Goal: Task Accomplishment & Management: Complete application form

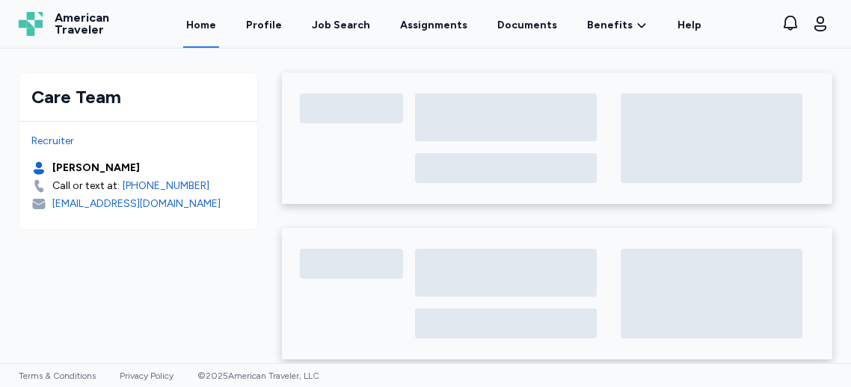
click at [252, 7] on div "Home Profile Job Search Assignments Documents Benefits Benefits Overview Referr…" at bounding box center [443, 24] width 633 height 48
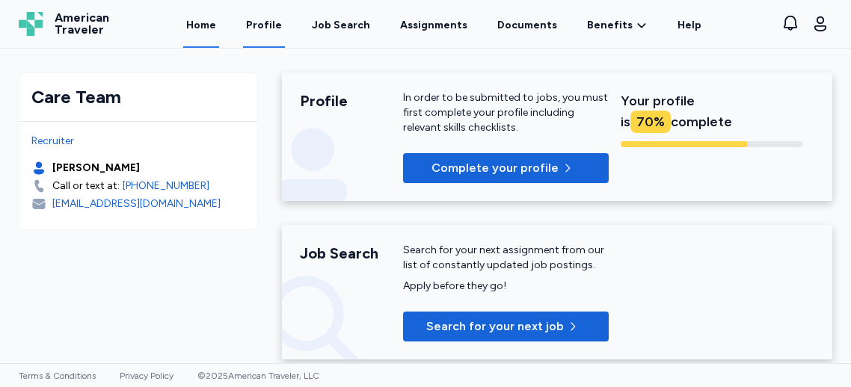
click at [266, 22] on link "Profile" at bounding box center [264, 24] width 42 height 46
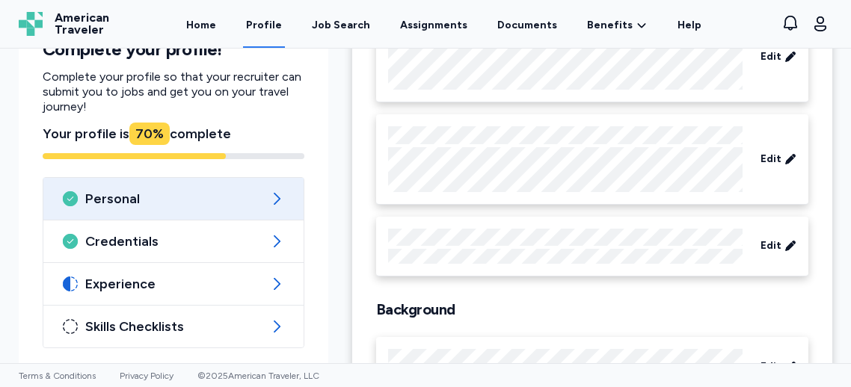
scroll to position [201, 0]
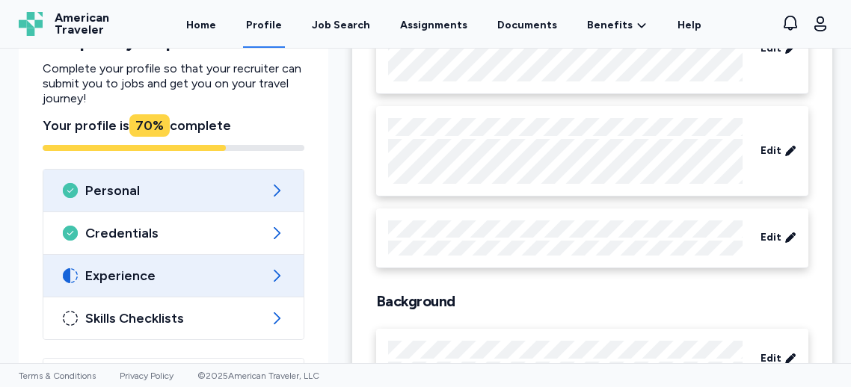
click at [116, 286] on div "Experience" at bounding box center [173, 276] width 260 height 42
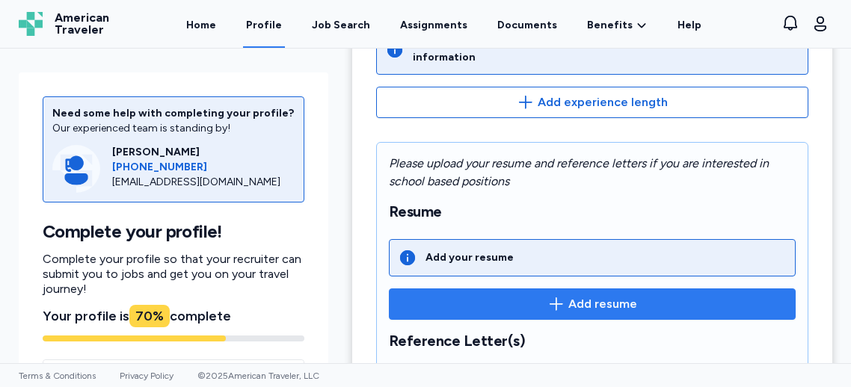
scroll to position [266, 0]
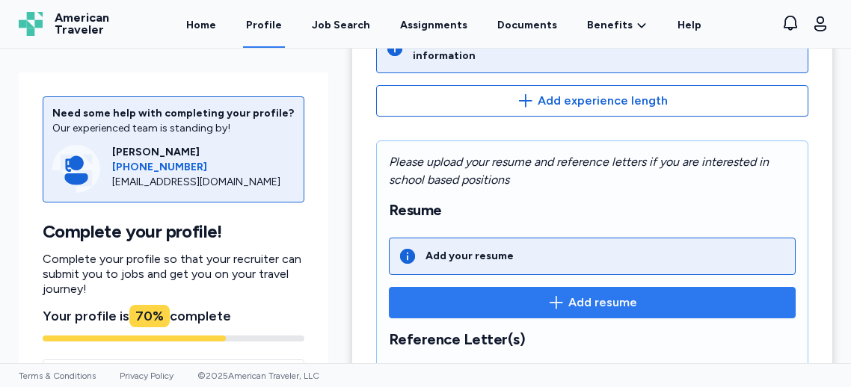
click at [568, 295] on span "Add resume" at bounding box center [592, 303] width 381 height 18
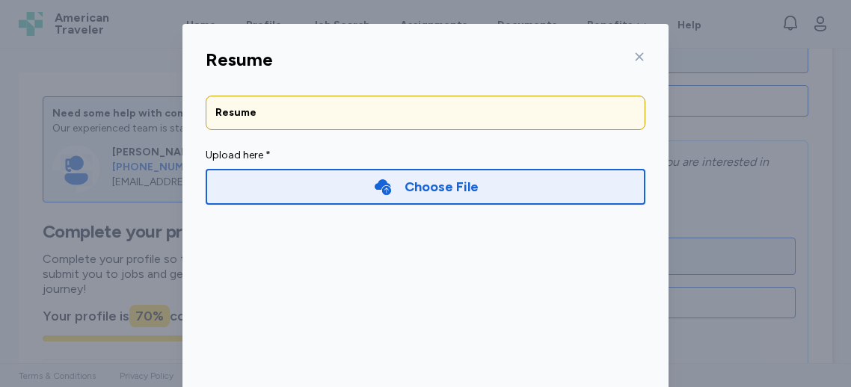
click at [310, 190] on div "Choose File" at bounding box center [426, 187] width 440 height 36
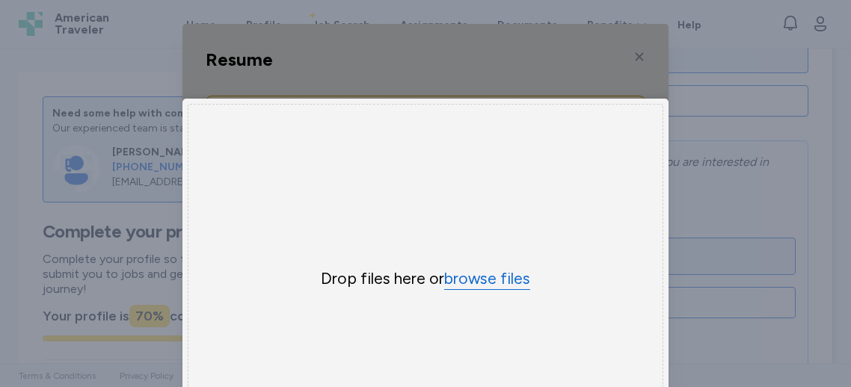
click at [486, 277] on button "browse files" at bounding box center [487, 279] width 86 height 22
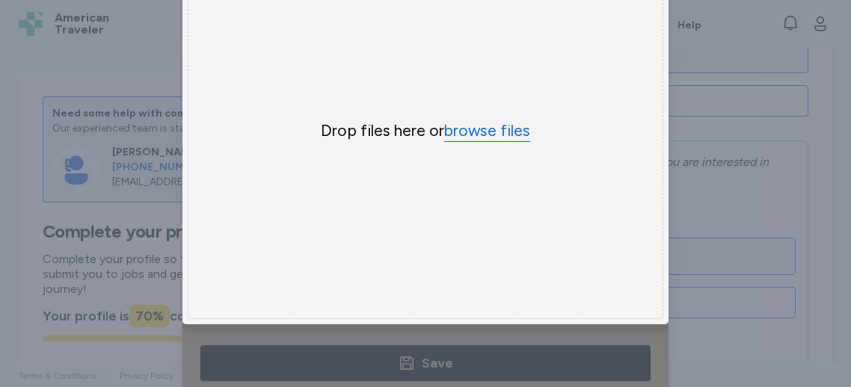
scroll to position [0, 0]
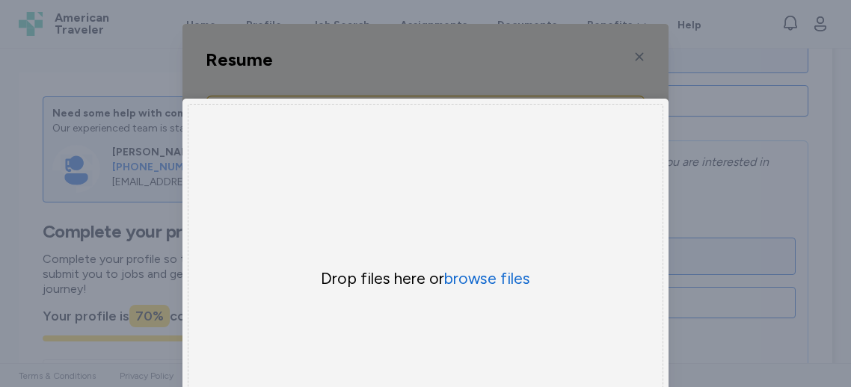
click at [111, 70] on div "Resume Resume Upload here * Choose File × Drop your files here Drop files here …" at bounding box center [425, 285] width 851 height 571
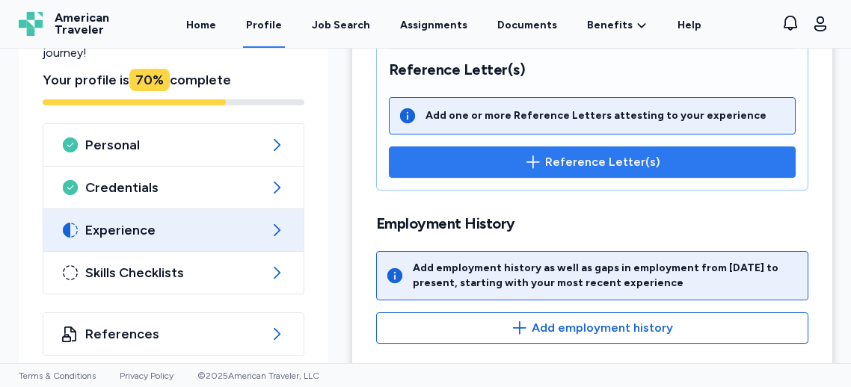
scroll to position [537, 0]
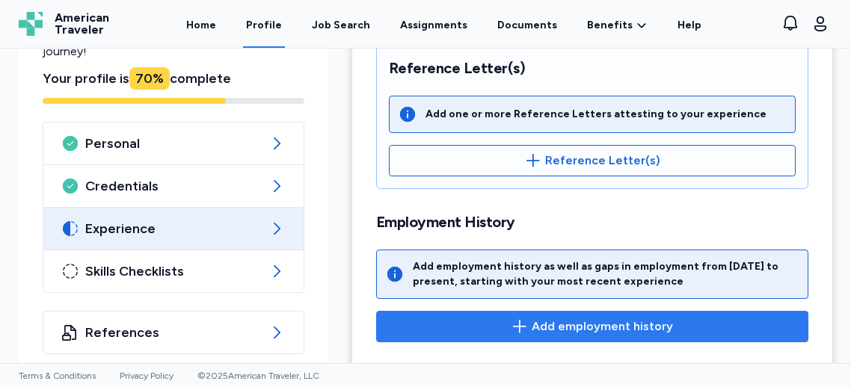
click at [580, 320] on span "Add employment history" at bounding box center [602, 327] width 141 height 18
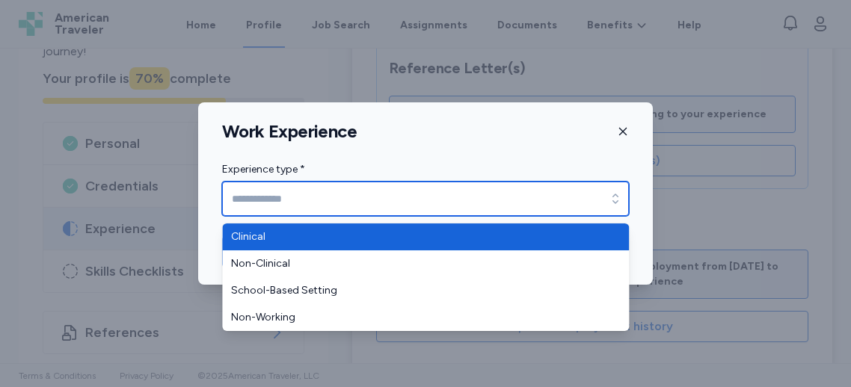
click at [423, 210] on input "Experience type *" at bounding box center [425, 199] width 407 height 34
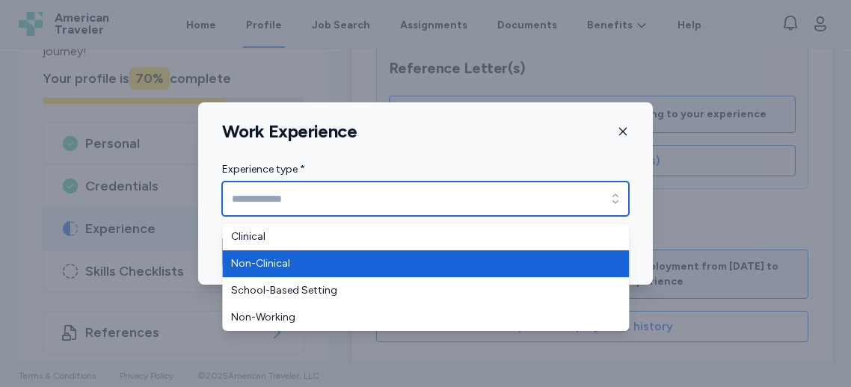
type input "**********"
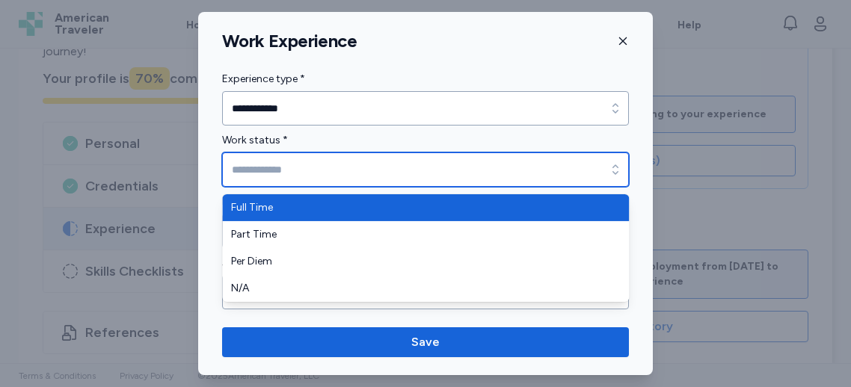
click at [280, 156] on input "Work status *" at bounding box center [425, 170] width 407 height 34
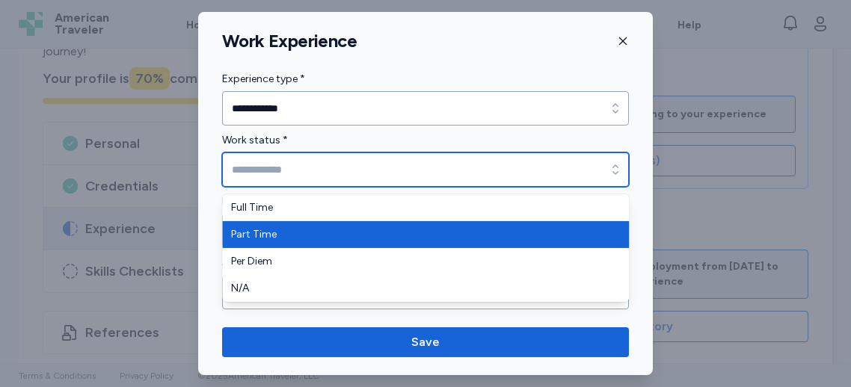
type input "*********"
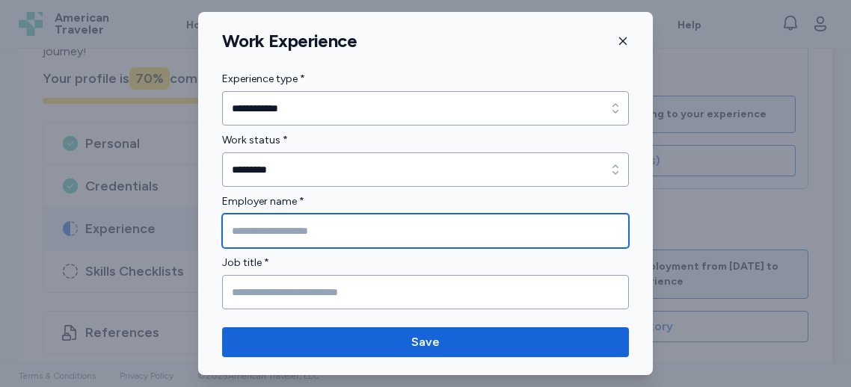
click at [266, 224] on input "Employer name *" at bounding box center [425, 231] width 407 height 34
type input "**********"
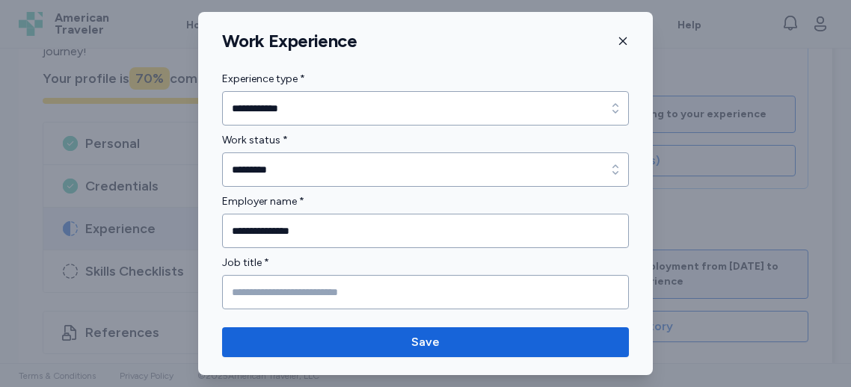
click at [288, 265] on label "Job title *" at bounding box center [425, 263] width 407 height 18
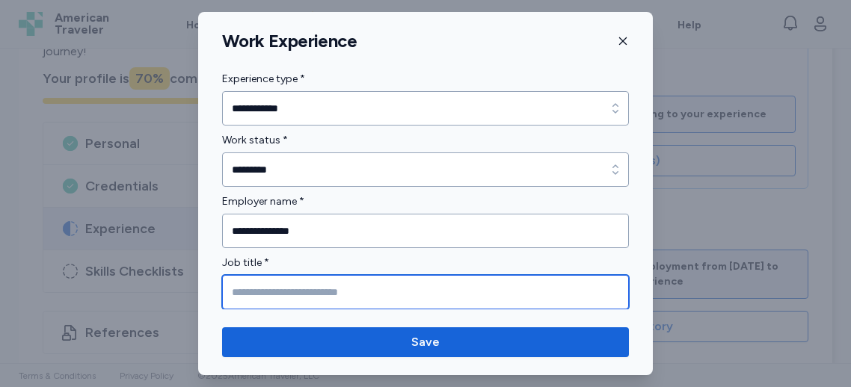
click at [283, 283] on input "Job title *" at bounding box center [425, 292] width 407 height 34
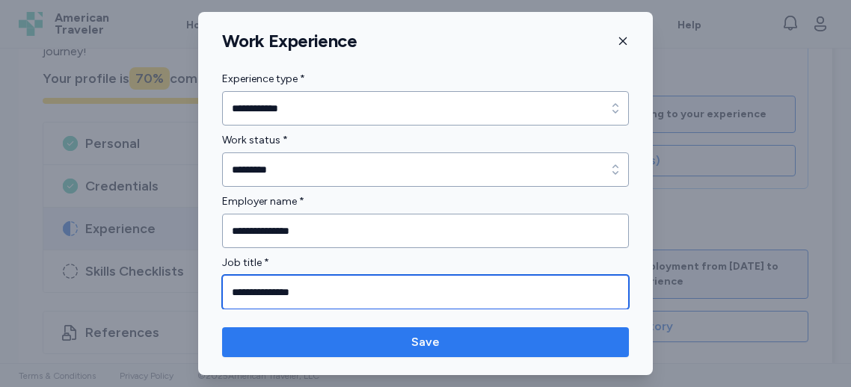
type input "**********"
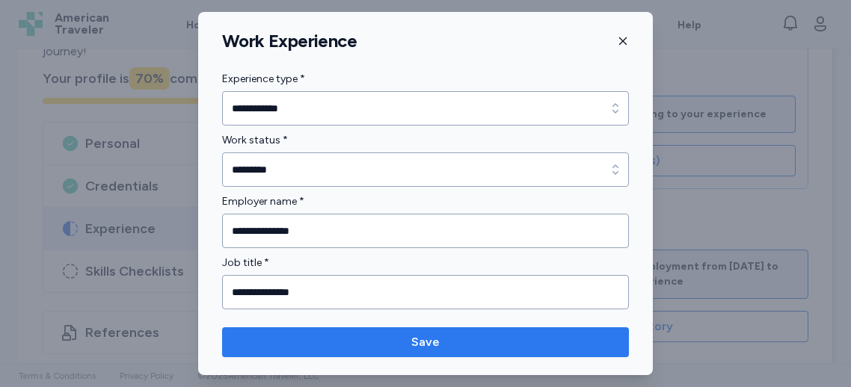
click at [347, 342] on span "Save" at bounding box center [425, 343] width 383 height 18
click at [346, 344] on span "Save" at bounding box center [425, 343] width 383 height 18
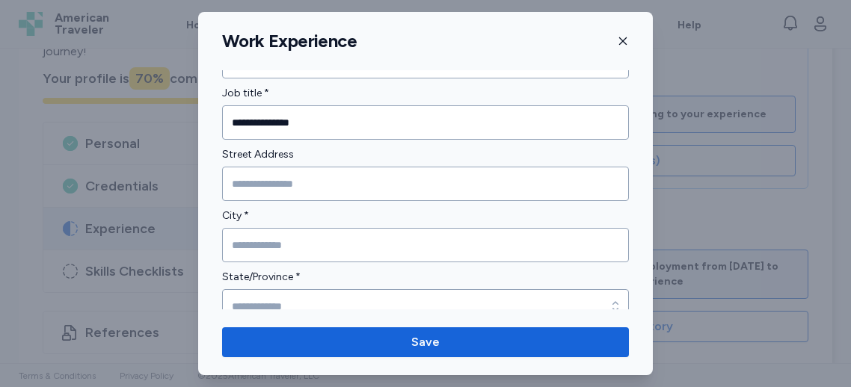
scroll to position [171, 0]
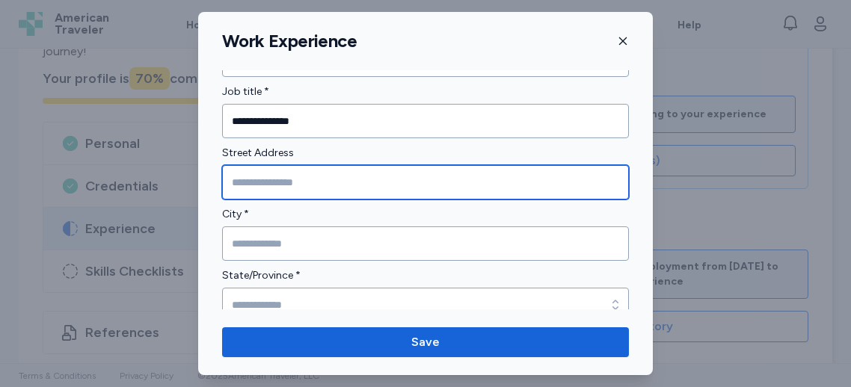
click at [297, 191] on input "Street Address" at bounding box center [425, 182] width 407 height 34
type input "**********"
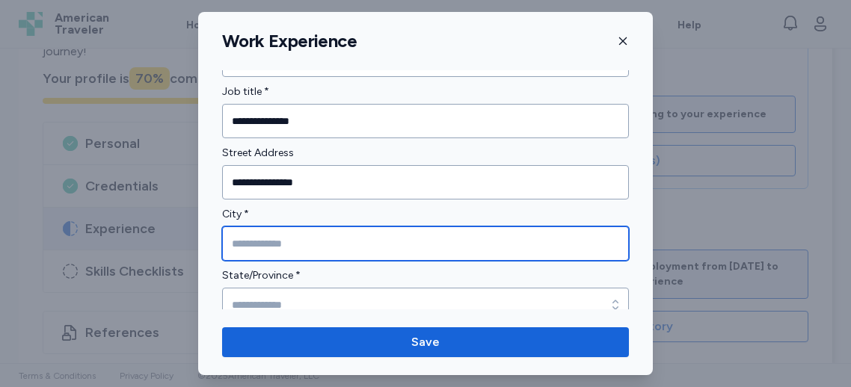
click at [321, 247] on input "City *" at bounding box center [425, 244] width 407 height 34
type input "**********"
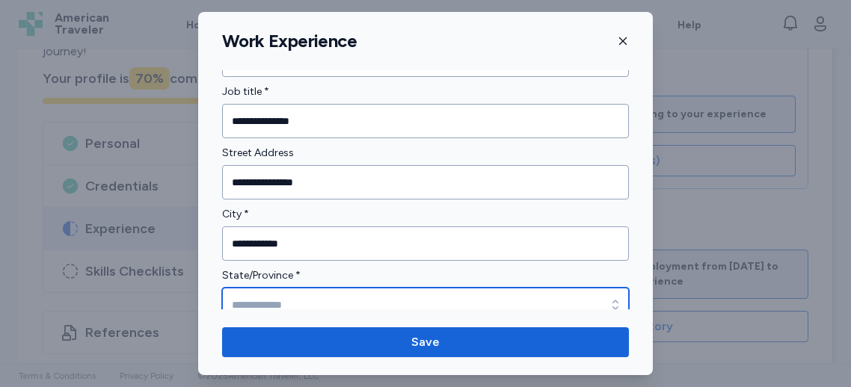
click at [303, 300] on input "State/Province *" at bounding box center [425, 305] width 407 height 34
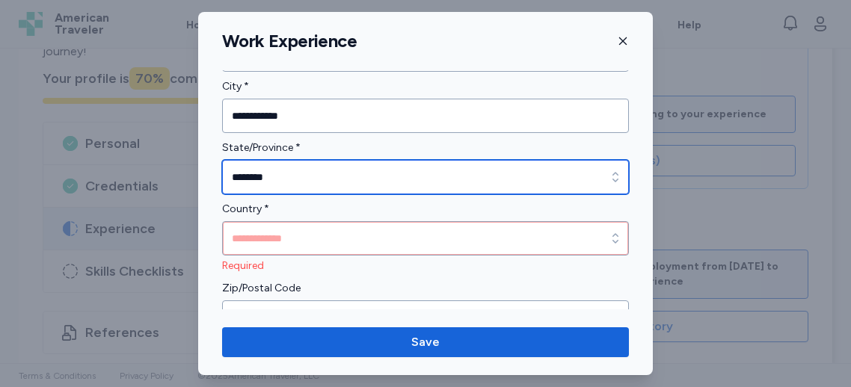
scroll to position [317, 0]
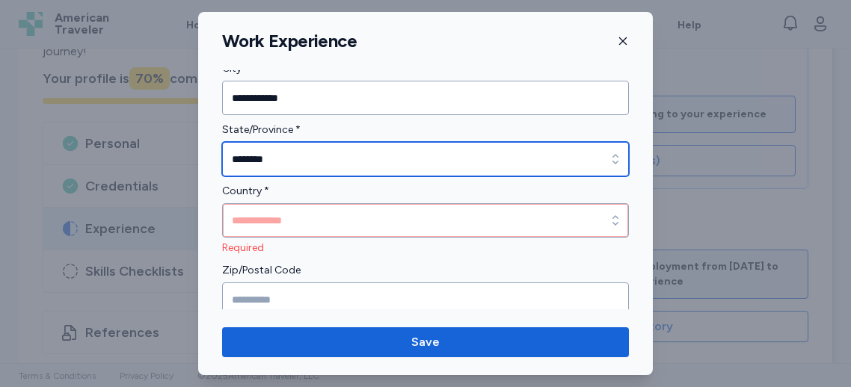
type input "********"
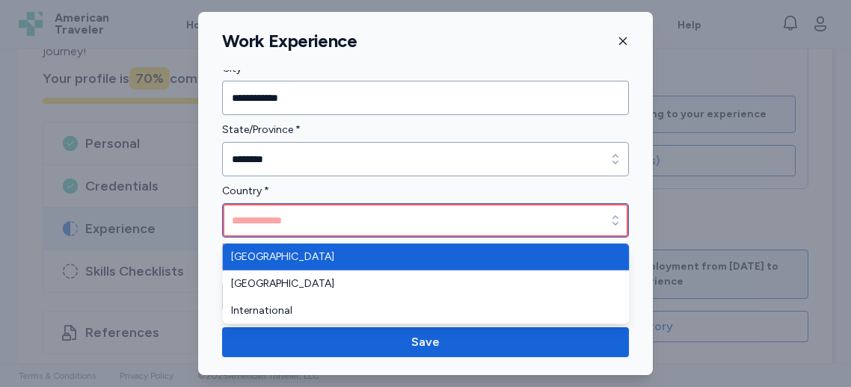
click at [277, 222] on input "Country *" at bounding box center [425, 220] width 407 height 34
type input "**********"
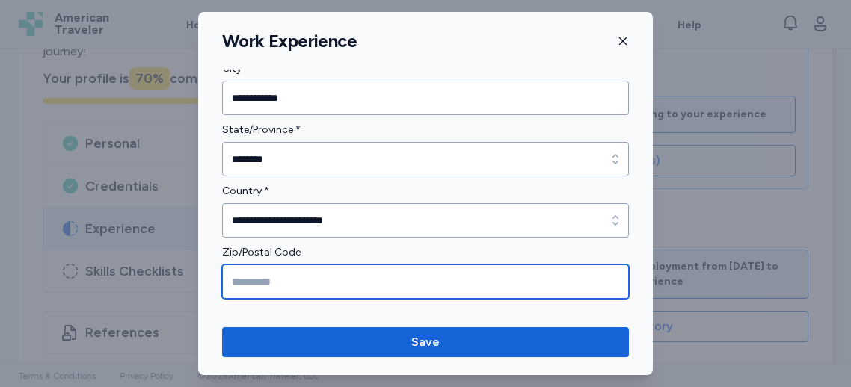
click at [277, 274] on input "Zip/Postal Code" at bounding box center [425, 282] width 407 height 34
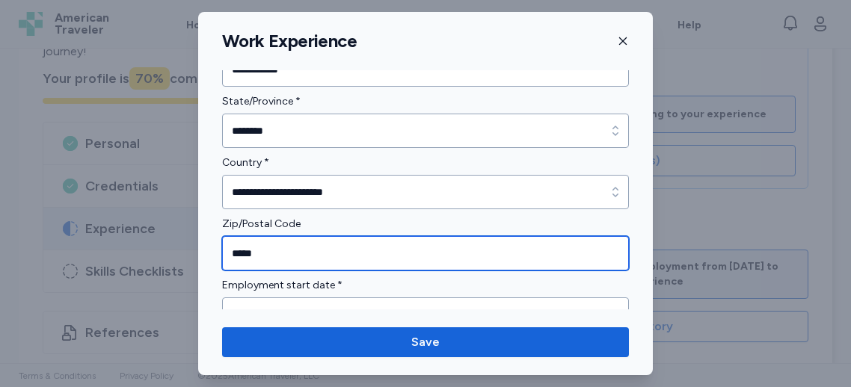
scroll to position [366, 0]
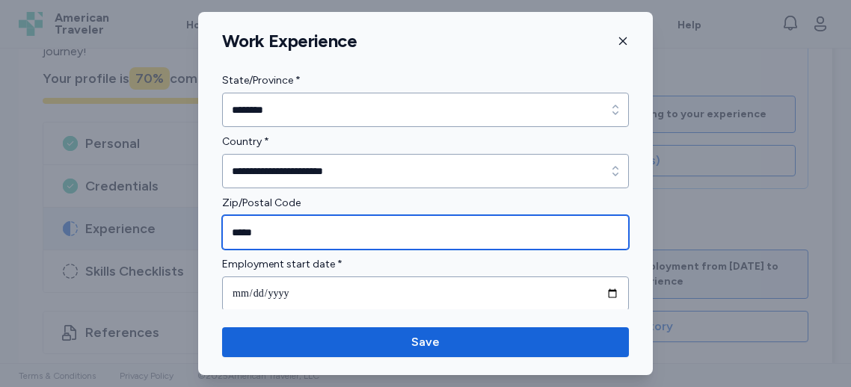
type input "*****"
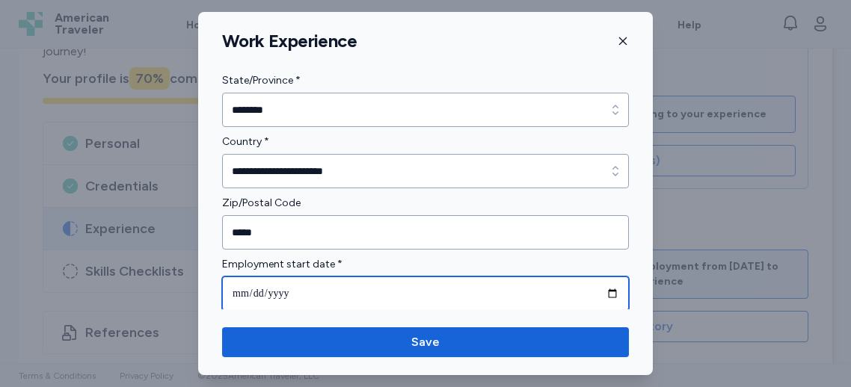
click at [303, 296] on input "date" at bounding box center [425, 294] width 407 height 34
type input "**********"
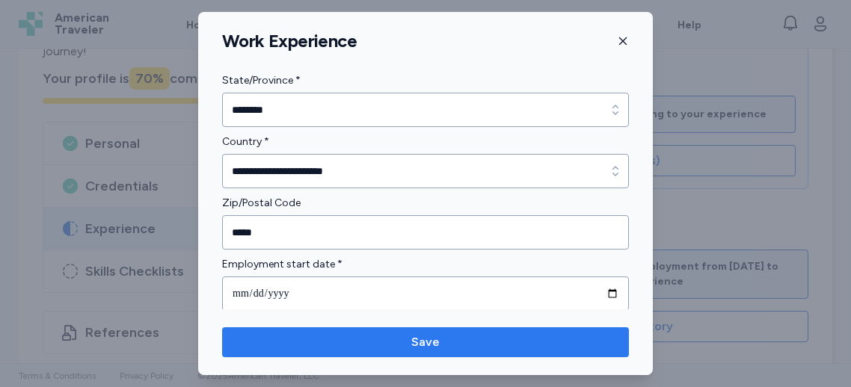
click at [356, 342] on span "Save" at bounding box center [425, 343] width 383 height 18
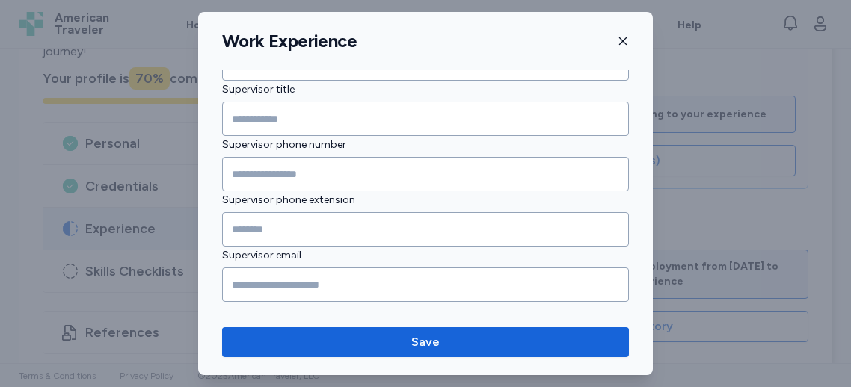
scroll to position [844, 0]
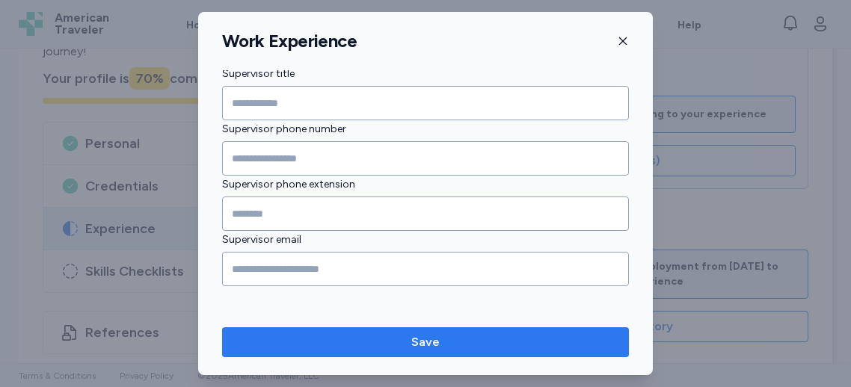
click at [387, 343] on span "Save" at bounding box center [425, 343] width 383 height 18
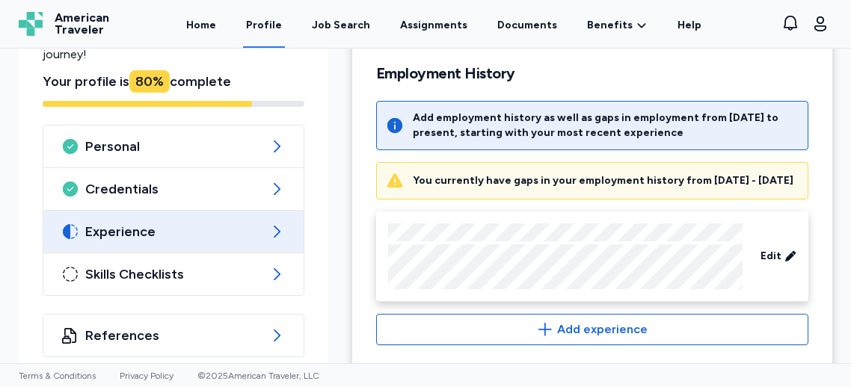
scroll to position [700, 0]
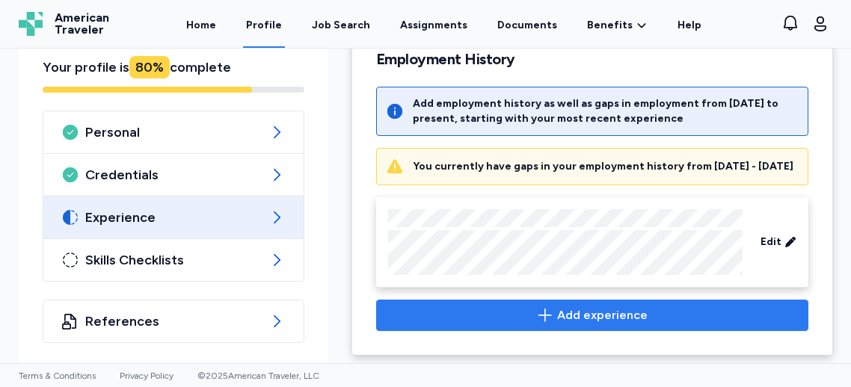
click at [518, 307] on span "Add experience" at bounding box center [592, 316] width 407 height 18
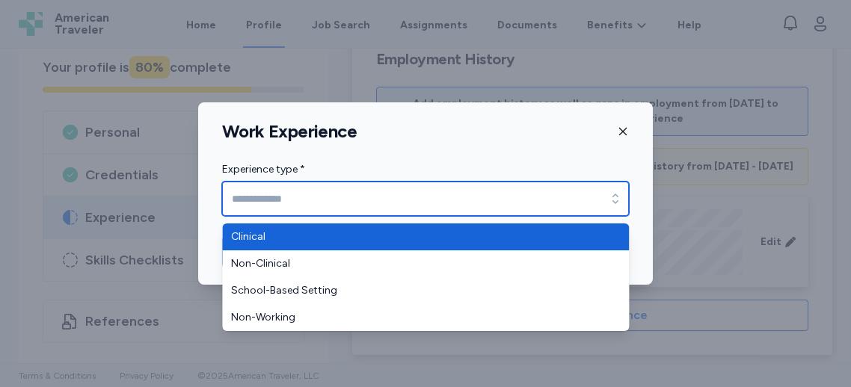
click at [375, 196] on input "Experience type *" at bounding box center [425, 199] width 407 height 34
type input "********"
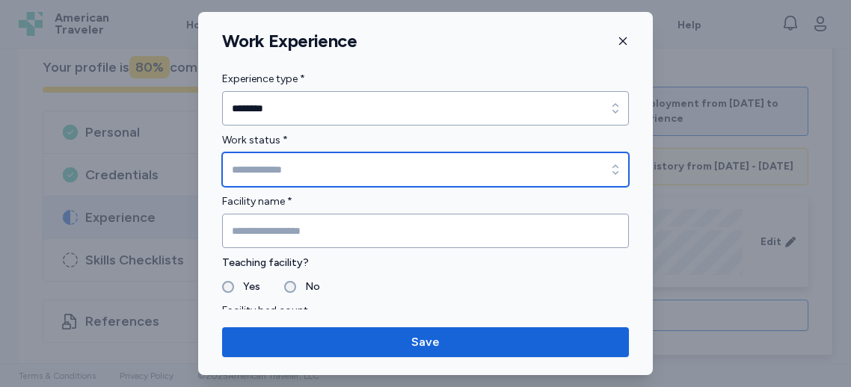
click at [343, 174] on input "Work status *" at bounding box center [425, 170] width 407 height 34
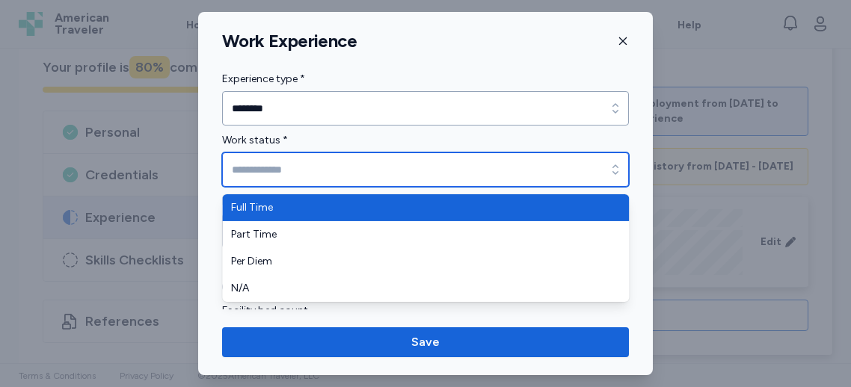
type input "*********"
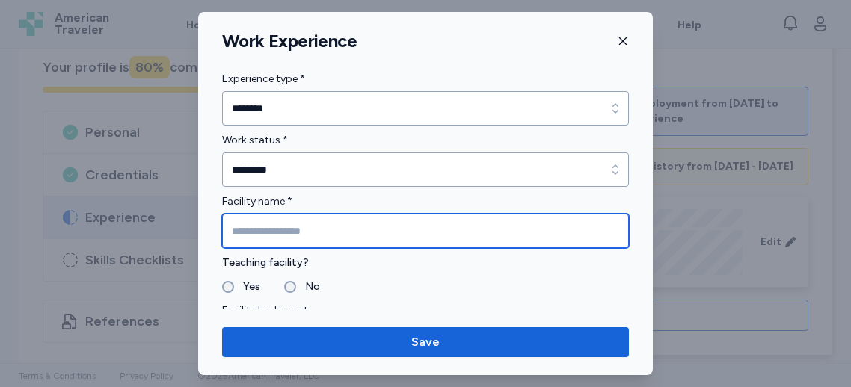
click at [298, 236] on input "Facility name *" at bounding box center [425, 231] width 407 height 34
click at [271, 234] on input "**********" at bounding box center [425, 231] width 407 height 34
type input "**********"
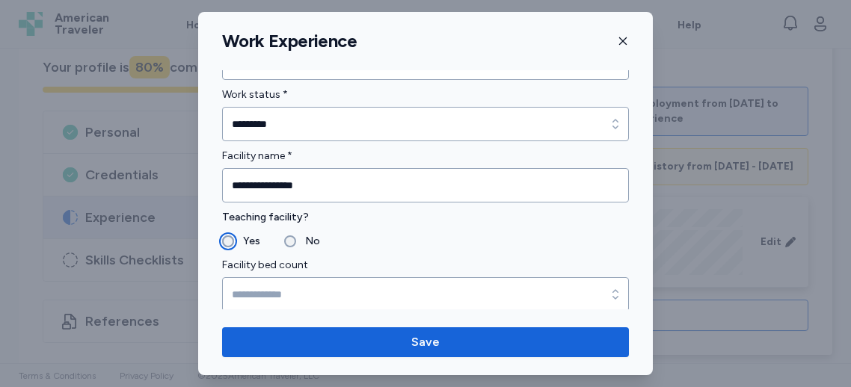
scroll to position [51, 0]
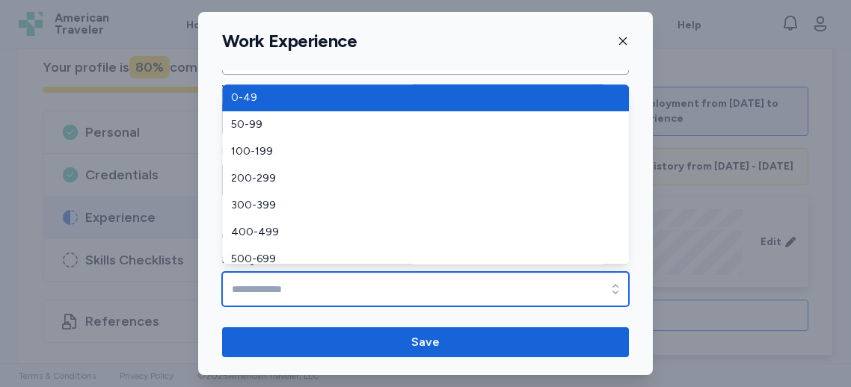
click at [265, 277] on input "Facility bed count" at bounding box center [425, 289] width 407 height 34
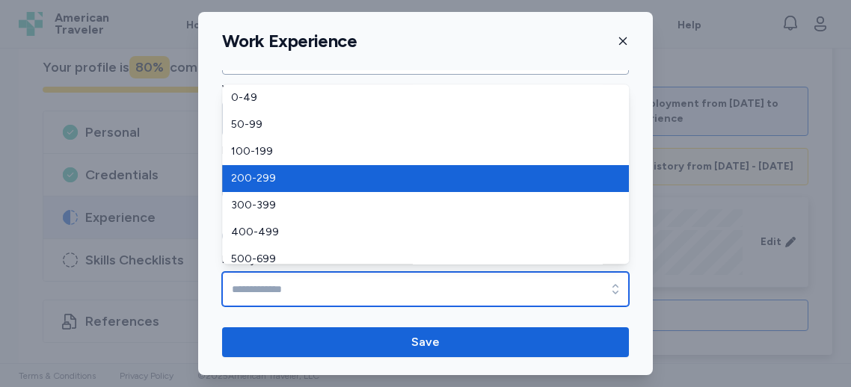
type input "*******"
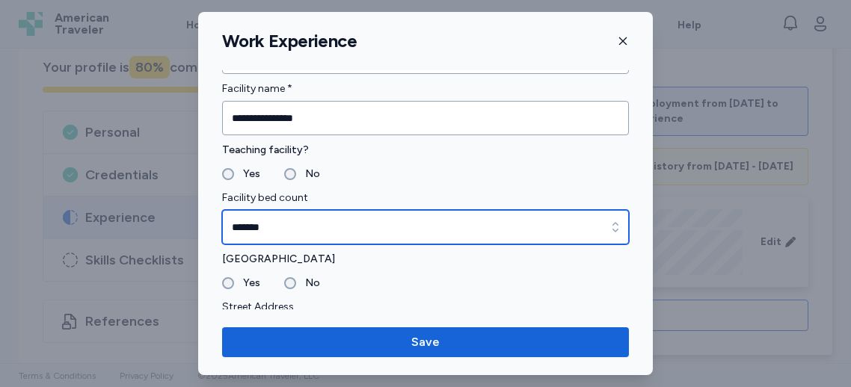
scroll to position [126, 0]
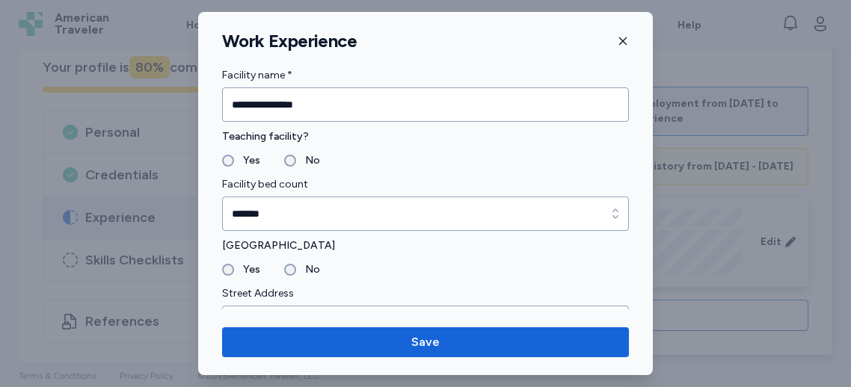
click at [235, 266] on label "Yes" at bounding box center [247, 270] width 26 height 18
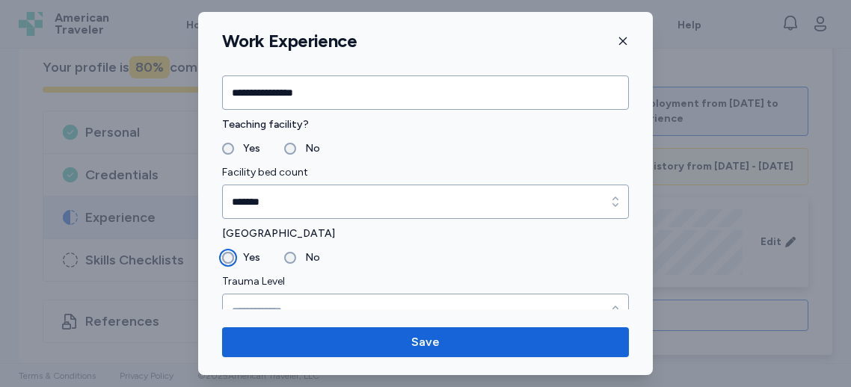
scroll to position [150, 0]
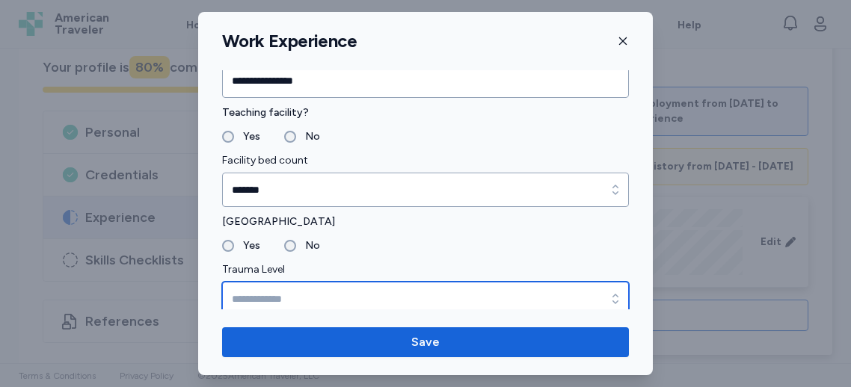
click at [269, 291] on input "Trauma Level" at bounding box center [425, 299] width 407 height 34
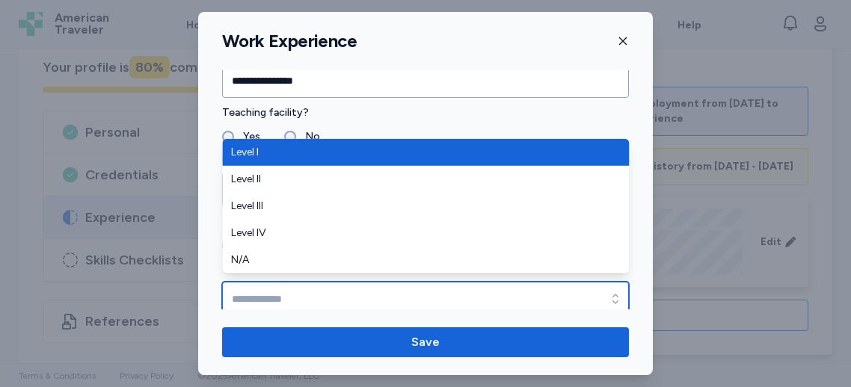
type input "*******"
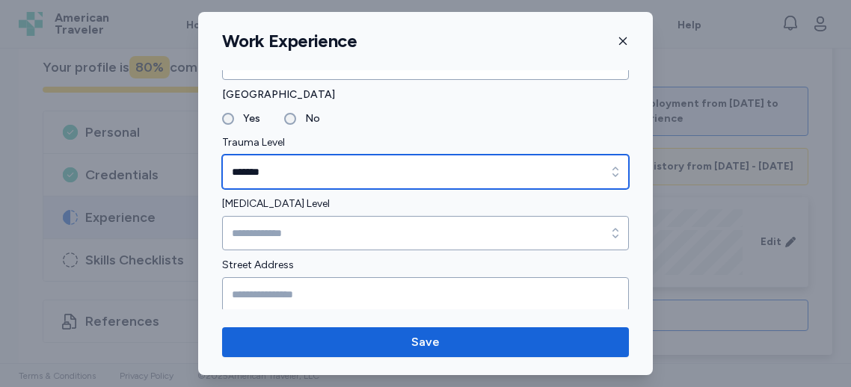
scroll to position [278, 0]
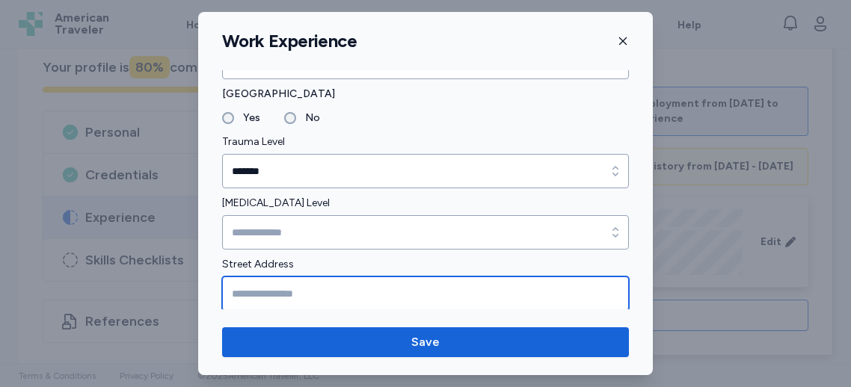
click at [253, 284] on input "Street Address" at bounding box center [425, 294] width 407 height 34
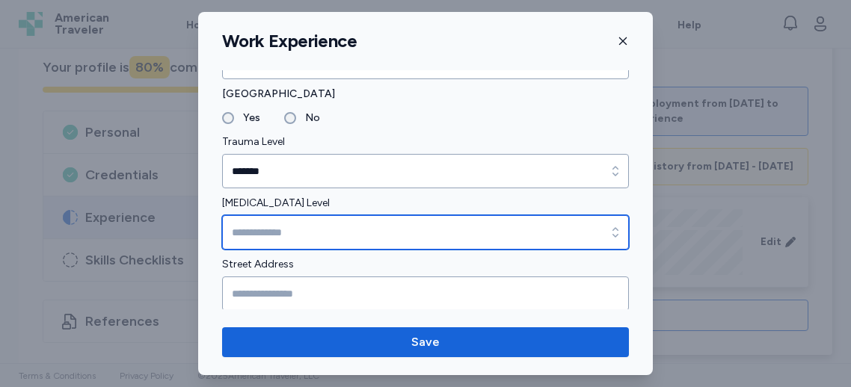
click at [271, 227] on input "[MEDICAL_DATA] Level" at bounding box center [425, 232] width 407 height 34
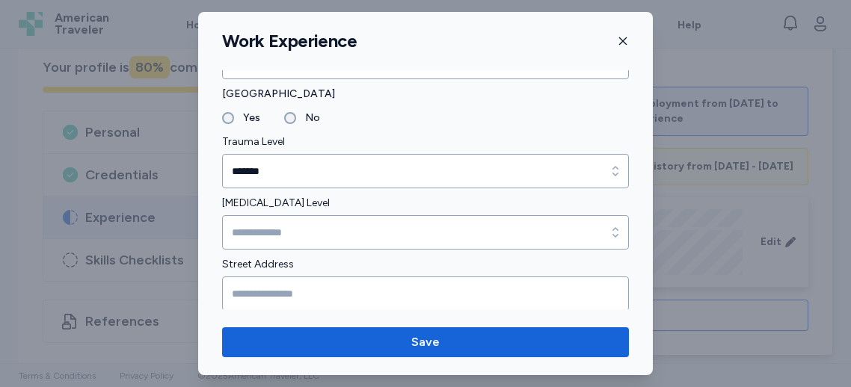
click at [262, 289] on input "Street Address" at bounding box center [425, 294] width 407 height 34
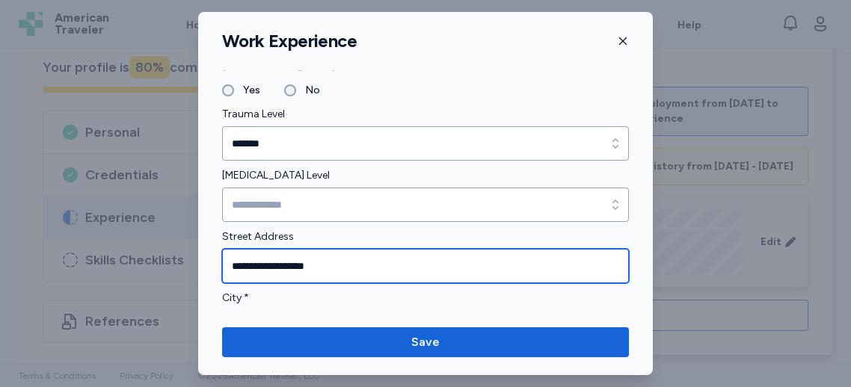
scroll to position [336, 0]
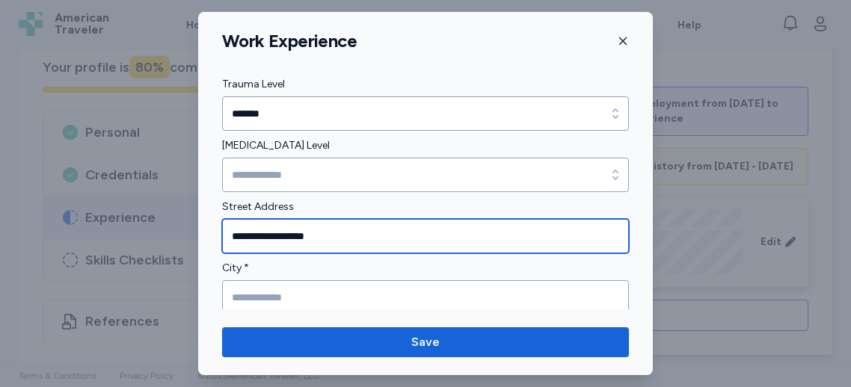
type input "**********"
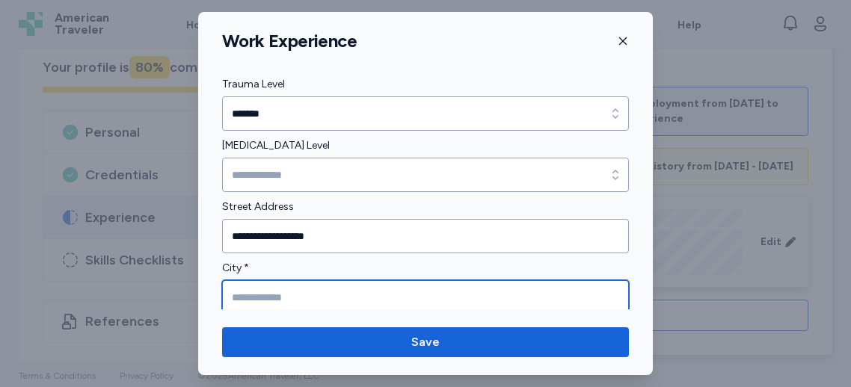
click at [305, 293] on input "City *" at bounding box center [425, 297] width 407 height 34
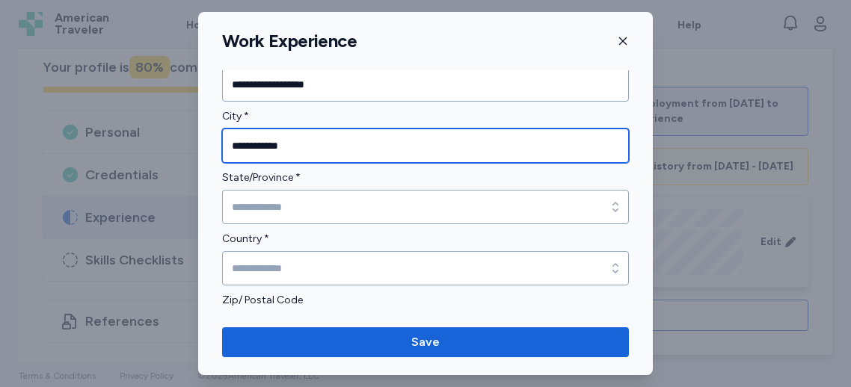
scroll to position [501, 0]
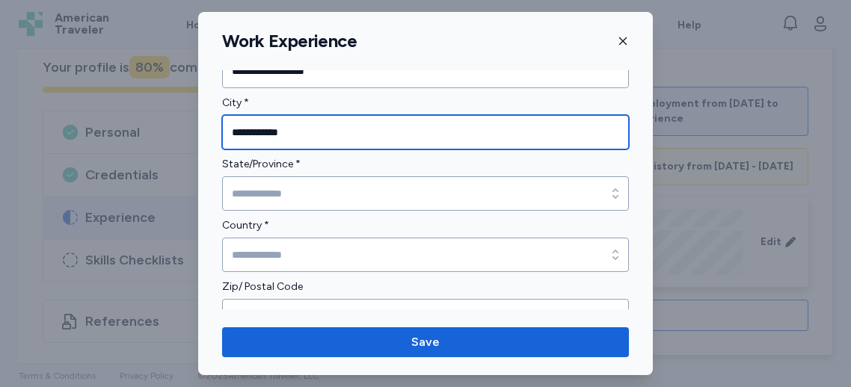
type input "**********"
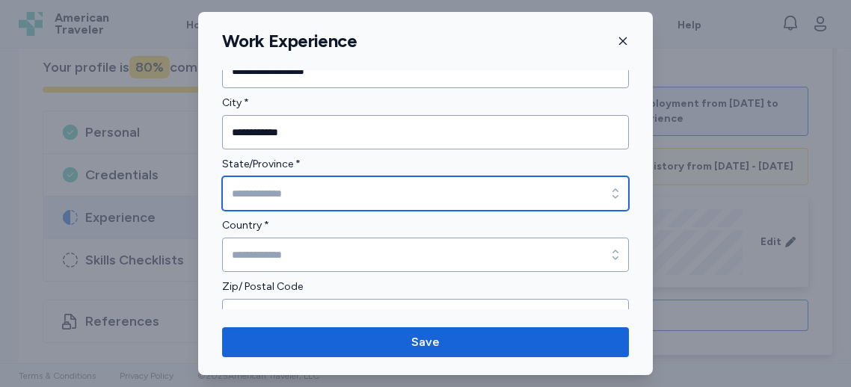
click at [343, 203] on input "State/Province *" at bounding box center [425, 194] width 407 height 34
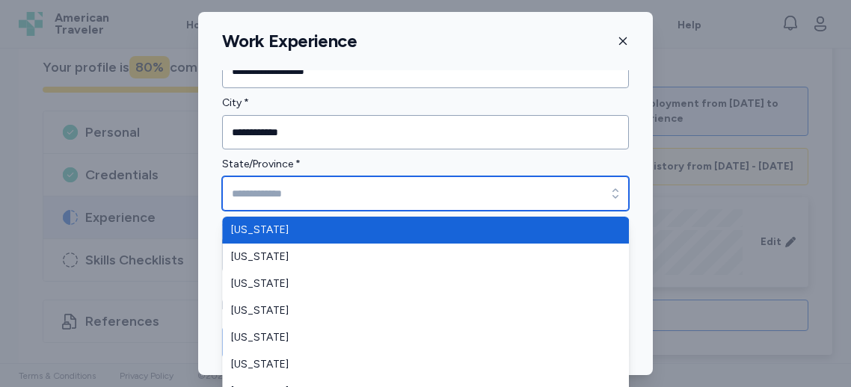
click at [345, 191] on input "State/Province *" at bounding box center [425, 194] width 407 height 34
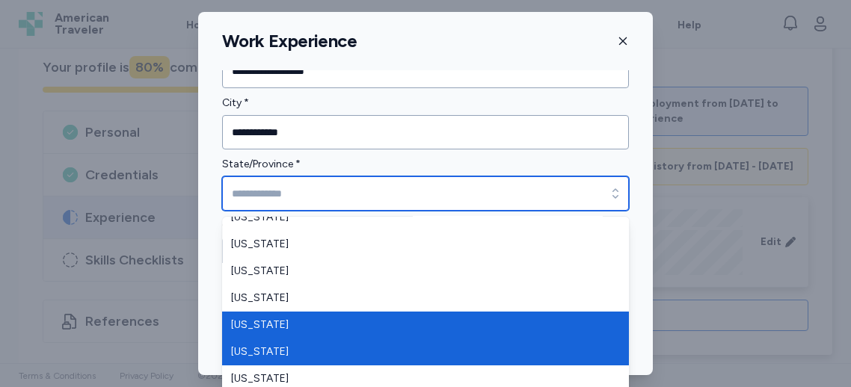
scroll to position [538, 0]
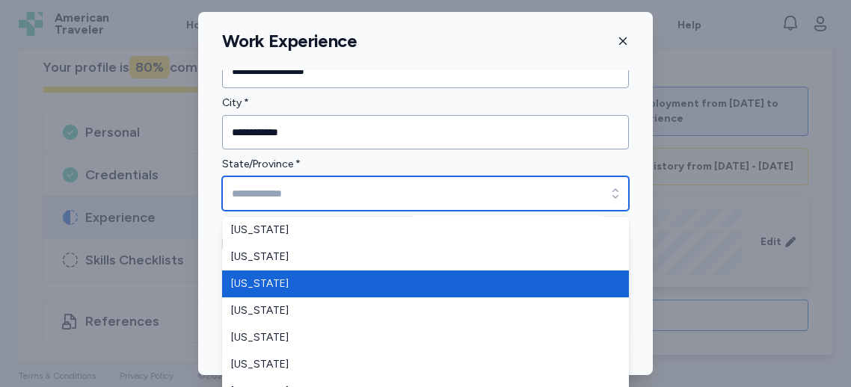
type input "********"
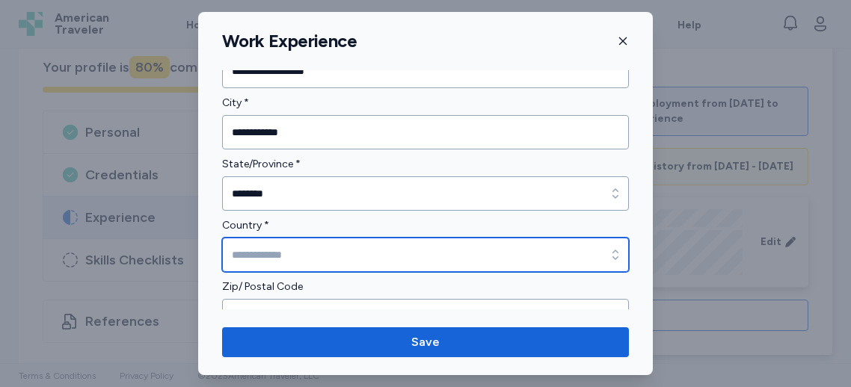
click at [283, 247] on input "Country *" at bounding box center [425, 255] width 407 height 34
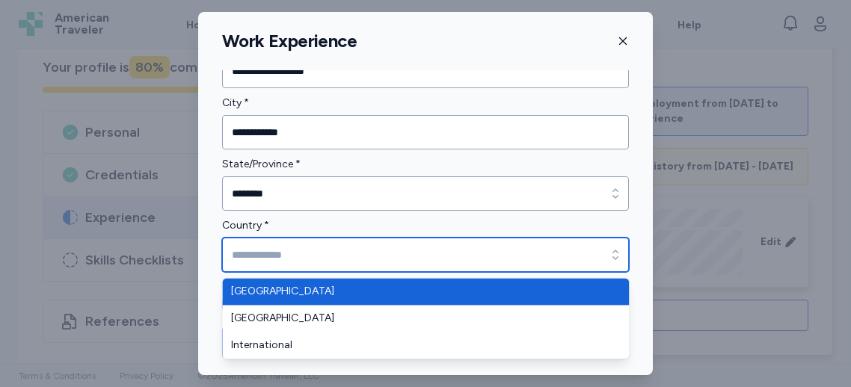
type input "**********"
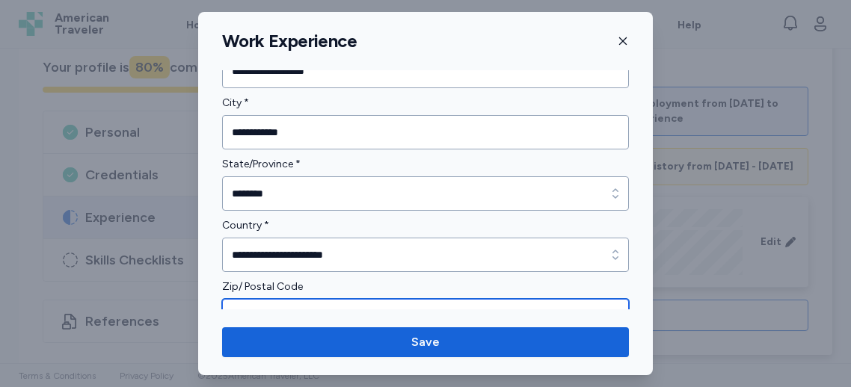
click at [263, 302] on input "Zip/ Postal Code" at bounding box center [425, 316] width 407 height 34
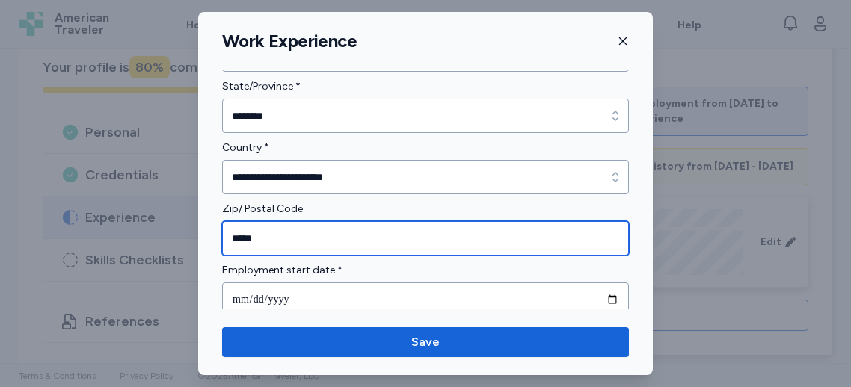
scroll to position [607, 0]
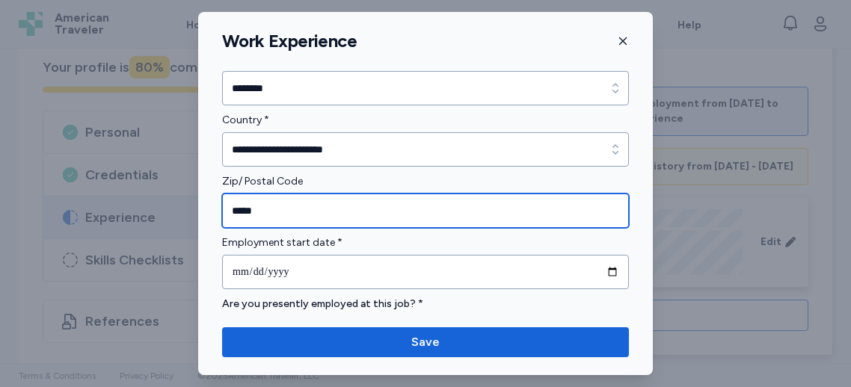
type input "*****"
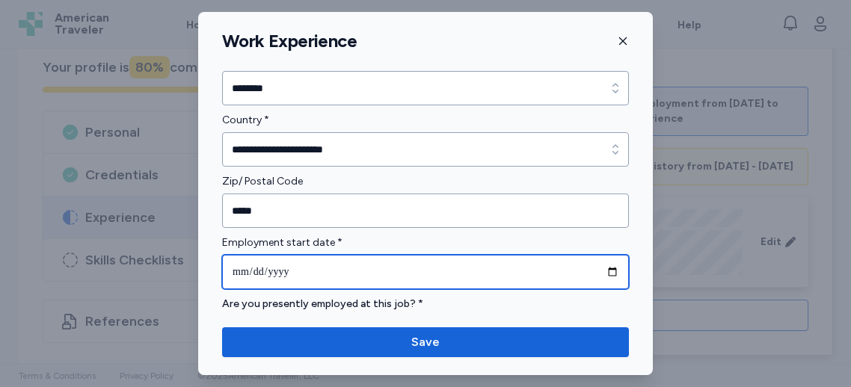
click at [302, 265] on input "date" at bounding box center [425, 272] width 407 height 34
type input "**********"
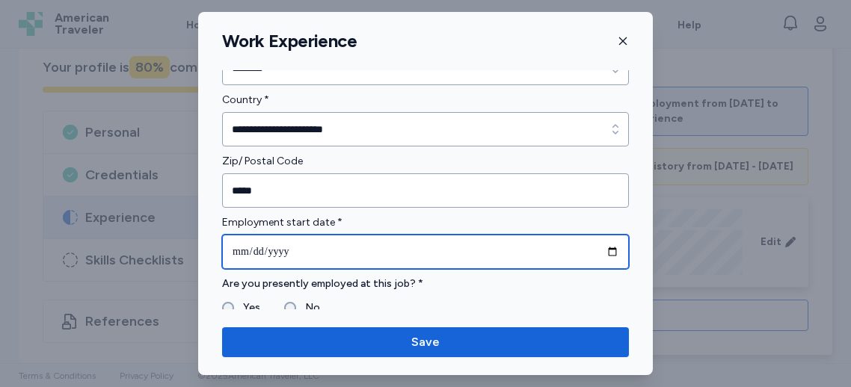
scroll to position [630, 0]
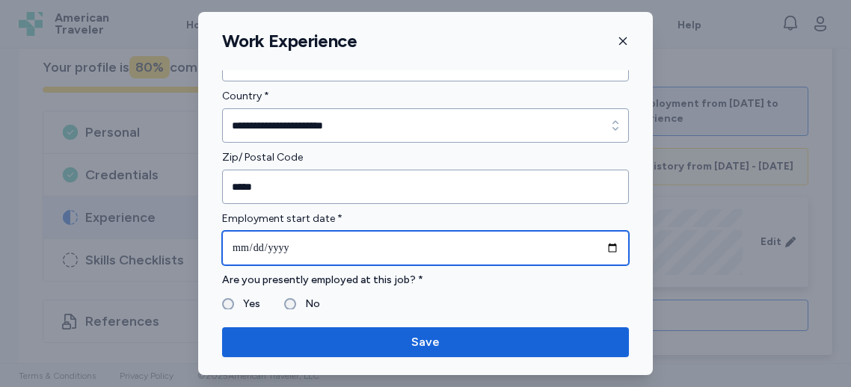
click at [259, 245] on input "**********" at bounding box center [425, 248] width 407 height 34
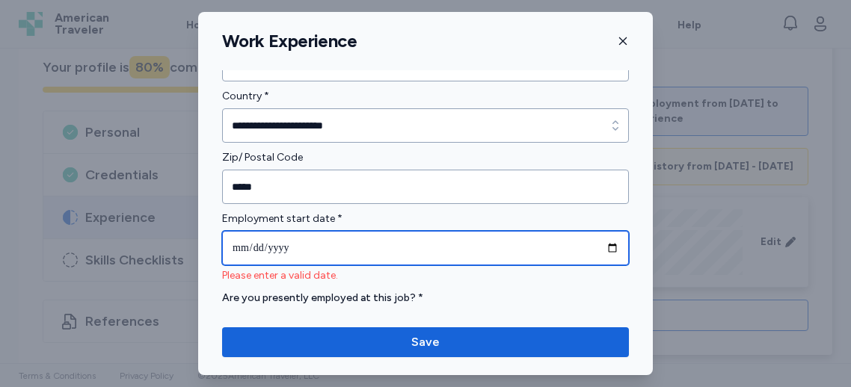
type input "**********"
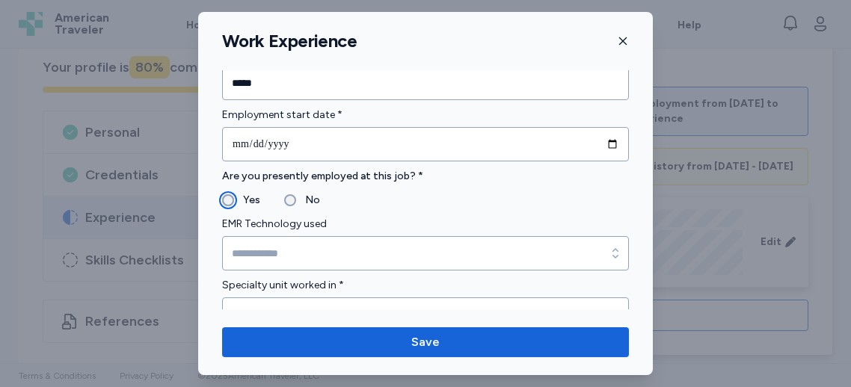
scroll to position [735, 0]
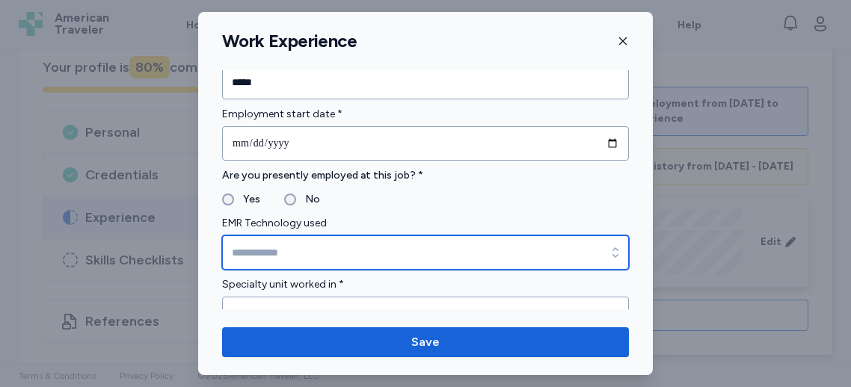
click at [313, 244] on input "EMR Technology used" at bounding box center [425, 253] width 407 height 34
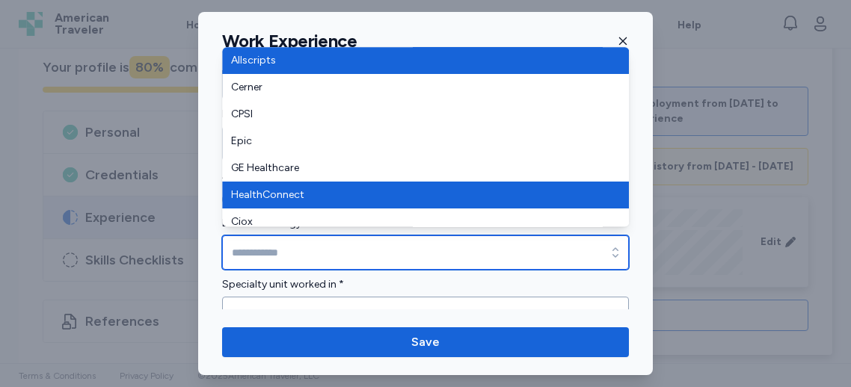
scroll to position [743, 0]
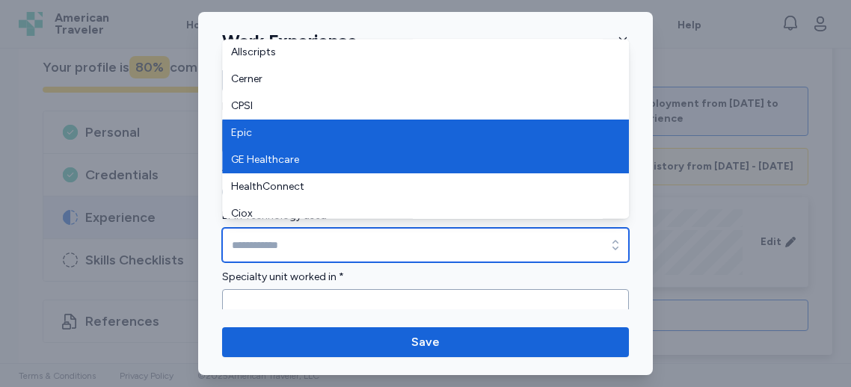
type input "****"
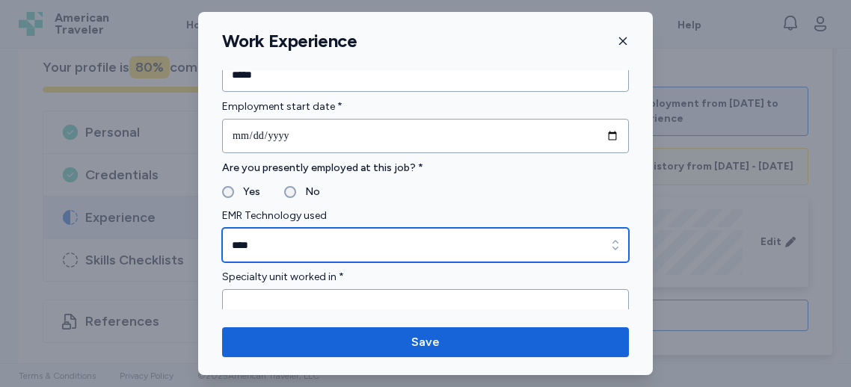
scroll to position [768, 0]
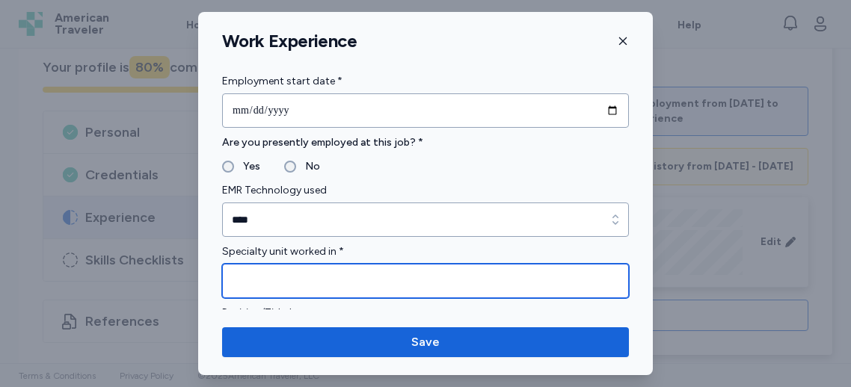
click at [294, 277] on input "Specialty unit worked in *" at bounding box center [425, 281] width 407 height 34
type input "*"
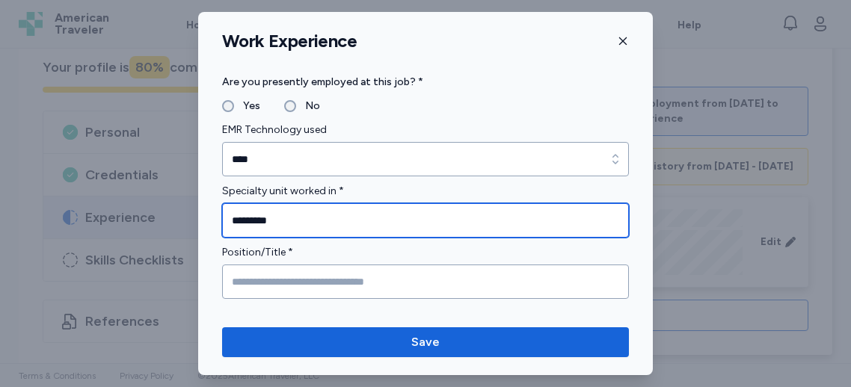
type input "*********"
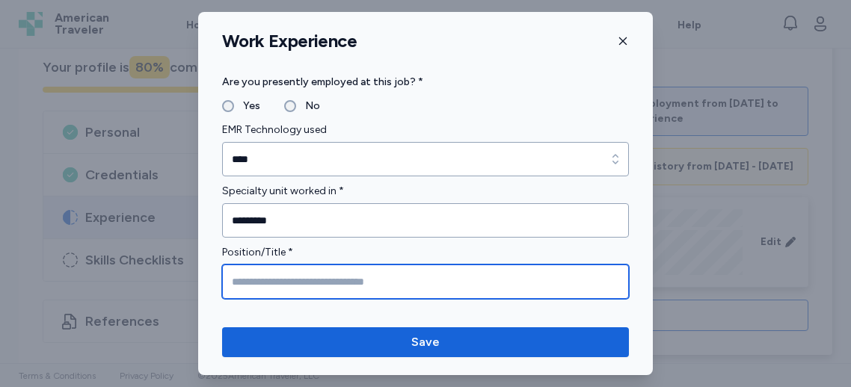
click at [265, 278] on input "Position/Title *" at bounding box center [425, 282] width 407 height 34
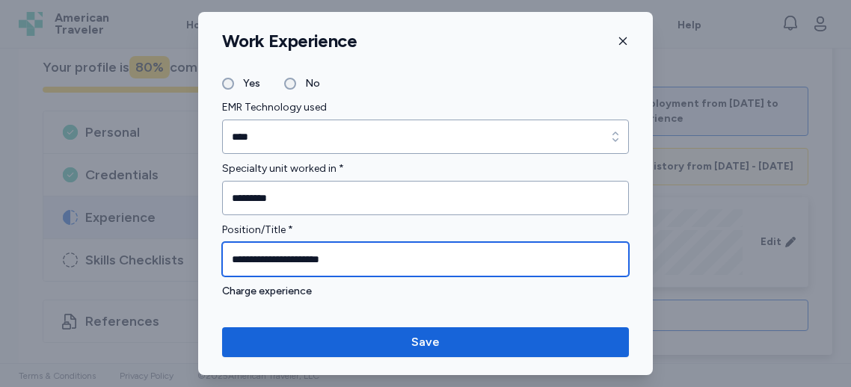
click at [247, 255] on input "**********" at bounding box center [425, 259] width 407 height 34
drag, startPoint x: 251, startPoint y: 256, endPoint x: 227, endPoint y: 259, distance: 24.9
click at [227, 259] on input "**********" at bounding box center [425, 259] width 407 height 34
click at [348, 259] on input "**********" at bounding box center [425, 259] width 407 height 34
paste input "**"
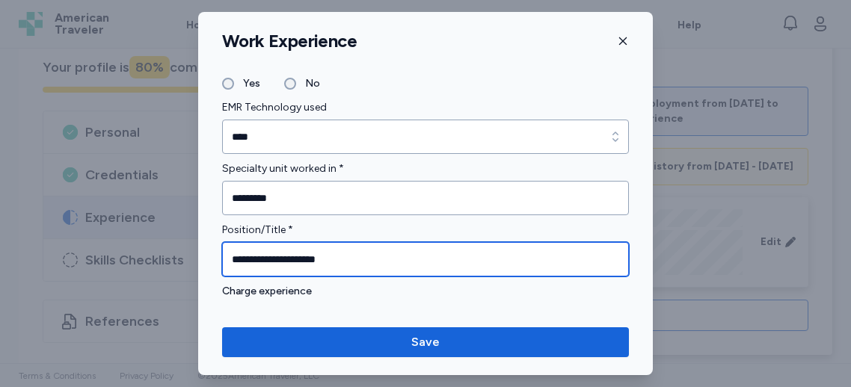
click at [323, 255] on input "**********" at bounding box center [425, 259] width 407 height 34
click at [327, 252] on input "**********" at bounding box center [425, 259] width 407 height 34
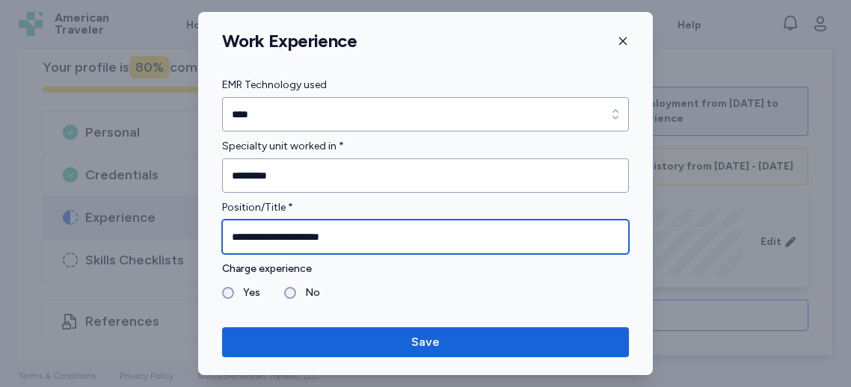
scroll to position [874, 0]
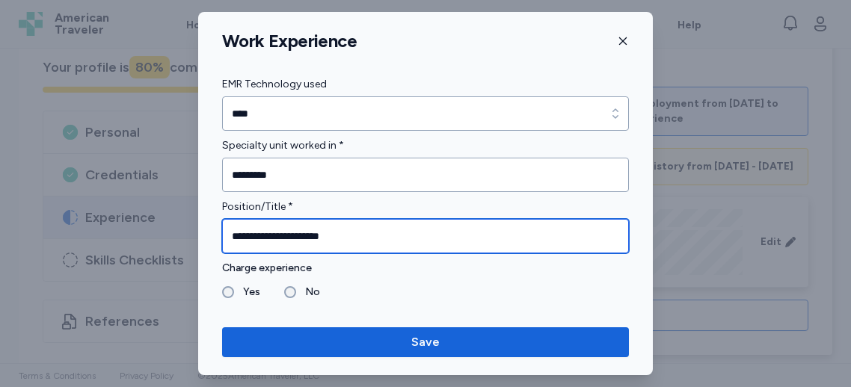
type input "**********"
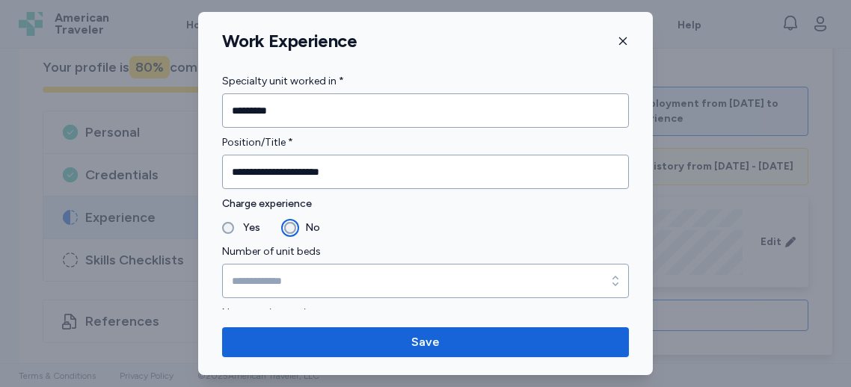
scroll to position [974, 0]
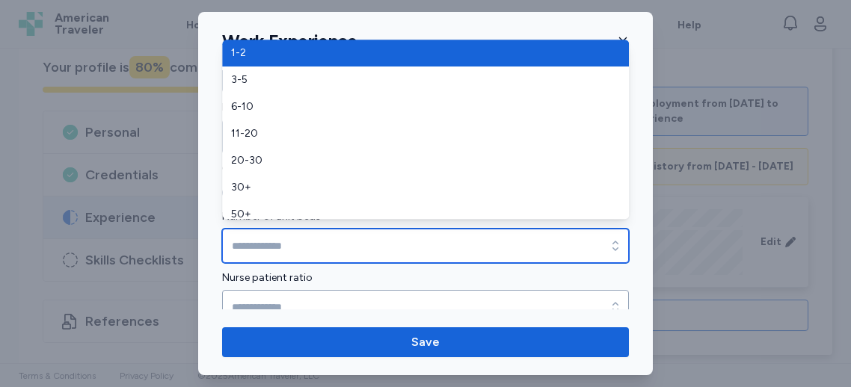
click at [318, 239] on input "Number of unit beds" at bounding box center [425, 246] width 407 height 34
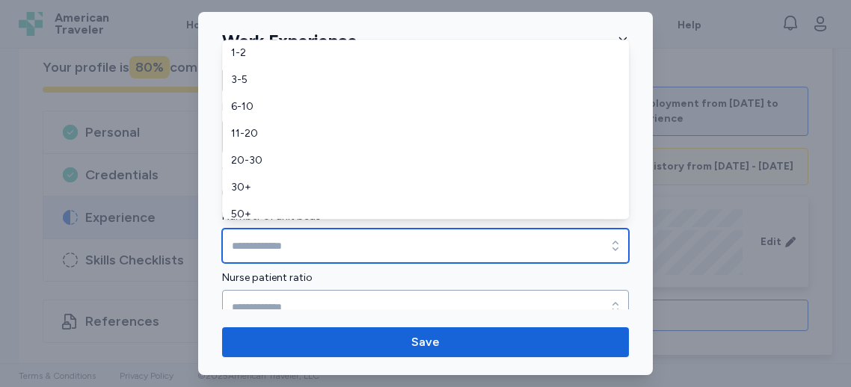
click at [315, 248] on input "Number of unit beds" at bounding box center [425, 246] width 407 height 34
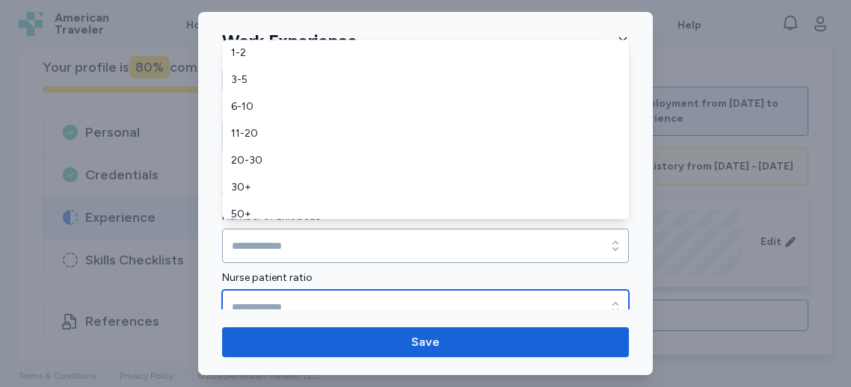
click at [277, 295] on form "**********" at bounding box center [425, 81] width 407 height 1847
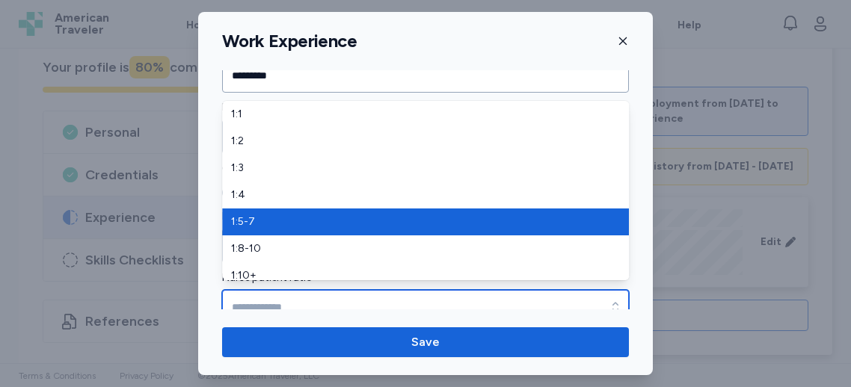
type input "*****"
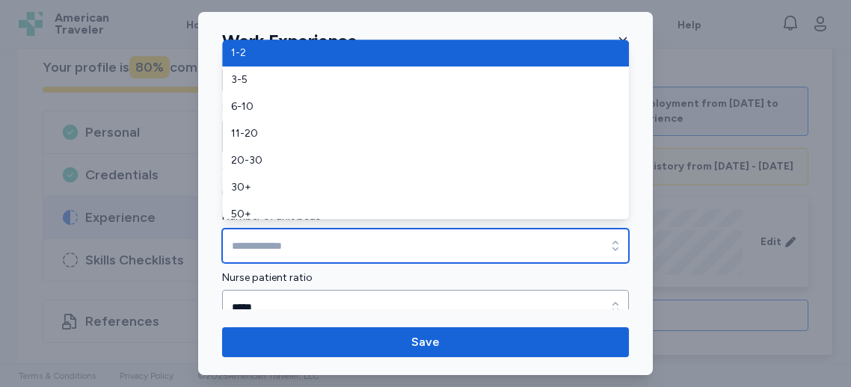
click at [284, 240] on input "Number of unit beds" at bounding box center [425, 246] width 407 height 34
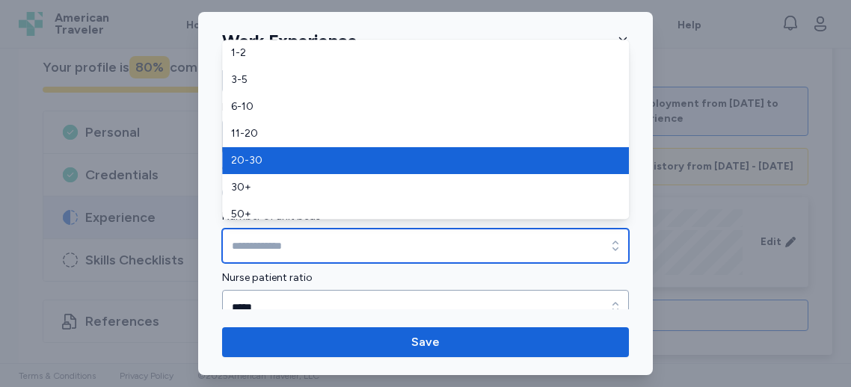
type input "*****"
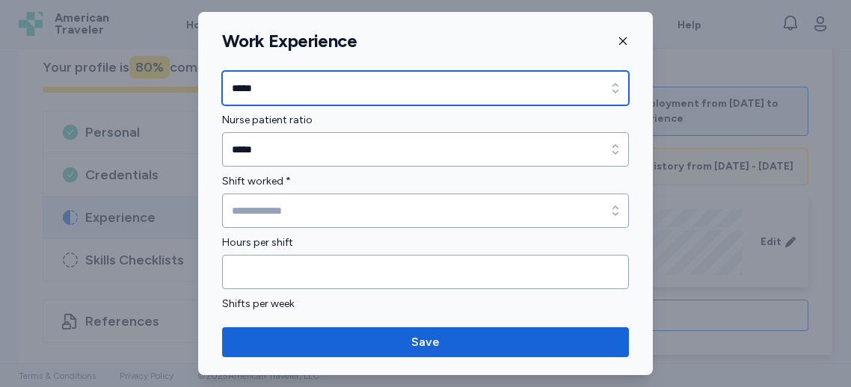
scroll to position [1136, 0]
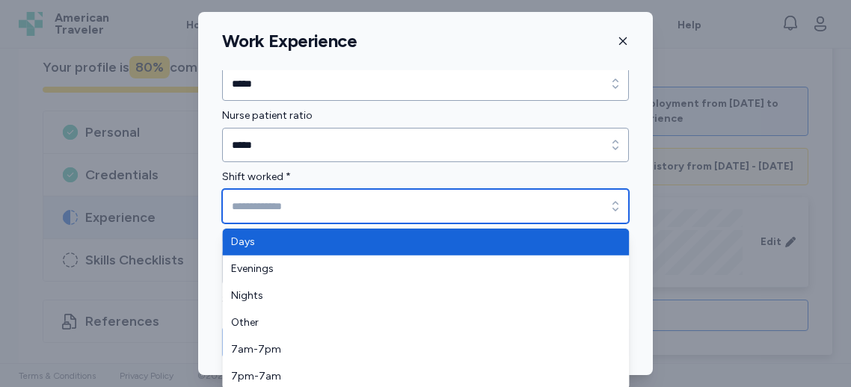
click at [298, 218] on input "Shift worked *" at bounding box center [425, 206] width 407 height 34
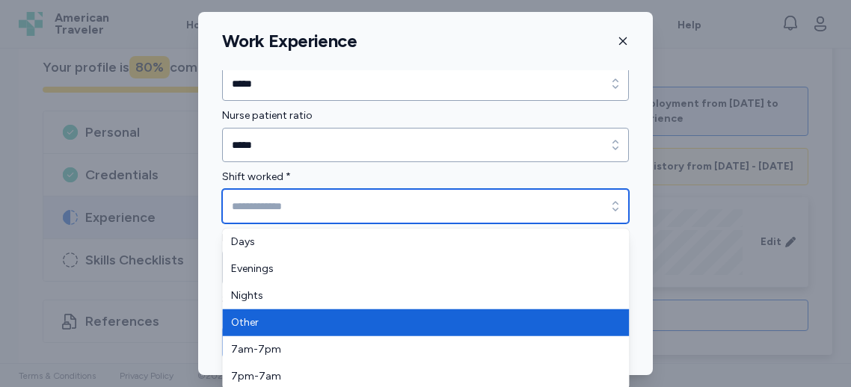
type input "*****"
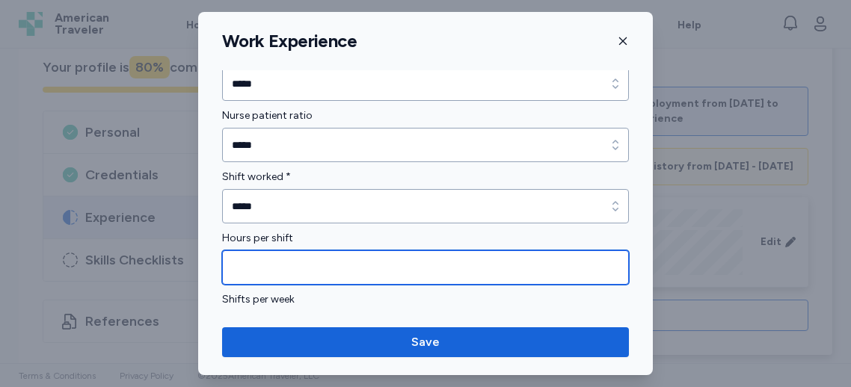
click at [277, 269] on input "Hours per shift" at bounding box center [425, 268] width 407 height 34
type input "*"
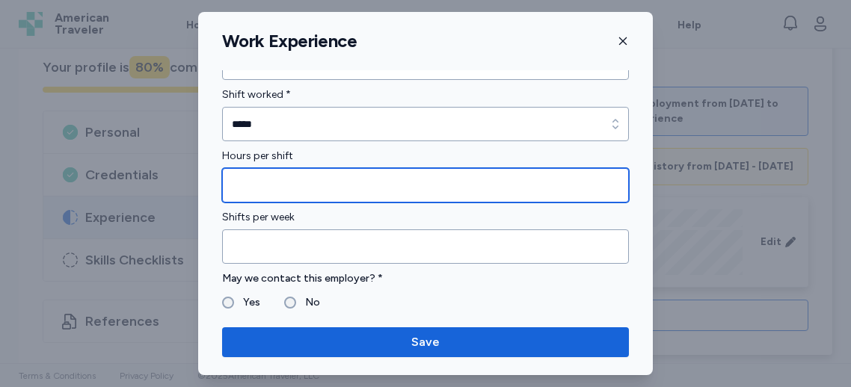
scroll to position [1265, 0]
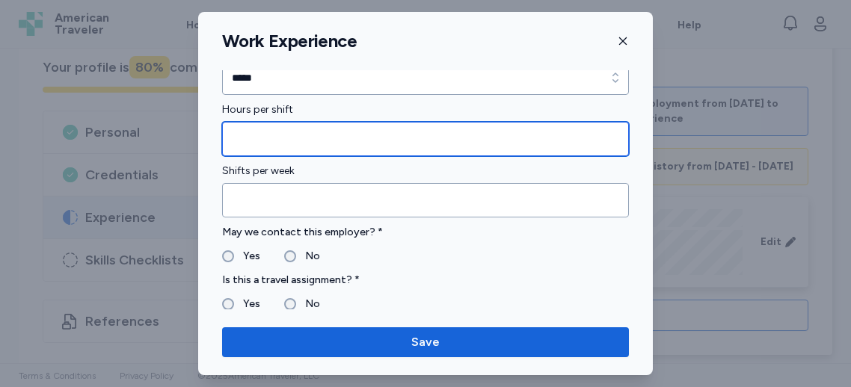
type input "*"
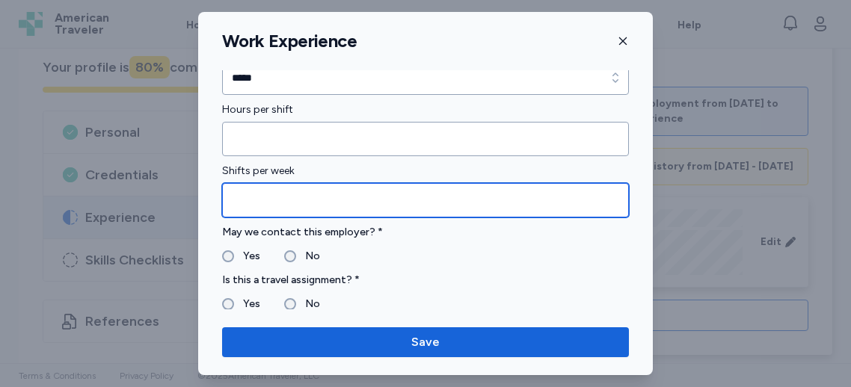
click at [282, 197] on input "Shifts per week" at bounding box center [425, 200] width 407 height 34
type input "*"
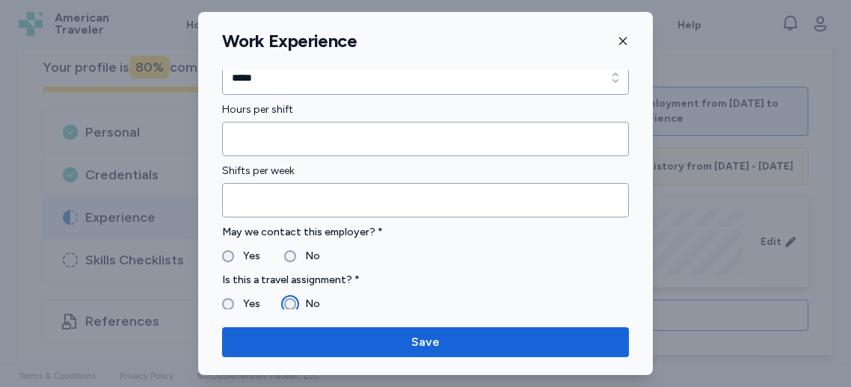
scroll to position [1461, 0]
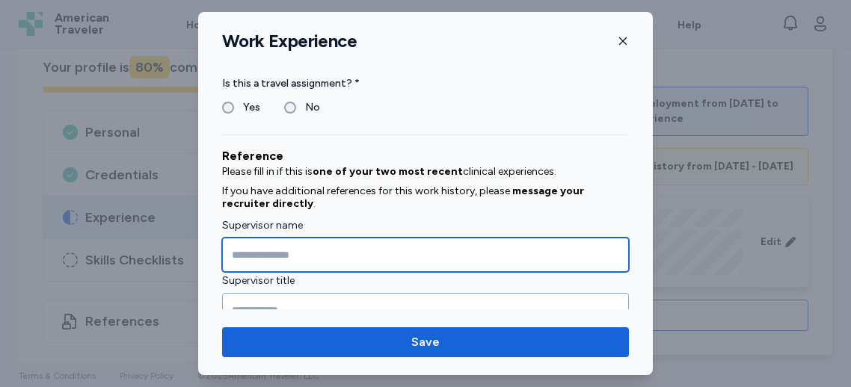
click at [283, 241] on input "Supervisor name" at bounding box center [425, 255] width 407 height 34
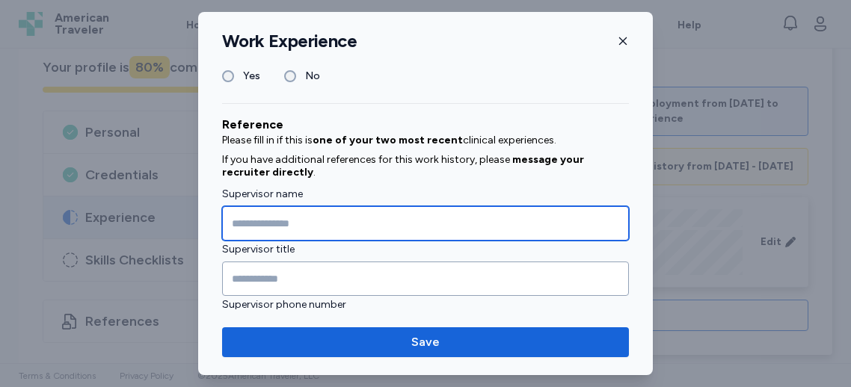
scroll to position [1518, 0]
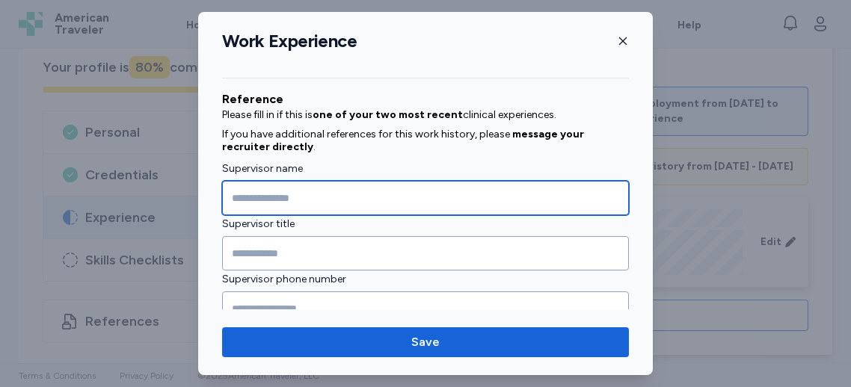
click at [288, 181] on input "Supervisor name" at bounding box center [425, 198] width 407 height 34
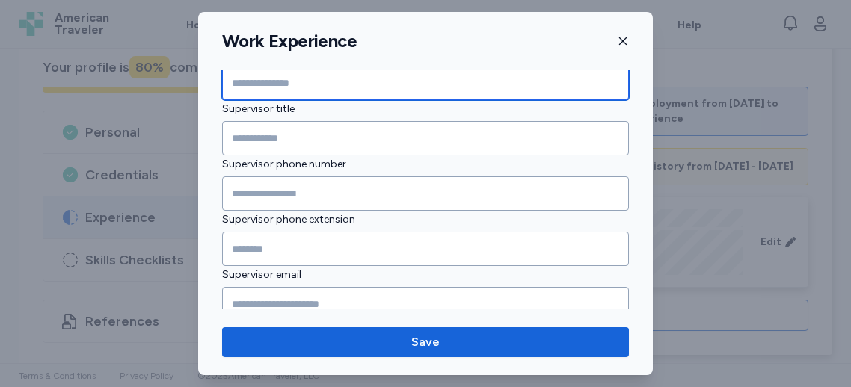
scroll to position [1668, 0]
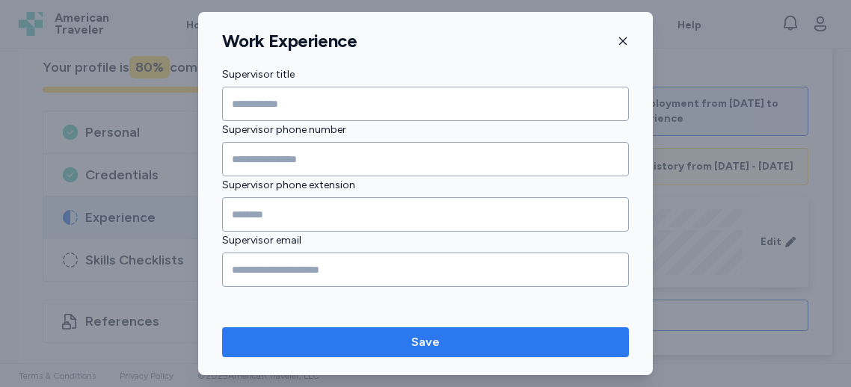
click at [413, 343] on span "Save" at bounding box center [425, 343] width 28 height 18
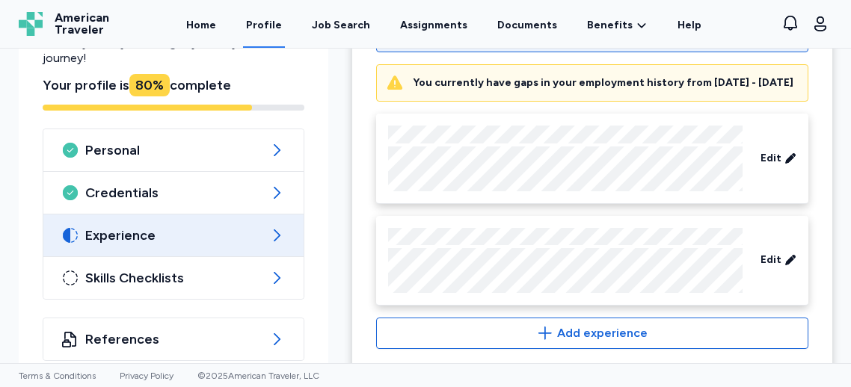
scroll to position [803, 0]
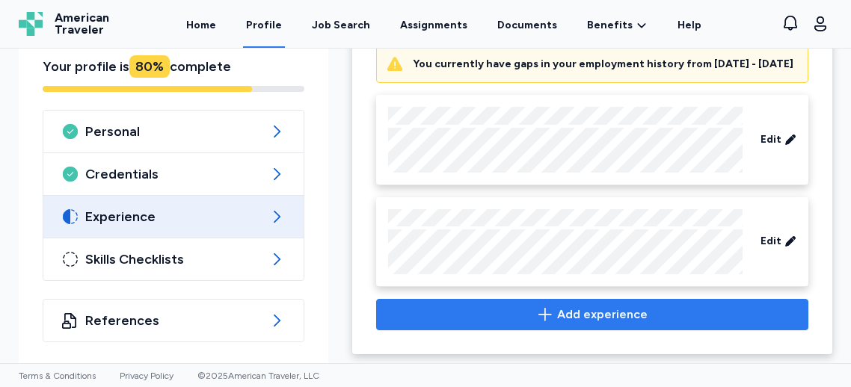
click at [522, 310] on span "Add experience" at bounding box center [592, 315] width 407 height 18
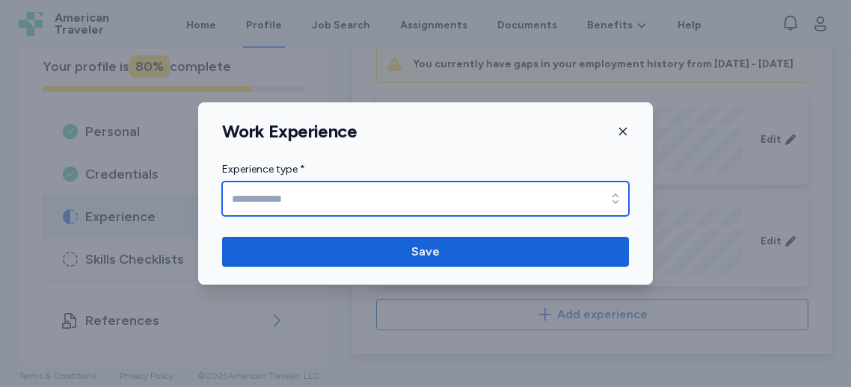
click at [343, 200] on input "Experience type *" at bounding box center [425, 199] width 407 height 34
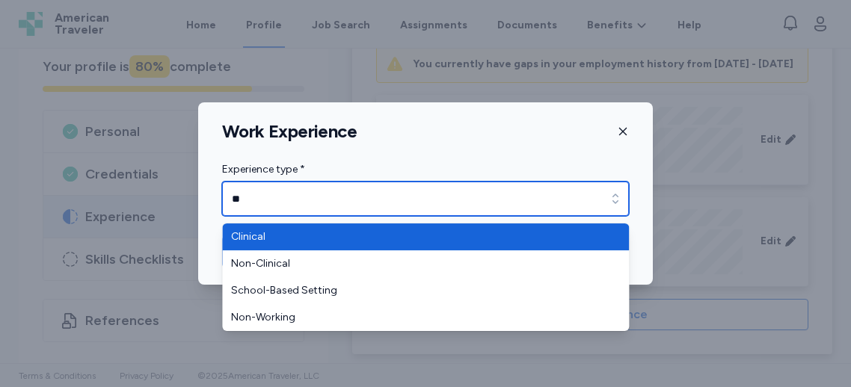
type input "*"
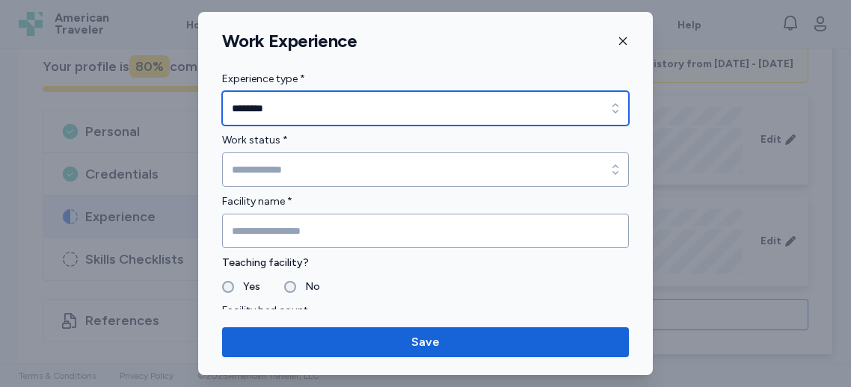
type input "********"
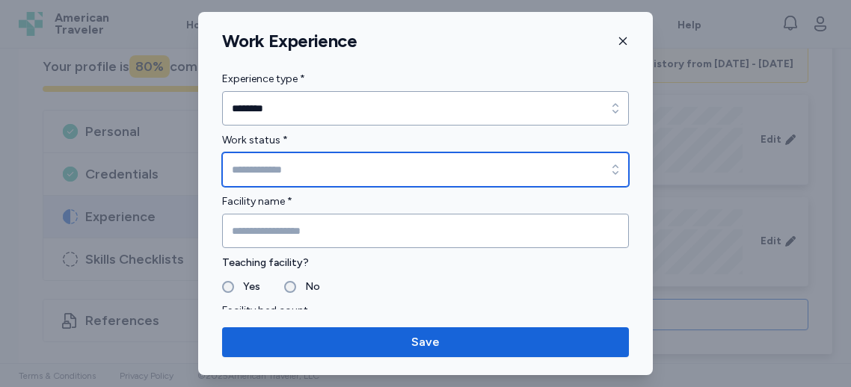
drag, startPoint x: 261, startPoint y: 179, endPoint x: 266, endPoint y: 172, distance: 9.1
click at [262, 178] on input "Work status *" at bounding box center [425, 170] width 407 height 34
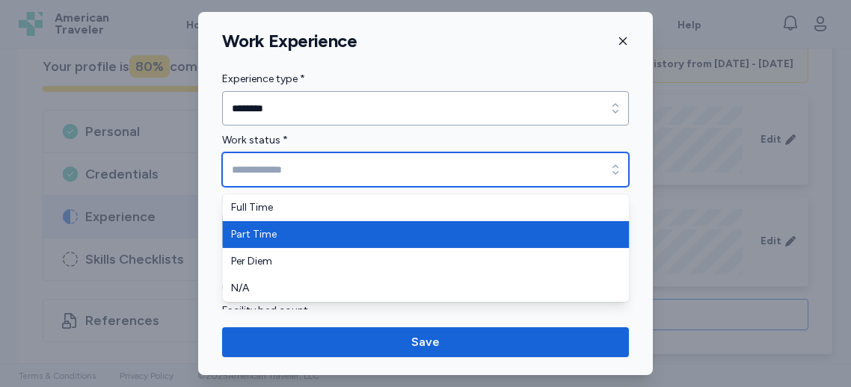
type input "*********"
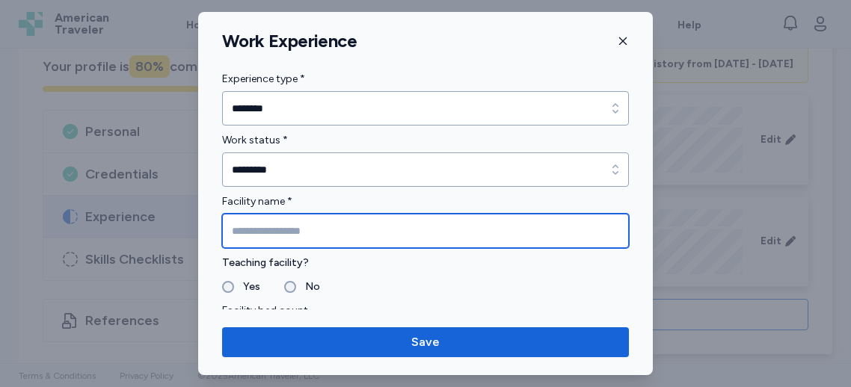
click at [258, 230] on input "Facility name *" at bounding box center [425, 231] width 407 height 34
type input "**********"
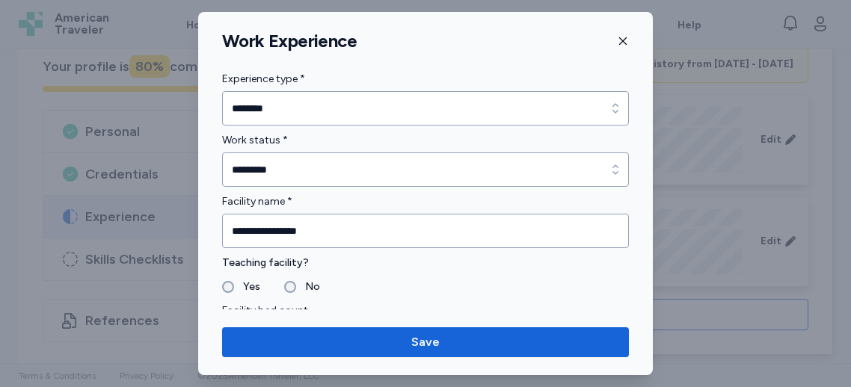
click at [241, 286] on label "Yes" at bounding box center [247, 287] width 26 height 18
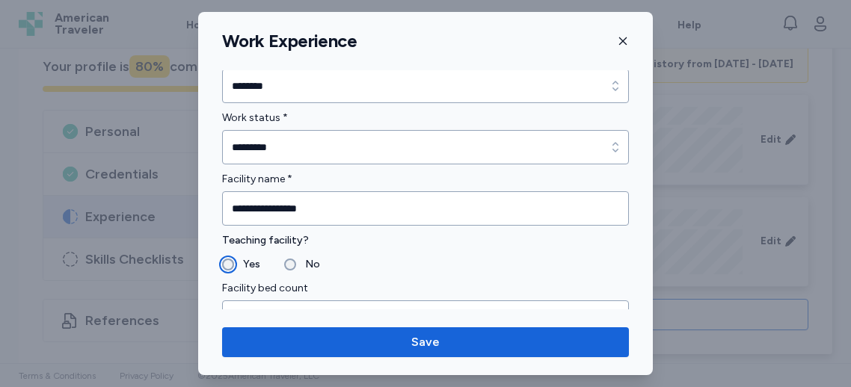
scroll to position [122, 0]
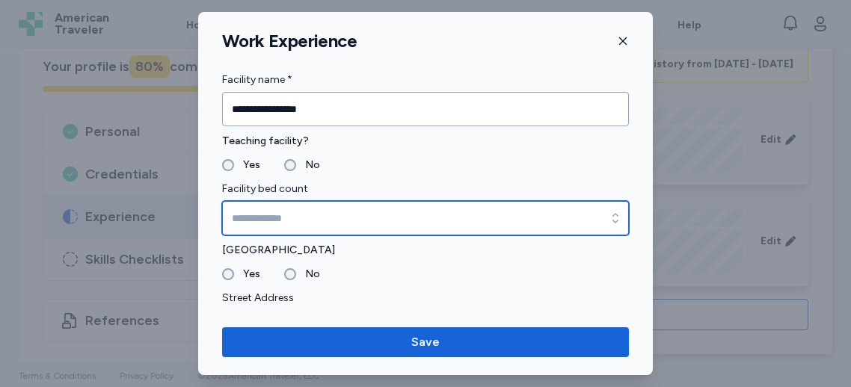
click at [269, 210] on input "Facility bed count" at bounding box center [425, 218] width 407 height 34
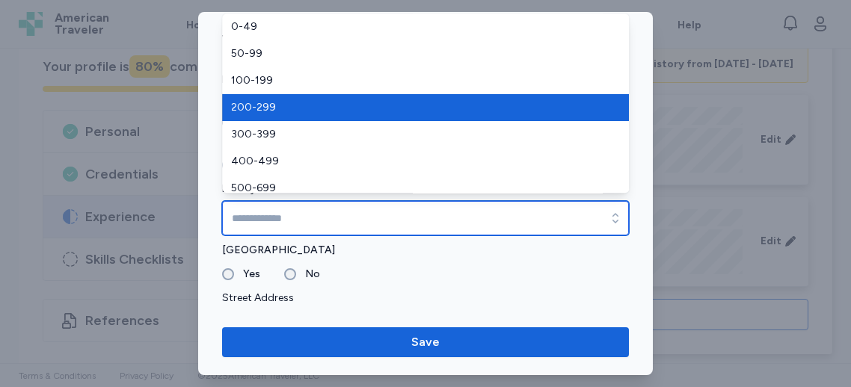
type input "*******"
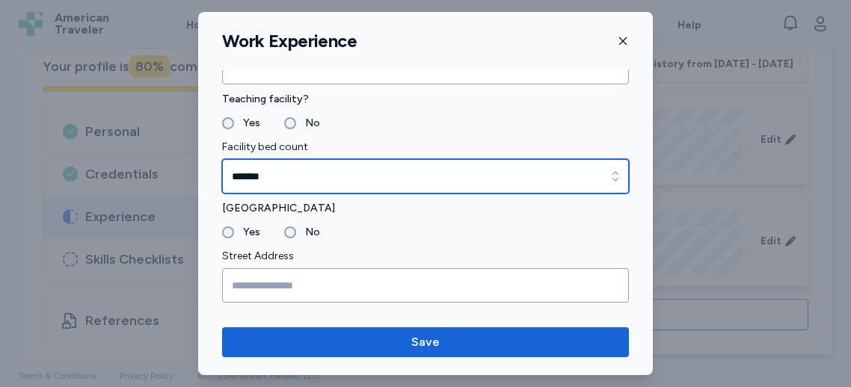
scroll to position [164, 0]
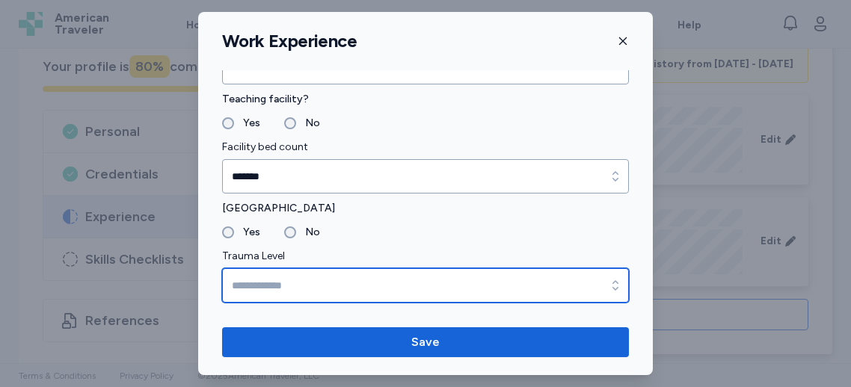
click at [260, 271] on input "Trauma Level" at bounding box center [425, 285] width 407 height 34
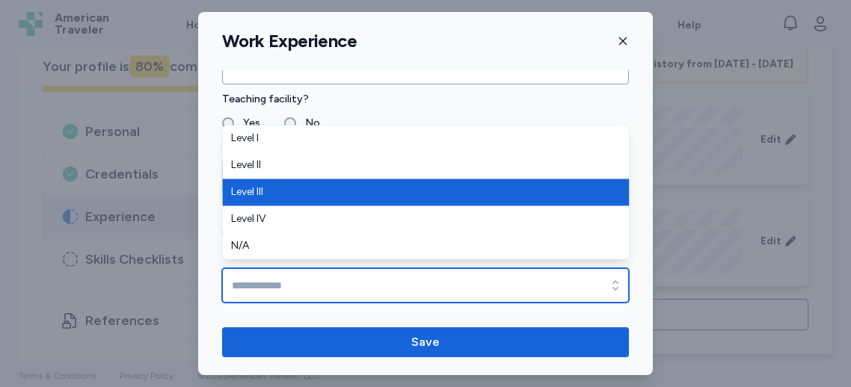
type input "*********"
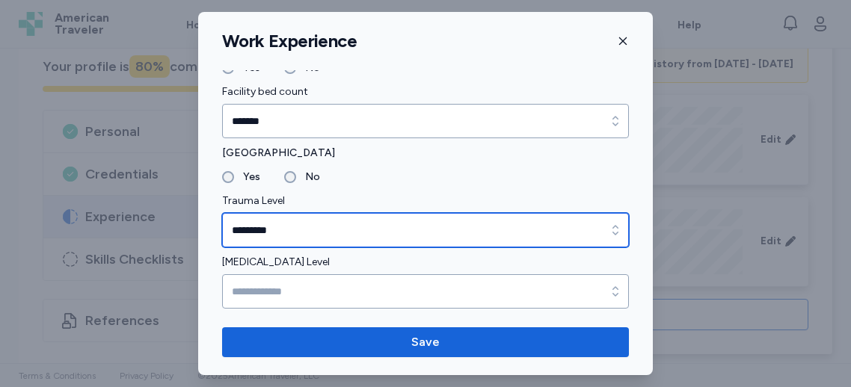
scroll to position [298, 0]
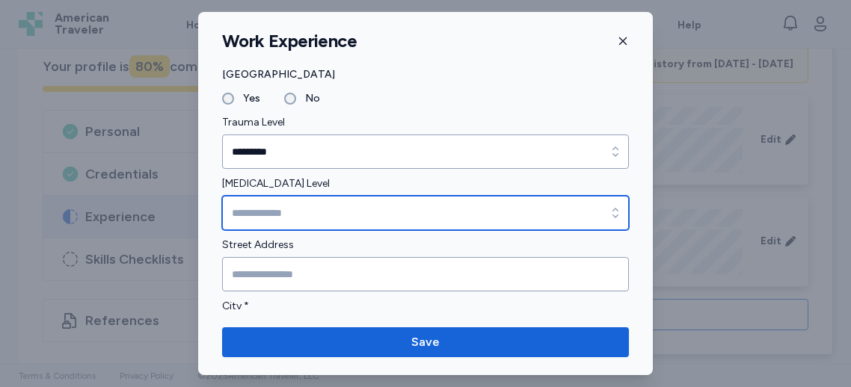
click at [312, 227] on input "[MEDICAL_DATA] Level" at bounding box center [425, 213] width 407 height 34
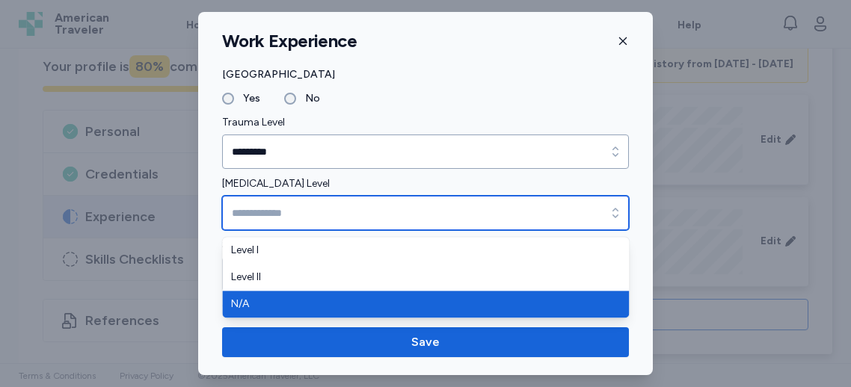
type input "***"
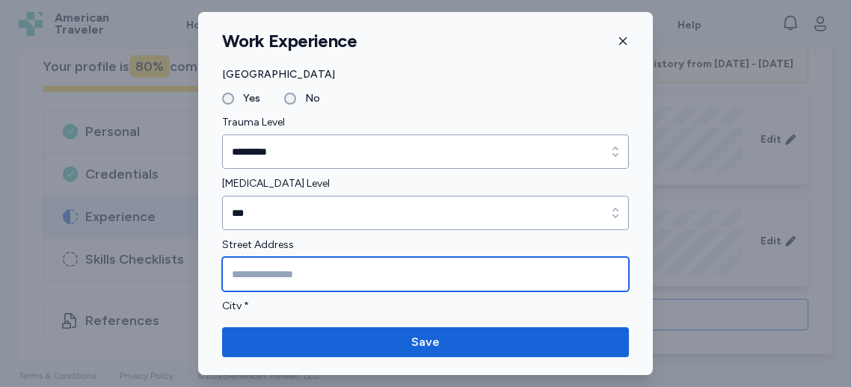
click at [268, 289] on input "Street Address" at bounding box center [425, 274] width 407 height 34
click at [273, 263] on input "Street Address" at bounding box center [425, 274] width 407 height 34
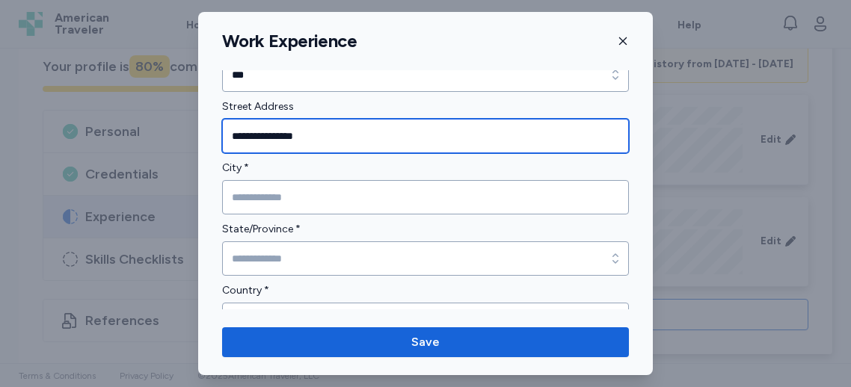
type input "**********"
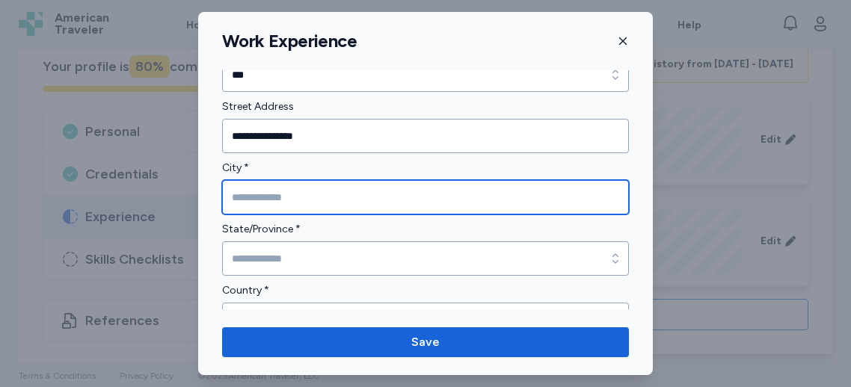
click at [273, 195] on input "City *" at bounding box center [425, 197] width 407 height 34
type input "**********"
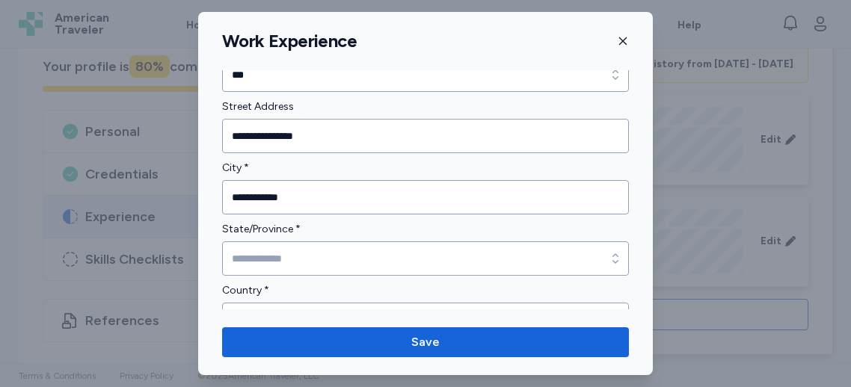
click at [350, 241] on div "State/Province *" at bounding box center [425, 248] width 407 height 55
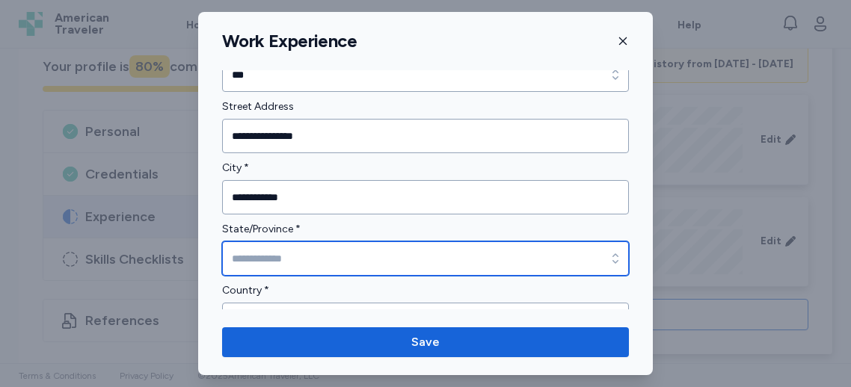
click at [352, 259] on input "State/Province *" at bounding box center [425, 259] width 407 height 34
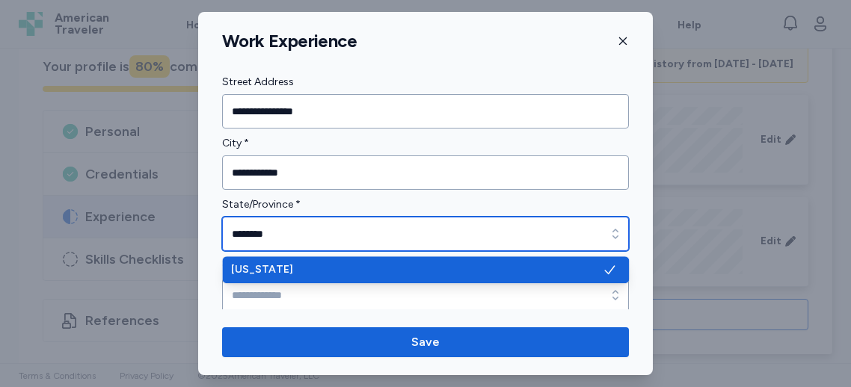
scroll to position [461, 0]
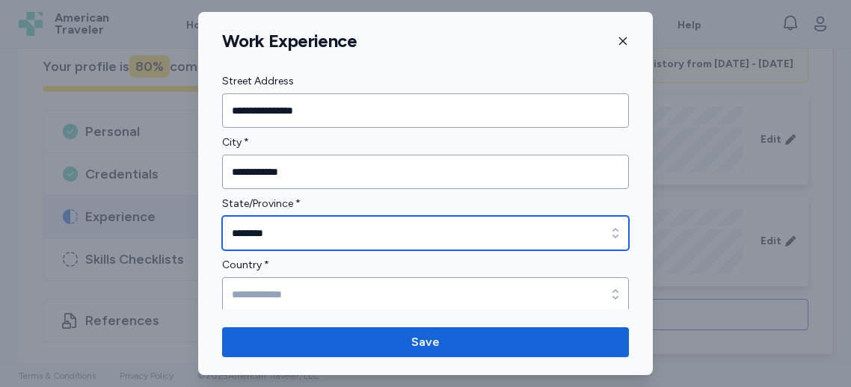
type input "********"
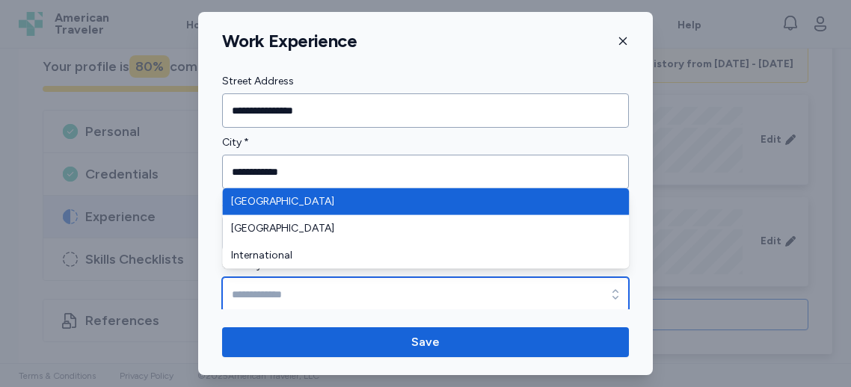
click at [260, 284] on input "Country *" at bounding box center [425, 294] width 407 height 34
type input "**********"
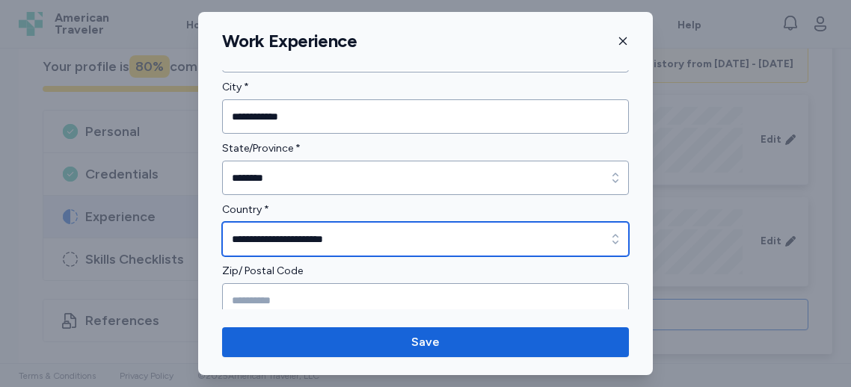
scroll to position [550, 0]
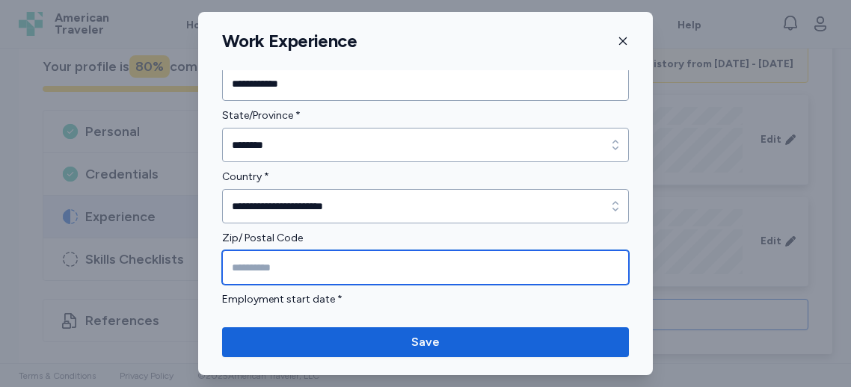
click at [286, 268] on input "Zip/ Postal Code" at bounding box center [425, 268] width 407 height 34
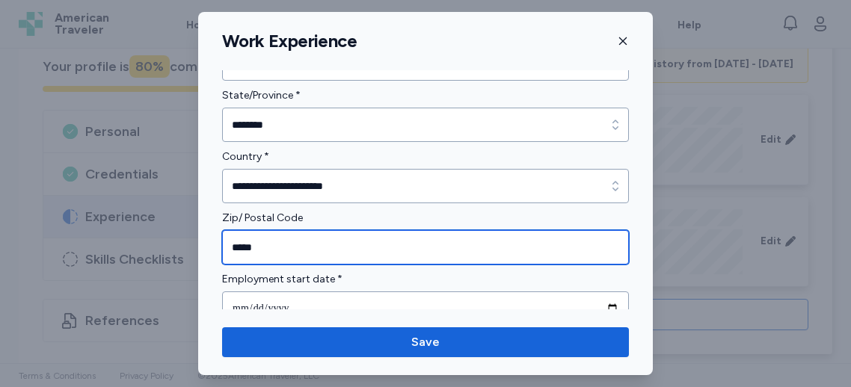
scroll to position [642, 0]
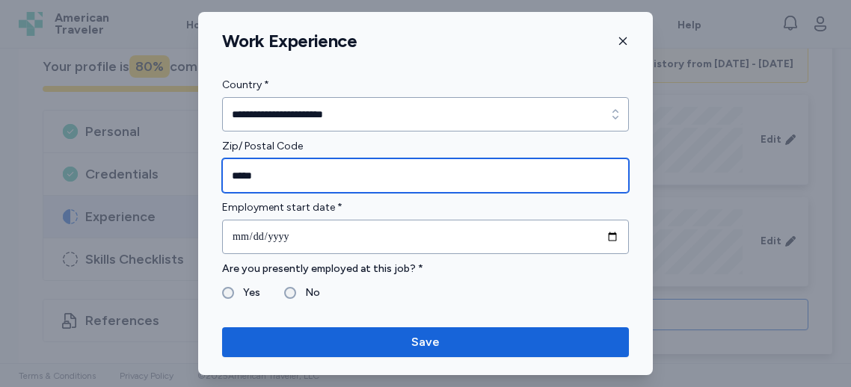
type input "*****"
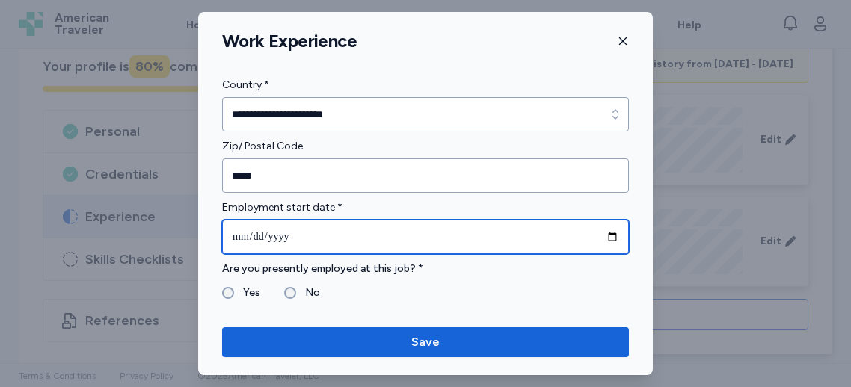
click at [315, 230] on input "date" at bounding box center [425, 237] width 407 height 34
type input "**********"
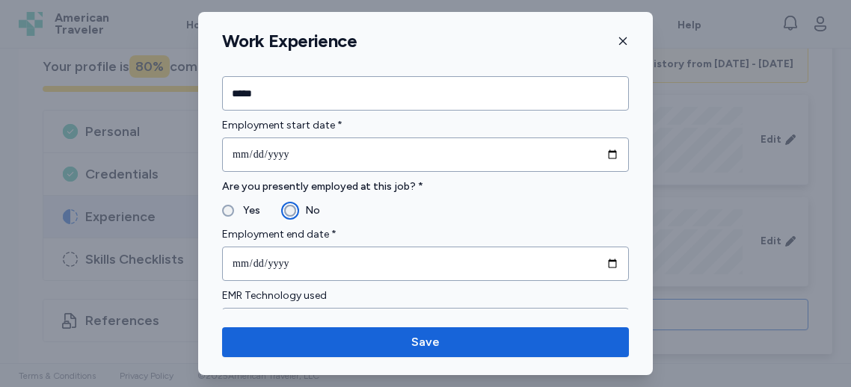
scroll to position [728, 0]
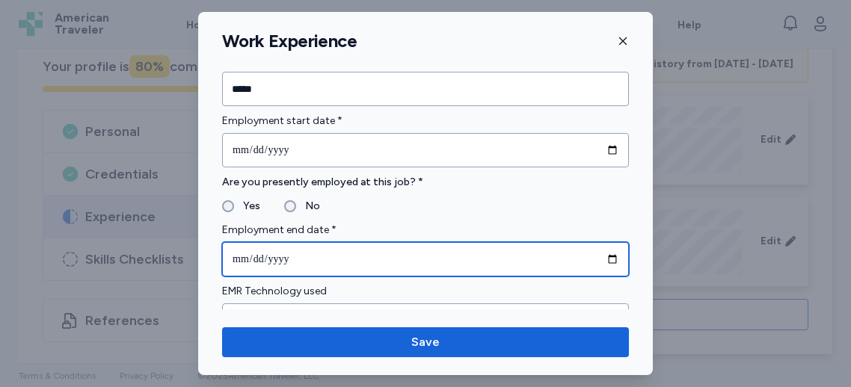
click at [266, 249] on input "date" at bounding box center [425, 259] width 407 height 34
type input "**********"
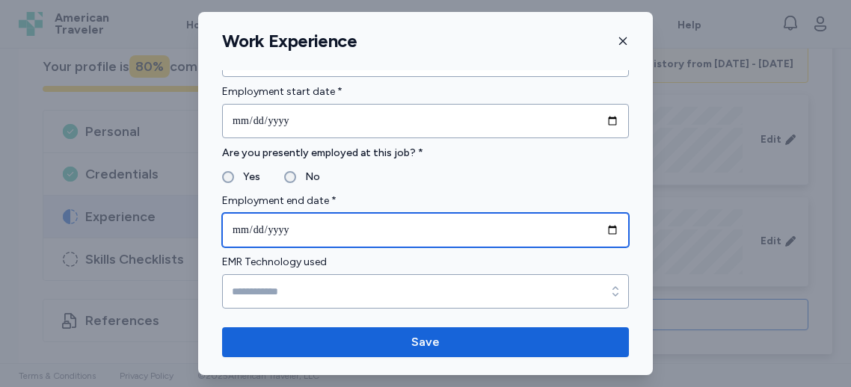
scroll to position [760, 0]
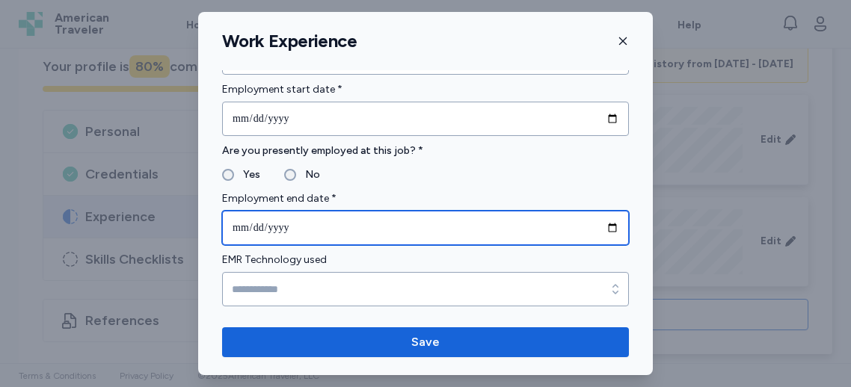
click at [260, 227] on input "**********" at bounding box center [425, 228] width 407 height 34
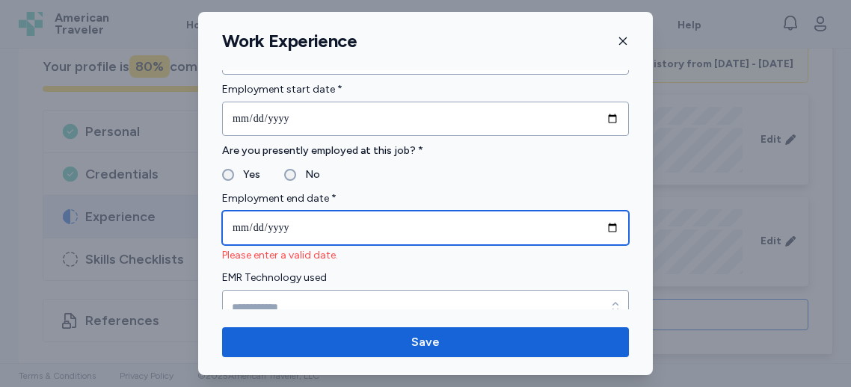
type input "**********"
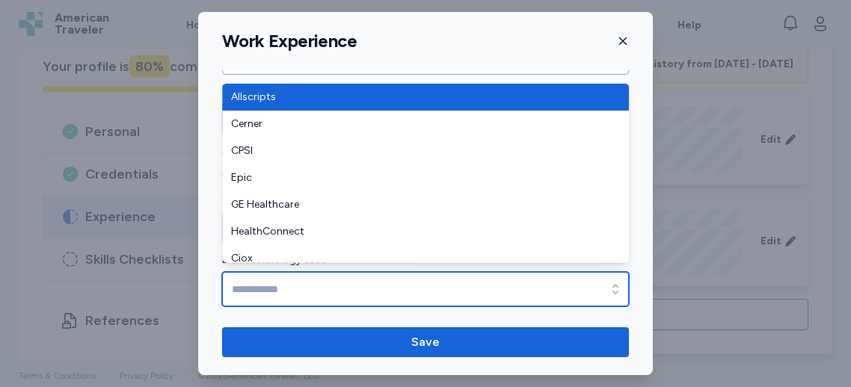
click at [268, 290] on input "EMR Technology used" at bounding box center [425, 289] width 407 height 34
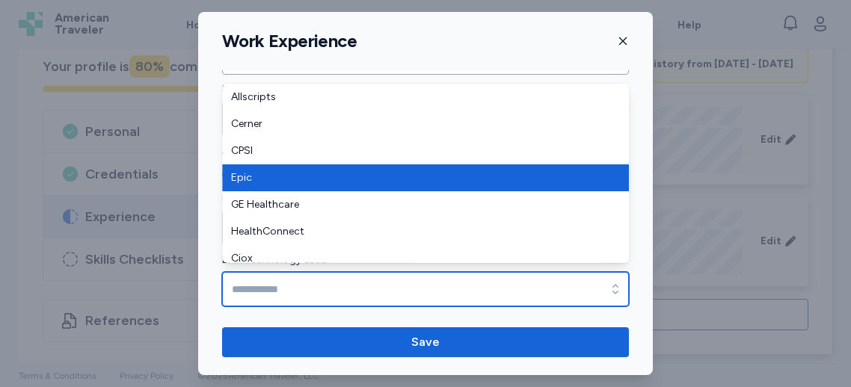
type input "****"
drag, startPoint x: 254, startPoint y: 183, endPoint x: 261, endPoint y: 194, distance: 13.5
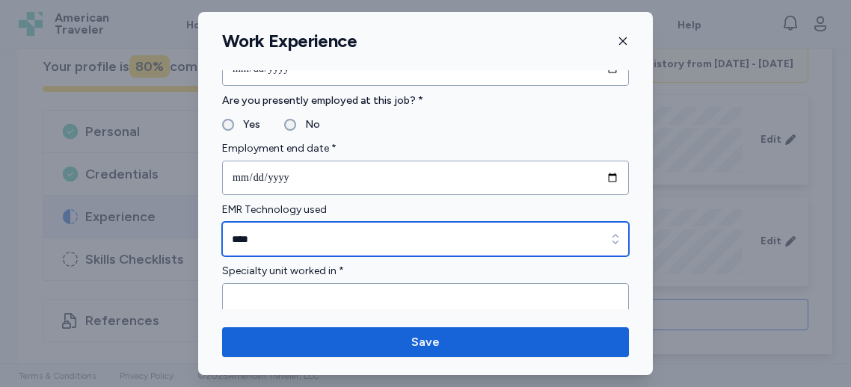
scroll to position [840, 0]
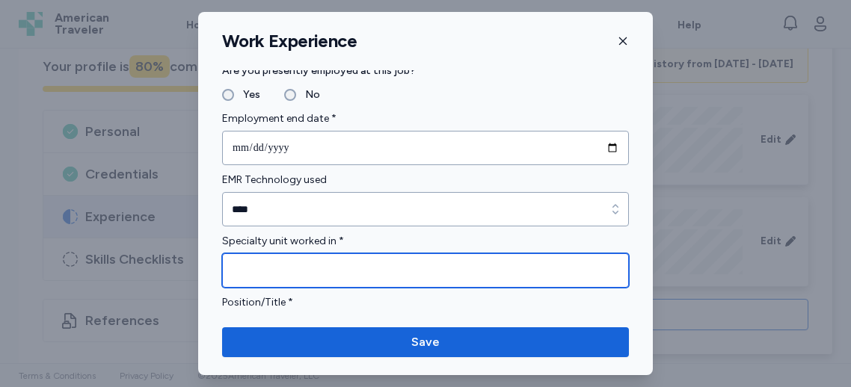
click at [285, 267] on input "Specialty unit worked in *" at bounding box center [425, 271] width 407 height 34
type input "*****"
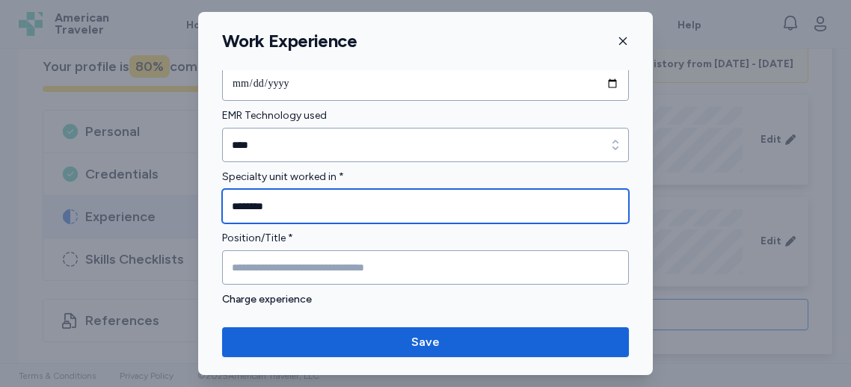
scroll to position [906, 0]
type input "********"
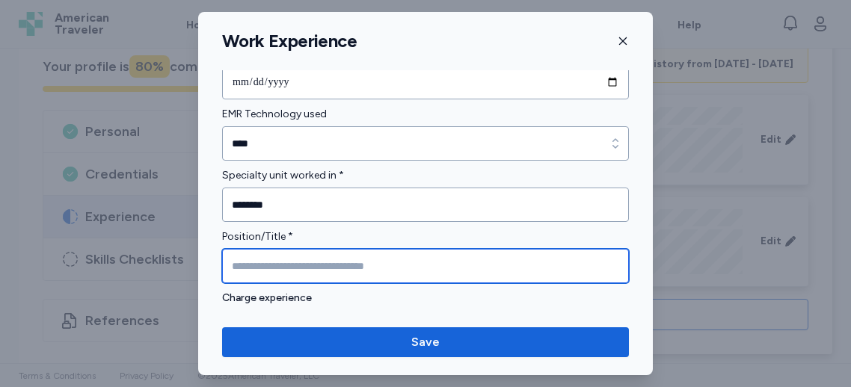
click at [274, 259] on input "Position/Title *" at bounding box center [425, 266] width 407 height 34
type input "*"
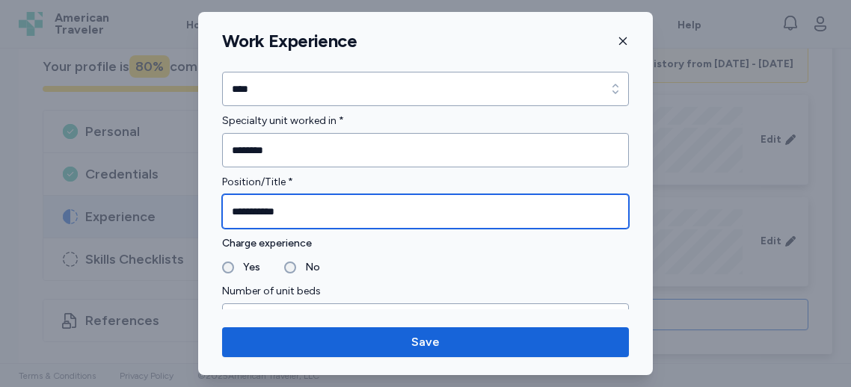
scroll to position [992, 0]
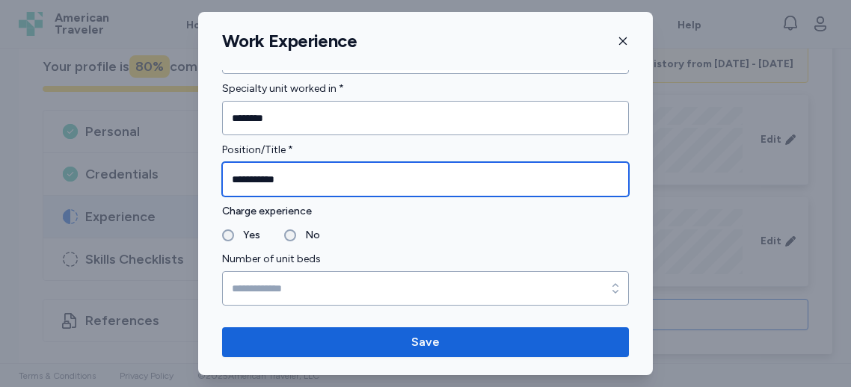
type input "**********"
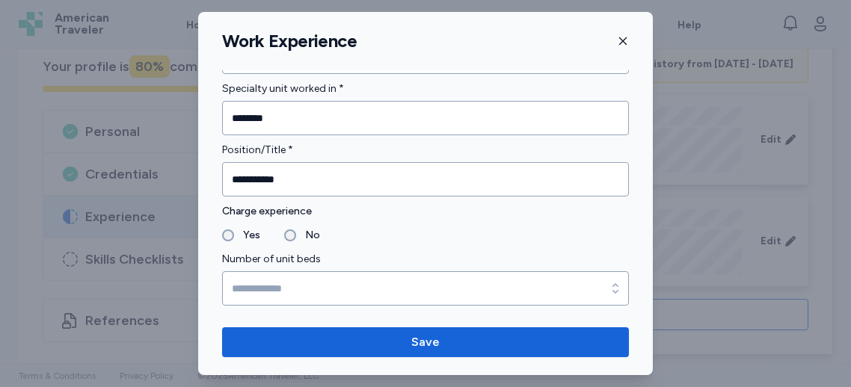
click at [298, 229] on label "No" at bounding box center [308, 236] width 24 height 18
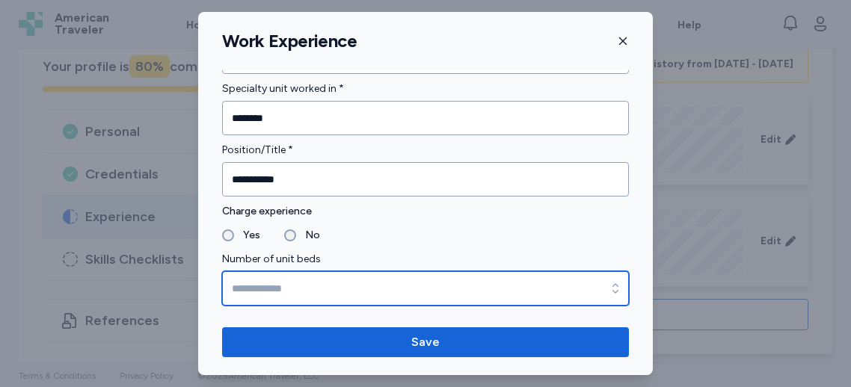
drag, startPoint x: 253, startPoint y: 273, endPoint x: 266, endPoint y: 276, distance: 13.8
click at [254, 274] on input "Number of unit beds" at bounding box center [425, 288] width 407 height 34
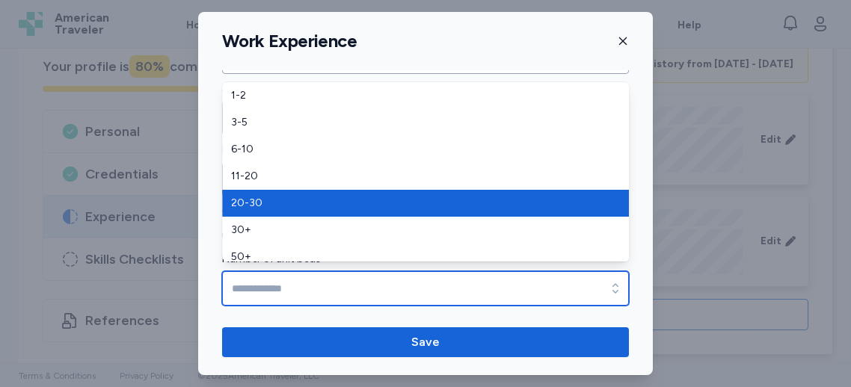
type input "*****"
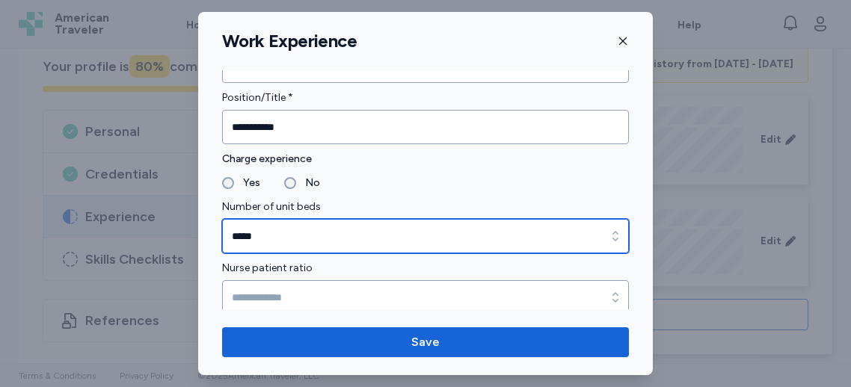
scroll to position [1049, 0]
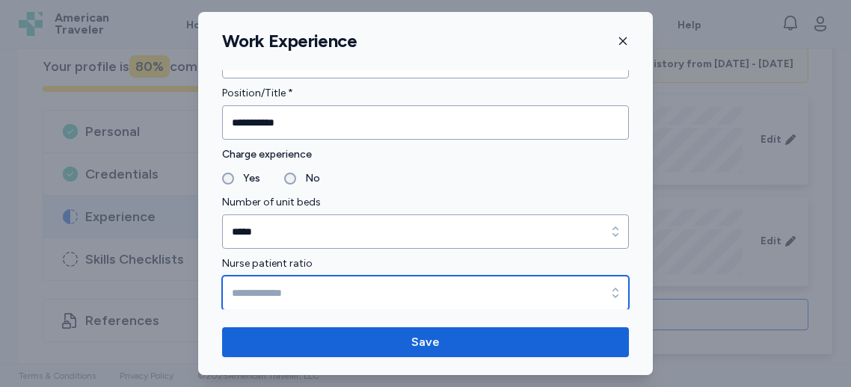
click at [257, 281] on input "Nurse patient ratio" at bounding box center [425, 293] width 407 height 34
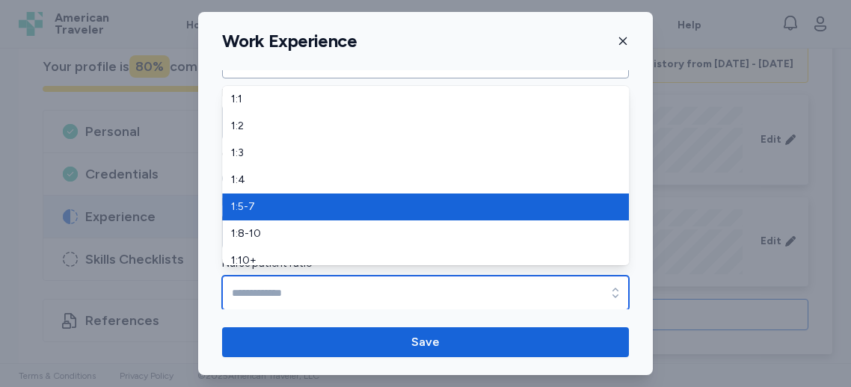
type input "*****"
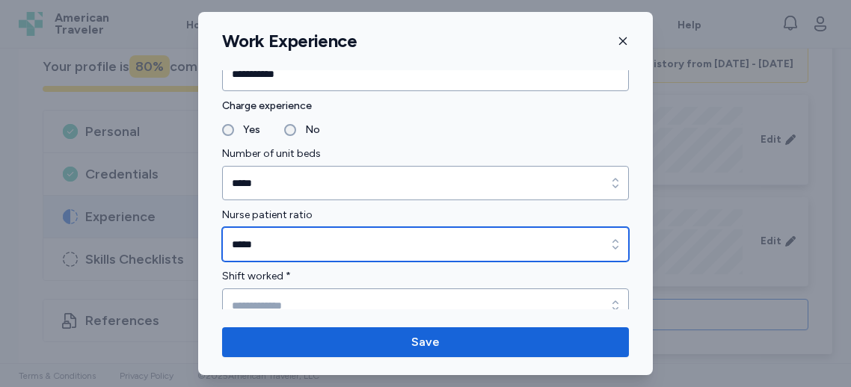
scroll to position [1131, 0]
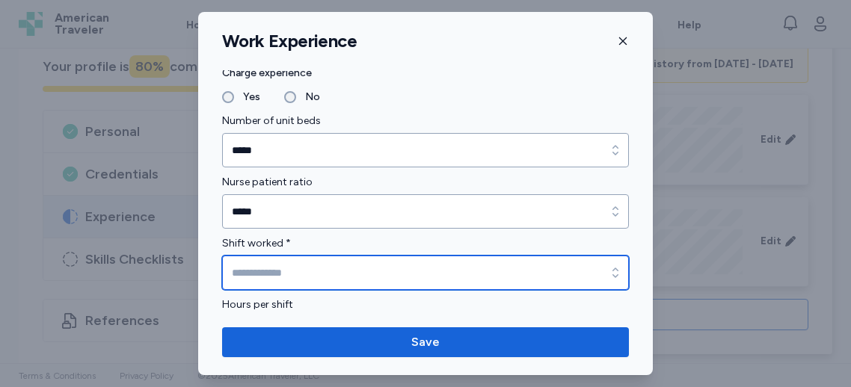
click at [268, 264] on input "Shift worked *" at bounding box center [425, 273] width 407 height 34
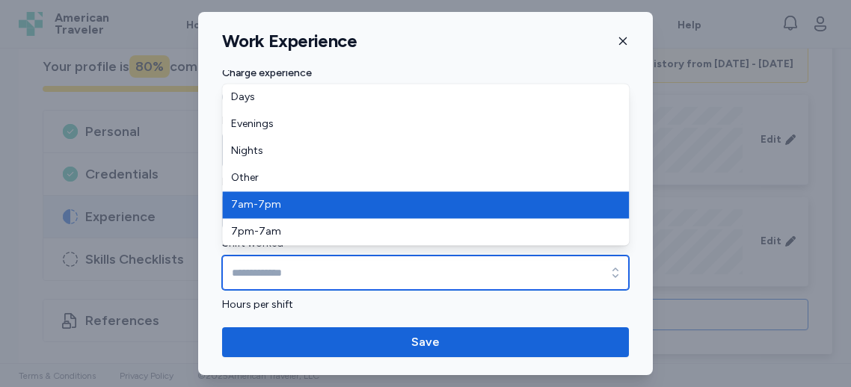
type input "*******"
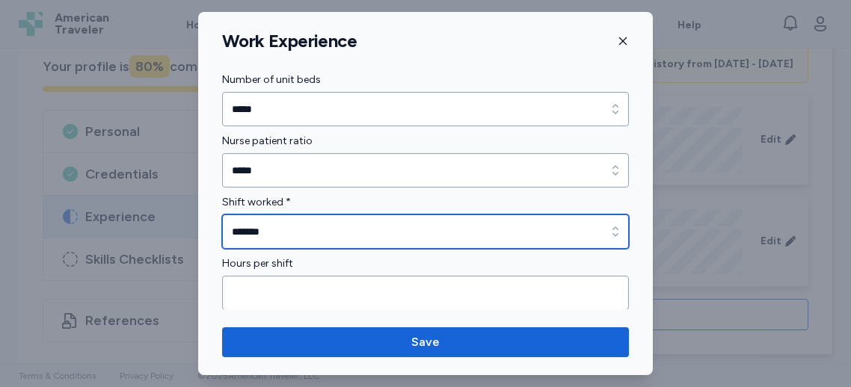
scroll to position [1173, 0]
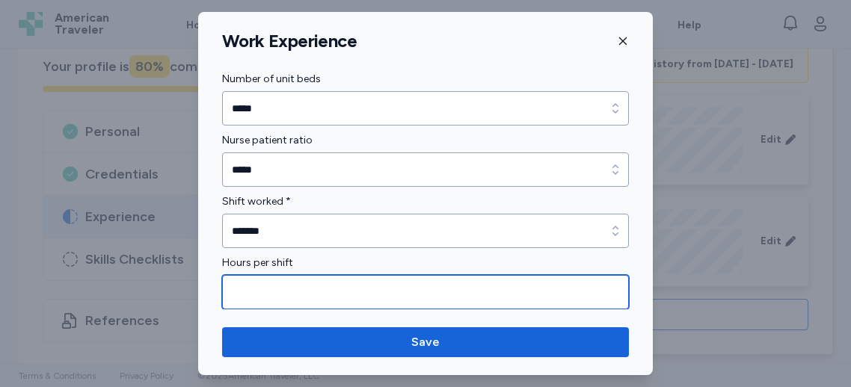
click at [261, 281] on input "Hours per shift" at bounding box center [425, 292] width 407 height 34
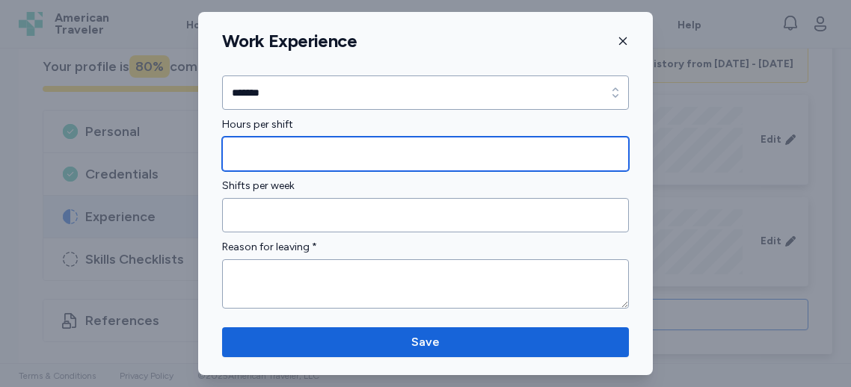
scroll to position [1348, 0]
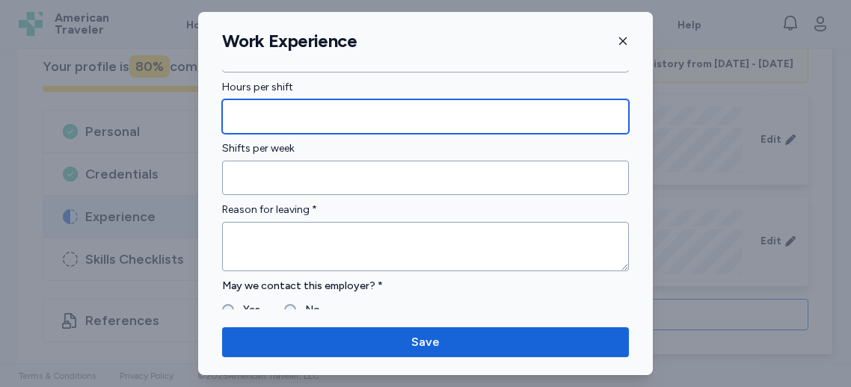
type input "*"
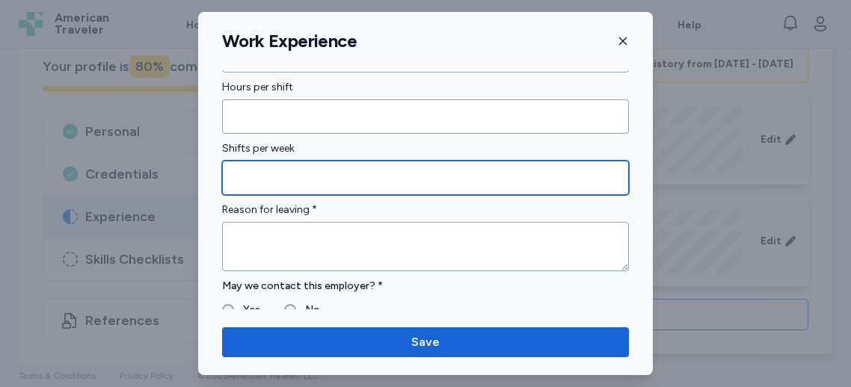
click at [280, 172] on input "Shifts per week" at bounding box center [425, 178] width 407 height 34
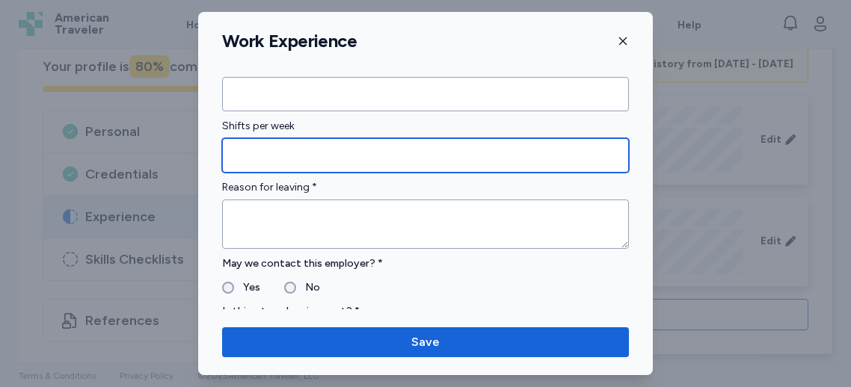
scroll to position [1373, 0]
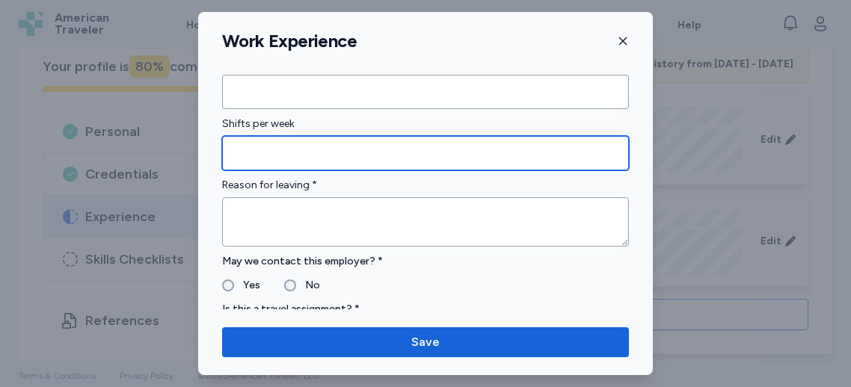
type input "*"
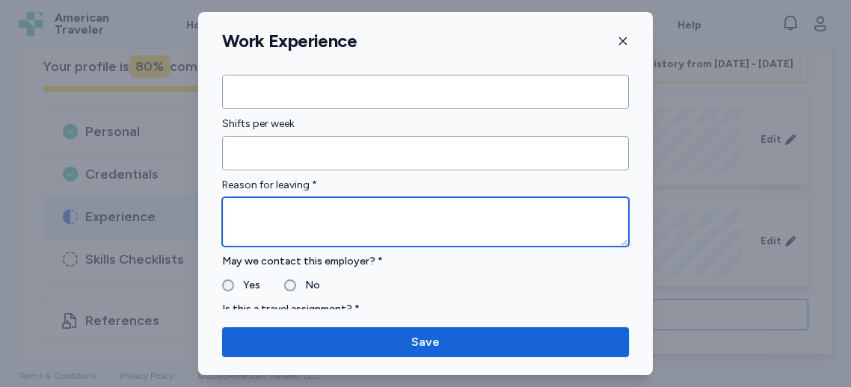
click at [274, 218] on textarea at bounding box center [425, 221] width 407 height 49
drag, startPoint x: 282, startPoint y: 211, endPoint x: 298, endPoint y: 219, distance: 17.7
click at [286, 213] on textarea "**********" at bounding box center [425, 221] width 407 height 49
click at [532, 215] on textarea "**********" at bounding box center [425, 221] width 407 height 49
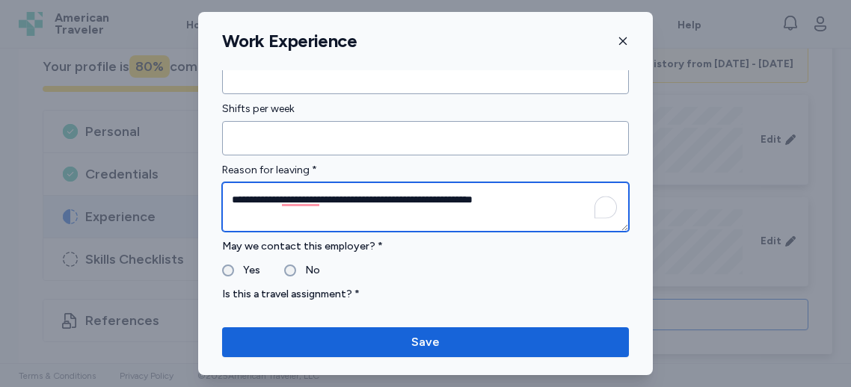
scroll to position [1388, 0]
type textarea "**********"
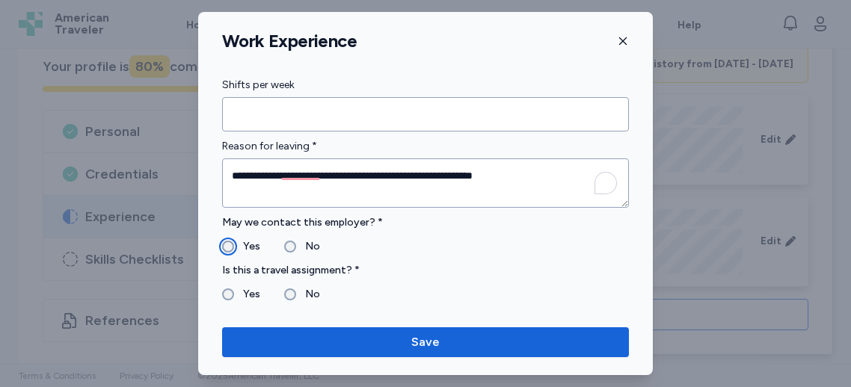
scroll to position [1412, 0]
drag, startPoint x: 233, startPoint y: 290, endPoint x: 325, endPoint y: 293, distance: 91.3
click at [234, 290] on label "Yes" at bounding box center [247, 295] width 26 height 18
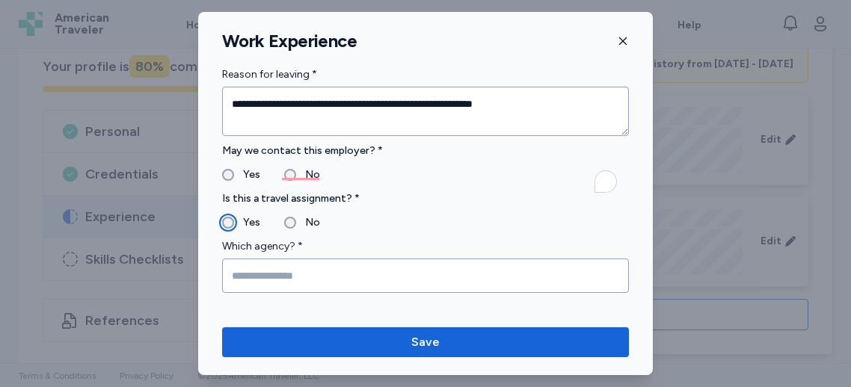
scroll to position [1522, 0]
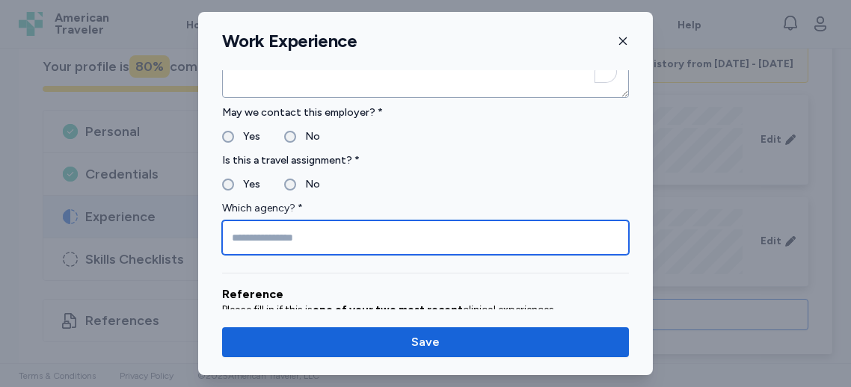
click at [277, 233] on input "Which agency? *" at bounding box center [425, 238] width 407 height 34
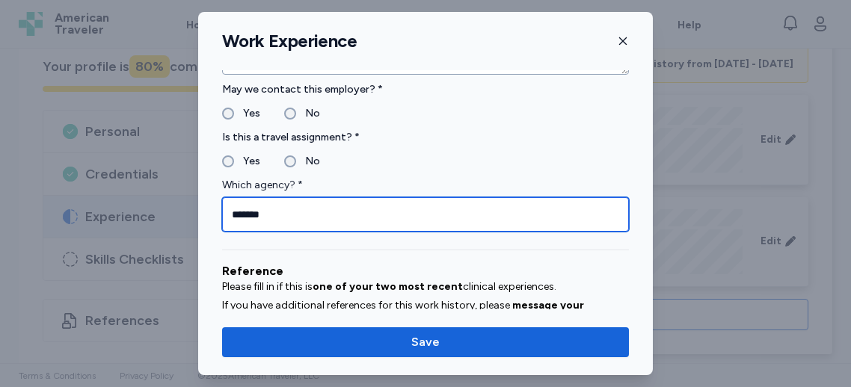
scroll to position [0, 0]
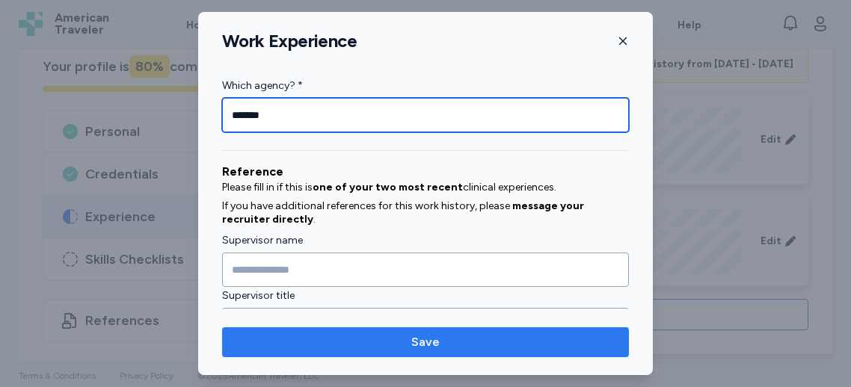
type input "*******"
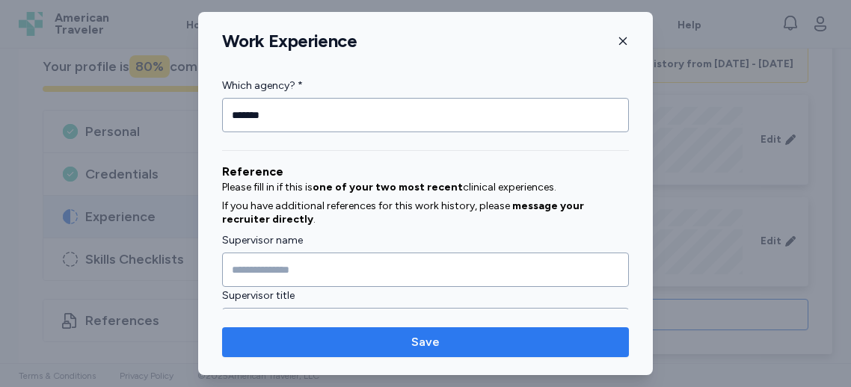
click at [431, 335] on span "Save" at bounding box center [425, 343] width 28 height 18
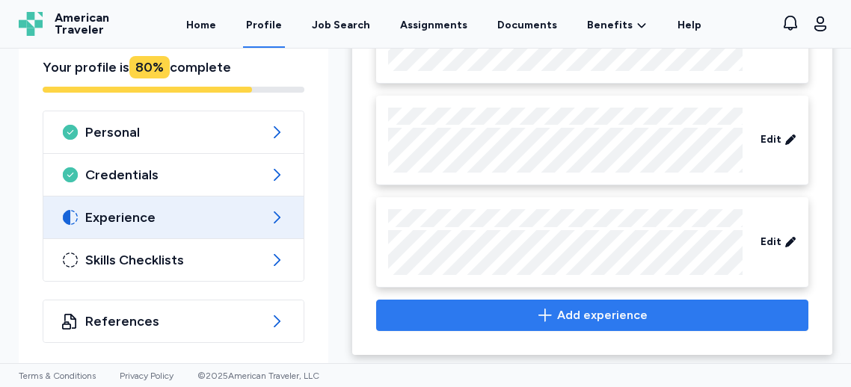
click at [559, 307] on span "Add experience" at bounding box center [592, 316] width 407 height 18
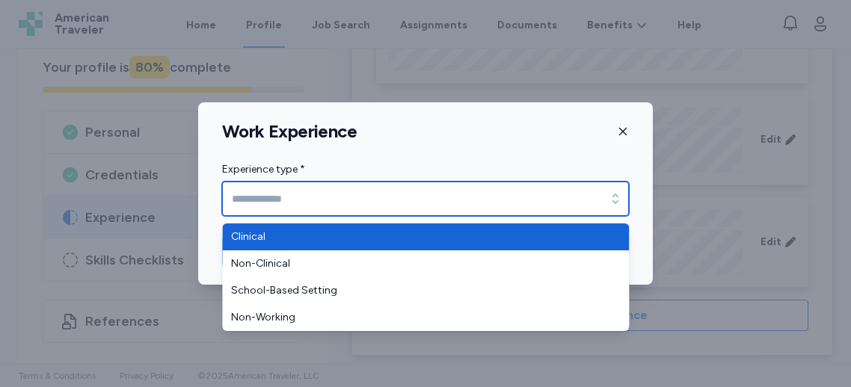
click at [337, 200] on input "Experience type *" at bounding box center [425, 199] width 407 height 34
type input "***"
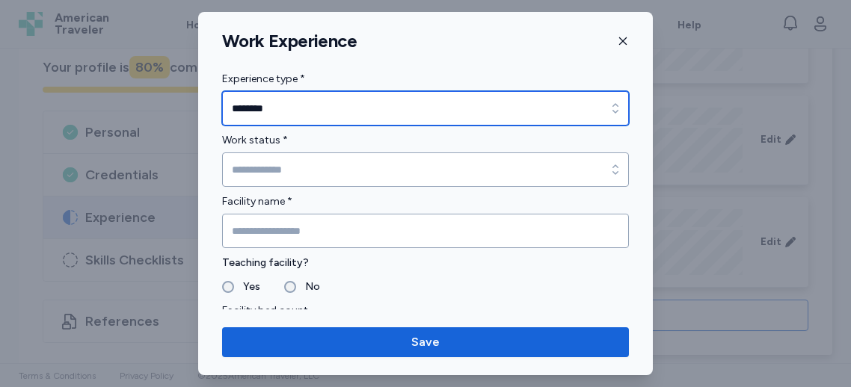
drag, startPoint x: 319, startPoint y: 108, endPoint x: 298, endPoint y: 144, distance: 42.6
click at [306, 116] on input "********" at bounding box center [425, 108] width 407 height 34
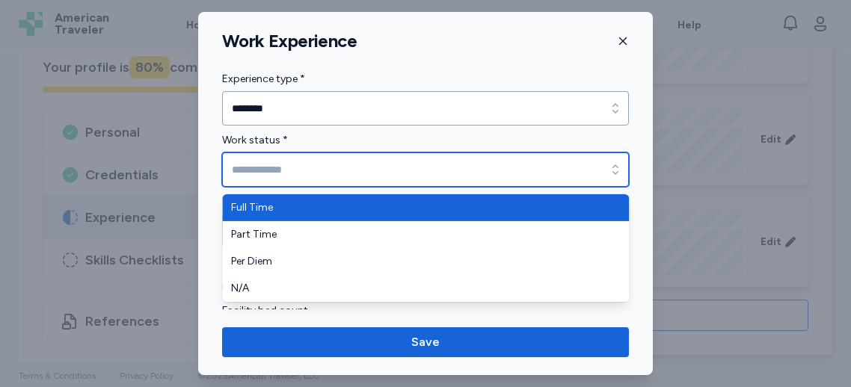
click at [277, 171] on input "Work status *" at bounding box center [425, 170] width 407 height 34
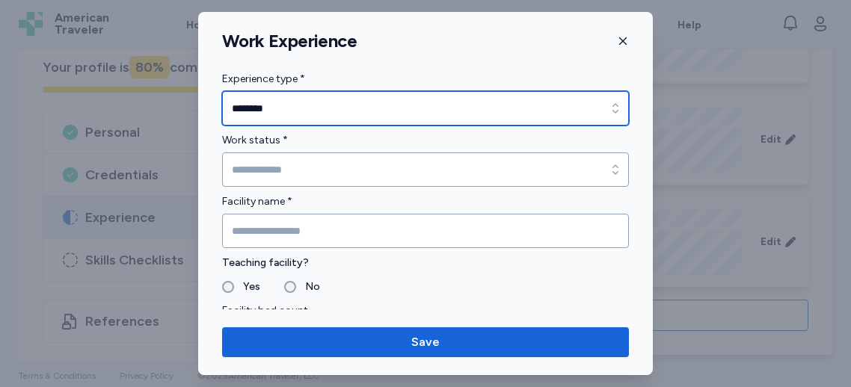
type input "********"
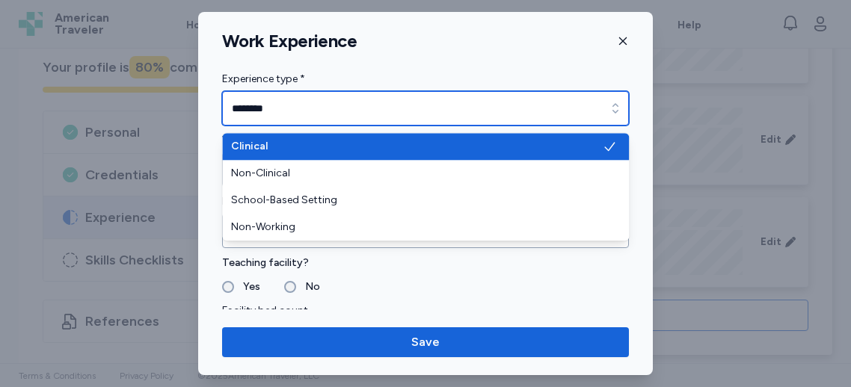
click at [423, 110] on input "********" at bounding box center [425, 108] width 407 height 34
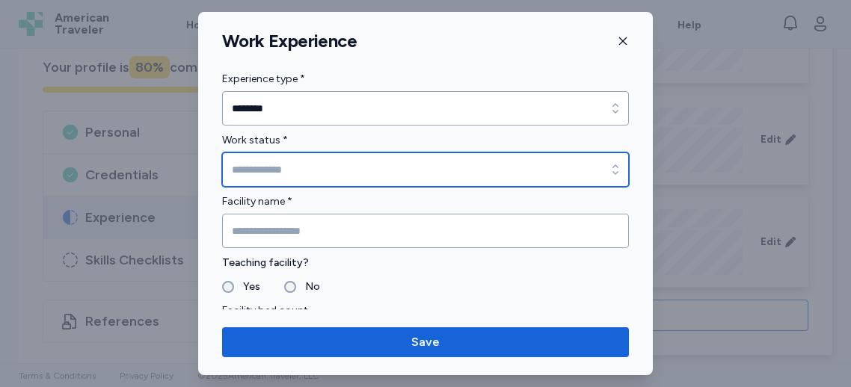
click at [261, 167] on input "Work status *" at bounding box center [425, 170] width 407 height 34
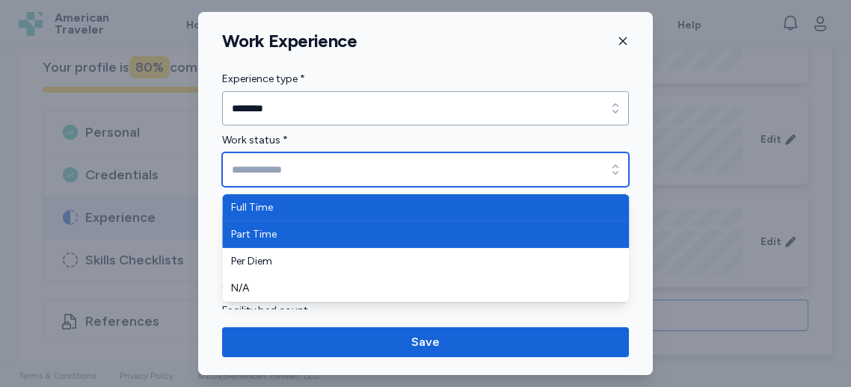
type input "*********"
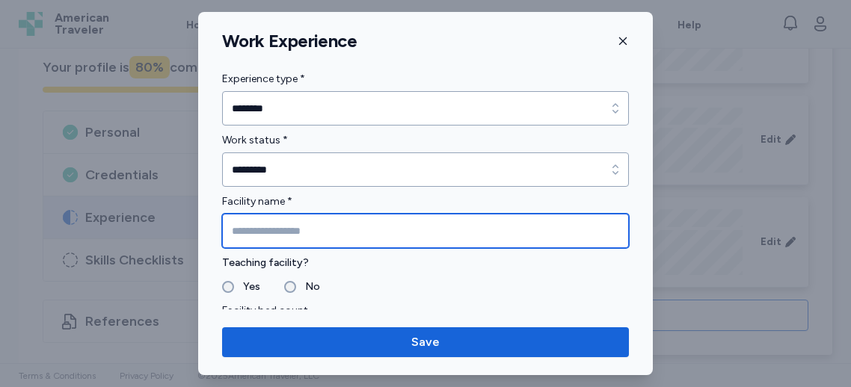
click at [271, 225] on input "Facility name *" at bounding box center [425, 231] width 407 height 34
type input "*"
type input "**********"
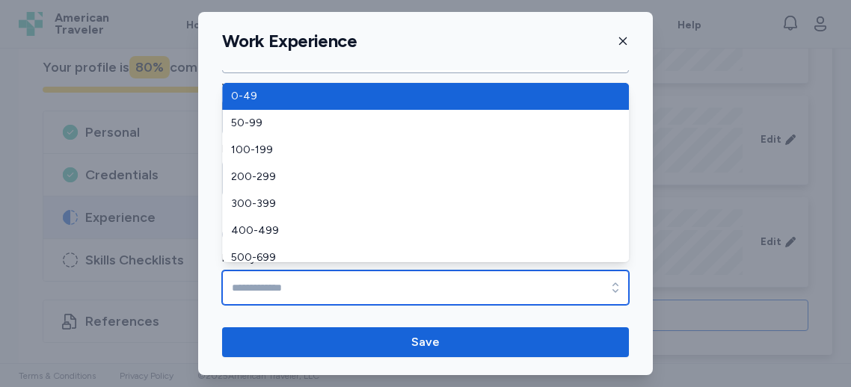
click at [254, 274] on input "Facility bed count" at bounding box center [425, 288] width 407 height 34
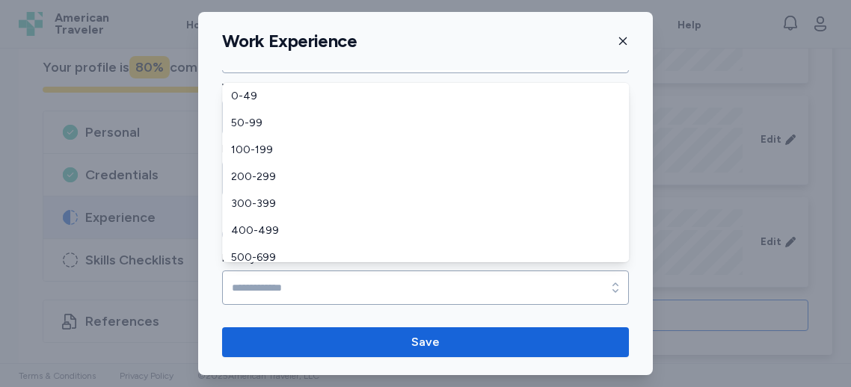
click at [488, 24] on div "**********" at bounding box center [425, 193] width 455 height 363
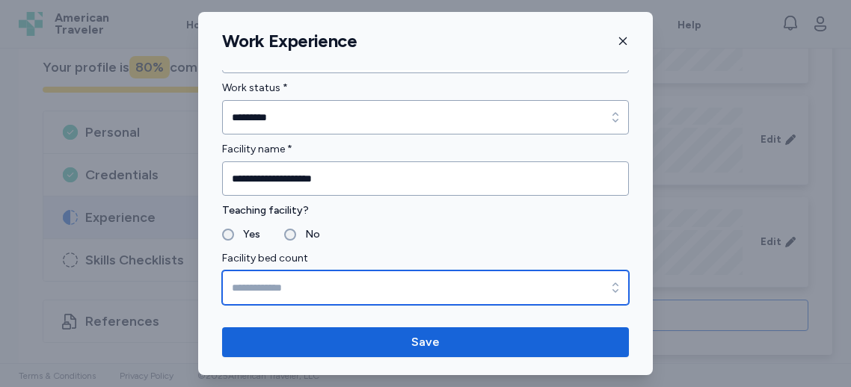
click at [286, 296] on input "Facility bed count" at bounding box center [425, 288] width 407 height 34
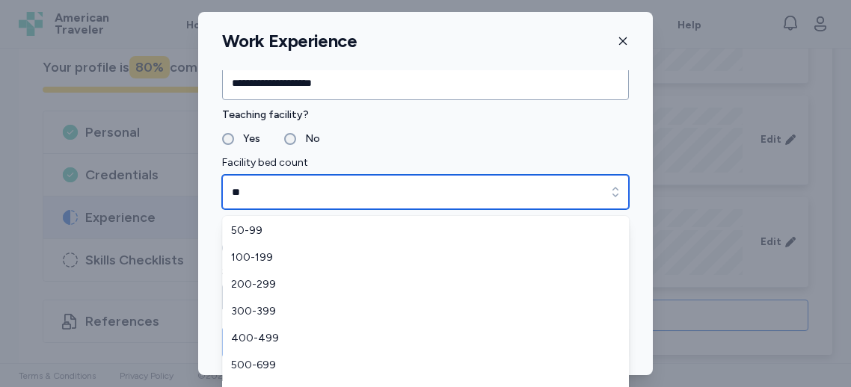
type input "**"
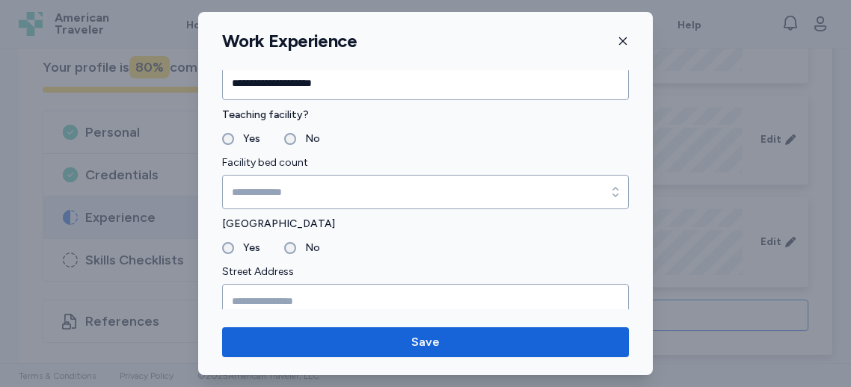
click at [297, 245] on label "No" at bounding box center [308, 248] width 24 height 18
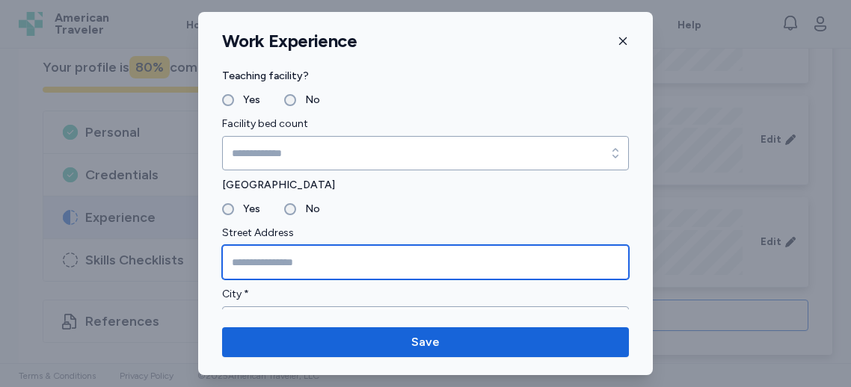
click at [282, 259] on input "Street Address" at bounding box center [425, 262] width 407 height 34
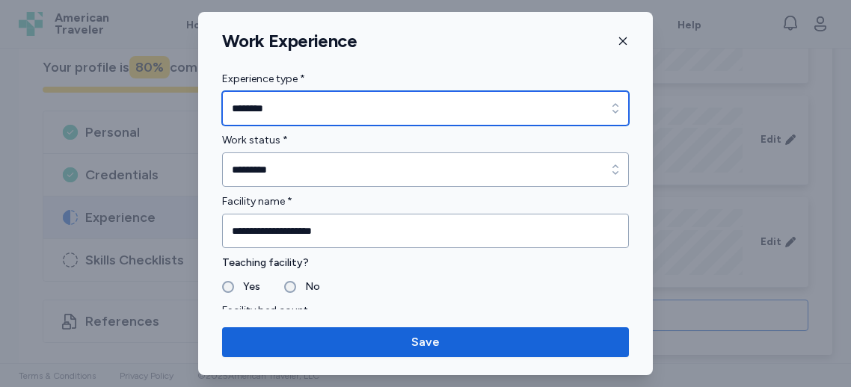
type input "********"
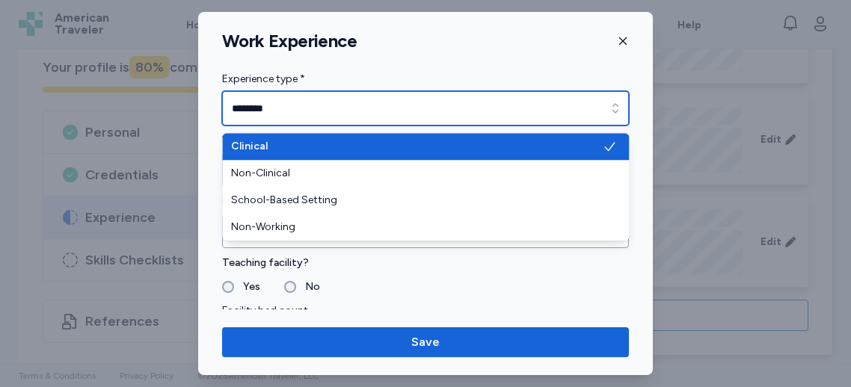
click at [287, 109] on input "********" at bounding box center [425, 108] width 407 height 34
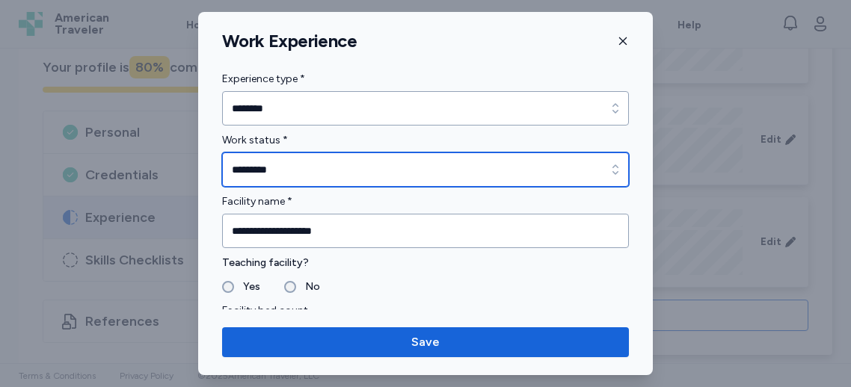
type input "*********"
click at [349, 175] on input "*********" at bounding box center [425, 170] width 407 height 34
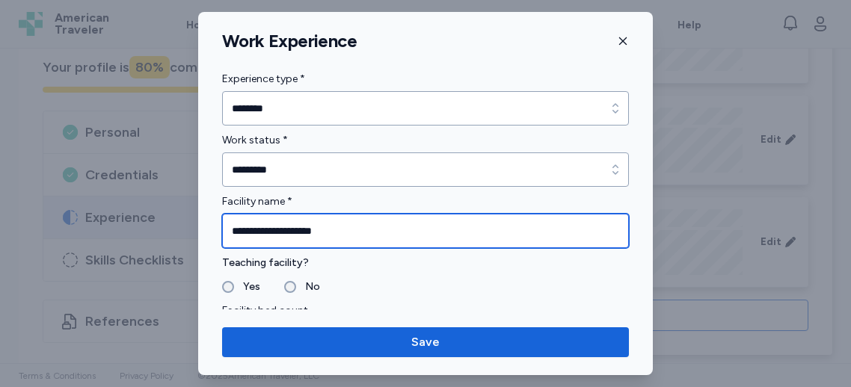
drag, startPoint x: 358, startPoint y: 231, endPoint x: 199, endPoint y: 238, distance: 158.7
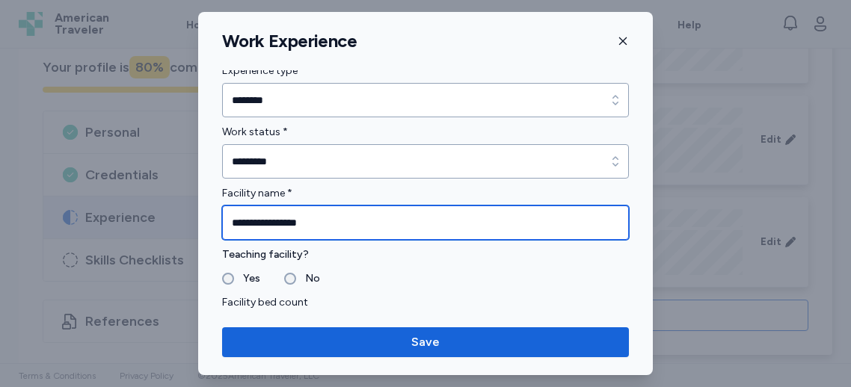
scroll to position [75, 0]
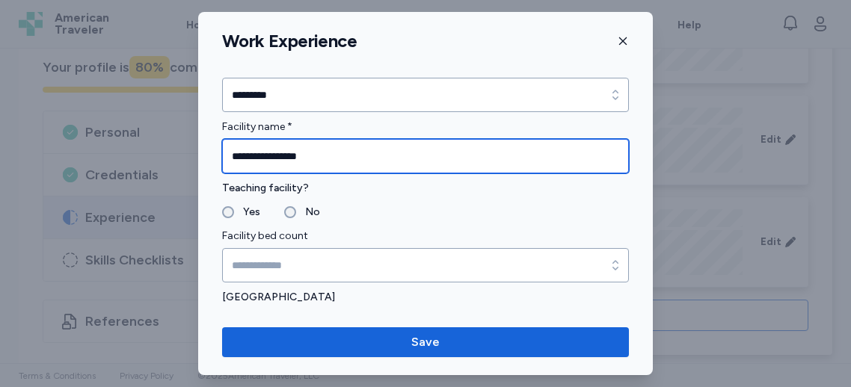
type input "**********"
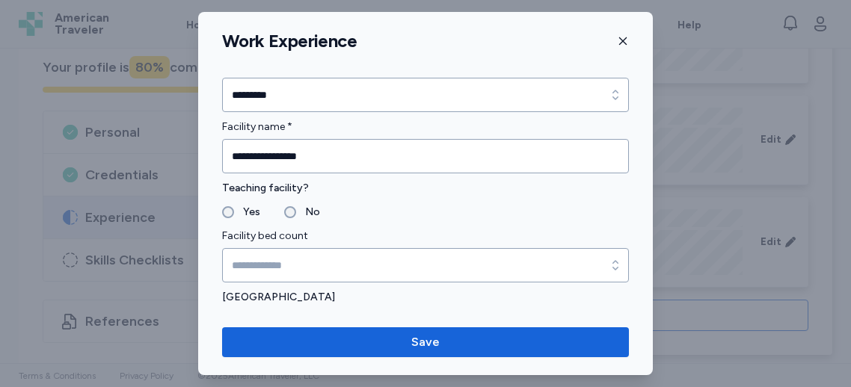
click at [233, 216] on div "Yes" at bounding box center [241, 212] width 38 height 18
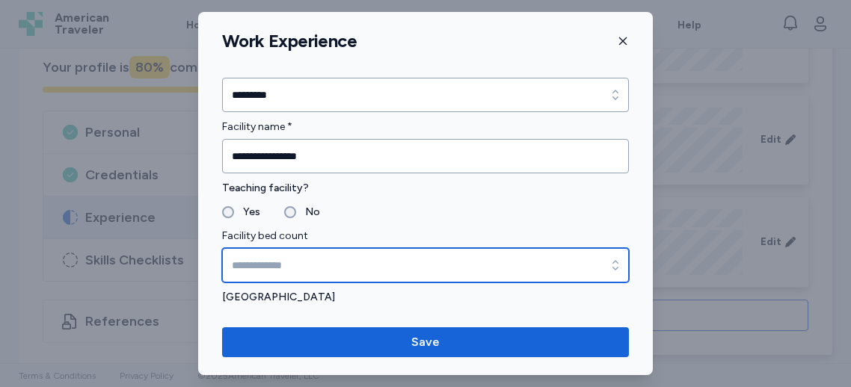
click at [251, 260] on input "Facility bed count" at bounding box center [425, 265] width 407 height 34
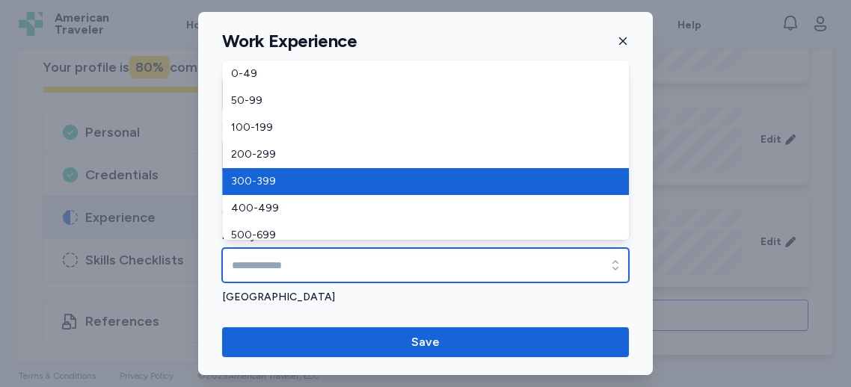
type input "*******"
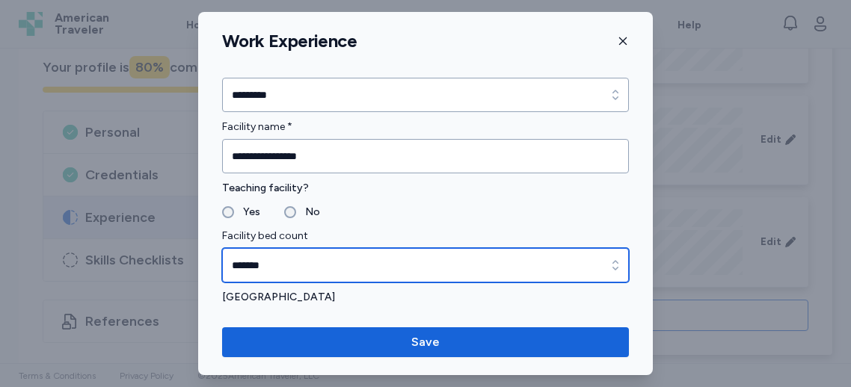
drag, startPoint x: 268, startPoint y: 191, endPoint x: 279, endPoint y: 191, distance: 11.2
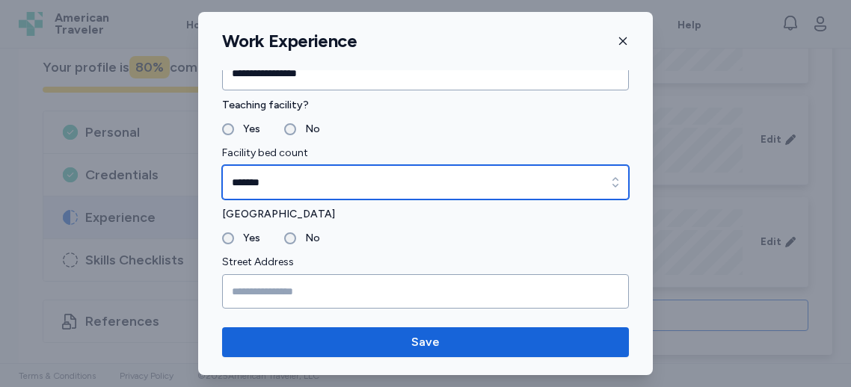
scroll to position [182, 0]
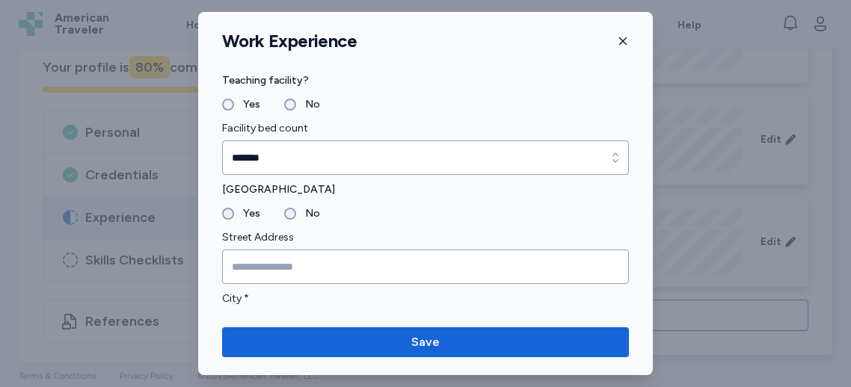
click at [251, 214] on label "Yes" at bounding box center [247, 214] width 26 height 18
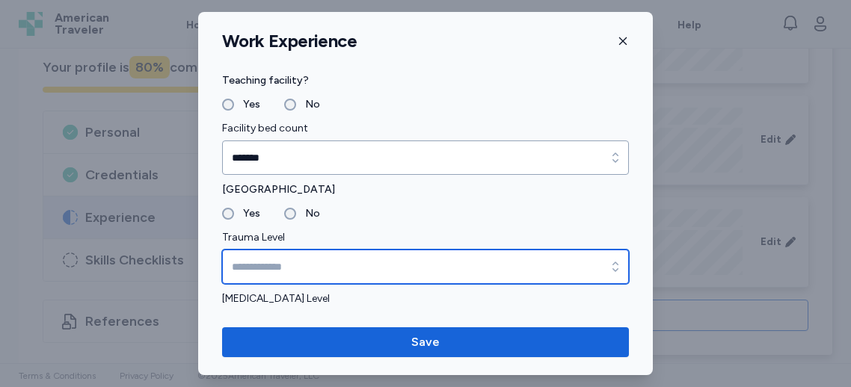
click at [260, 254] on input "Trauma Level" at bounding box center [425, 267] width 407 height 34
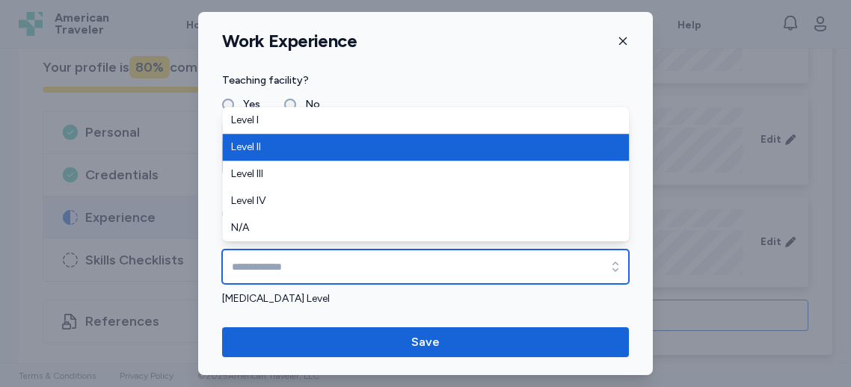
type input "********"
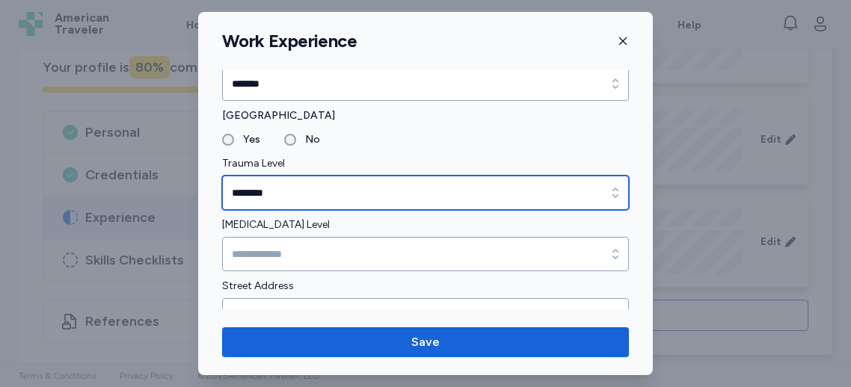
scroll to position [348, 0]
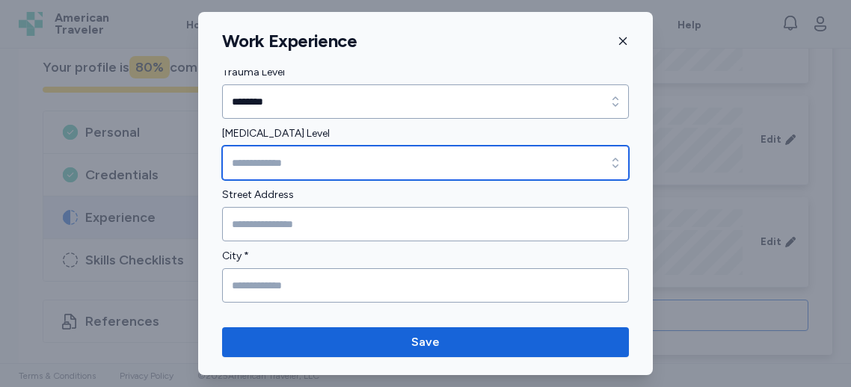
click at [267, 164] on input "[MEDICAL_DATA] Level" at bounding box center [425, 163] width 407 height 34
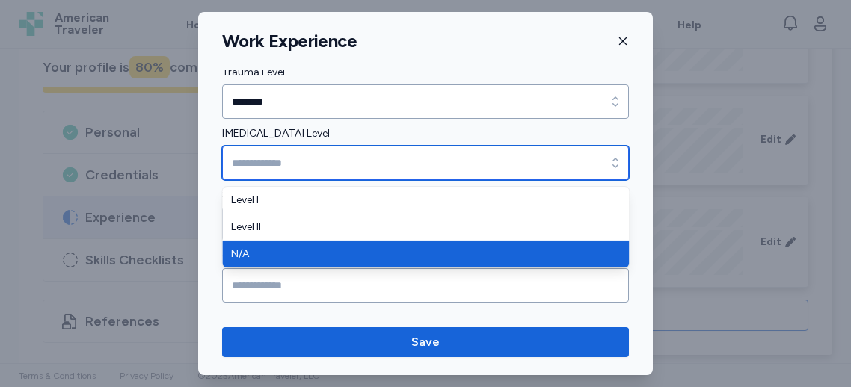
type input "***"
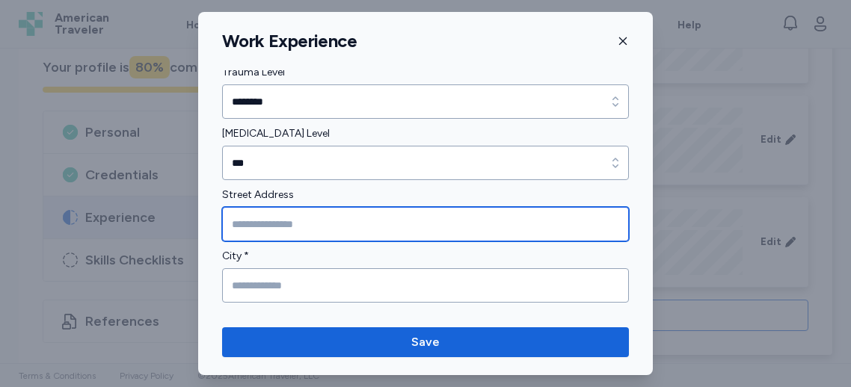
click at [259, 222] on input "Street Address" at bounding box center [425, 224] width 407 height 34
type input "**********"
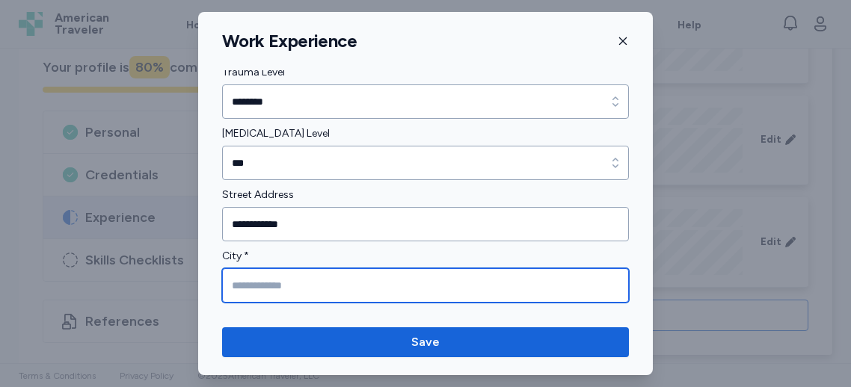
click at [257, 283] on input "City *" at bounding box center [425, 285] width 407 height 34
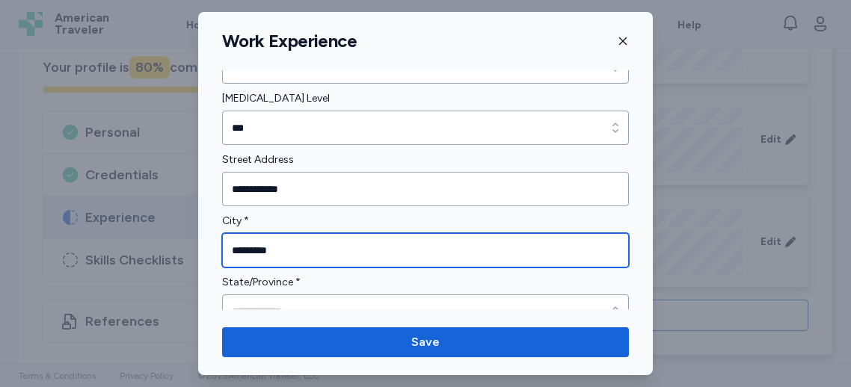
scroll to position [384, 0]
type input "*********"
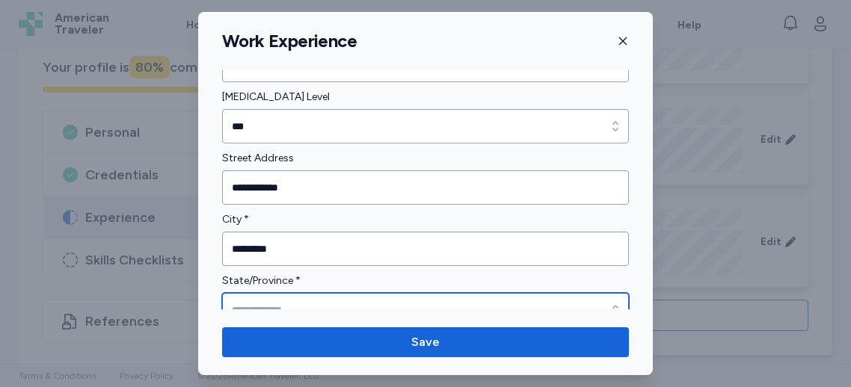
click at [263, 302] on input "State/Province *" at bounding box center [425, 310] width 407 height 34
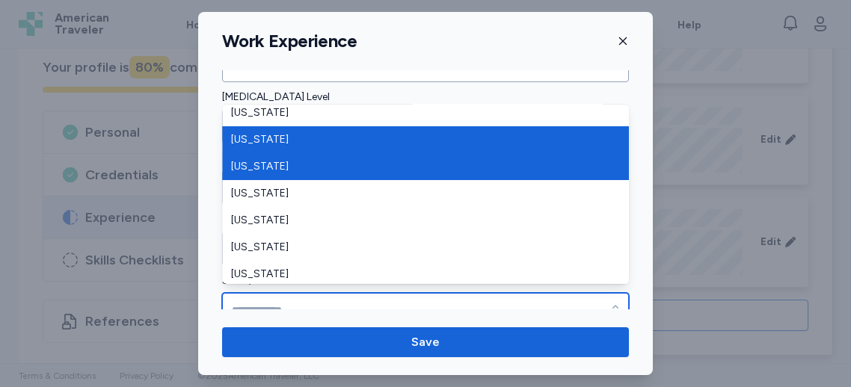
scroll to position [551, 0]
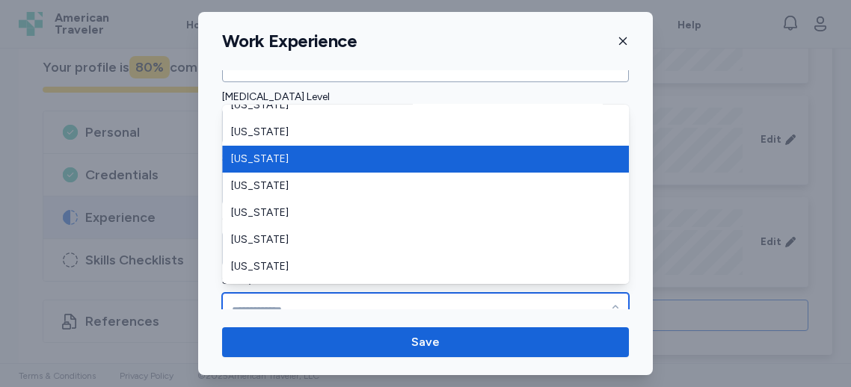
type input "********"
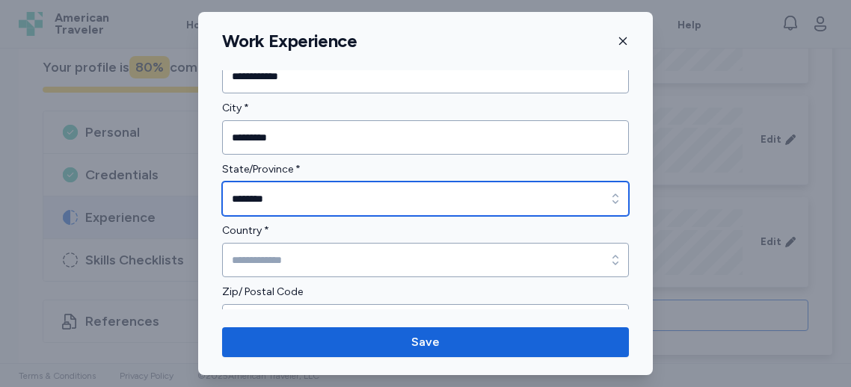
scroll to position [500, 0]
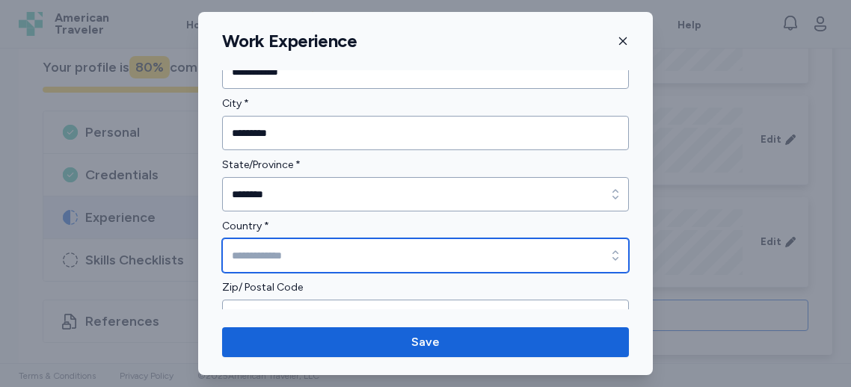
click at [280, 242] on input "Country *" at bounding box center [425, 256] width 407 height 34
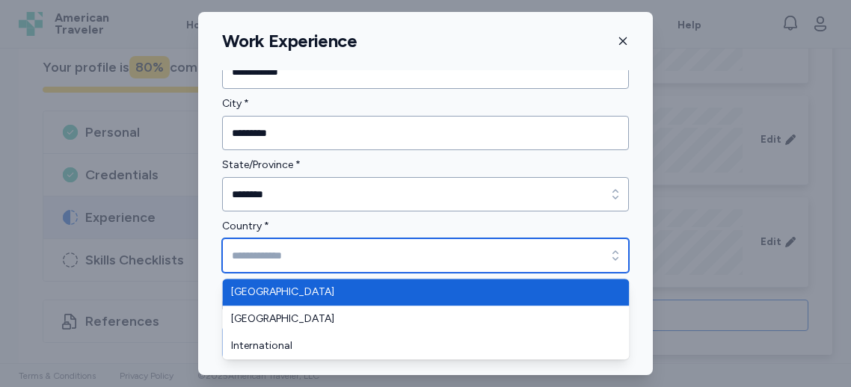
type input "**********"
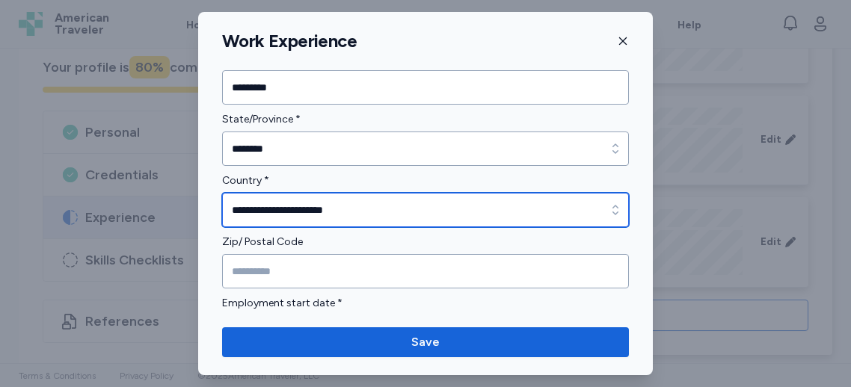
scroll to position [593, 0]
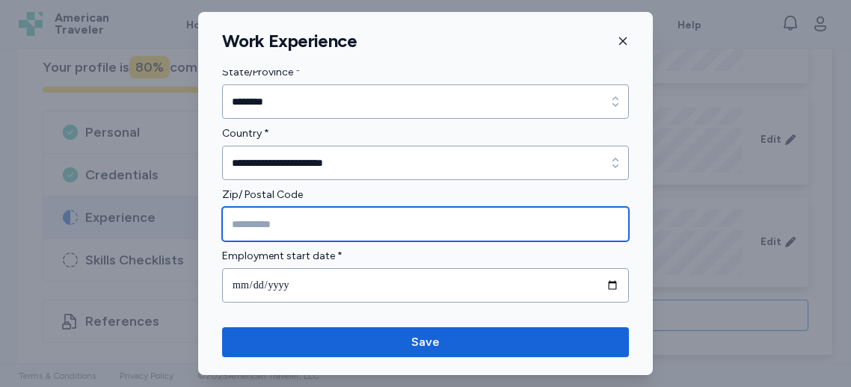
click at [276, 218] on input "Zip/ Postal Code" at bounding box center [425, 224] width 407 height 34
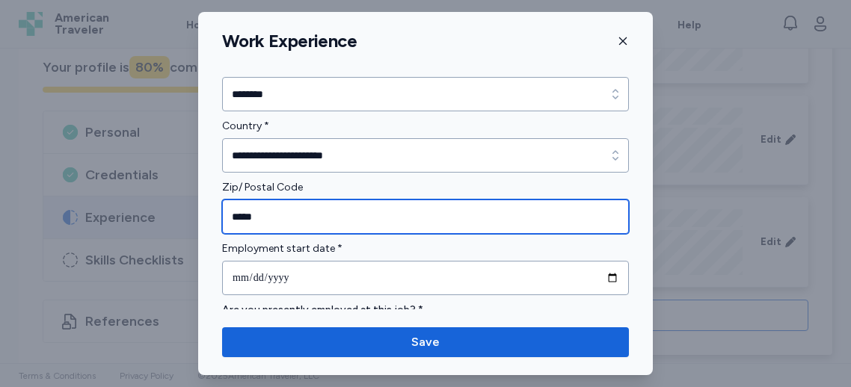
type input "*****"
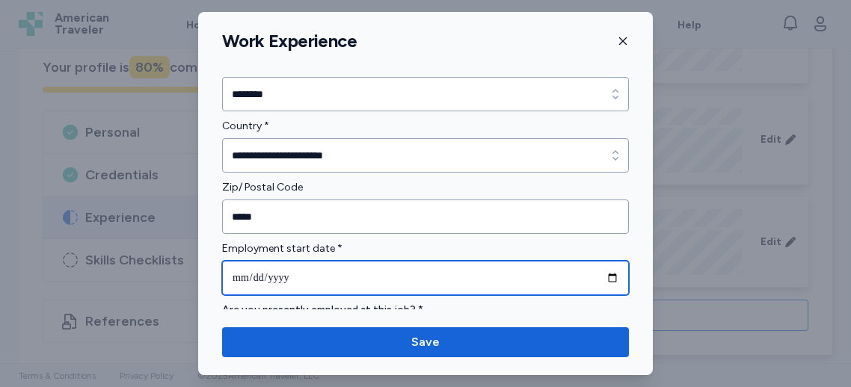
click at [257, 280] on input "date" at bounding box center [425, 278] width 407 height 34
click at [245, 277] on input "date" at bounding box center [425, 278] width 407 height 34
click at [257, 274] on input "date" at bounding box center [425, 278] width 407 height 34
type input "**********"
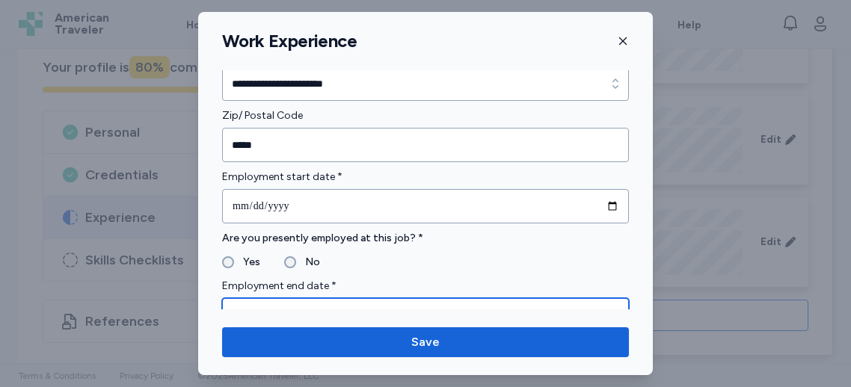
click at [277, 301] on input "date" at bounding box center [425, 315] width 407 height 34
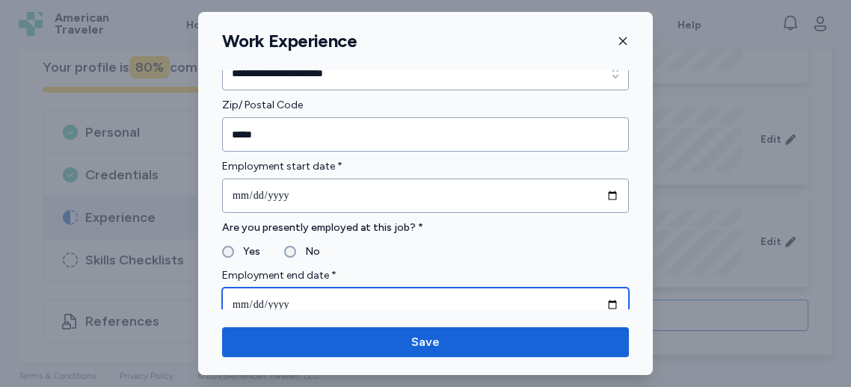
type input "**********"
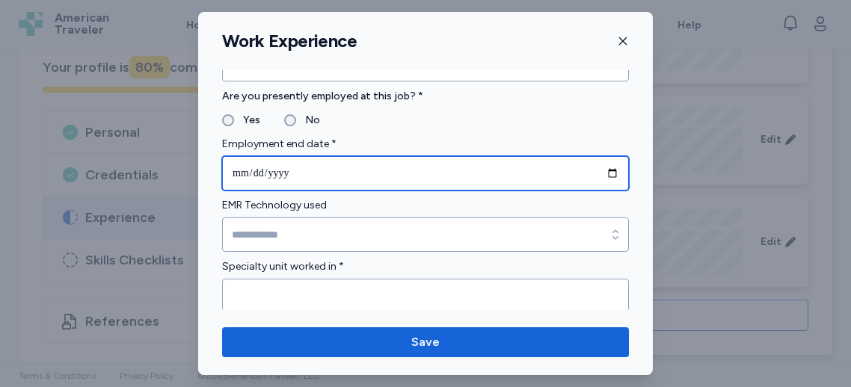
scroll to position [833, 0]
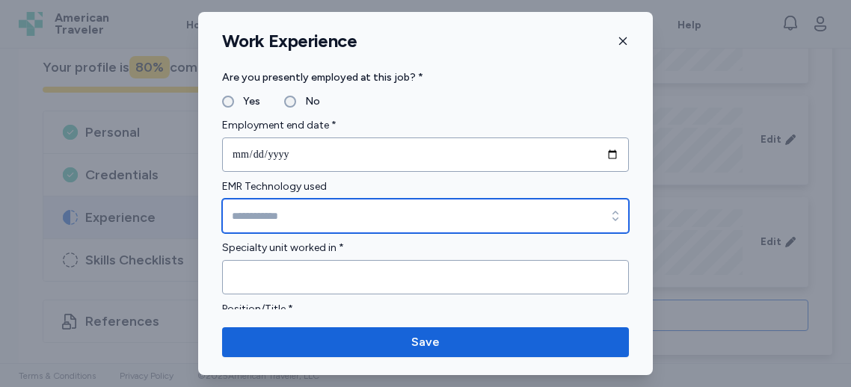
click at [317, 216] on input "EMR Technology used" at bounding box center [425, 216] width 407 height 34
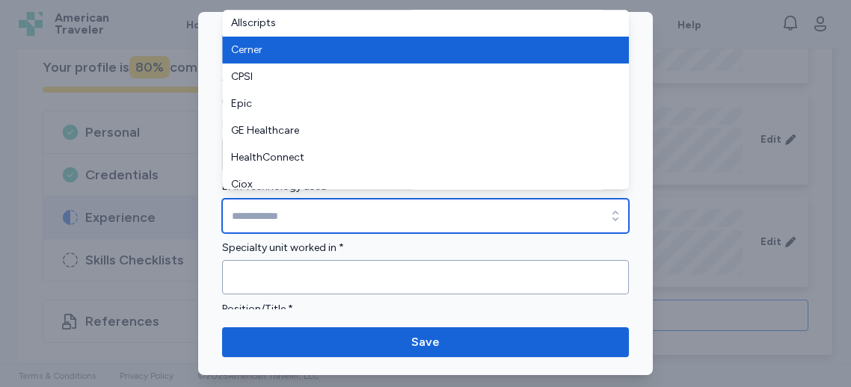
type input "******"
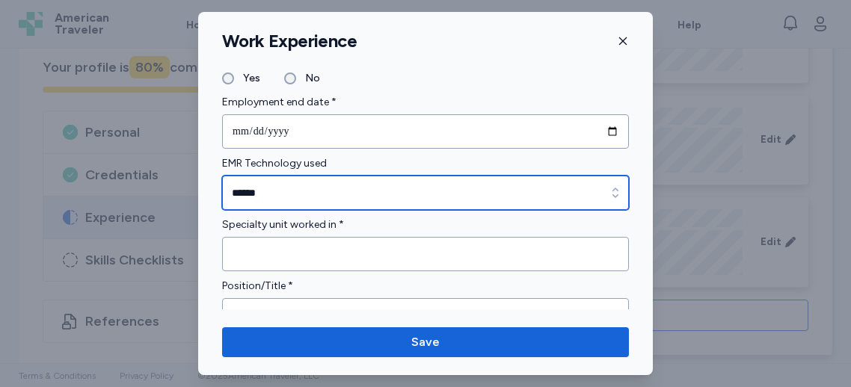
scroll to position [857, 0]
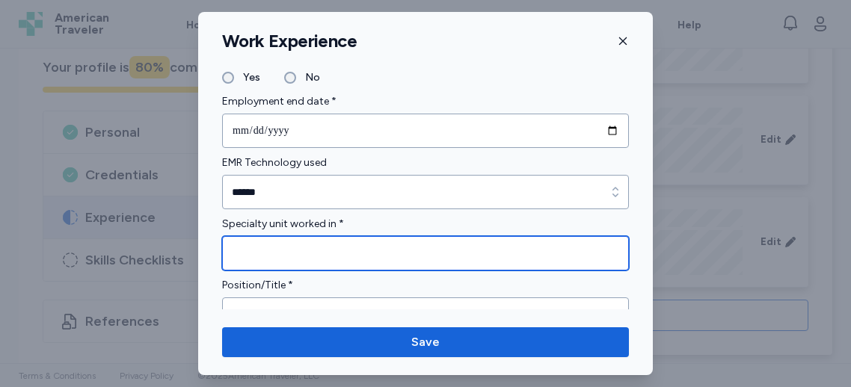
click at [307, 250] on input "Specialty unit worked in *" at bounding box center [425, 253] width 407 height 34
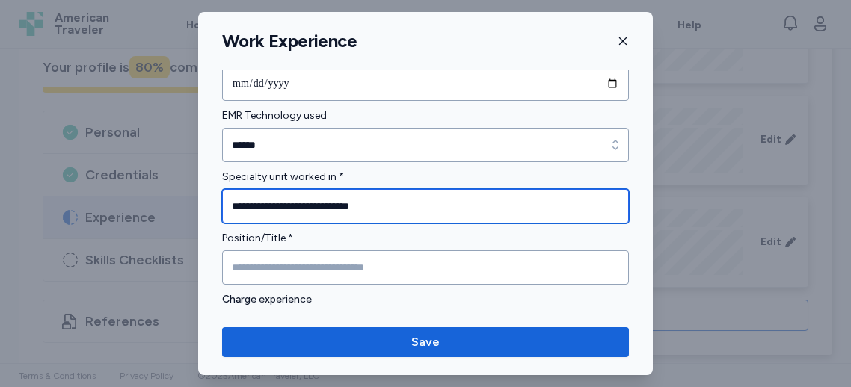
scroll to position [938, 0]
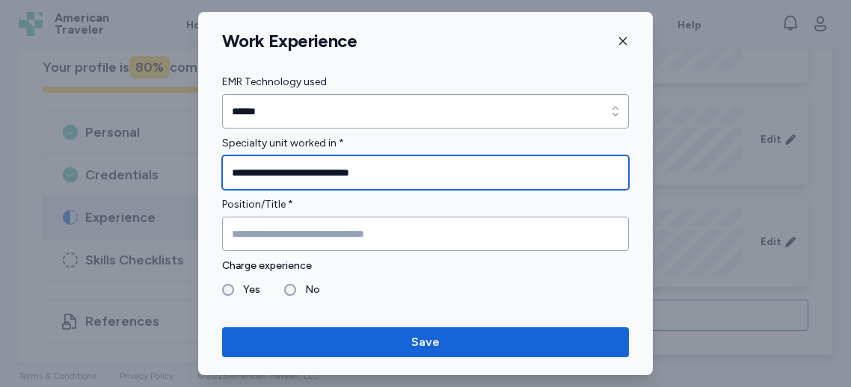
type input "**********"
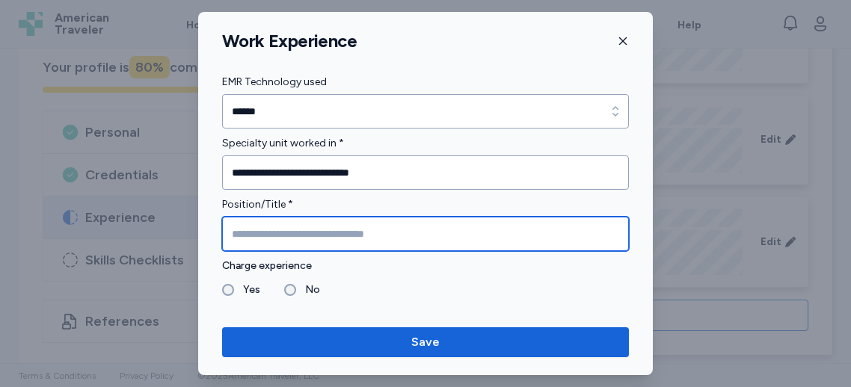
click at [294, 227] on input "Position/Title *" at bounding box center [425, 234] width 407 height 34
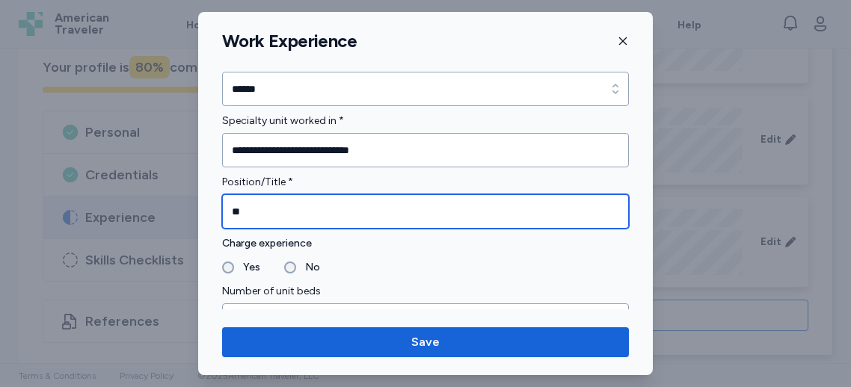
scroll to position [962, 0]
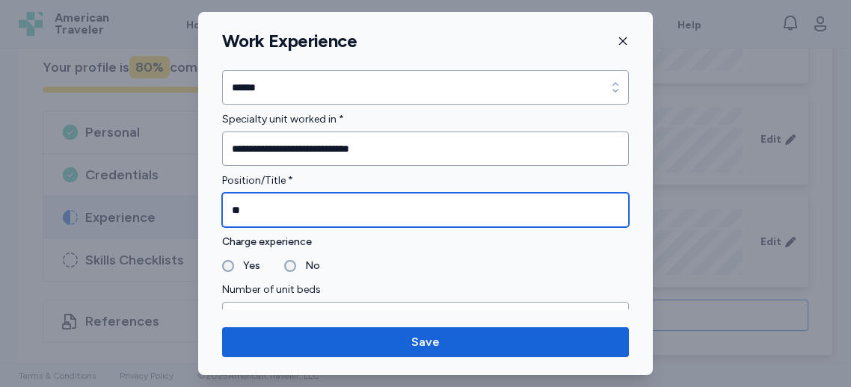
type input "**"
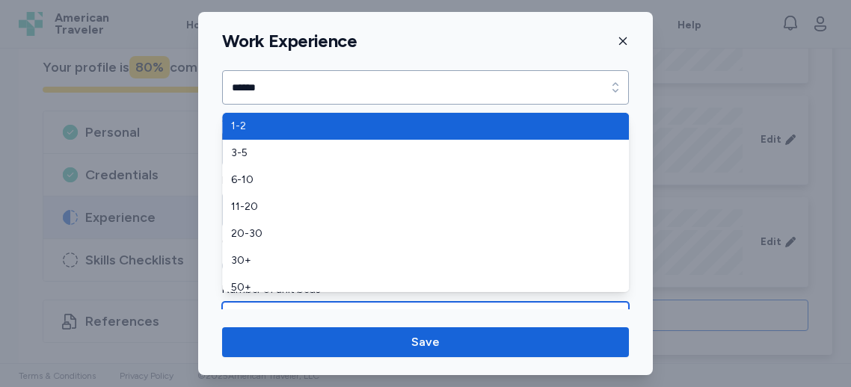
click at [257, 307] on input "Number of unit beds" at bounding box center [425, 319] width 407 height 34
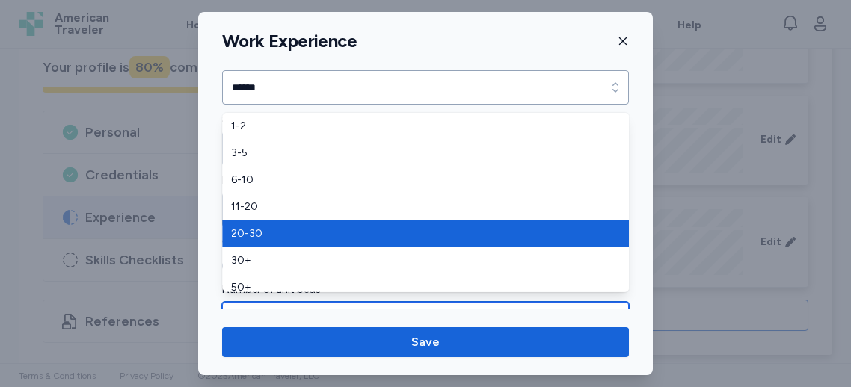
drag, startPoint x: 264, startPoint y: 232, endPoint x: 273, endPoint y: 233, distance: 9.0
type input "*****"
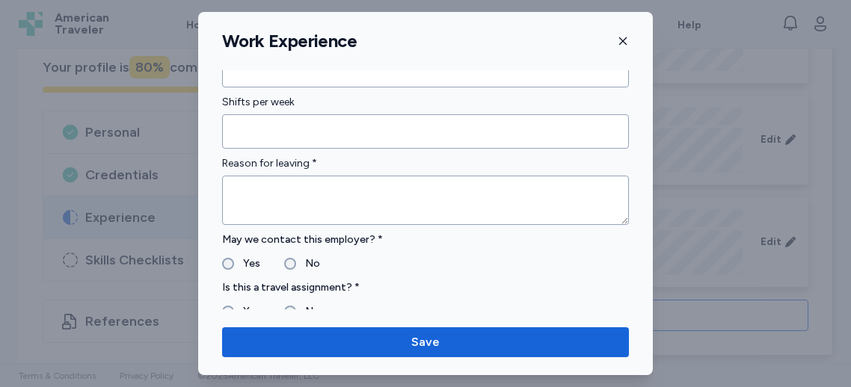
scroll to position [1392, 0]
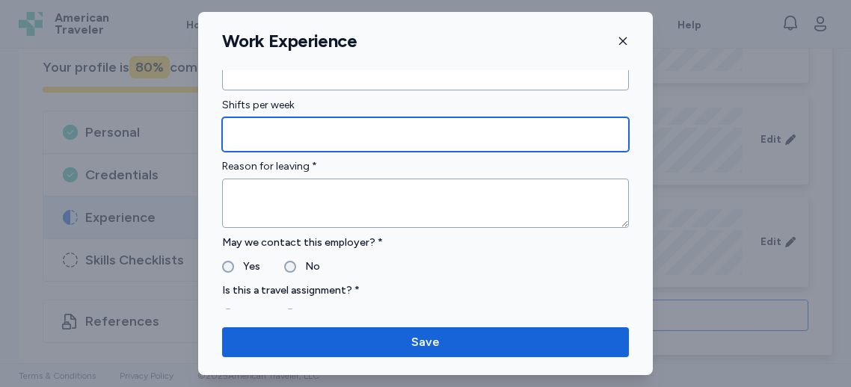
click at [270, 132] on input "Shifts per week" at bounding box center [425, 134] width 407 height 34
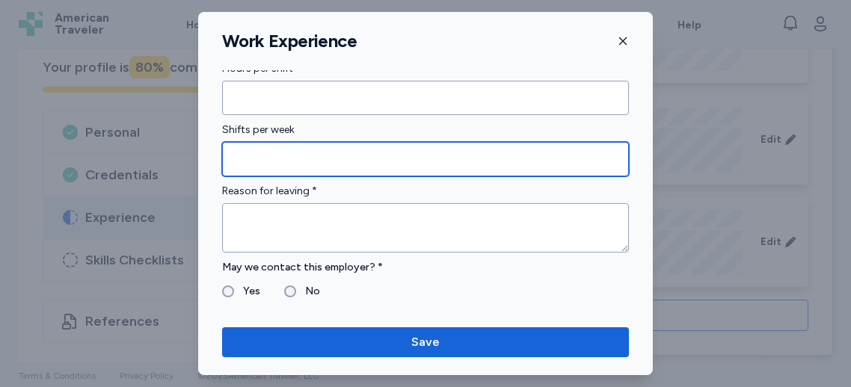
scroll to position [1325, 0]
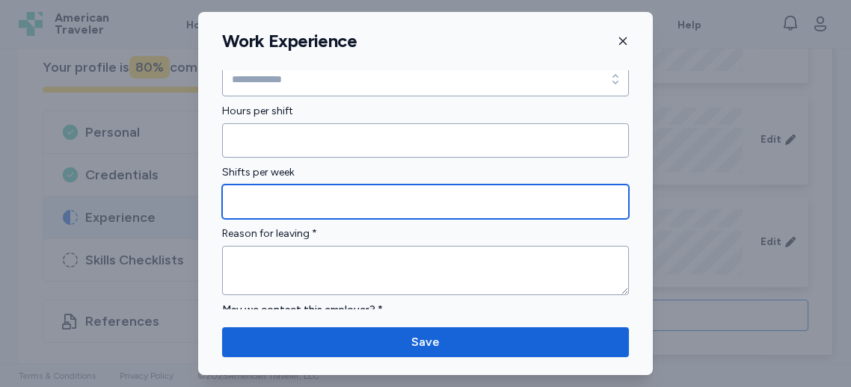
type input "*"
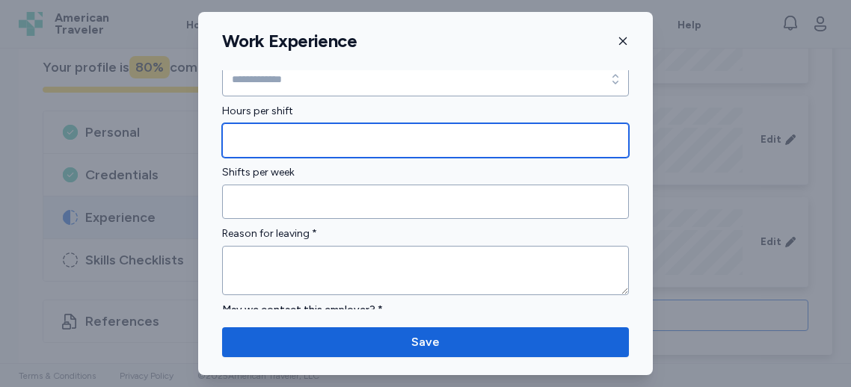
click at [307, 125] on input "Hours per shift" at bounding box center [425, 140] width 407 height 34
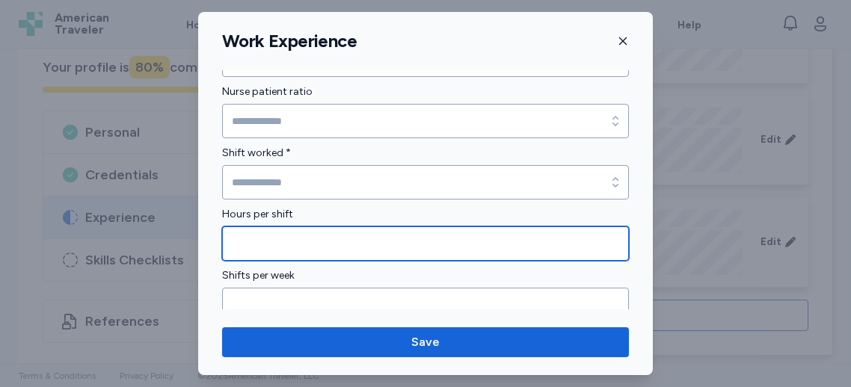
type input "**"
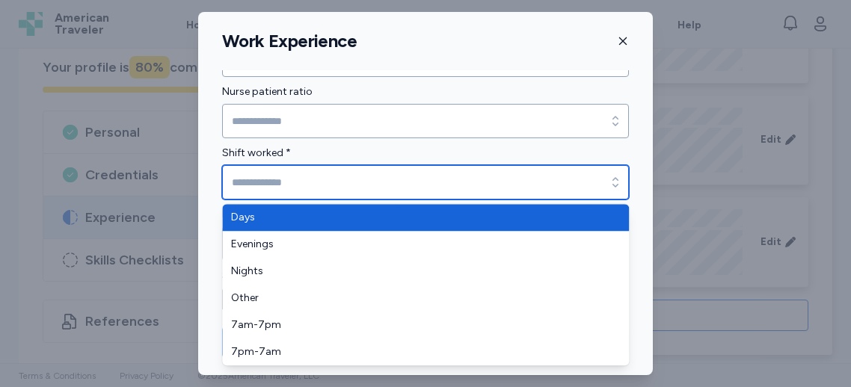
click at [254, 176] on input "Shift worked *" at bounding box center [425, 182] width 407 height 34
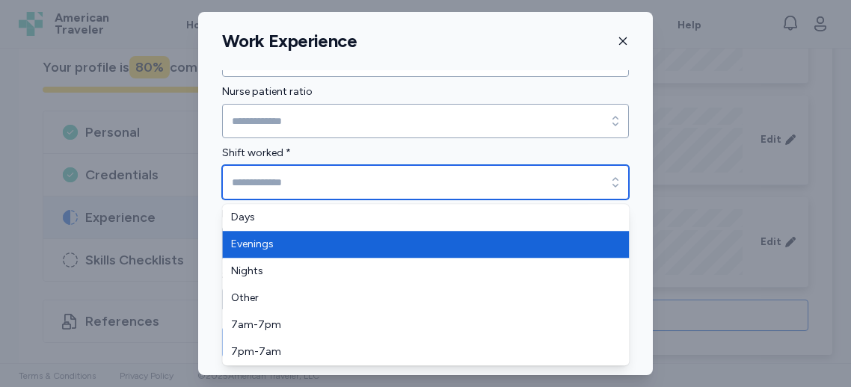
type input "****"
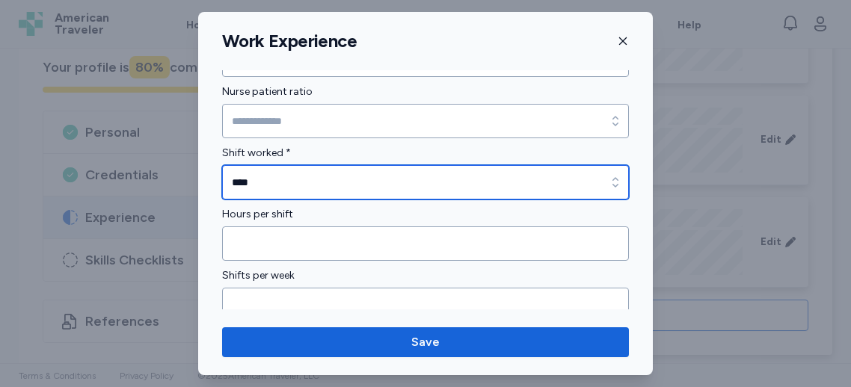
scroll to position [1145, 0]
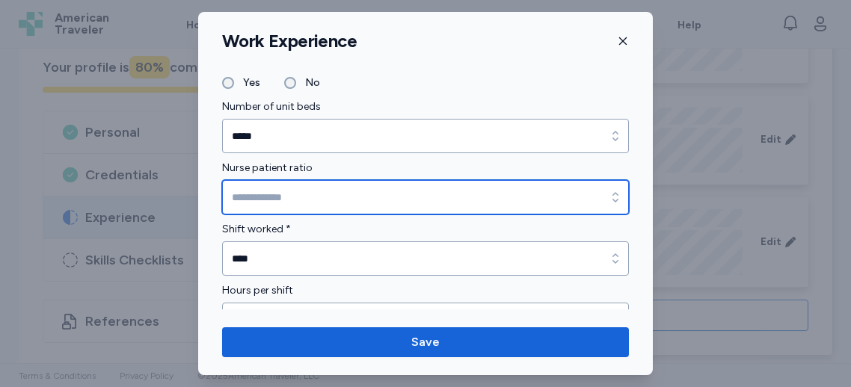
click at [274, 189] on input "Nurse patient ratio" at bounding box center [425, 197] width 407 height 34
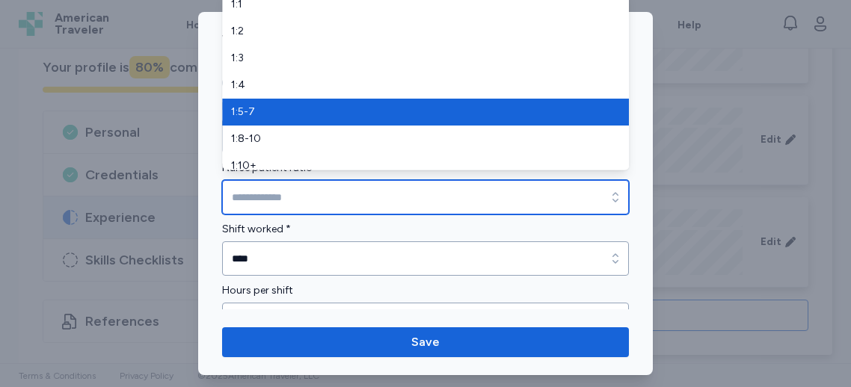
type input "*****"
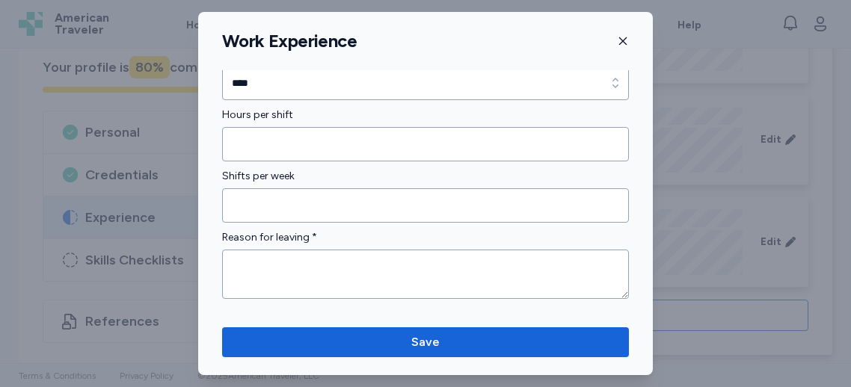
scroll to position [1338, 0]
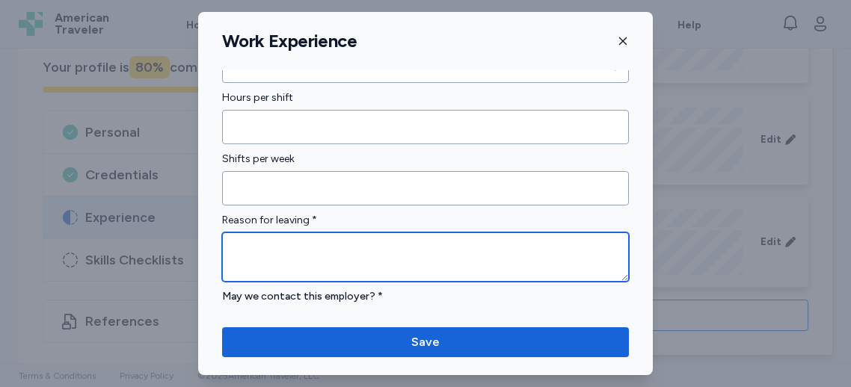
click at [313, 249] on textarea at bounding box center [425, 257] width 407 height 49
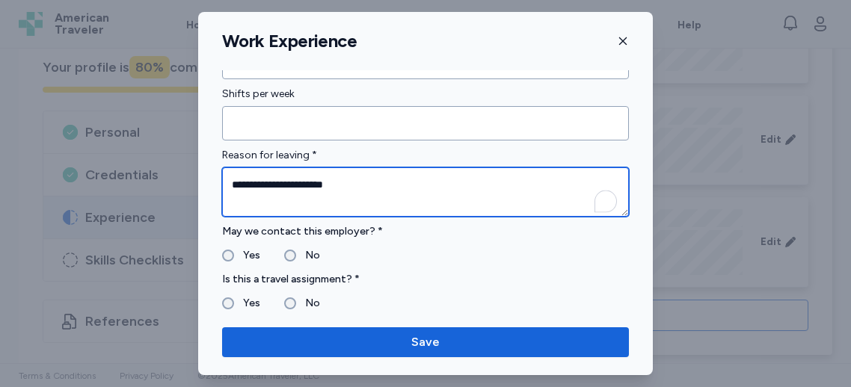
scroll to position [1403, 0]
type textarea "**********"
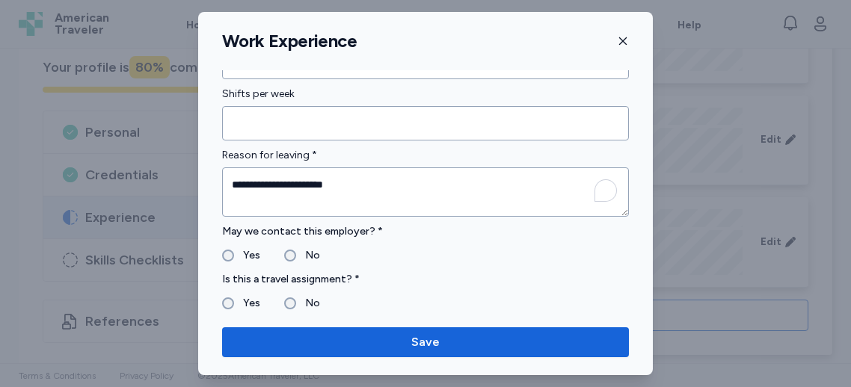
click at [302, 297] on label "No" at bounding box center [308, 304] width 24 height 18
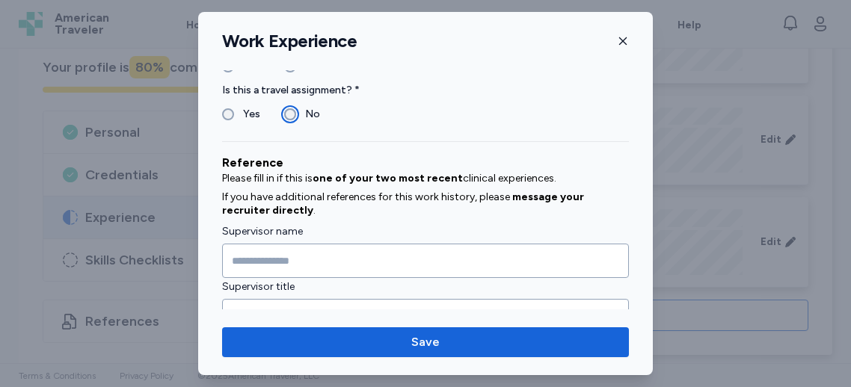
scroll to position [1617, 0]
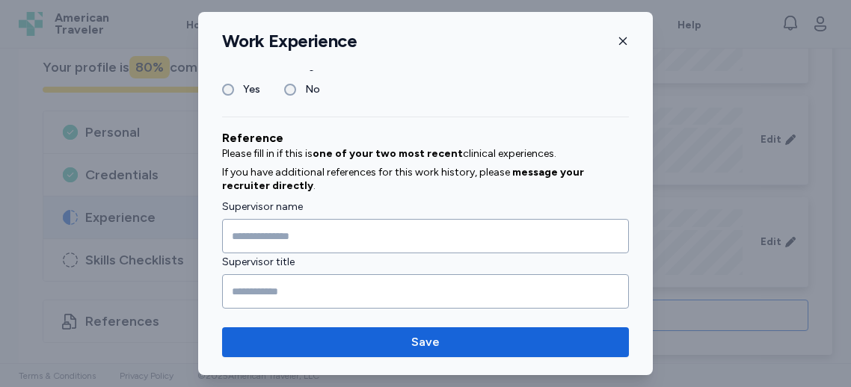
click at [352, 327] on div "**********" at bounding box center [425, 193] width 455 height 363
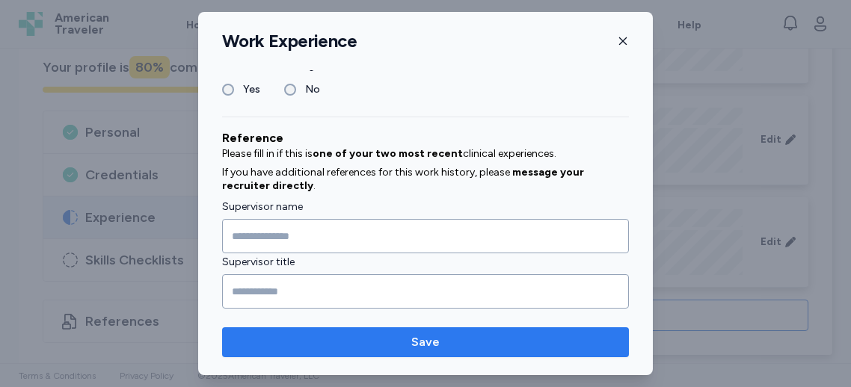
click at [350, 334] on span "Save" at bounding box center [425, 343] width 383 height 18
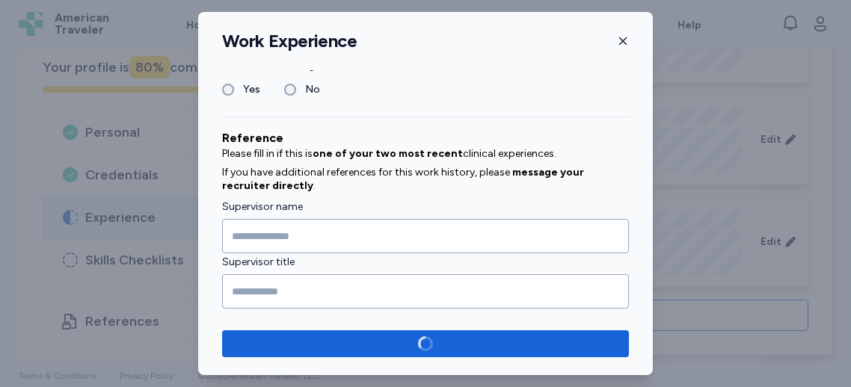
scroll to position [1627, 0]
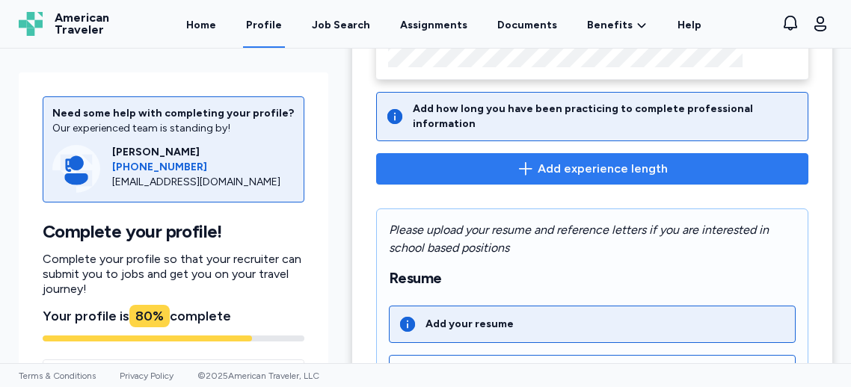
click at [619, 160] on span "Add experience length" at bounding box center [603, 169] width 130 height 18
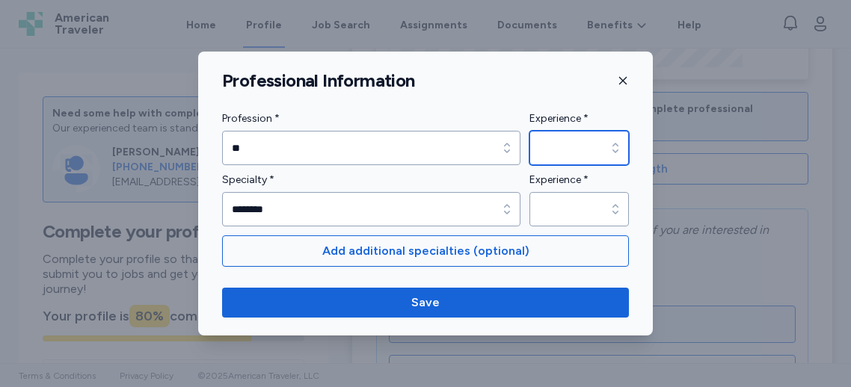
click at [620, 148] on icon "button" at bounding box center [615, 148] width 15 height 15
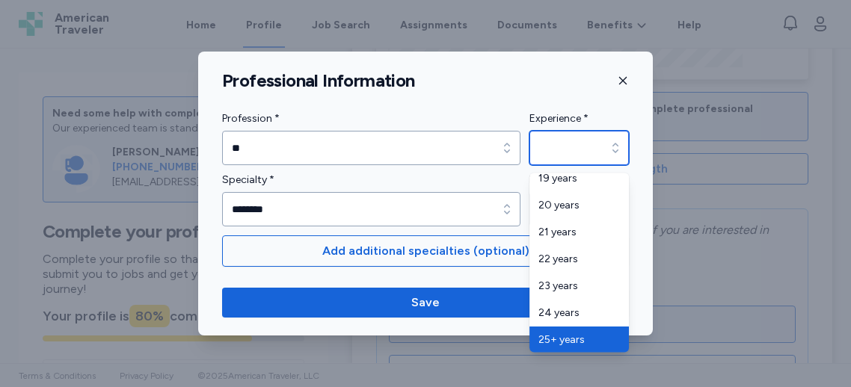
type input "*********"
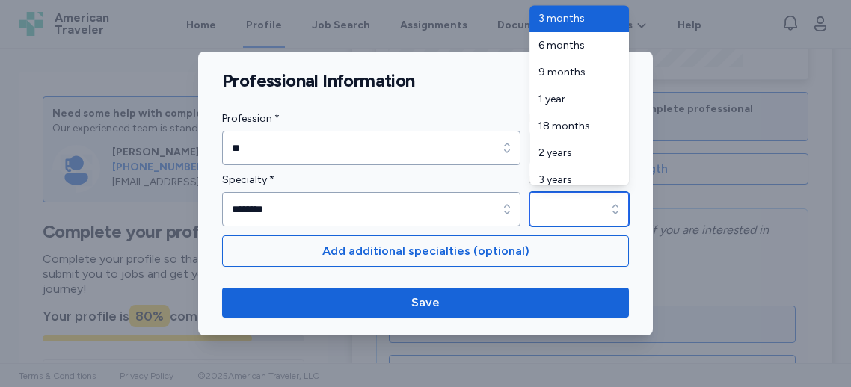
click at [580, 205] on input "Experience *" at bounding box center [579, 209] width 99 height 34
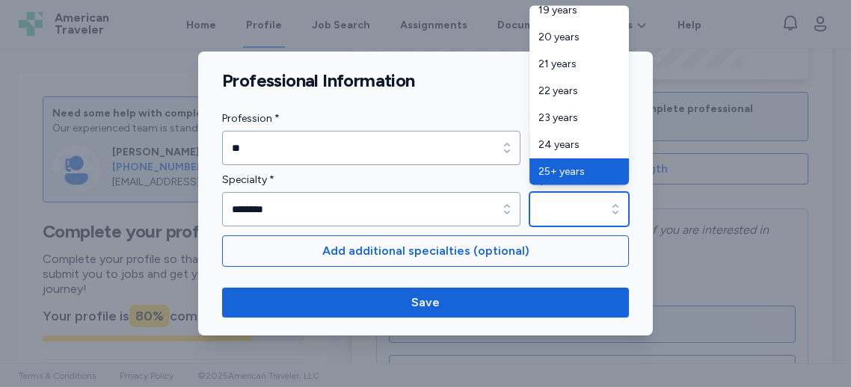
type input "*********"
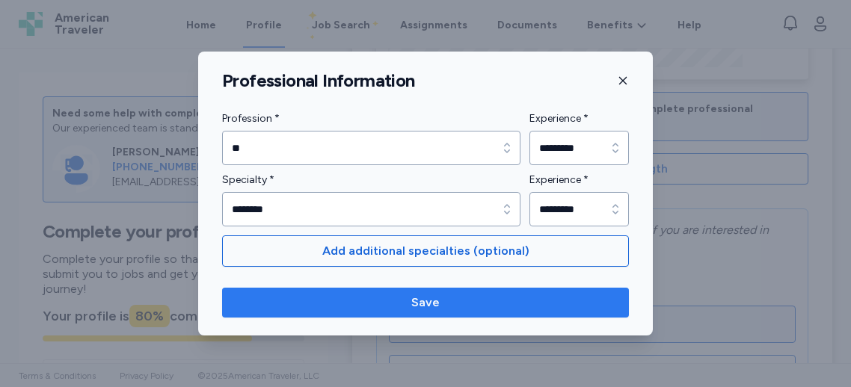
click at [443, 295] on span "Save" at bounding box center [425, 303] width 383 height 18
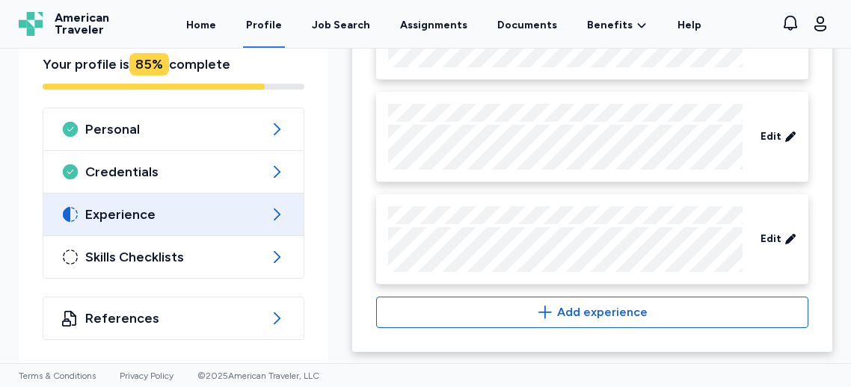
scroll to position [914, 0]
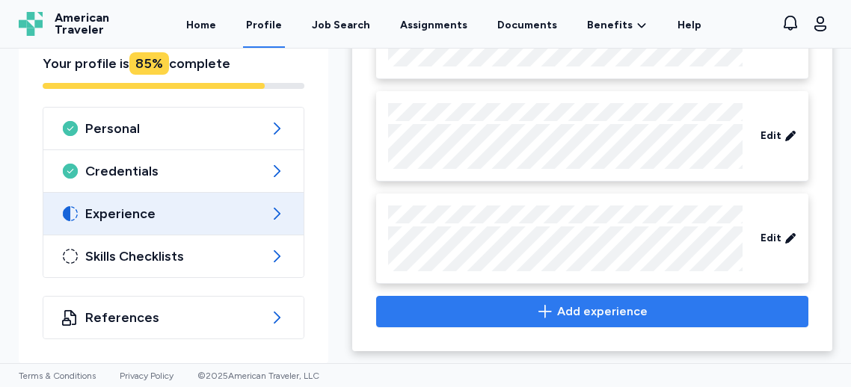
click at [544, 306] on icon "button" at bounding box center [545, 312] width 18 height 18
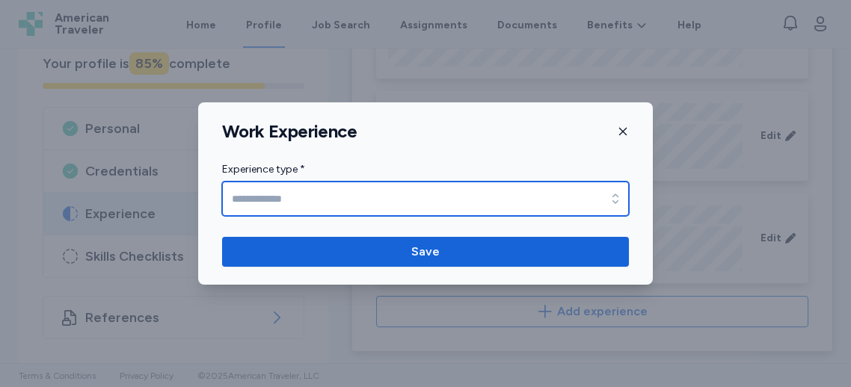
click at [371, 207] on input "Experience type *" at bounding box center [425, 199] width 407 height 34
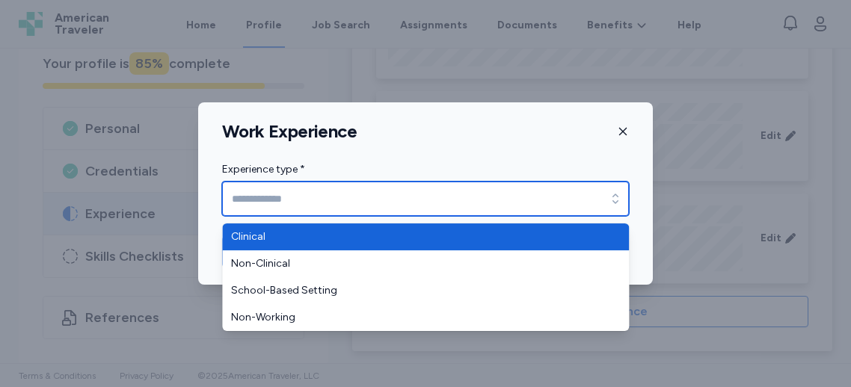
type input "********"
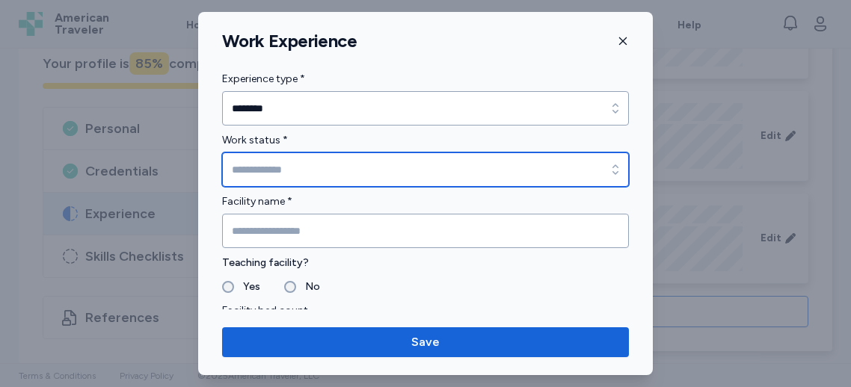
click at [310, 167] on input "Work status *" at bounding box center [425, 170] width 407 height 34
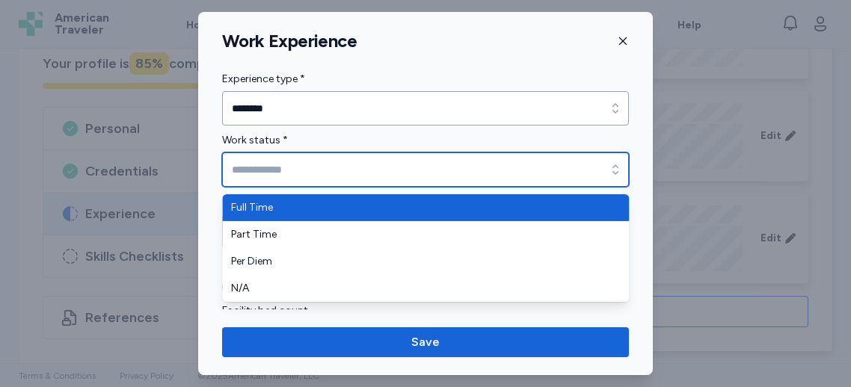
type input "*********"
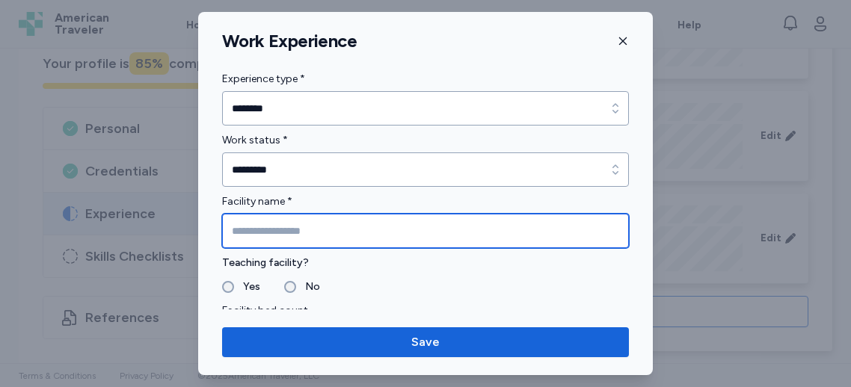
click at [287, 228] on input "Facility name *" at bounding box center [425, 231] width 407 height 34
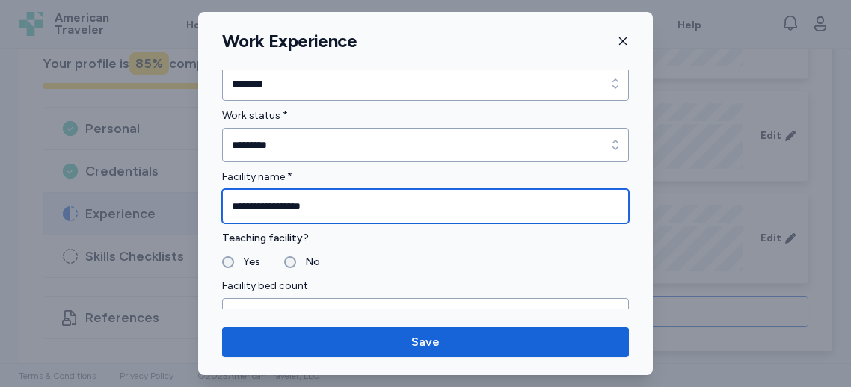
scroll to position [52, 0]
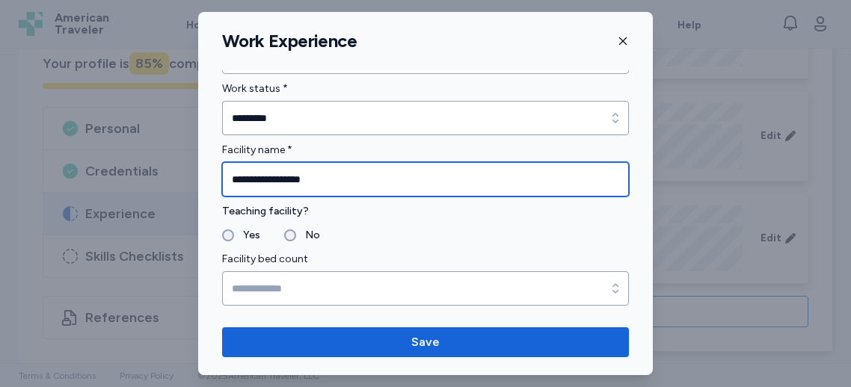
type input "**********"
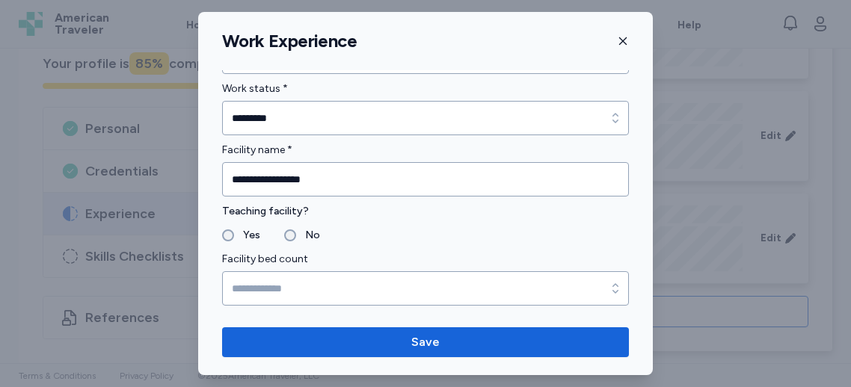
click at [283, 235] on fieldset "Yes No" at bounding box center [425, 236] width 407 height 18
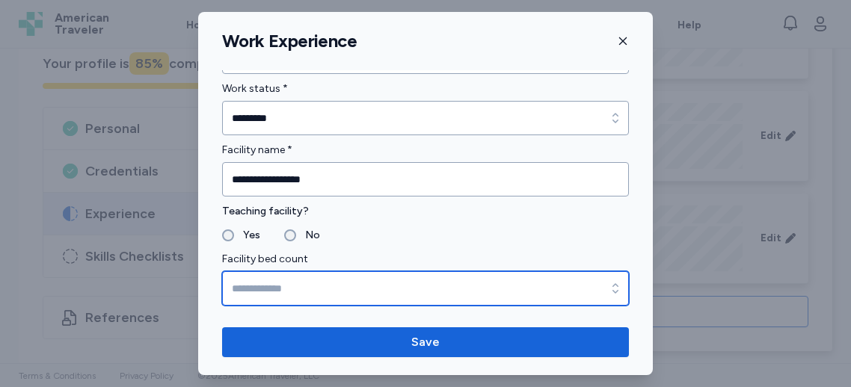
click at [245, 283] on input "Facility bed count" at bounding box center [425, 288] width 407 height 34
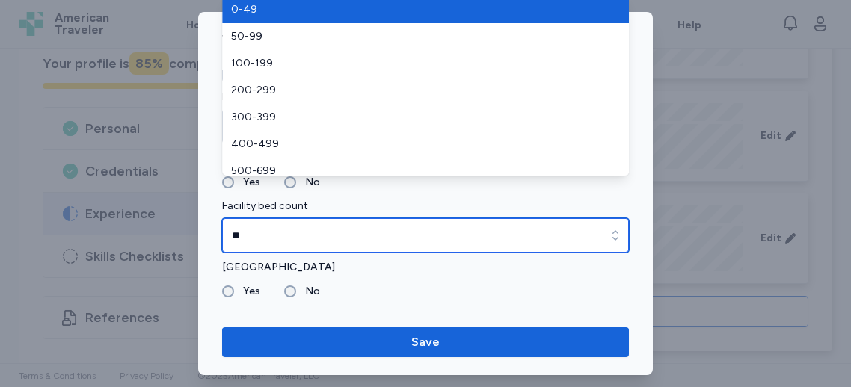
scroll to position [139, 0]
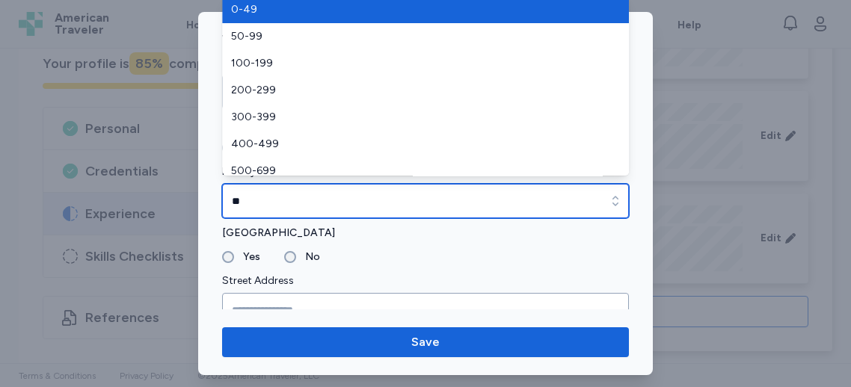
type input "**"
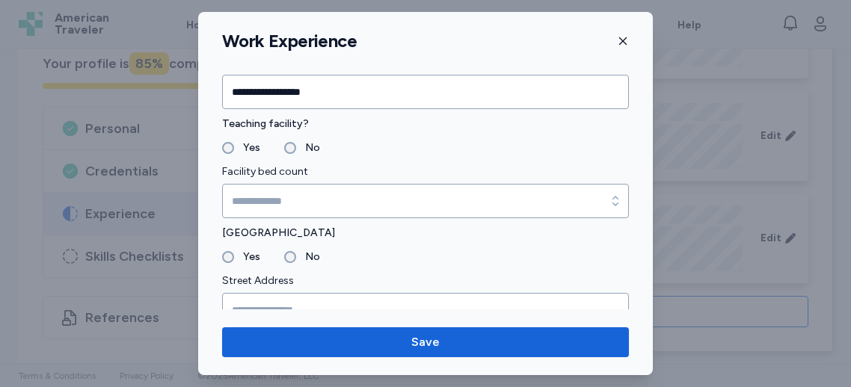
click at [293, 264] on div "No" at bounding box center [302, 257] width 36 height 18
click at [296, 257] on label "No" at bounding box center [308, 257] width 24 height 18
click at [269, 294] on input "Street Address" at bounding box center [425, 310] width 407 height 34
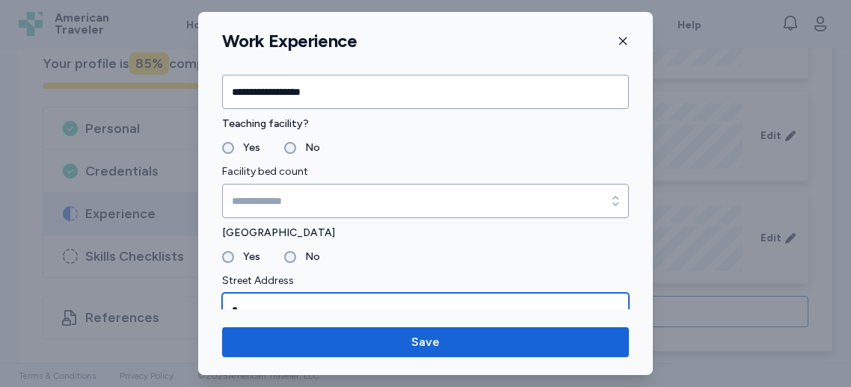
scroll to position [145, 0]
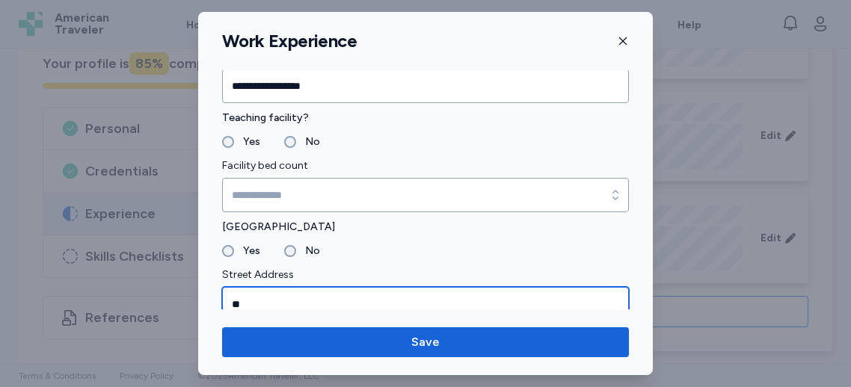
type input "*"
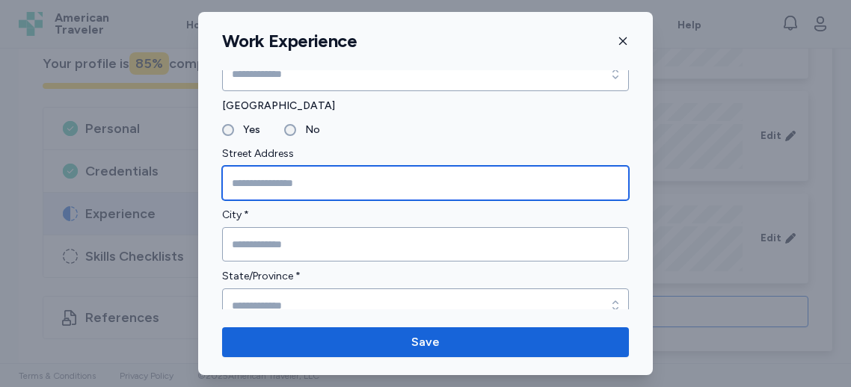
scroll to position [267, 0]
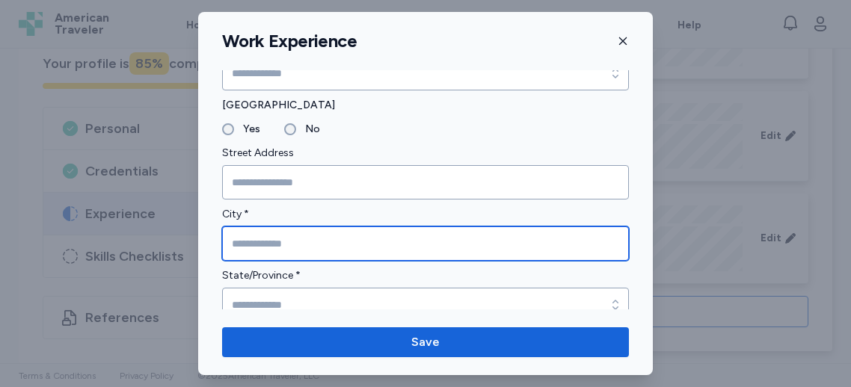
click at [258, 244] on input "City *" at bounding box center [425, 244] width 407 height 34
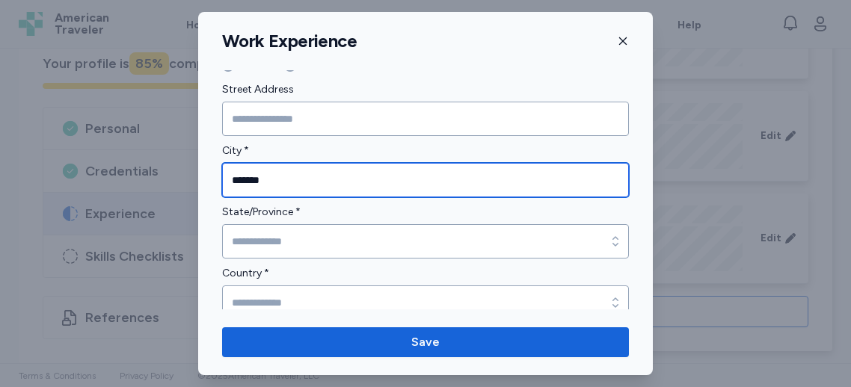
scroll to position [333, 0]
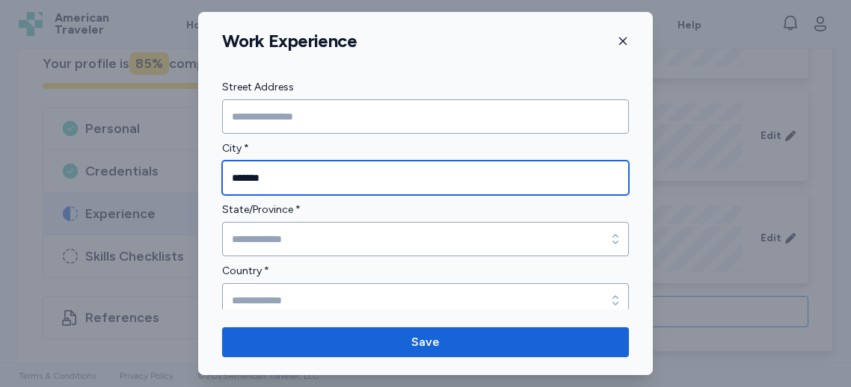
type input "*******"
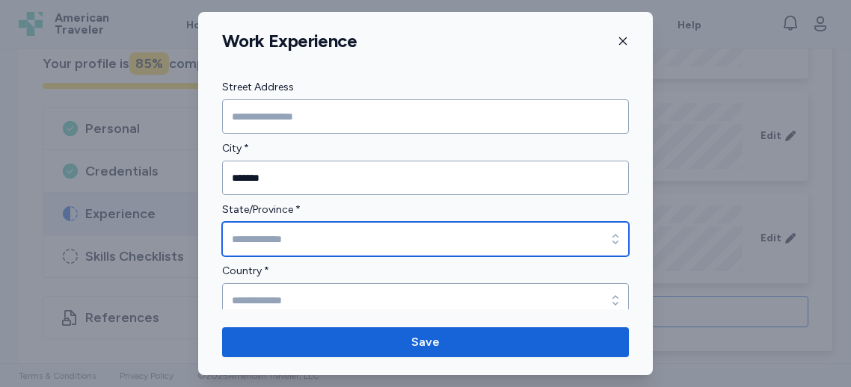
click at [263, 241] on input "State/Province *" at bounding box center [425, 239] width 407 height 34
type input "********"
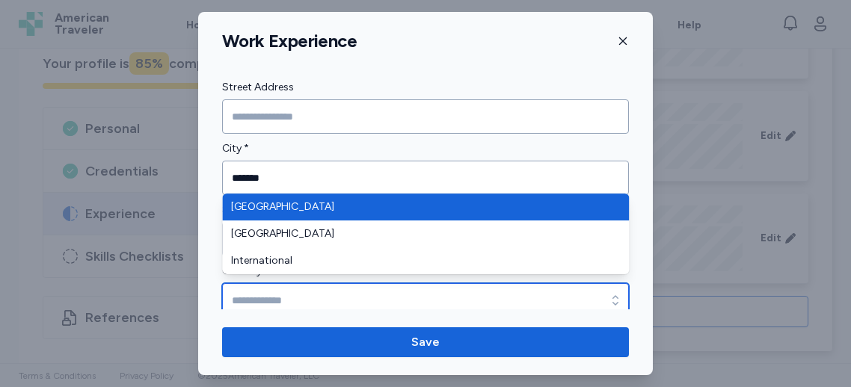
click at [246, 292] on input "Country *" at bounding box center [425, 300] width 407 height 34
type input "**********"
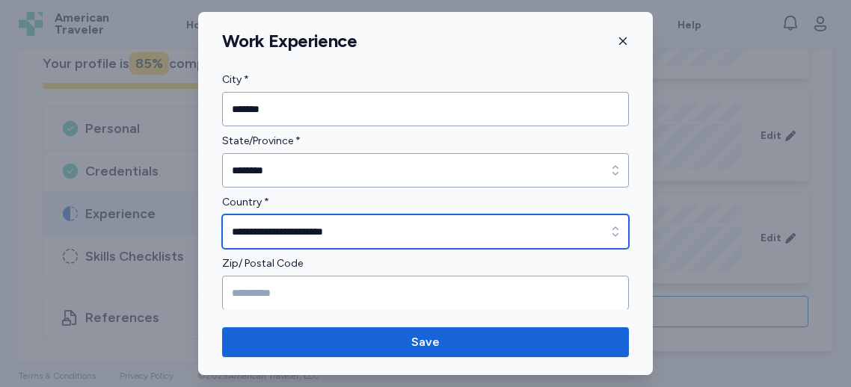
scroll to position [408, 0]
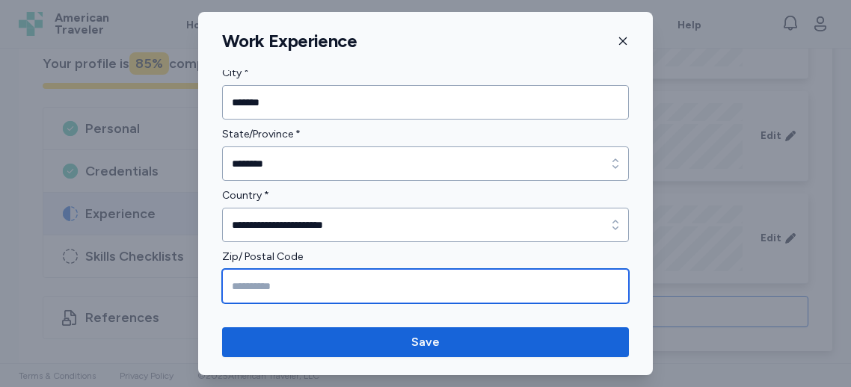
click at [250, 286] on input "Zip/ Postal Code" at bounding box center [425, 286] width 407 height 34
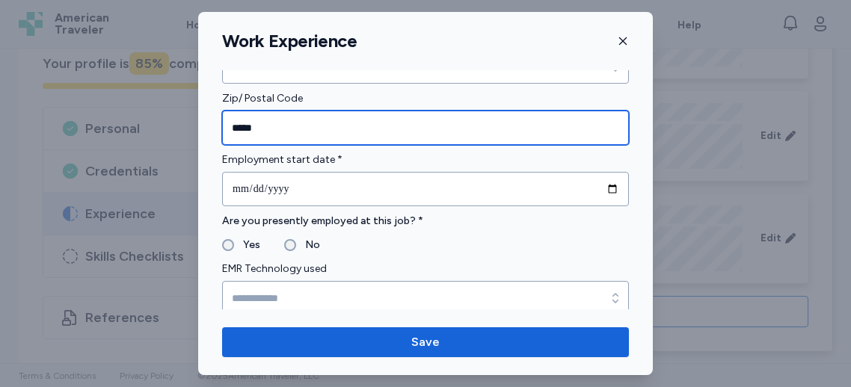
type input "*****"
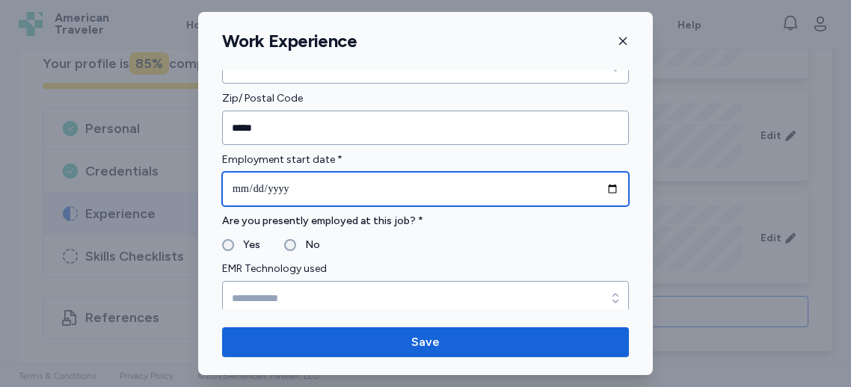
click at [345, 176] on input "date" at bounding box center [425, 189] width 407 height 34
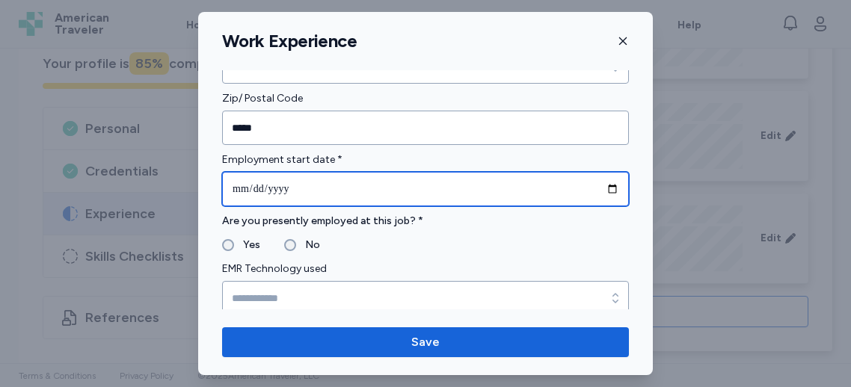
click at [362, 197] on input "date" at bounding box center [425, 189] width 407 height 34
type input "**********"
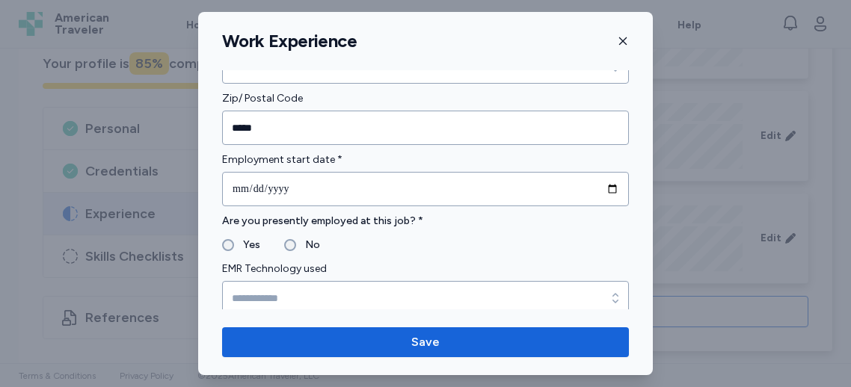
click at [311, 242] on label "No" at bounding box center [308, 245] width 24 height 18
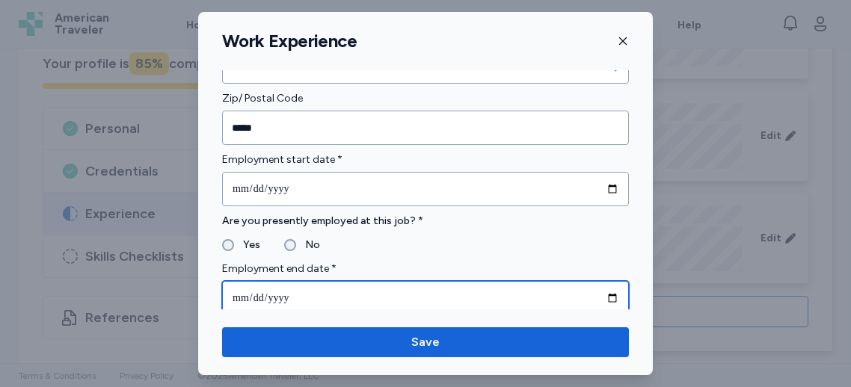
click at [263, 292] on input "date" at bounding box center [425, 298] width 407 height 34
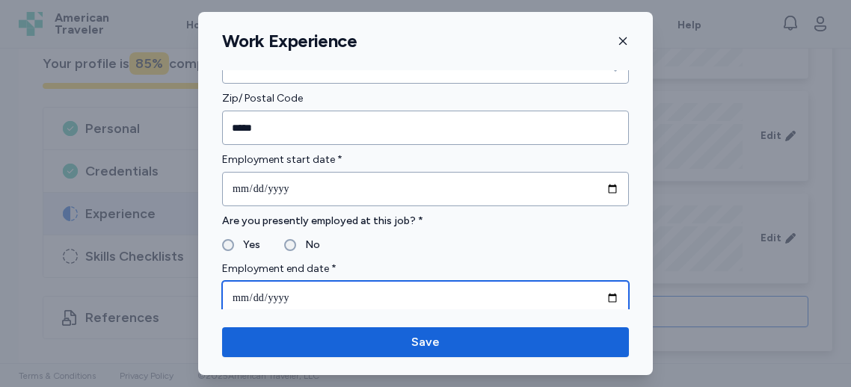
click at [233, 298] on input "date" at bounding box center [425, 298] width 407 height 34
type input "**********"
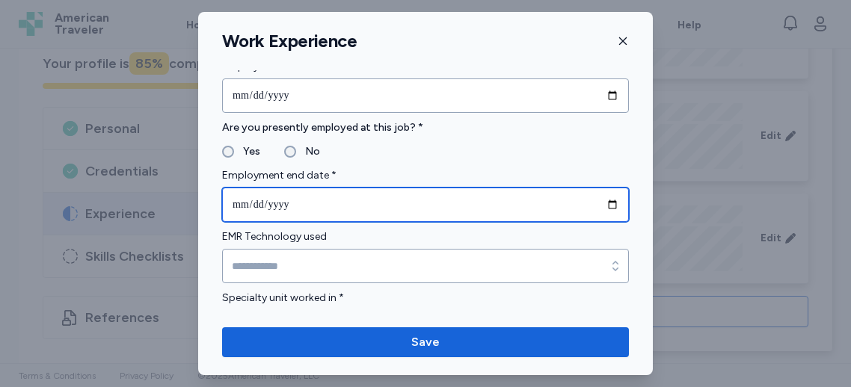
scroll to position [666, 0]
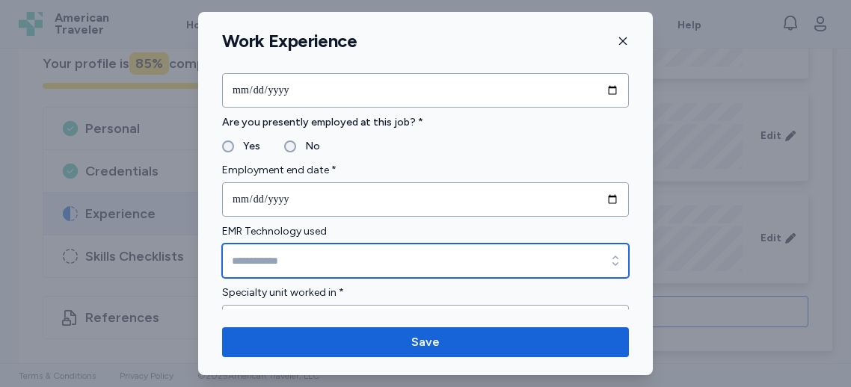
click at [300, 255] on input "EMR Technology used" at bounding box center [425, 261] width 407 height 34
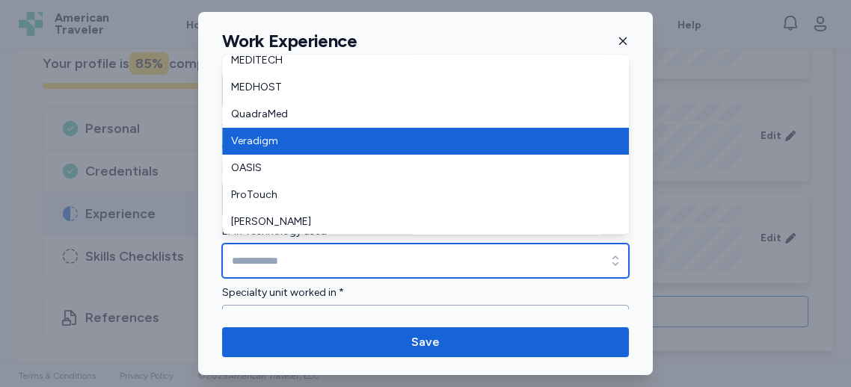
scroll to position [251, 0]
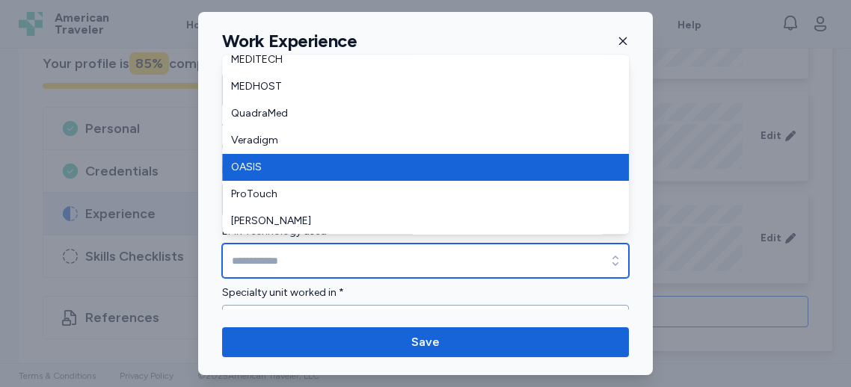
type input "*****"
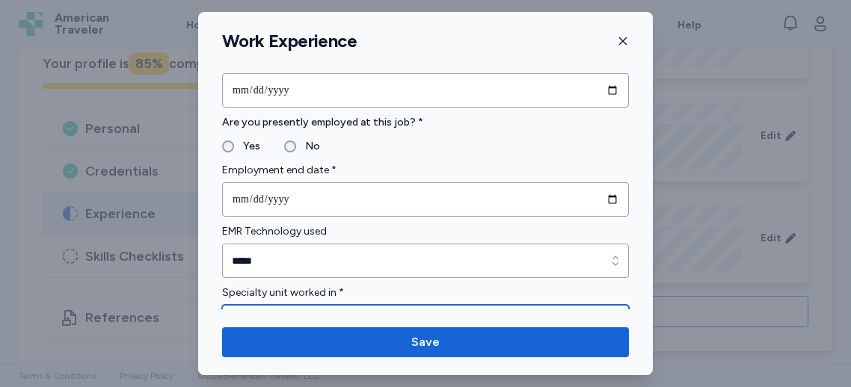
click at [307, 307] on input "Specialty unit worked in *" at bounding box center [425, 322] width 407 height 34
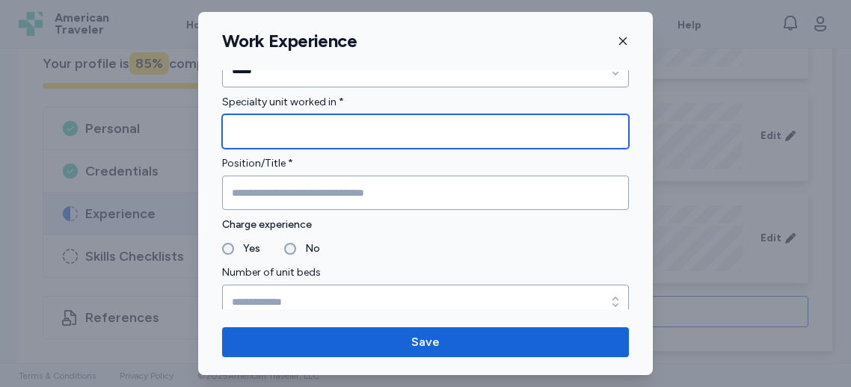
scroll to position [857, 0]
type input "*"
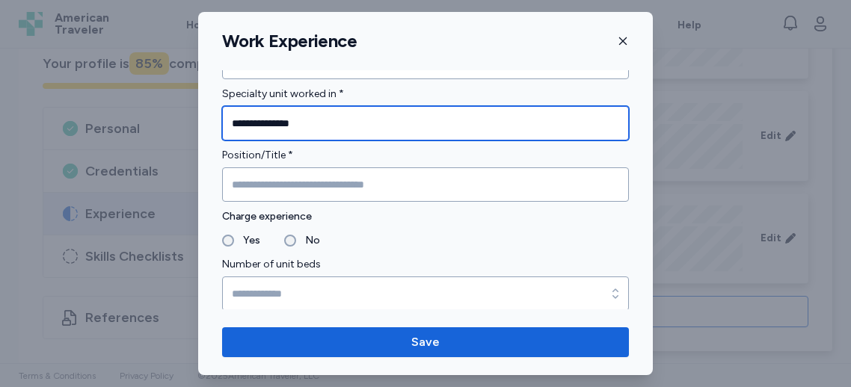
type input "**********"
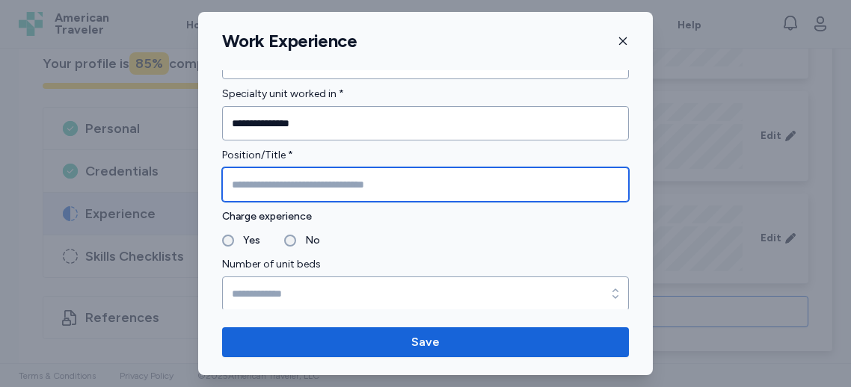
click at [310, 189] on input "Position/Title *" at bounding box center [425, 185] width 407 height 34
type input "**********"
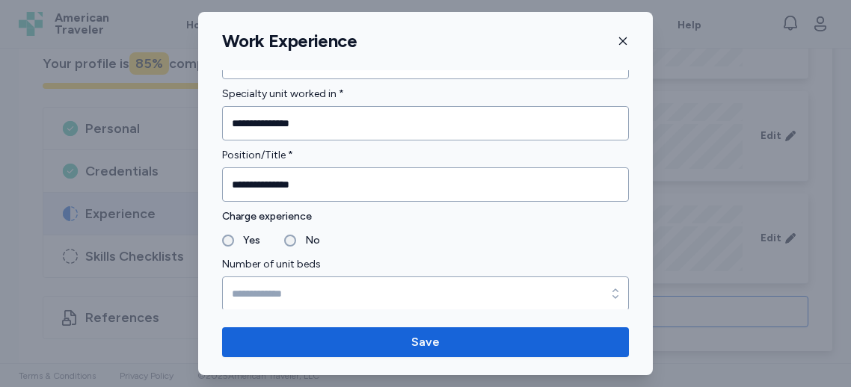
click at [224, 239] on div "**********" at bounding box center [425, 169] width 455 height 1927
click at [224, 245] on div "Yes" at bounding box center [241, 241] width 38 height 18
drag, startPoint x: 314, startPoint y: 237, endPoint x: 295, endPoint y: 237, distance: 19.4
click at [307, 237] on label "No" at bounding box center [308, 241] width 24 height 18
click at [230, 232] on div "Yes" at bounding box center [241, 241] width 38 height 18
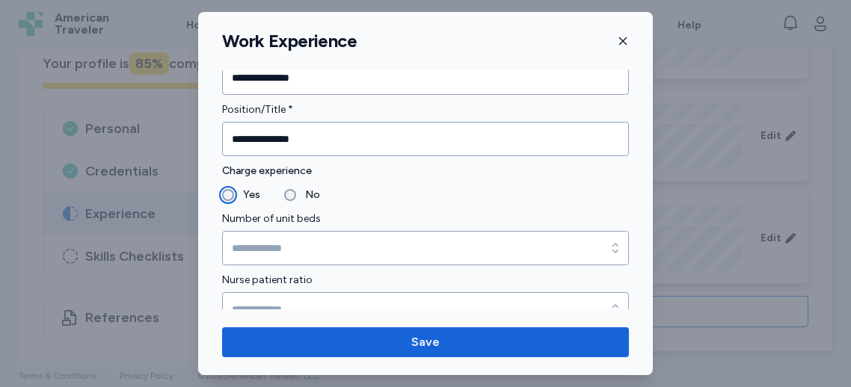
scroll to position [936, 0]
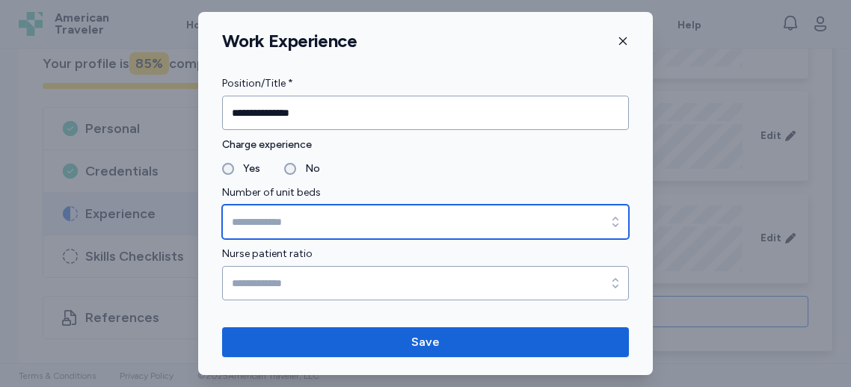
click at [277, 233] on input "Number of unit beds" at bounding box center [425, 222] width 407 height 34
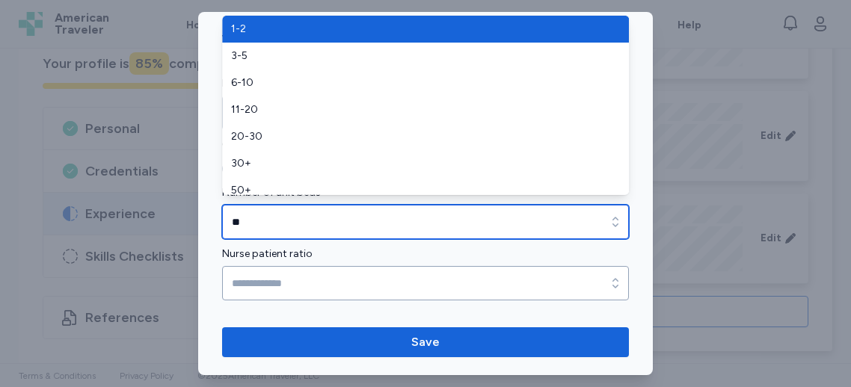
type input "**"
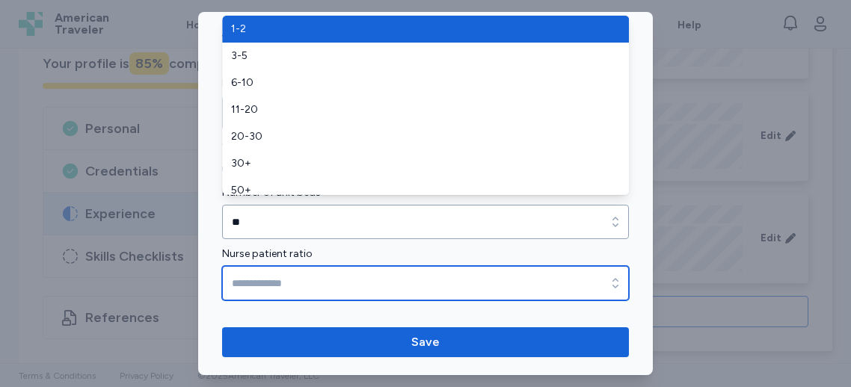
click at [268, 292] on form "**********" at bounding box center [425, 126] width 407 height 1862
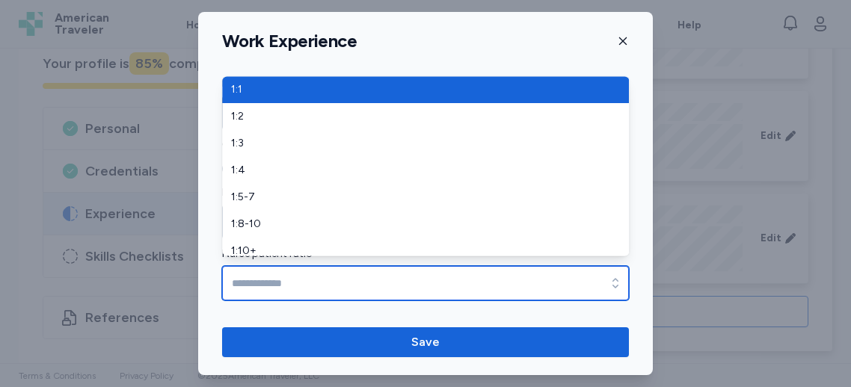
click at [273, 287] on input "Nurse patient ratio" at bounding box center [425, 283] width 407 height 34
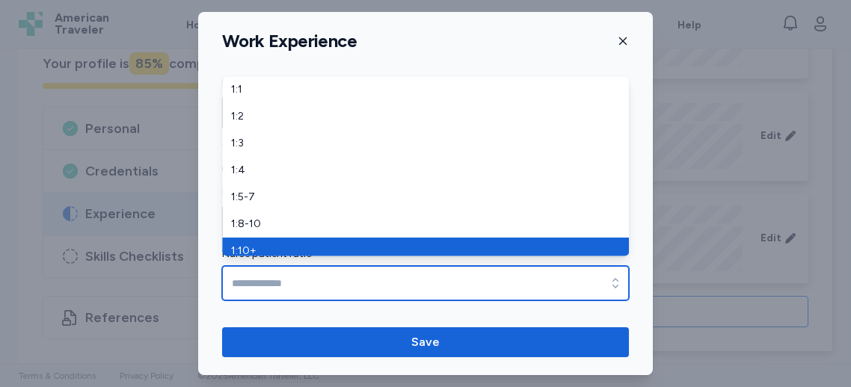
scroll to position [8, 0]
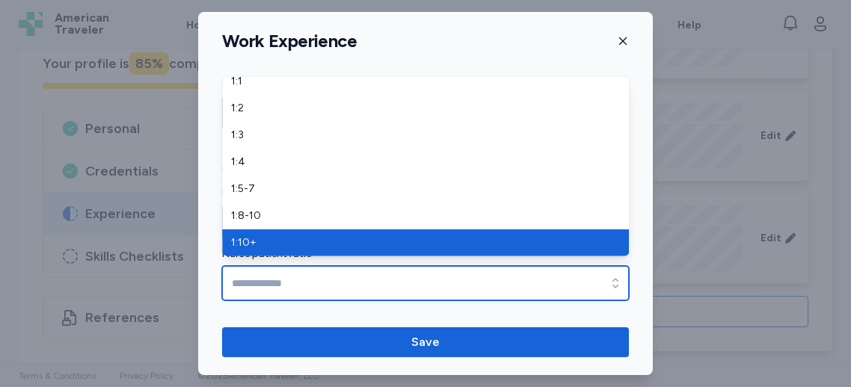
type input "*****"
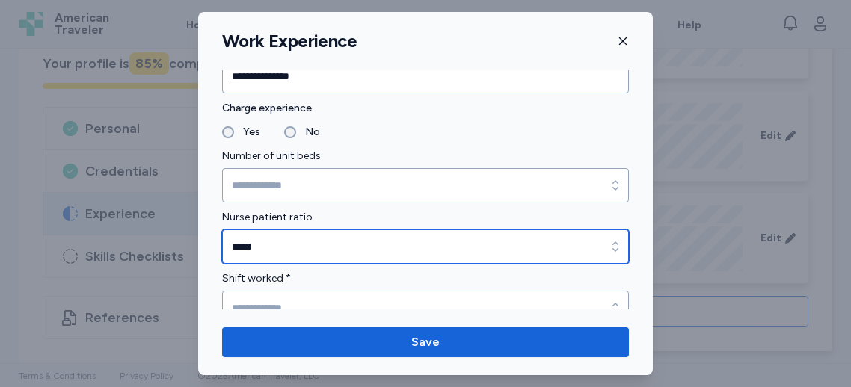
scroll to position [1010, 0]
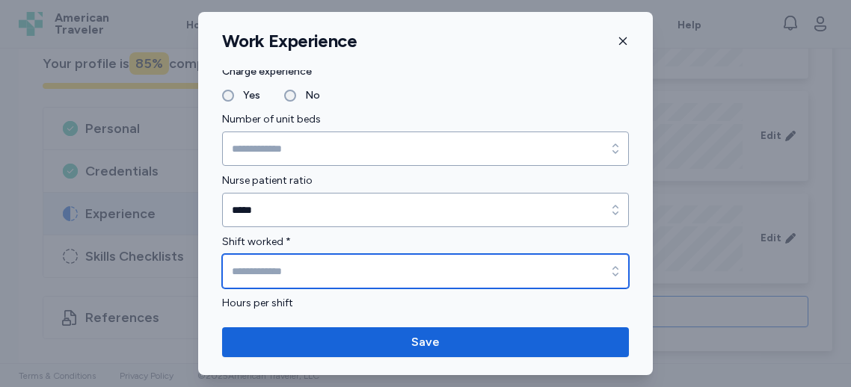
click at [293, 263] on input "Shift worked *" at bounding box center [425, 271] width 407 height 34
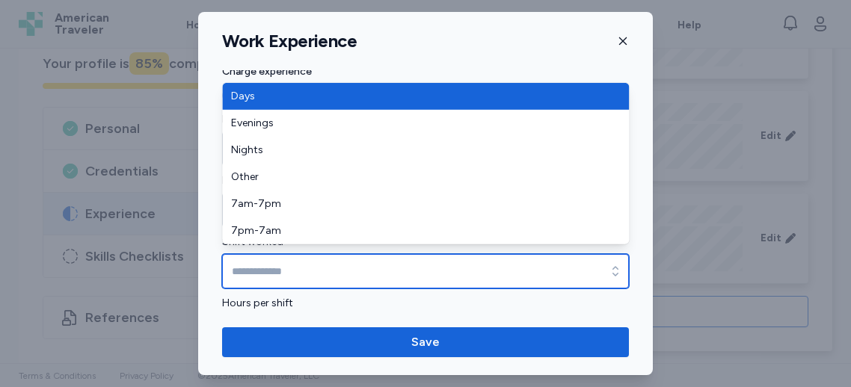
type input "****"
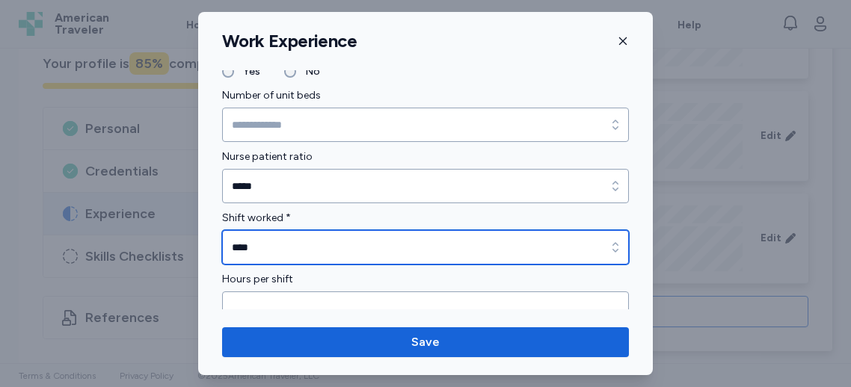
scroll to position [1034, 0]
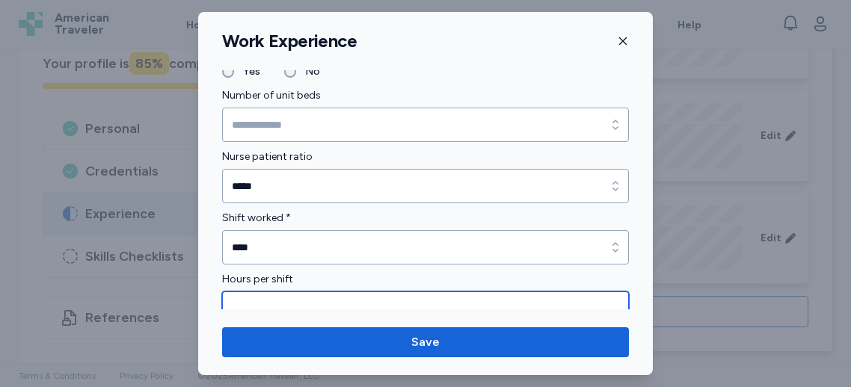
click at [260, 295] on input "Hours per shift" at bounding box center [425, 309] width 407 height 34
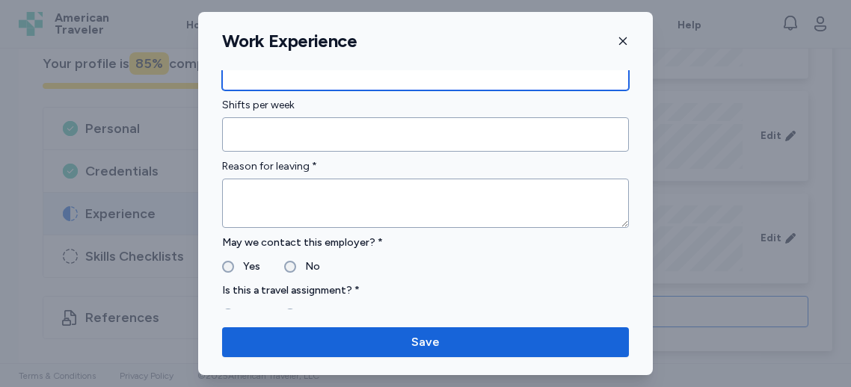
scroll to position [1270, 0]
type input "**"
click at [294, 108] on label "Shifts per week" at bounding box center [425, 105] width 407 height 18
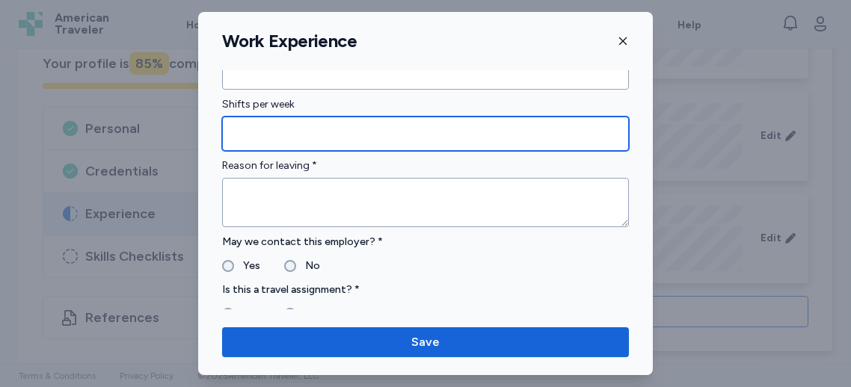
click at [297, 118] on input "Shifts per week" at bounding box center [425, 134] width 407 height 34
type input "*"
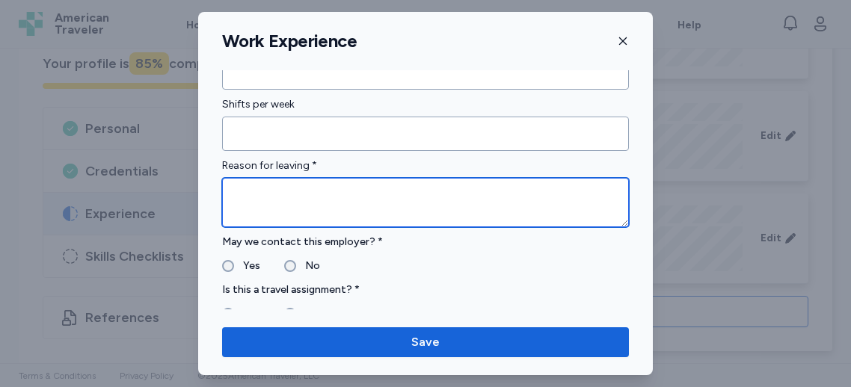
click at [268, 216] on textarea at bounding box center [425, 202] width 407 height 49
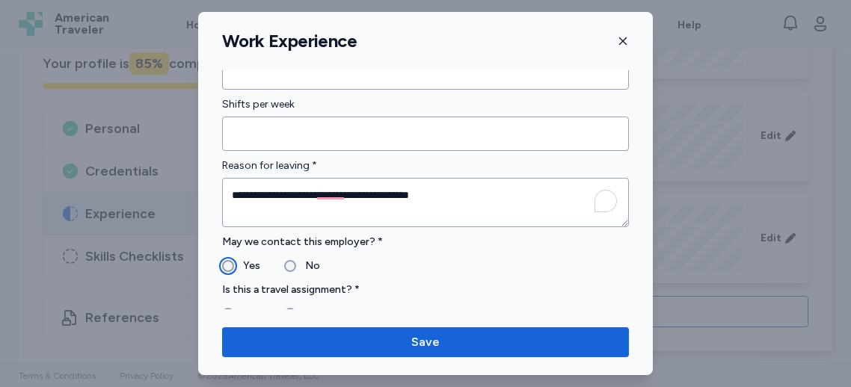
click at [233, 263] on div "Yes" at bounding box center [241, 266] width 38 height 18
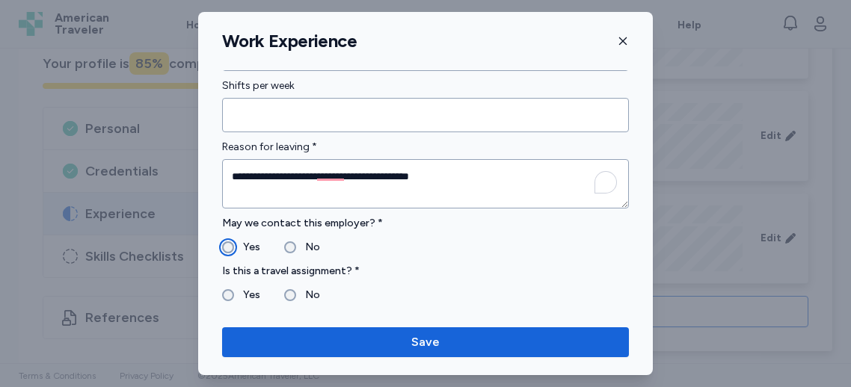
scroll to position [1293, 0]
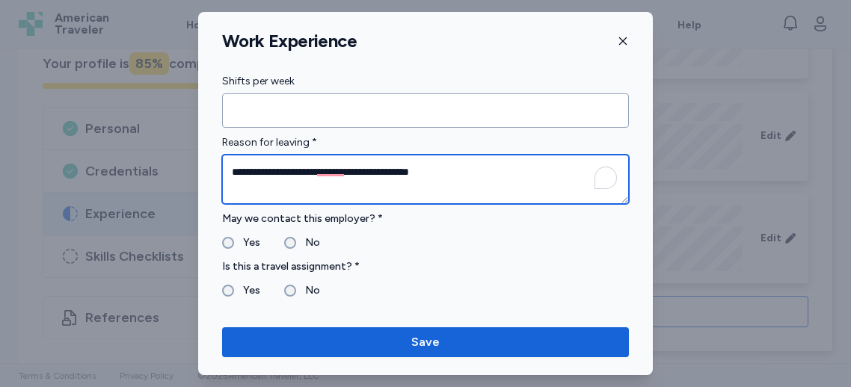
drag, startPoint x: 328, startPoint y: 175, endPoint x: 372, endPoint y: 178, distance: 44.2
click at [328, 175] on textarea "**********" at bounding box center [425, 179] width 407 height 49
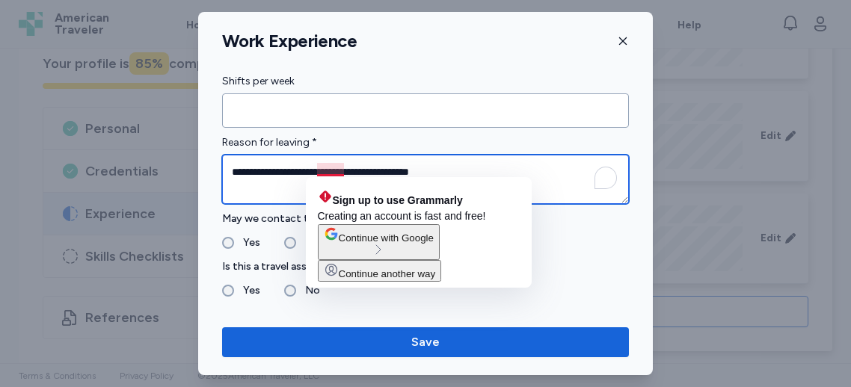
click at [322, 171] on textarea "**********" at bounding box center [425, 179] width 407 height 49
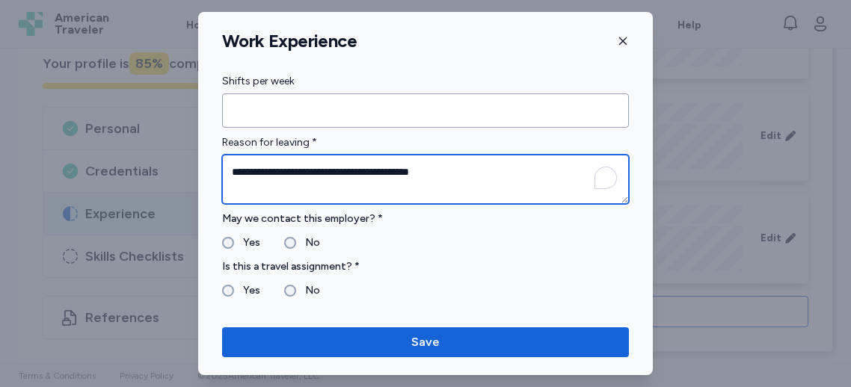
scroll to position [1301, 0]
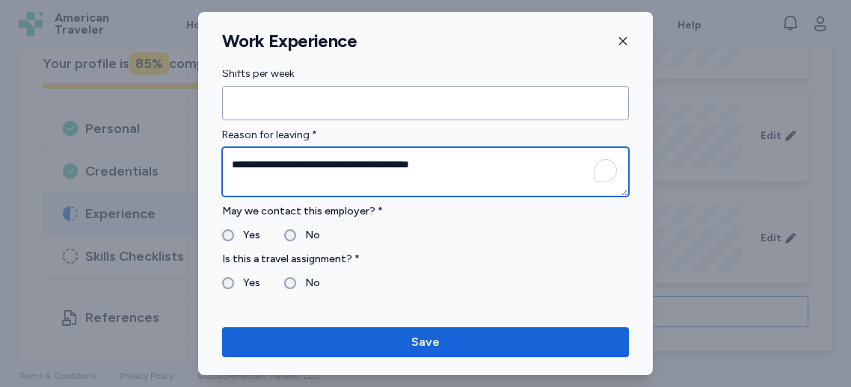
type textarea "**********"
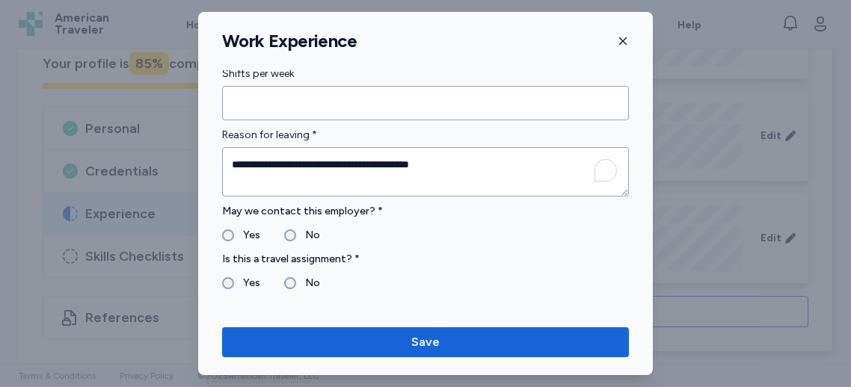
click at [234, 230] on label "Yes" at bounding box center [247, 236] width 26 height 18
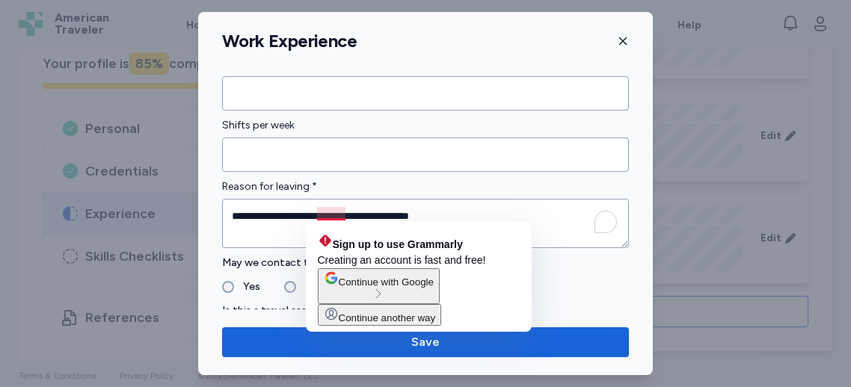
scroll to position [1301, 0]
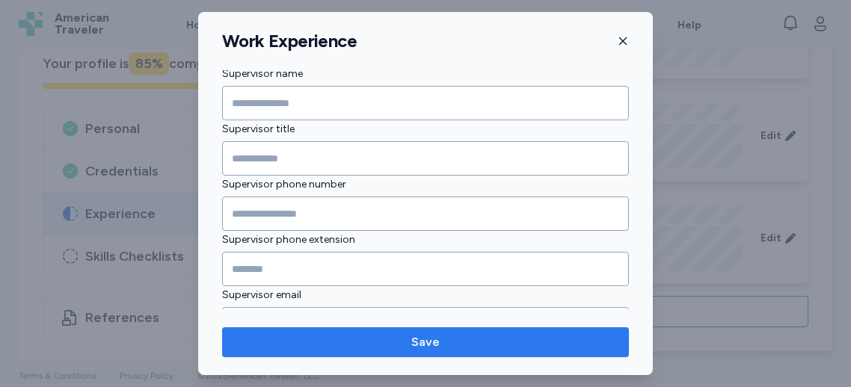
click at [352, 337] on span "Save" at bounding box center [425, 343] width 383 height 18
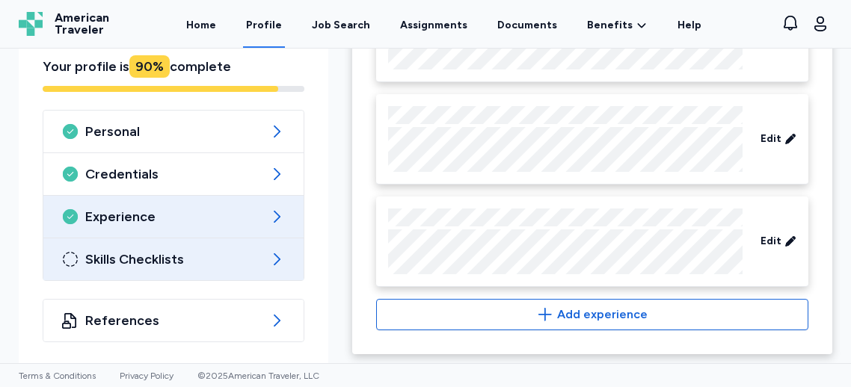
click at [161, 258] on span "Skills Checklists" at bounding box center [173, 260] width 177 height 18
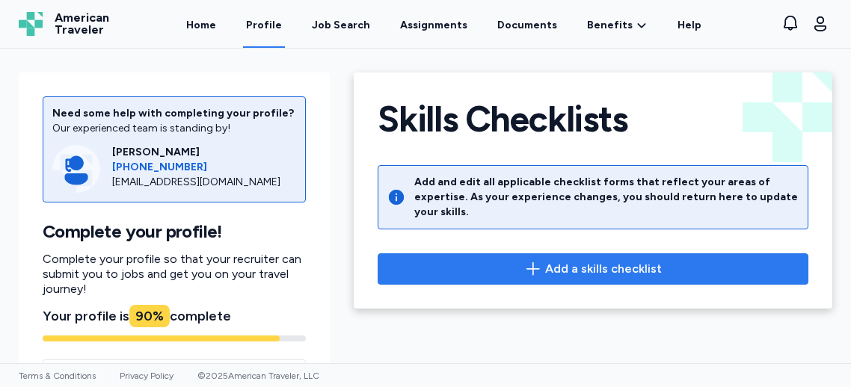
click at [619, 260] on span "Add a skills checklist" at bounding box center [603, 269] width 117 height 18
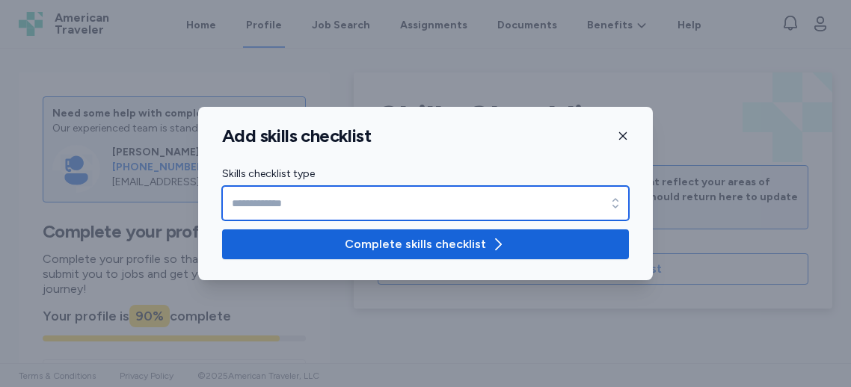
click at [390, 210] on input "Skills checklist type" at bounding box center [425, 203] width 407 height 34
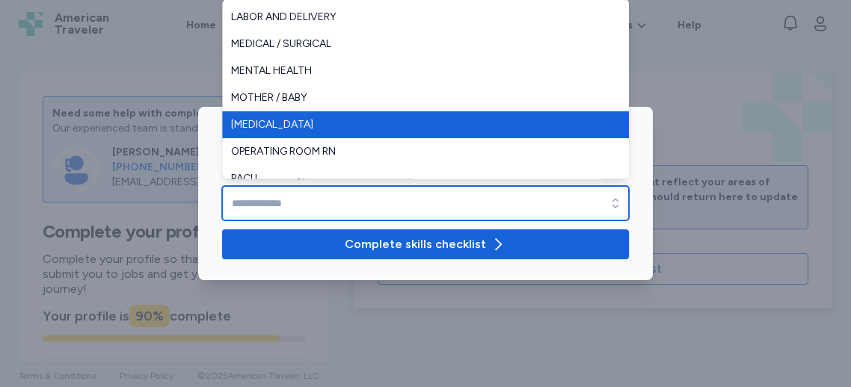
scroll to position [201, 0]
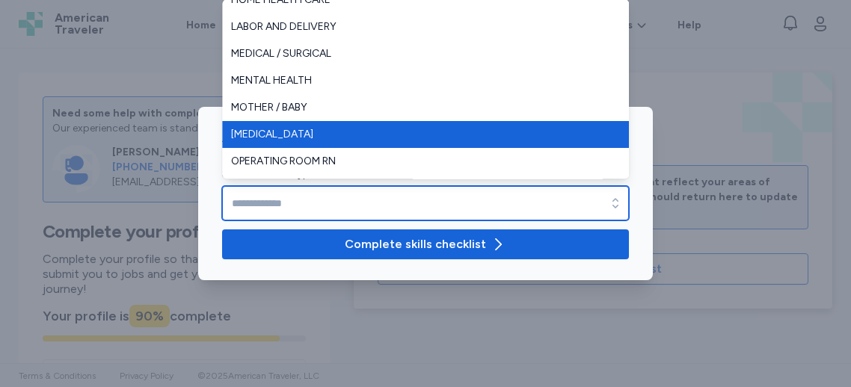
type input "**********"
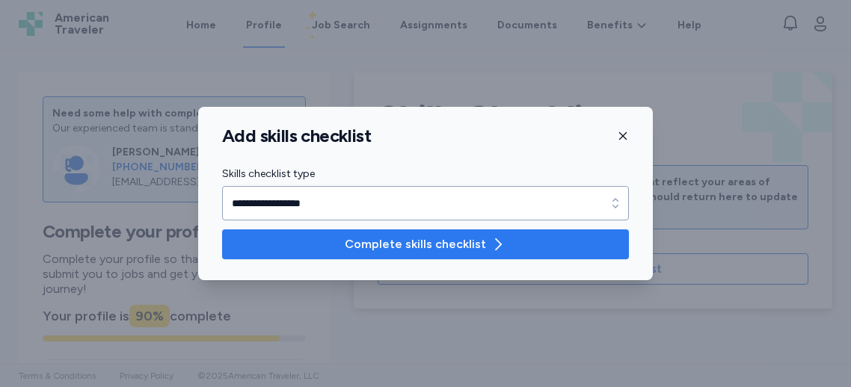
click at [408, 238] on span "Complete skills checklist" at bounding box center [415, 245] width 141 height 18
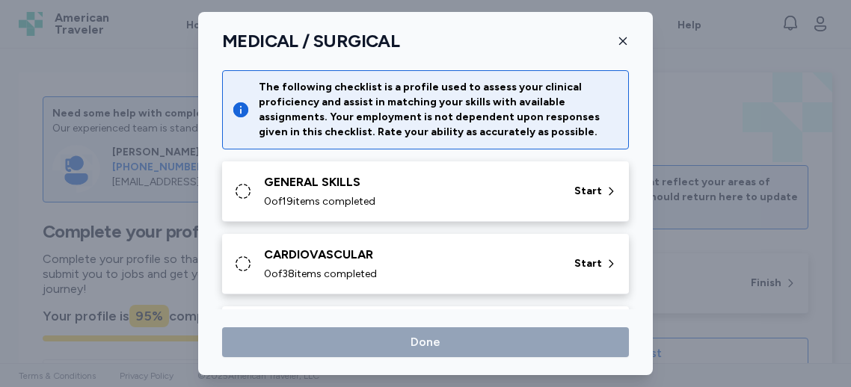
click at [567, 189] on div "GENERAL SKILLS 0 of 19 items completed Start" at bounding box center [428, 192] width 389 height 36
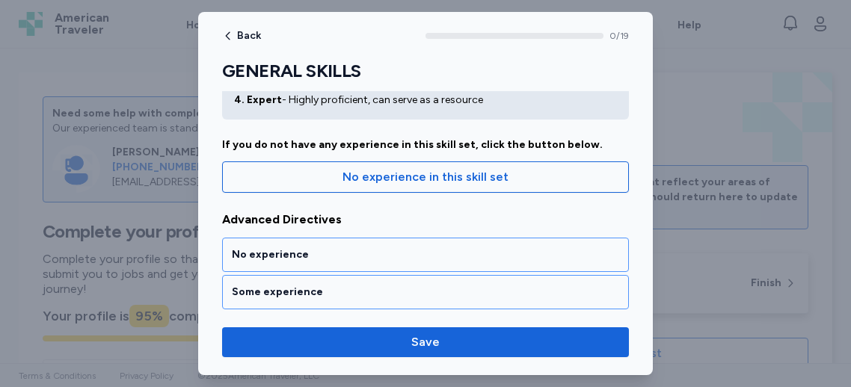
scroll to position [105, 0]
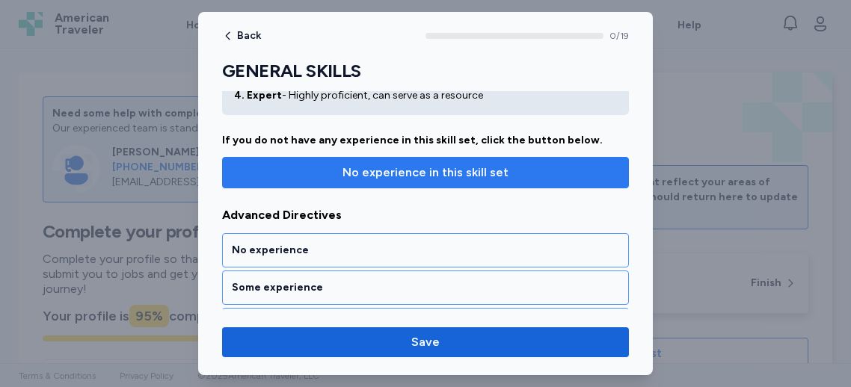
click at [430, 166] on span "No experience in this skill set" at bounding box center [426, 173] width 166 height 18
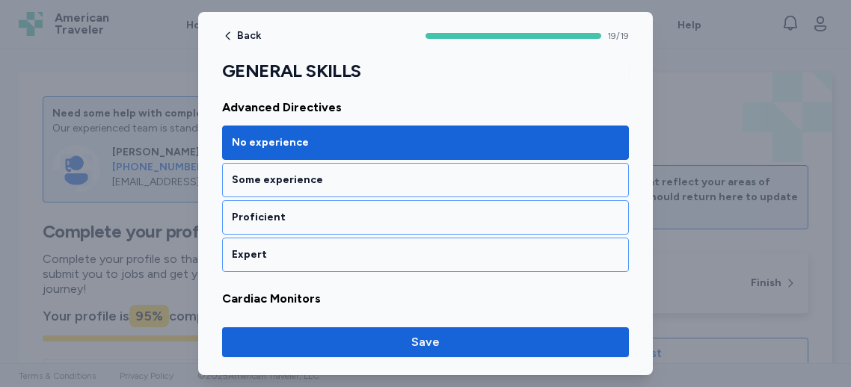
scroll to position [212, 0]
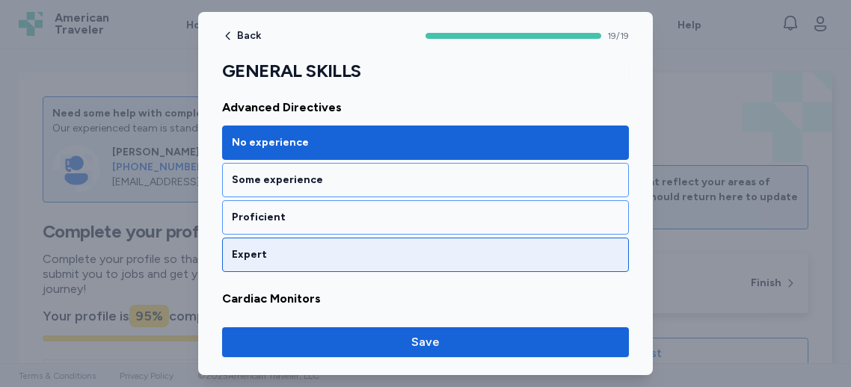
click at [316, 263] on div "Expert" at bounding box center [425, 255] width 407 height 34
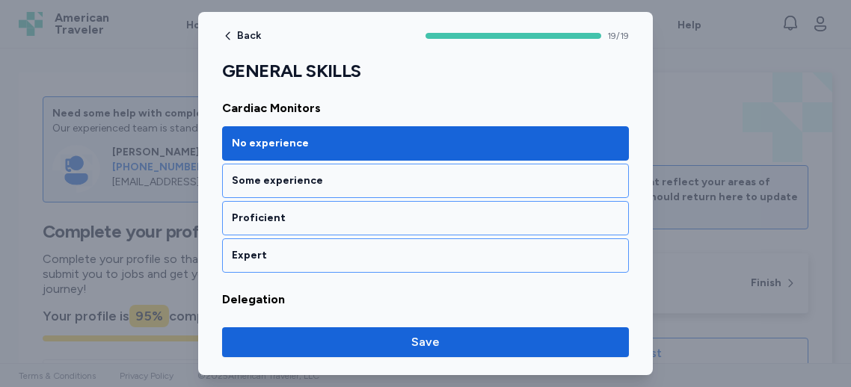
scroll to position [420, 0]
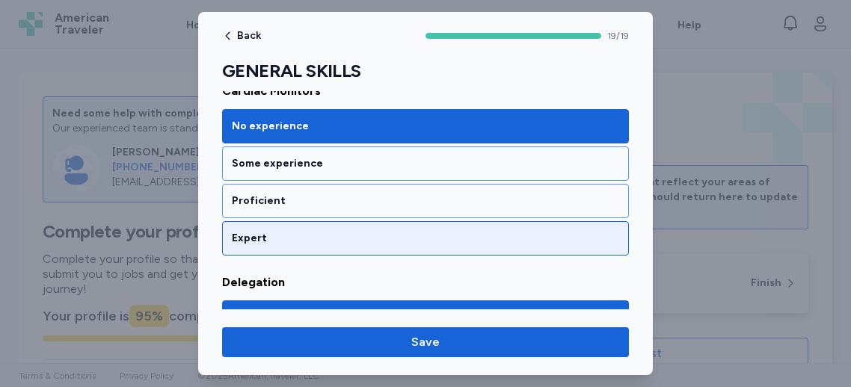
click at [347, 233] on div "Expert" at bounding box center [425, 238] width 387 height 15
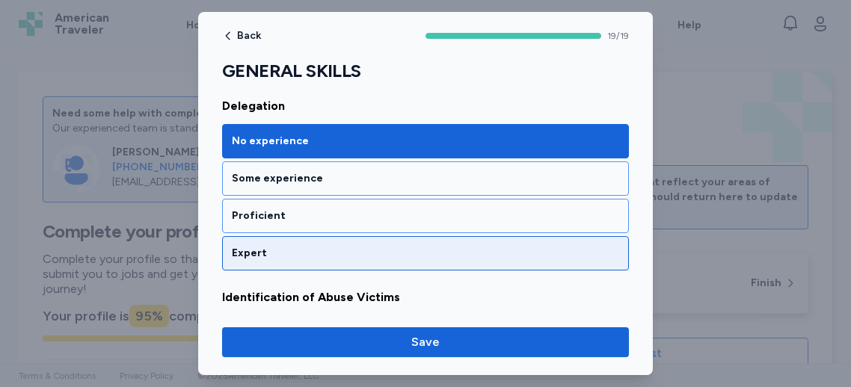
scroll to position [597, 0]
click at [344, 248] on div "Expert" at bounding box center [425, 253] width 387 height 15
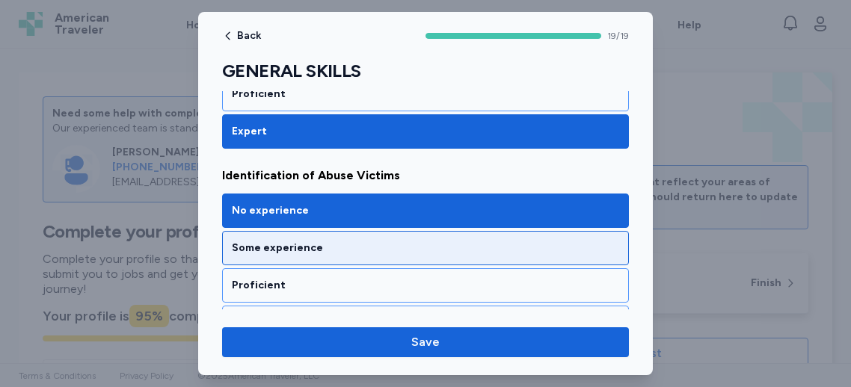
scroll to position [734, 0]
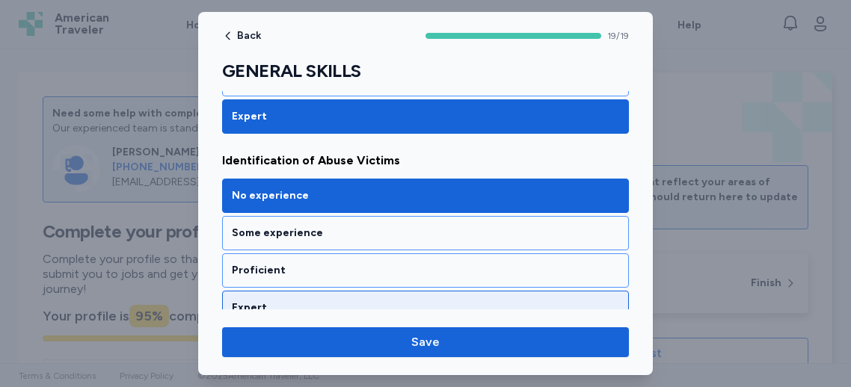
click at [317, 301] on div "Expert" at bounding box center [425, 308] width 387 height 15
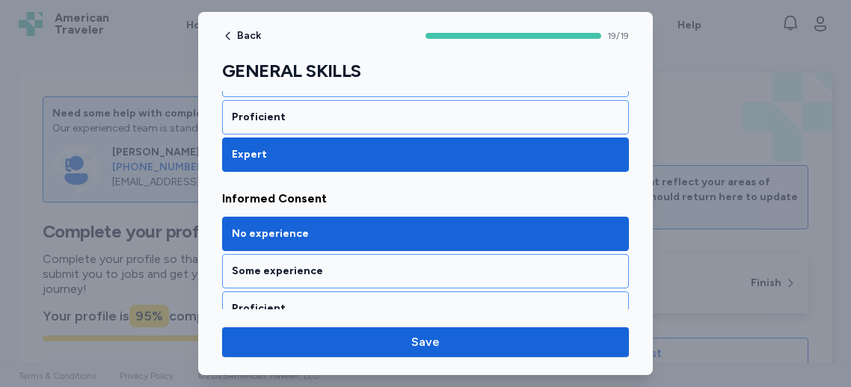
scroll to position [1000, 0]
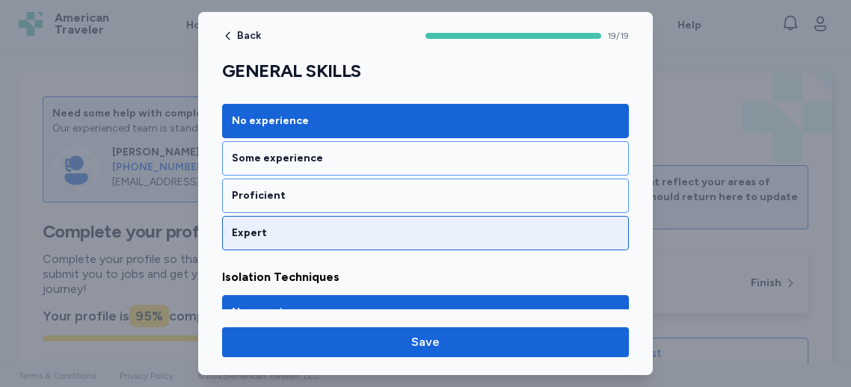
click at [293, 233] on div "Expert" at bounding box center [425, 233] width 387 height 15
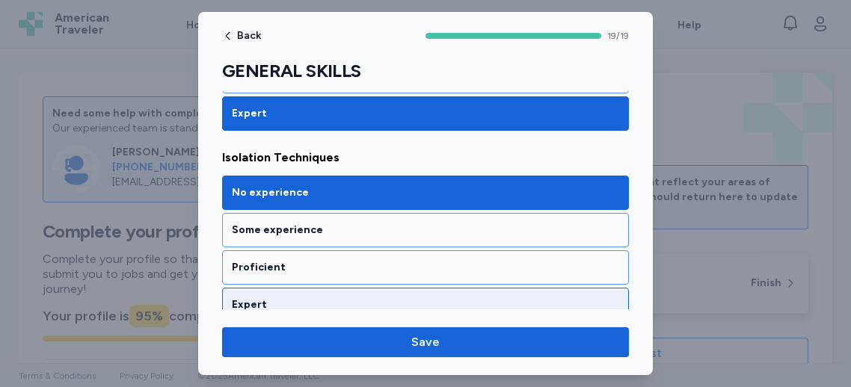
click at [288, 289] on div "Expert" at bounding box center [425, 305] width 407 height 34
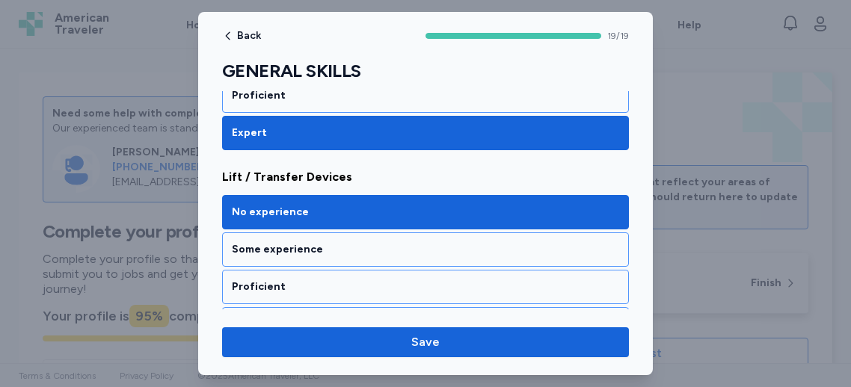
scroll to position [1518, 0]
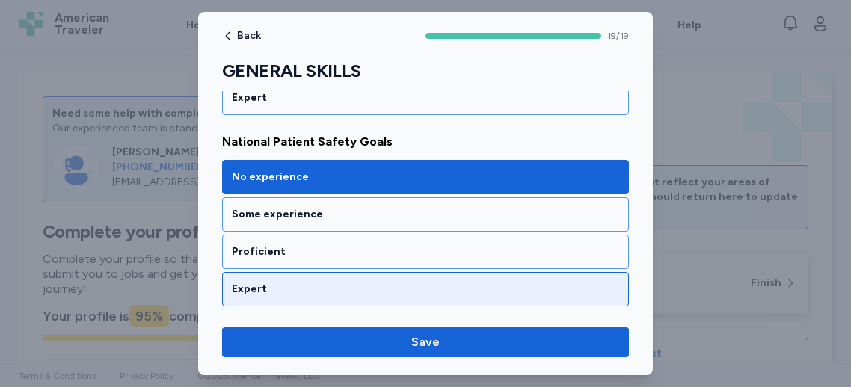
click at [304, 282] on div "Expert" at bounding box center [425, 289] width 387 height 15
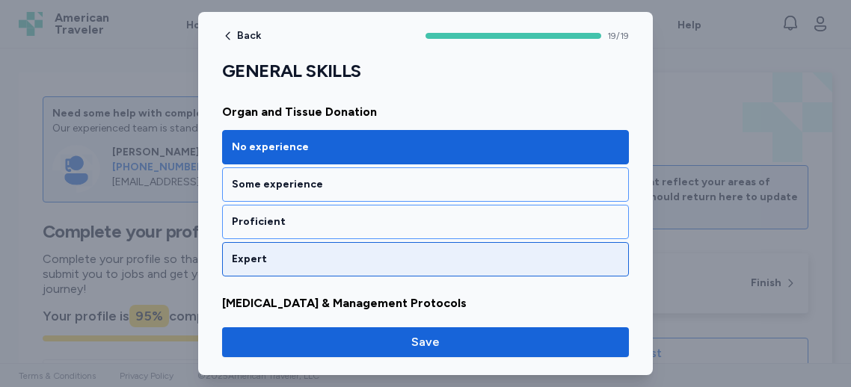
click at [310, 252] on div "Expert" at bounding box center [425, 259] width 387 height 15
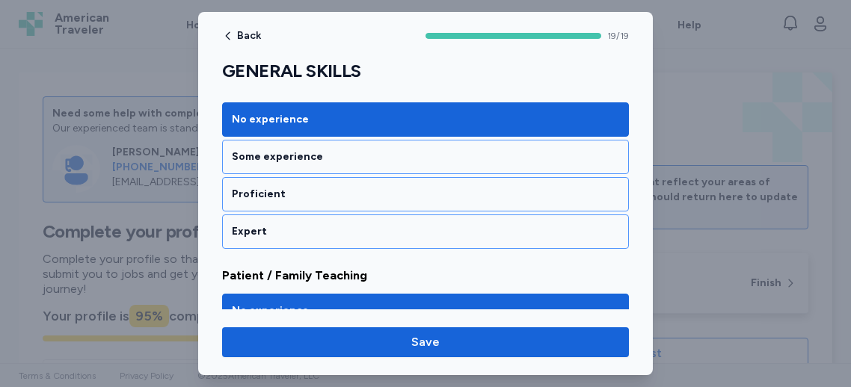
scroll to position [1993, 0]
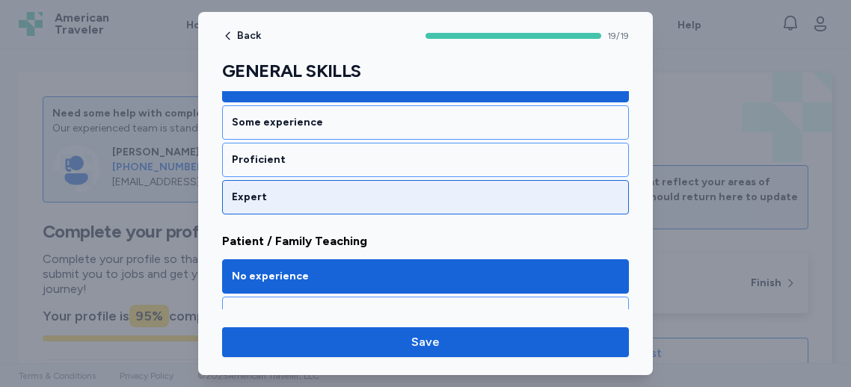
click at [324, 190] on div "Expert" at bounding box center [425, 197] width 387 height 15
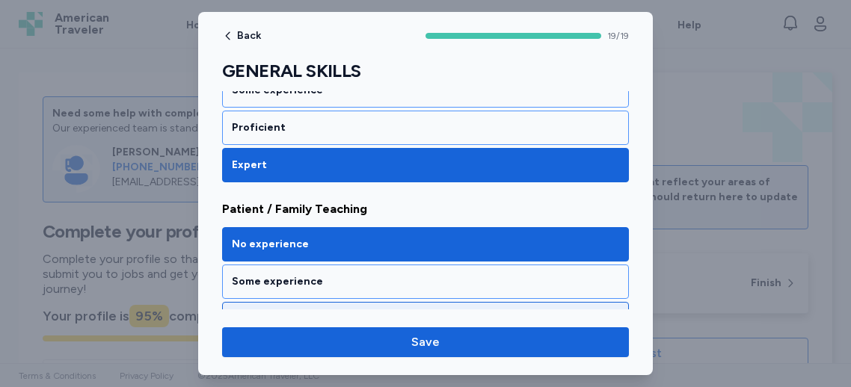
scroll to position [2087, 0]
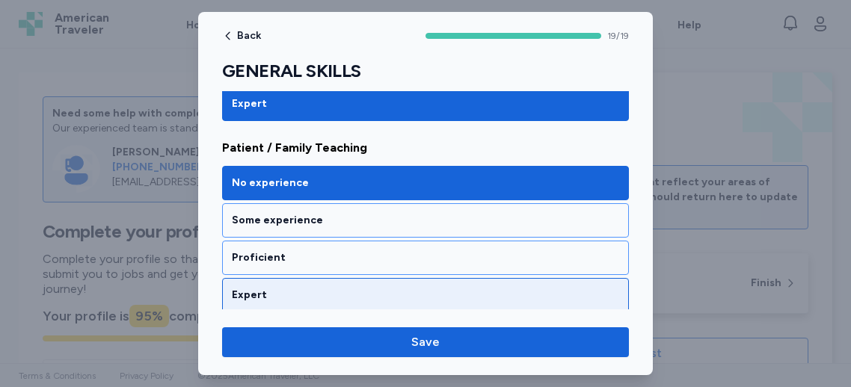
click at [292, 288] on div "Expert" at bounding box center [425, 295] width 387 height 15
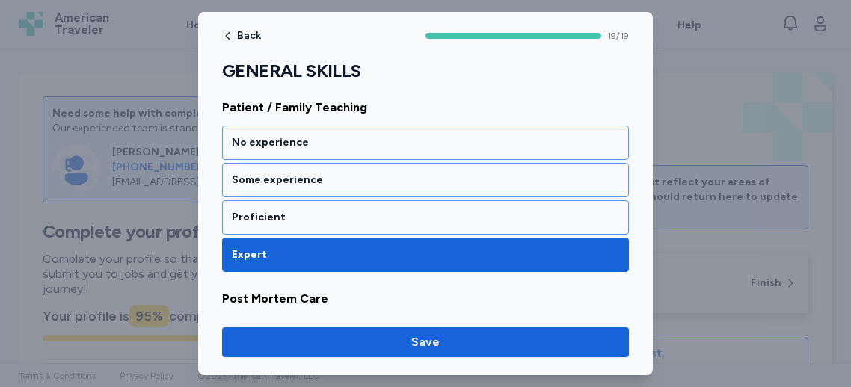
scroll to position [2332, 0]
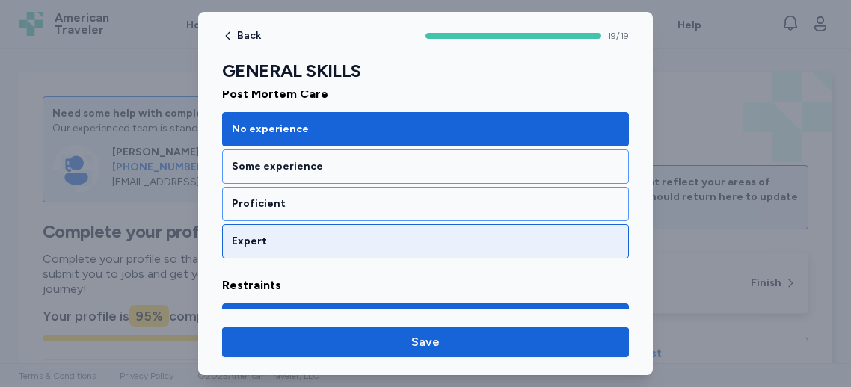
click at [319, 234] on div "Expert" at bounding box center [425, 241] width 387 height 15
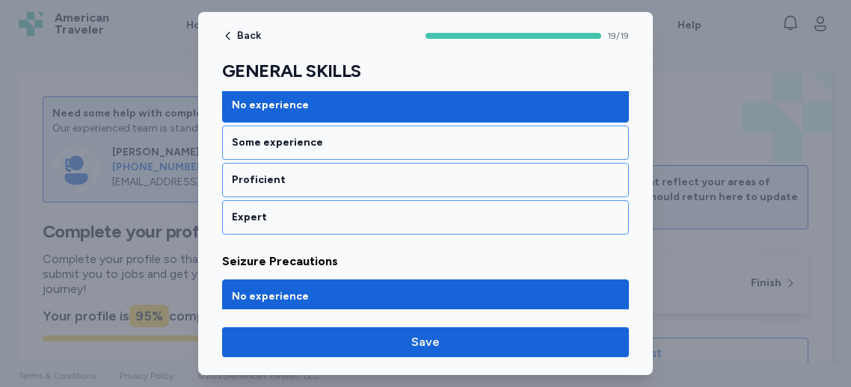
scroll to position [2548, 0]
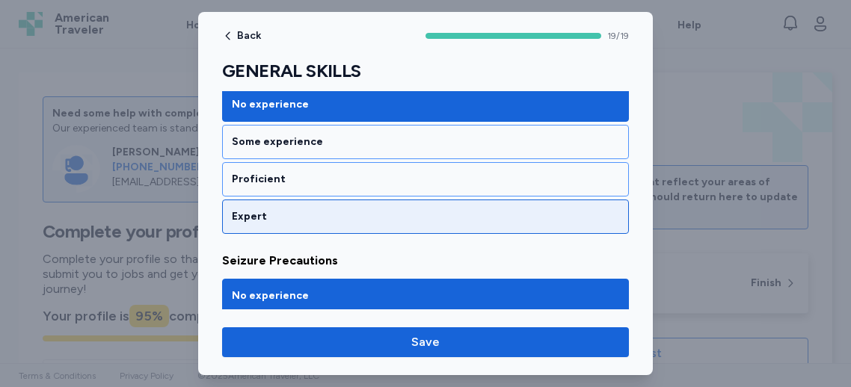
click at [309, 209] on div "Expert" at bounding box center [425, 216] width 387 height 15
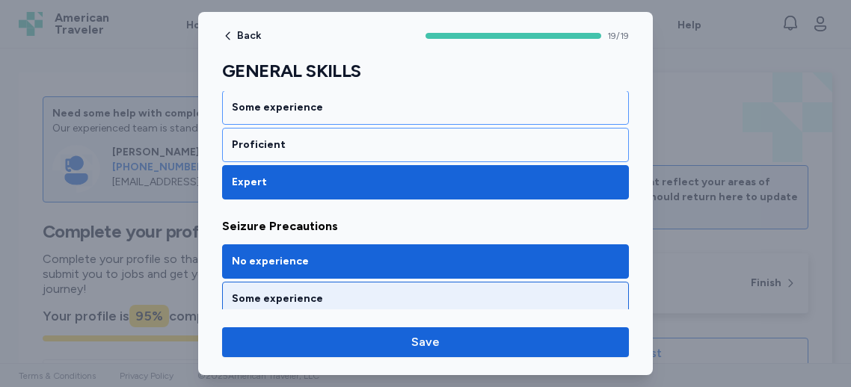
scroll to position [2642, 0]
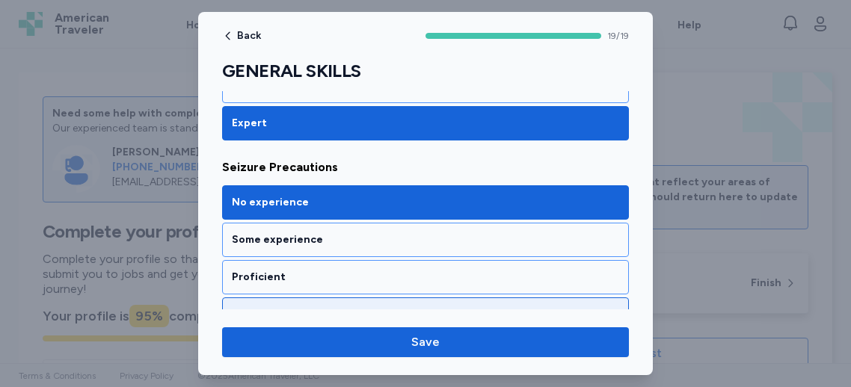
click at [292, 298] on div "Expert" at bounding box center [425, 315] width 407 height 34
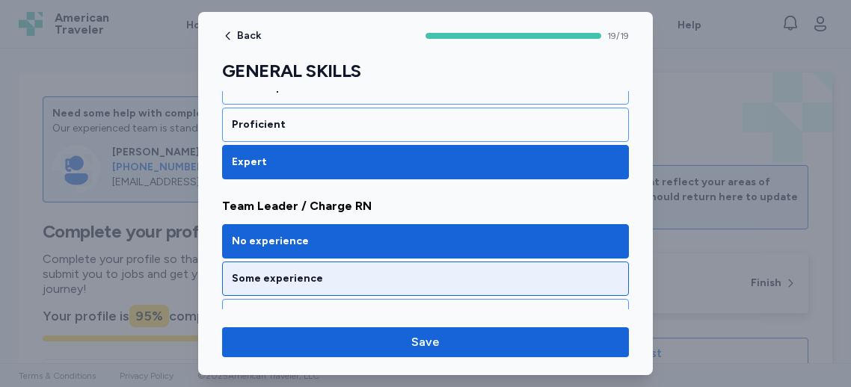
scroll to position [2805, 0]
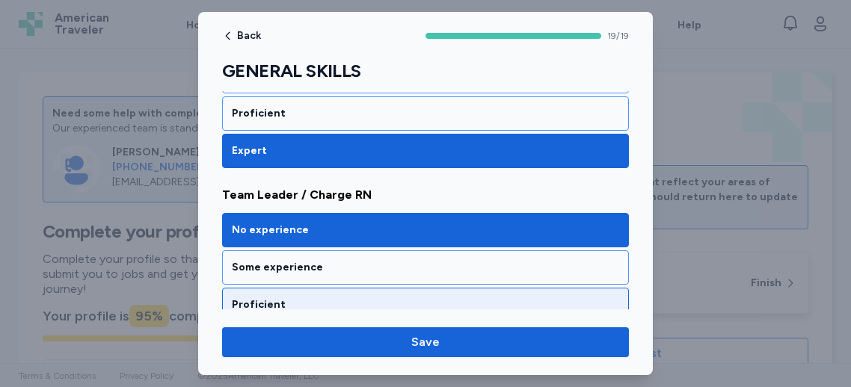
click at [273, 298] on div "Proficient" at bounding box center [425, 305] width 387 height 15
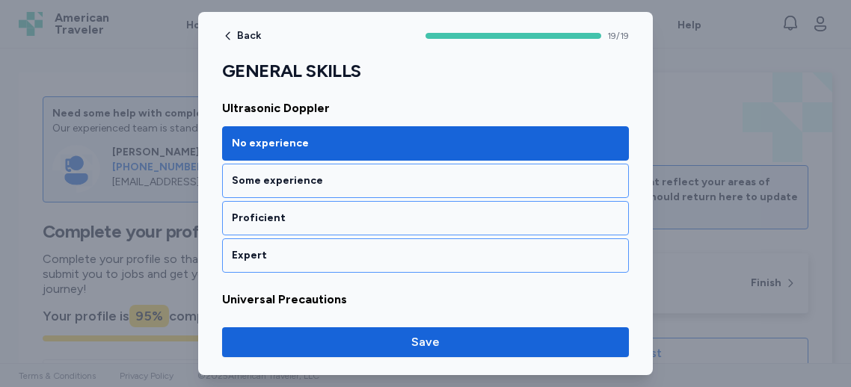
scroll to position [3087, 0]
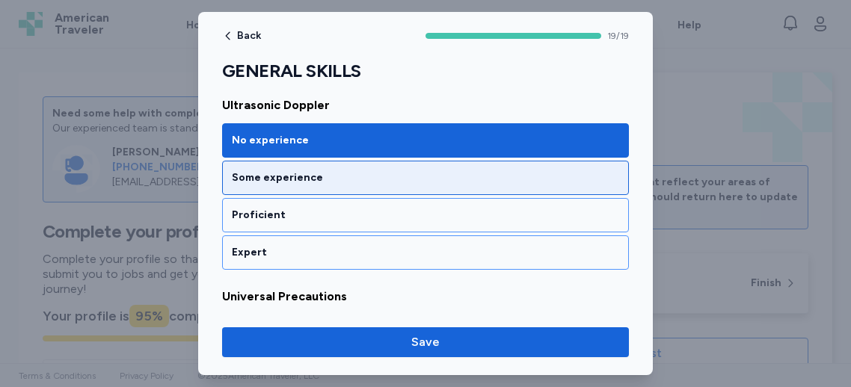
click at [331, 167] on div "Some experience" at bounding box center [425, 178] width 407 height 34
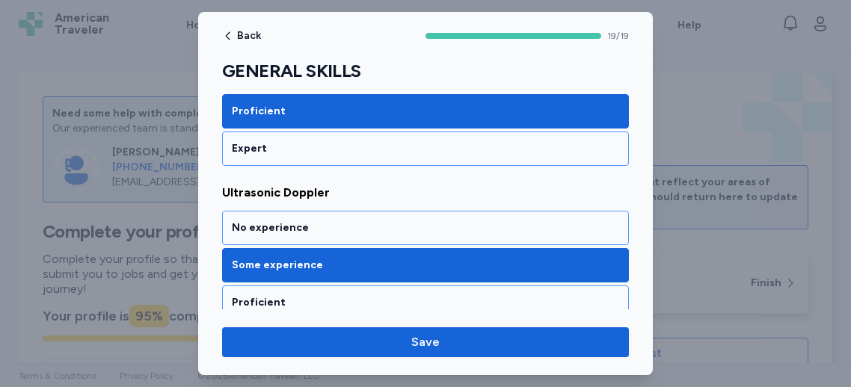
scroll to position [3106, 0]
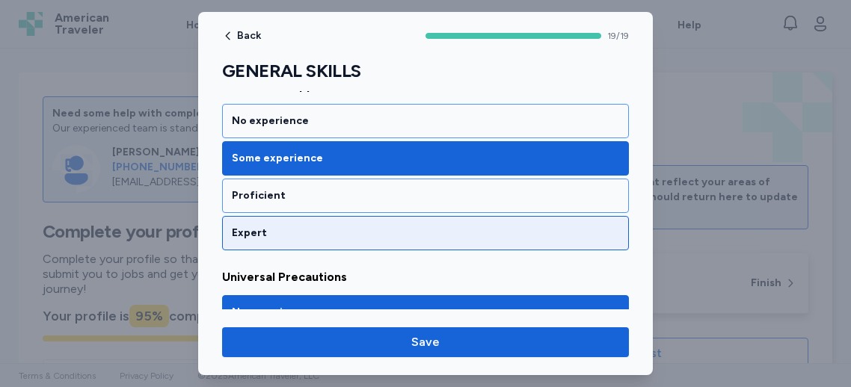
click at [299, 226] on div "Expert" at bounding box center [425, 233] width 387 height 15
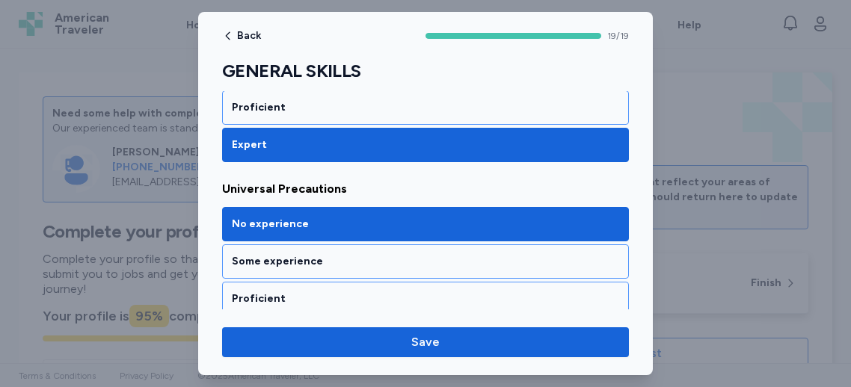
scroll to position [3286, 0]
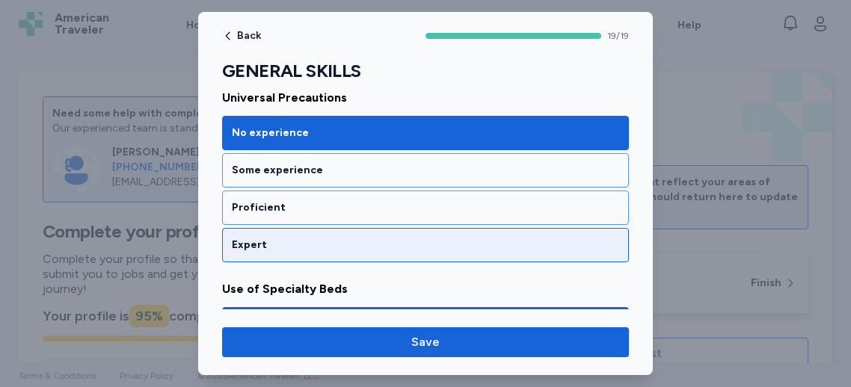
click at [286, 238] on div "Expert" at bounding box center [425, 245] width 387 height 15
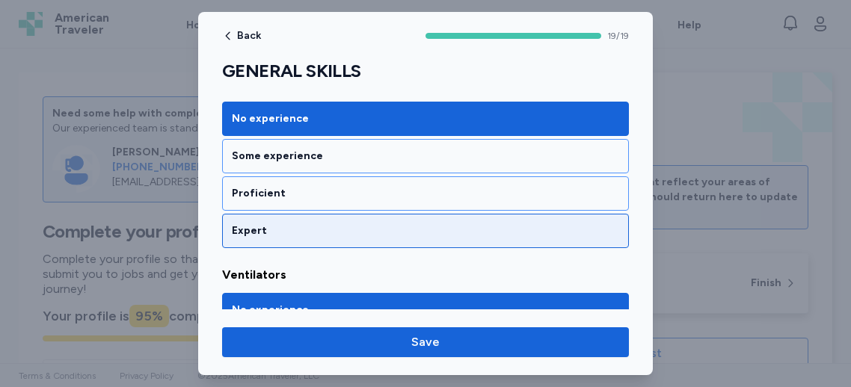
click at [298, 224] on div "Expert" at bounding box center [425, 231] width 387 height 15
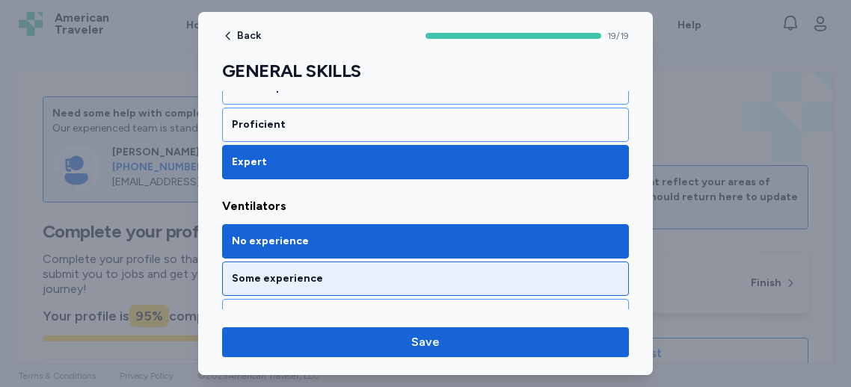
scroll to position [3602, 0]
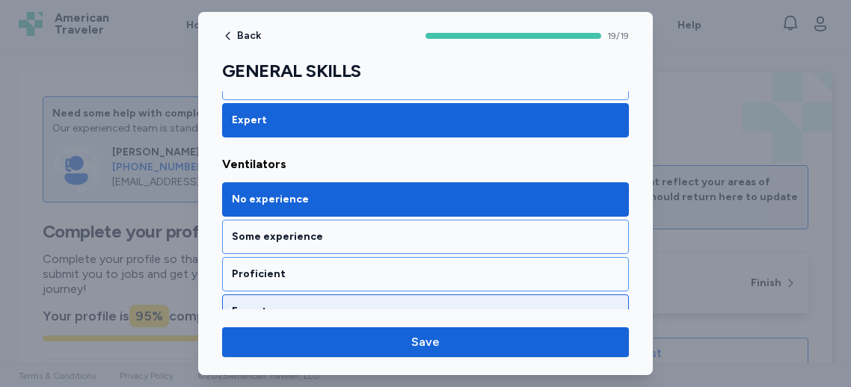
click at [272, 304] on div "Expert" at bounding box center [425, 311] width 387 height 15
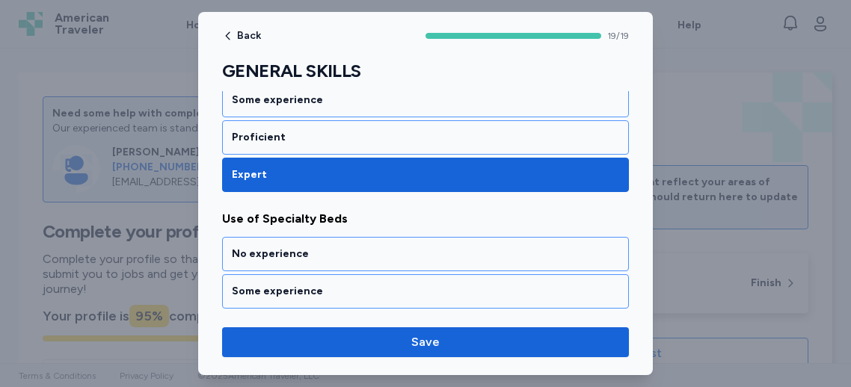
scroll to position [3574, 0]
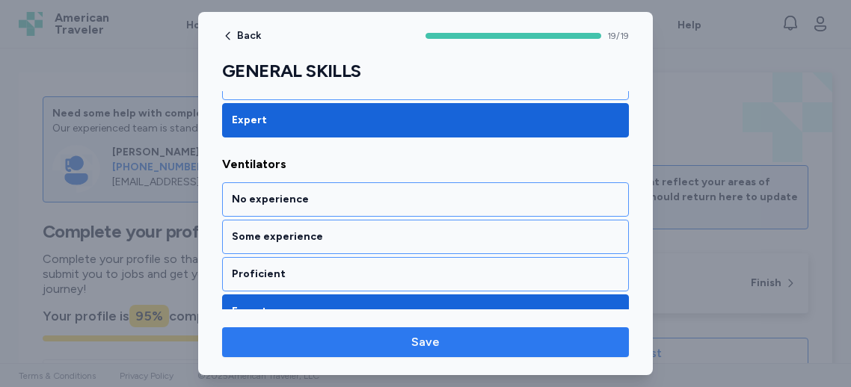
click at [381, 340] on span "Save" at bounding box center [425, 343] width 383 height 18
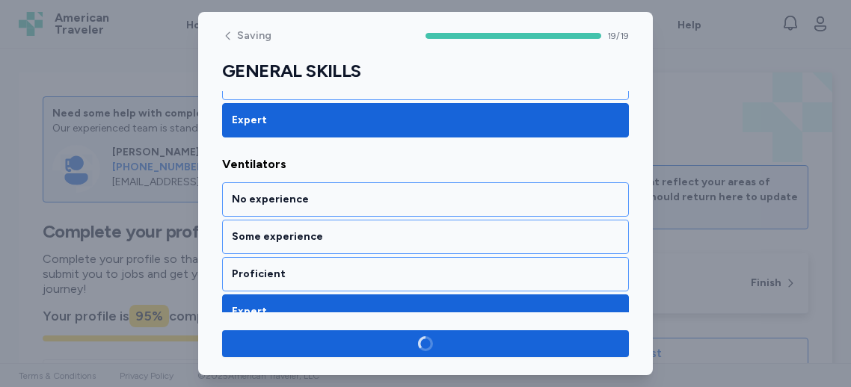
scroll to position [3599, 0]
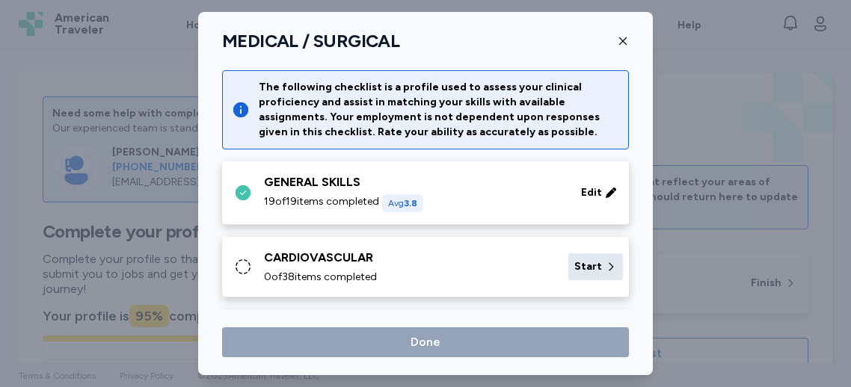
click at [591, 266] on span "Start" at bounding box center [588, 267] width 28 height 15
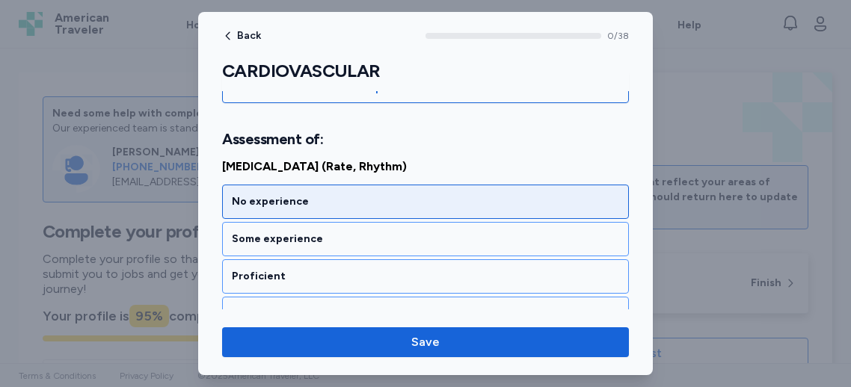
scroll to position [260, 0]
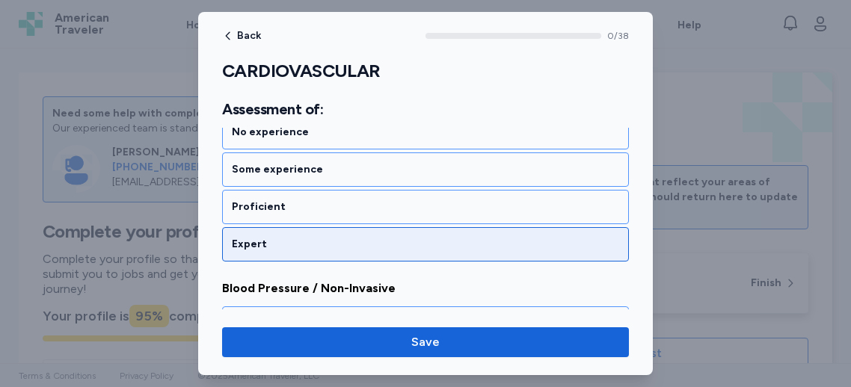
click at [271, 237] on div "Expert" at bounding box center [425, 244] width 387 height 15
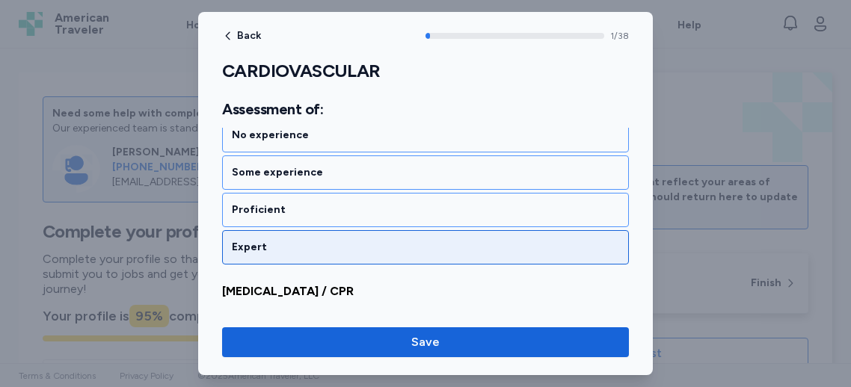
click at [307, 246] on div "Expert" at bounding box center [425, 247] width 387 height 15
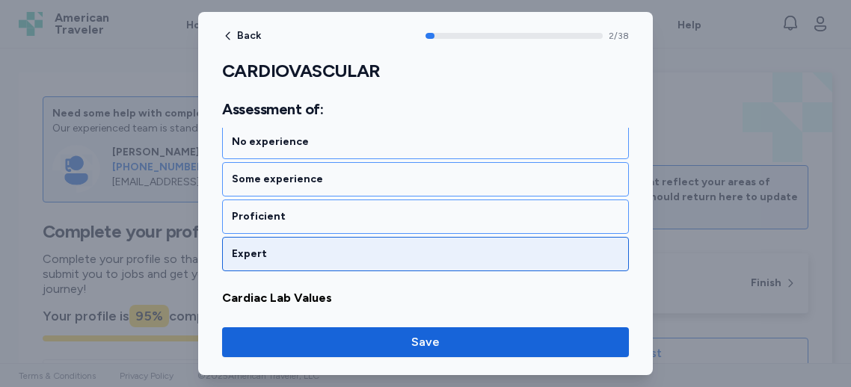
click at [296, 255] on div "Expert" at bounding box center [425, 254] width 387 height 15
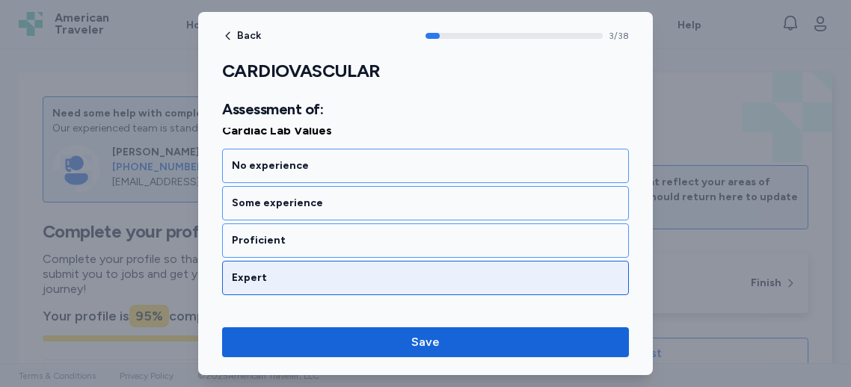
click at [295, 261] on div "Expert" at bounding box center [425, 278] width 407 height 34
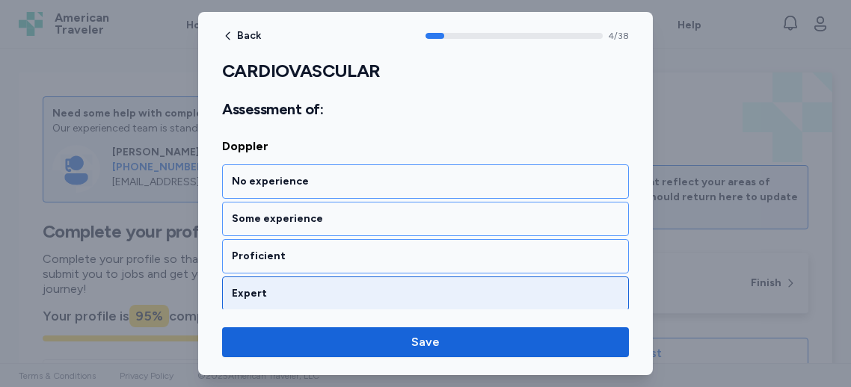
click at [289, 286] on div "Expert" at bounding box center [425, 293] width 387 height 15
click at [289, 288] on div "Expert" at bounding box center [425, 295] width 387 height 15
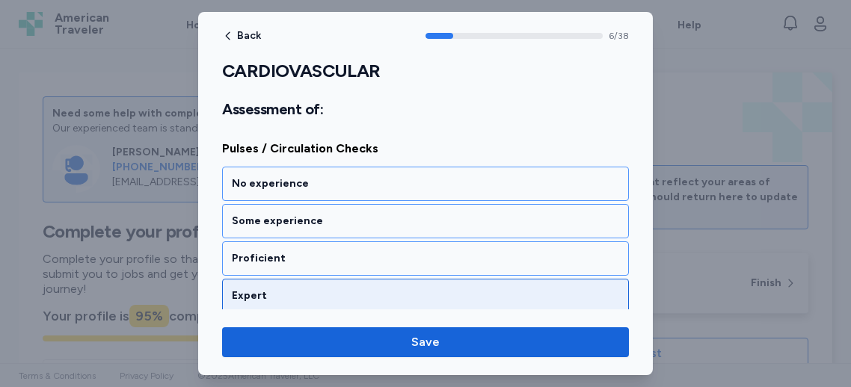
click at [289, 289] on div "Expert" at bounding box center [425, 296] width 387 height 15
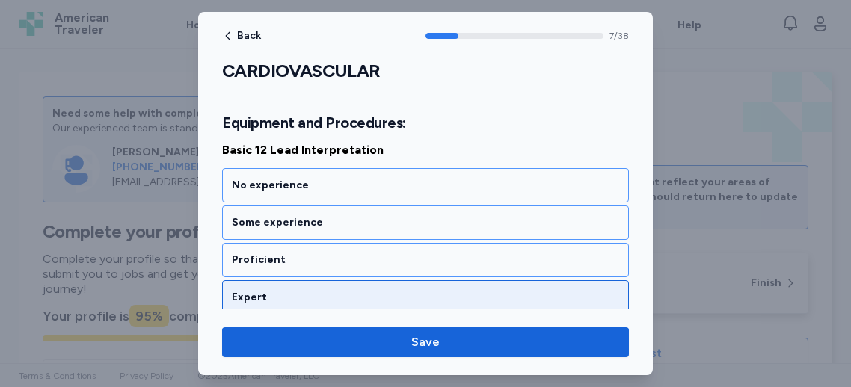
click at [289, 280] on div "Expert" at bounding box center [425, 297] width 407 height 34
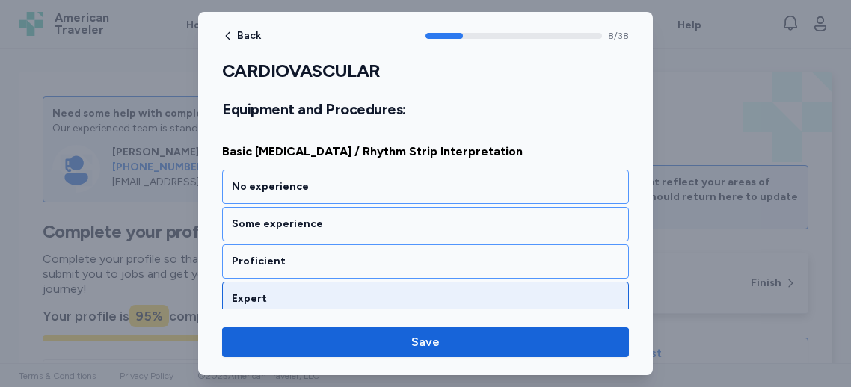
click at [290, 282] on div "Expert" at bounding box center [425, 299] width 407 height 34
click at [290, 283] on div "Expert" at bounding box center [425, 300] width 407 height 34
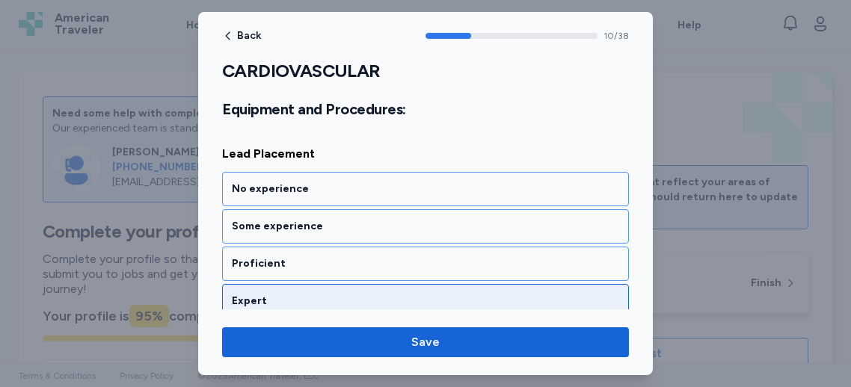
click at [291, 284] on div "Expert" at bounding box center [425, 301] width 407 height 34
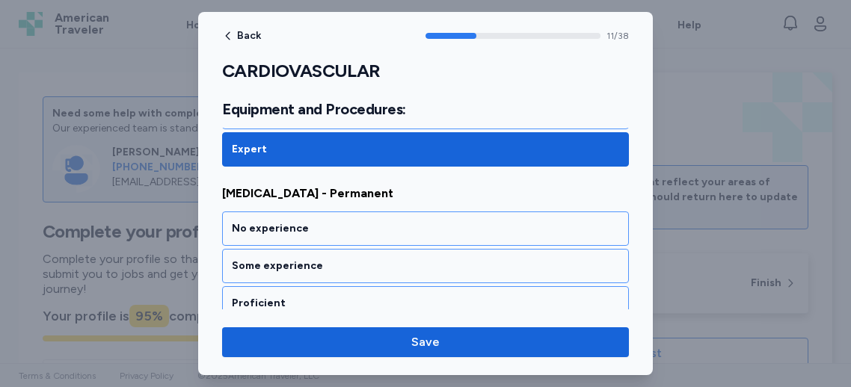
scroll to position [2345, 0]
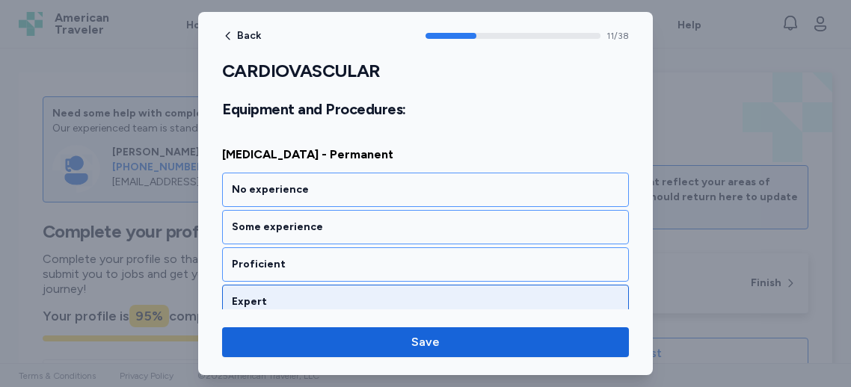
click at [286, 285] on div "Expert" at bounding box center [425, 302] width 407 height 34
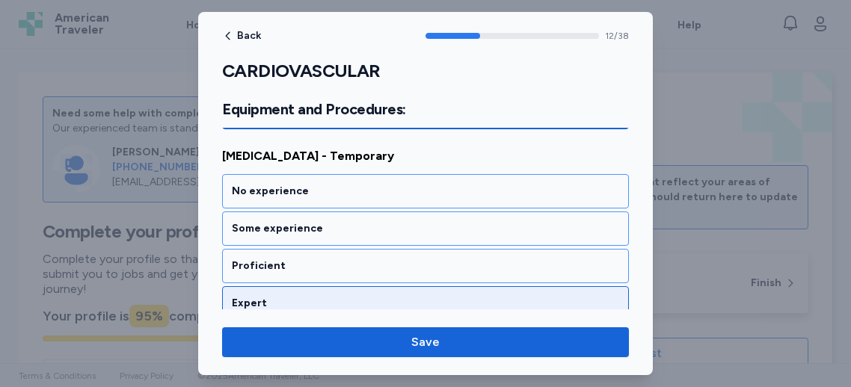
click at [288, 286] on div "Expert" at bounding box center [425, 303] width 407 height 34
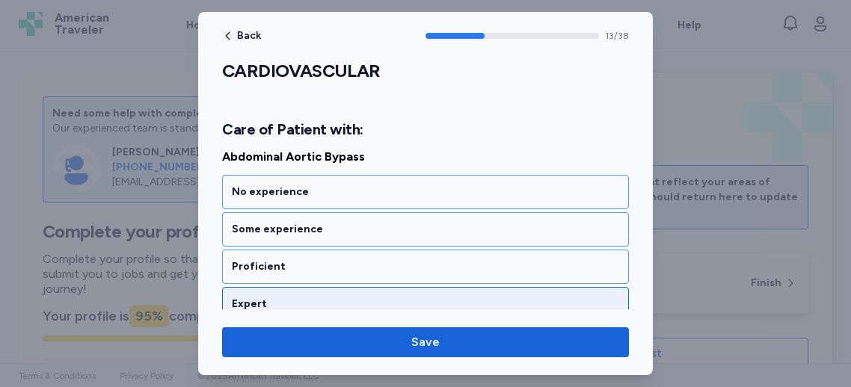
click at [295, 297] on div "Expert" at bounding box center [425, 304] width 387 height 15
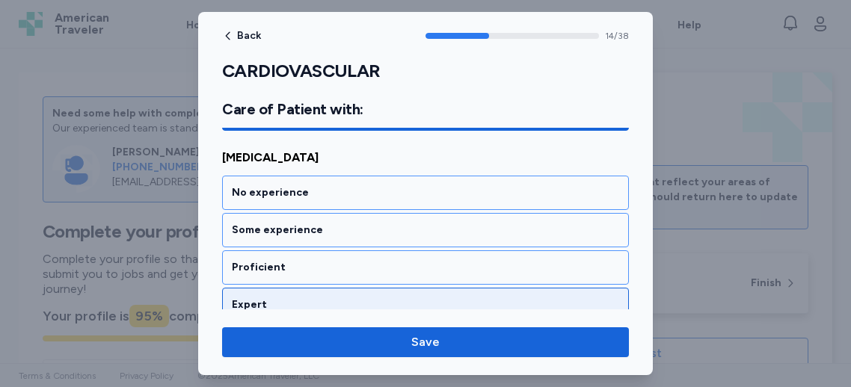
click at [292, 288] on div "Expert" at bounding box center [425, 305] width 407 height 34
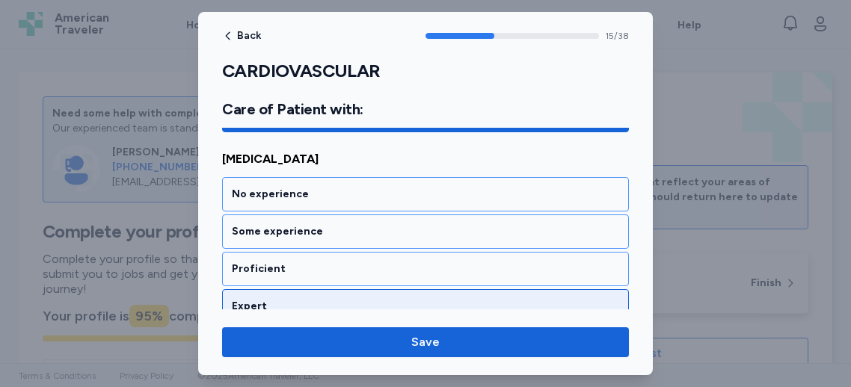
click at [296, 289] on div "Expert" at bounding box center [425, 306] width 407 height 34
click at [299, 300] on div "Expert" at bounding box center [425, 307] width 387 height 15
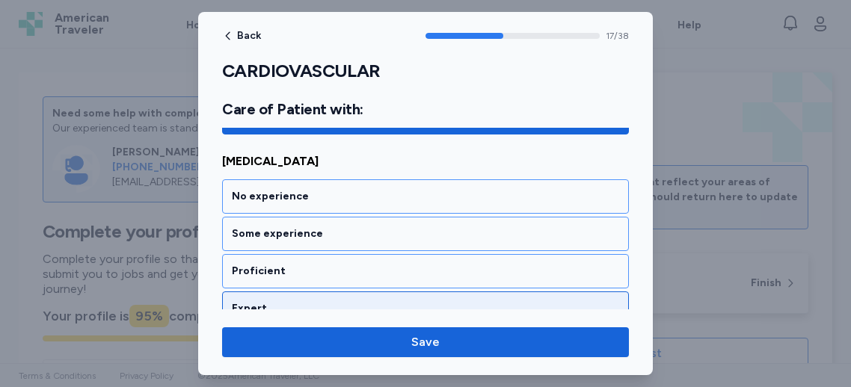
click at [296, 301] on div "Expert" at bounding box center [425, 308] width 387 height 15
click at [293, 292] on div "Expert" at bounding box center [425, 309] width 407 height 34
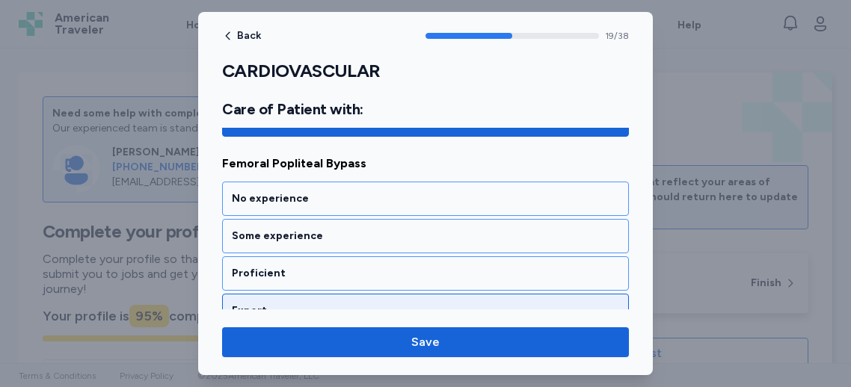
click at [298, 294] on div "Expert" at bounding box center [425, 311] width 407 height 34
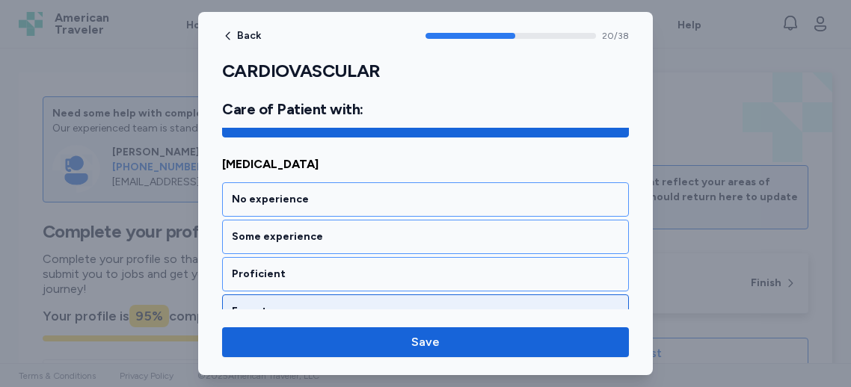
click at [296, 295] on div "Expert" at bounding box center [425, 312] width 407 height 34
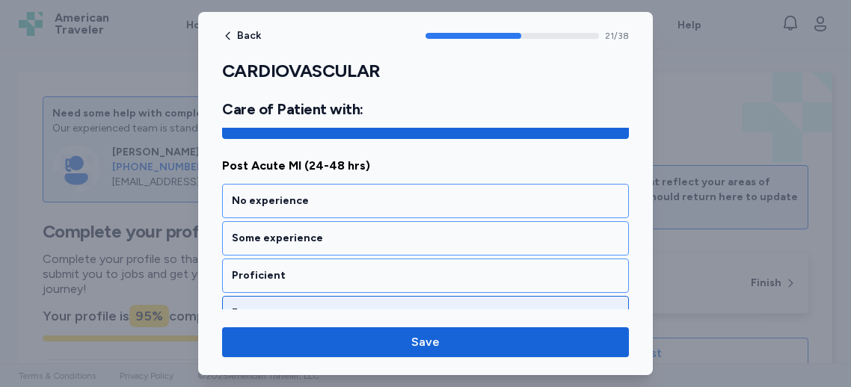
click at [295, 306] on div "Expert" at bounding box center [425, 313] width 387 height 15
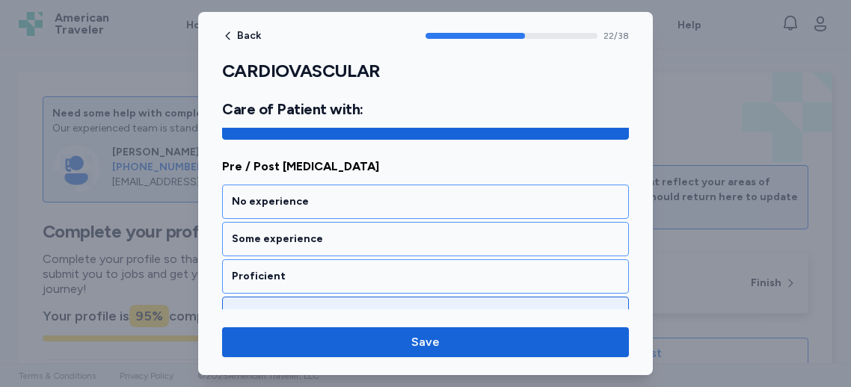
click at [301, 307] on div "Expert" at bounding box center [425, 314] width 387 height 15
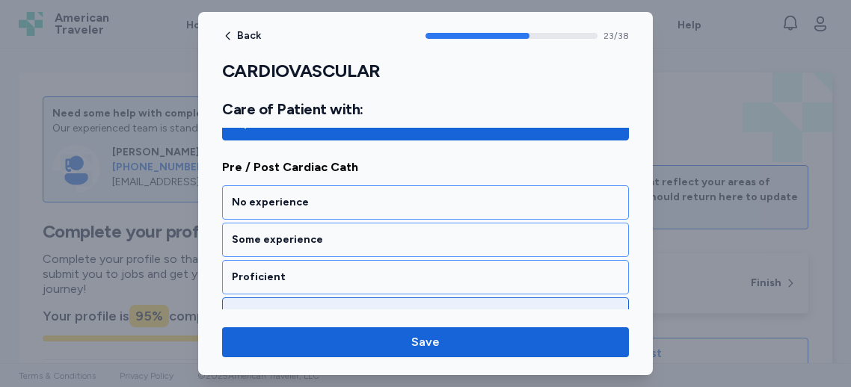
click at [301, 307] on div "Expert" at bounding box center [425, 314] width 387 height 15
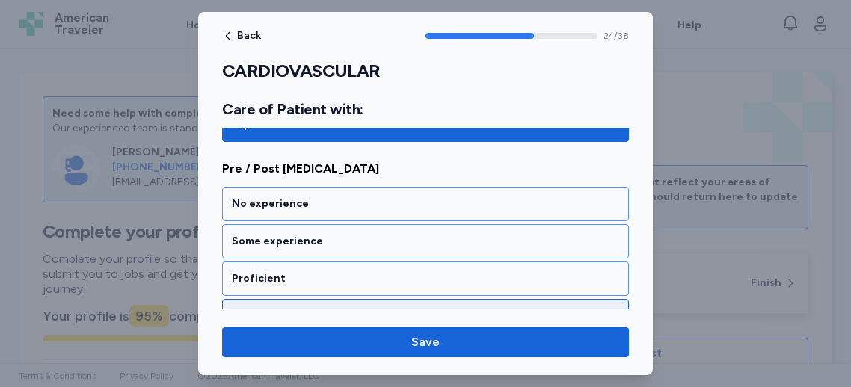
click at [303, 309] on div "Expert" at bounding box center [425, 316] width 387 height 15
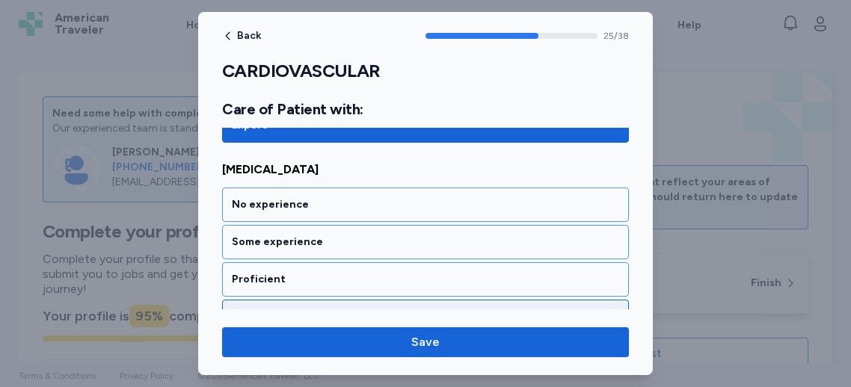
click at [304, 310] on div "Expert" at bounding box center [425, 317] width 387 height 15
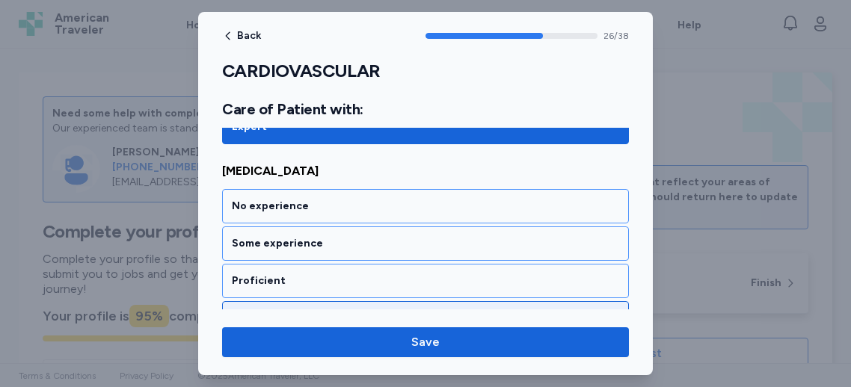
click at [307, 301] on div "Expert" at bounding box center [425, 318] width 407 height 34
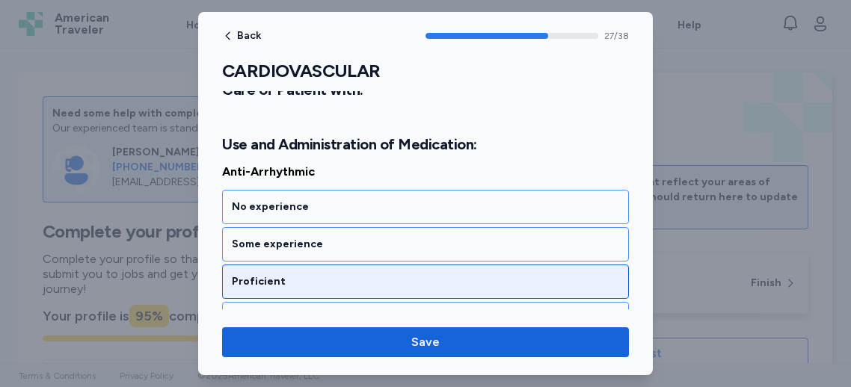
click at [309, 312] on div "Expert" at bounding box center [425, 319] width 387 height 15
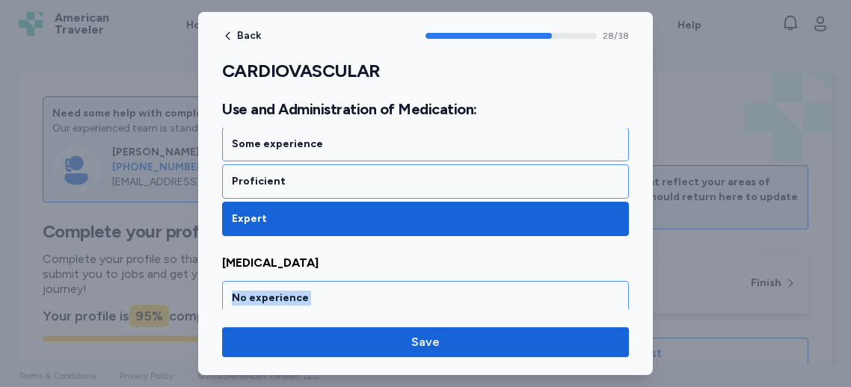
drag, startPoint x: 312, startPoint y: 283, endPoint x: 318, endPoint y: 289, distance: 8.0
click at [313, 285] on div "Anticoagulants No experience Some experience Proficient Expert" at bounding box center [425, 341] width 407 height 174
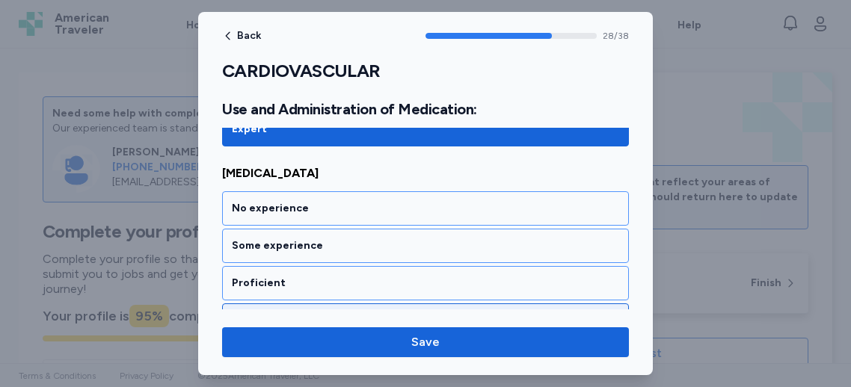
click at [316, 313] on div "Expert" at bounding box center [425, 320] width 387 height 15
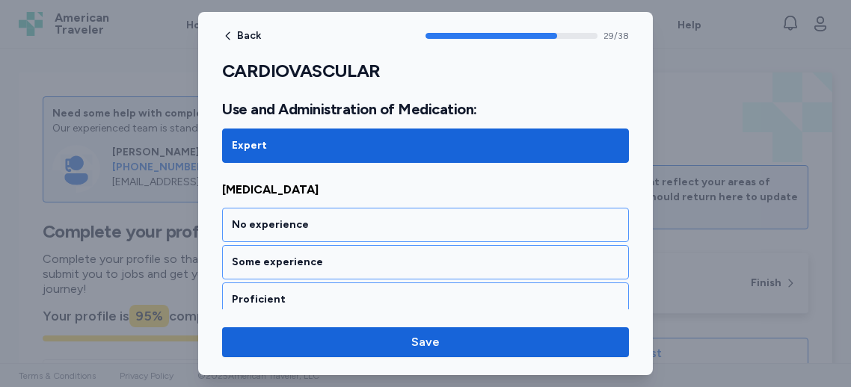
scroll to position [5845, 0]
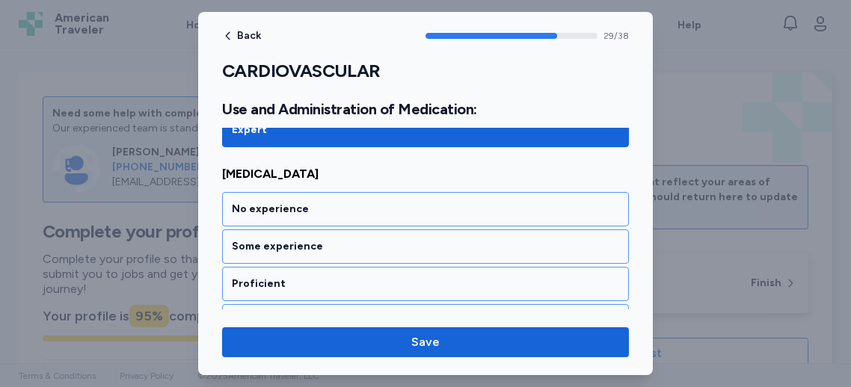
click at [317, 314] on div "Expert" at bounding box center [425, 321] width 387 height 15
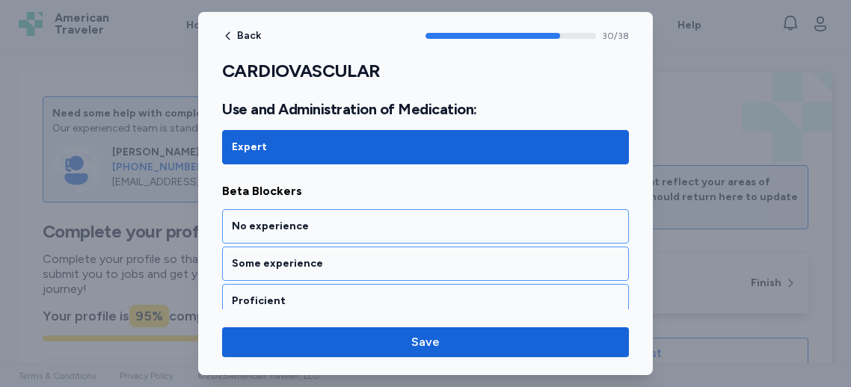
scroll to position [6035, 0]
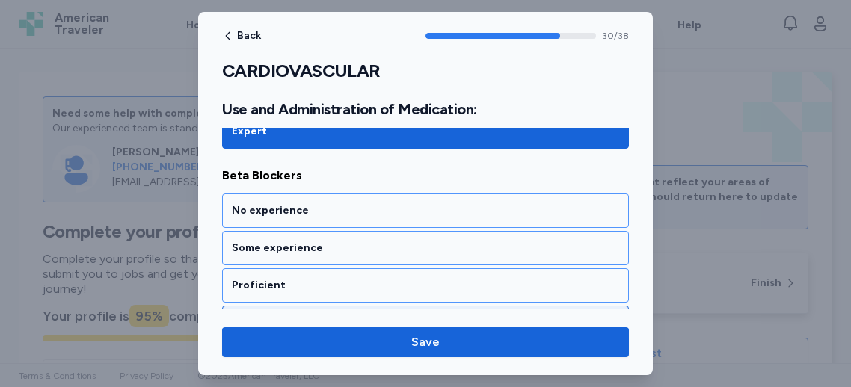
click at [248, 316] on div "Expert" at bounding box center [425, 323] width 387 height 15
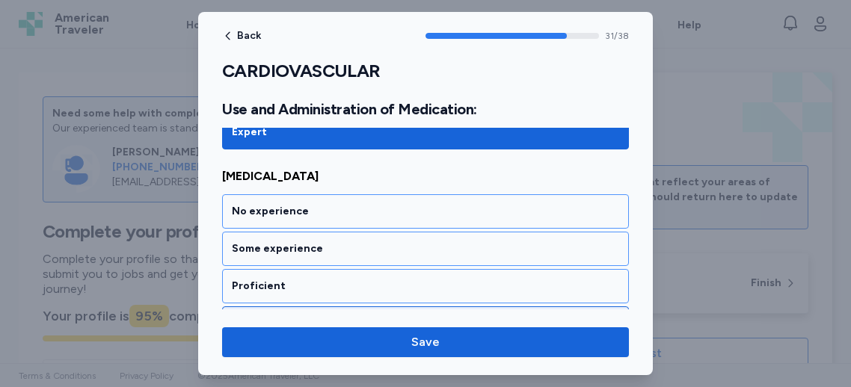
click at [263, 316] on div "Expert" at bounding box center [425, 323] width 387 height 15
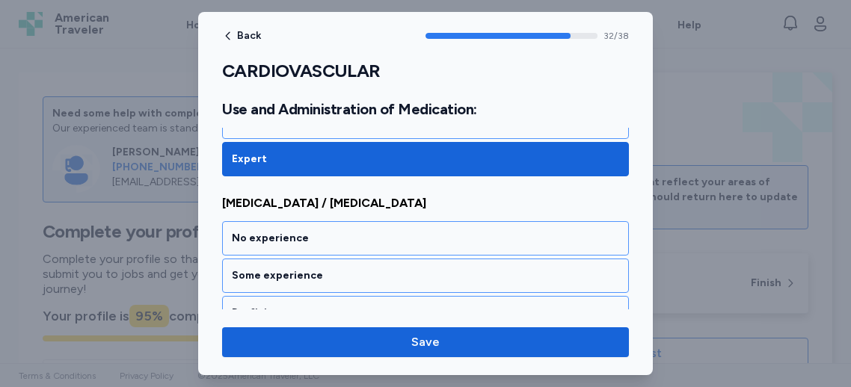
scroll to position [6416, 0]
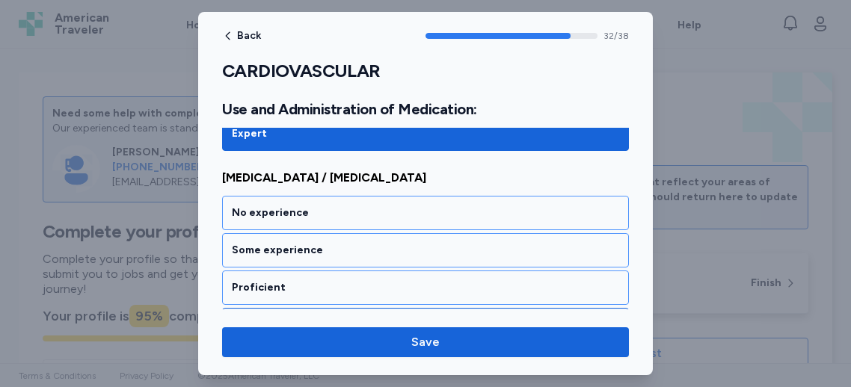
click at [362, 318] on div "Expert" at bounding box center [425, 325] width 387 height 15
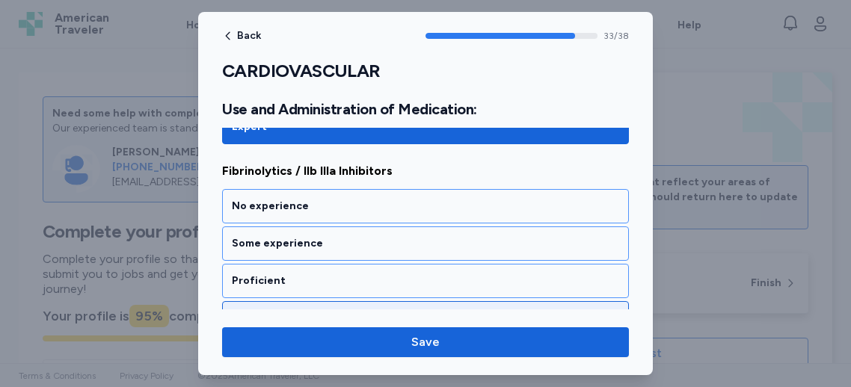
click at [303, 301] on div "Expert" at bounding box center [425, 318] width 407 height 34
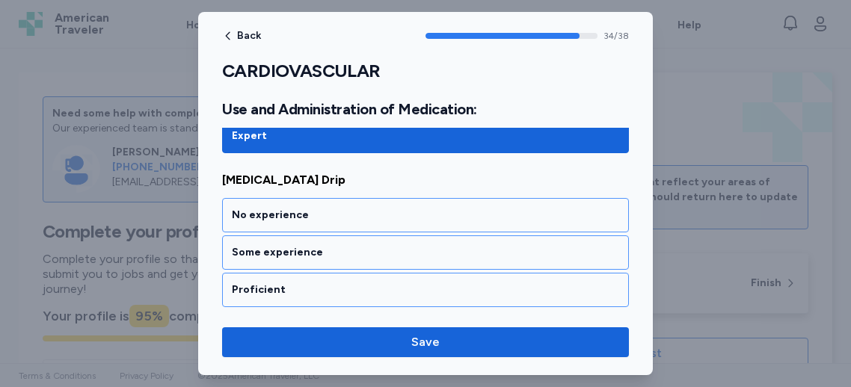
click at [310, 310] on div "Expert" at bounding box center [425, 327] width 407 height 34
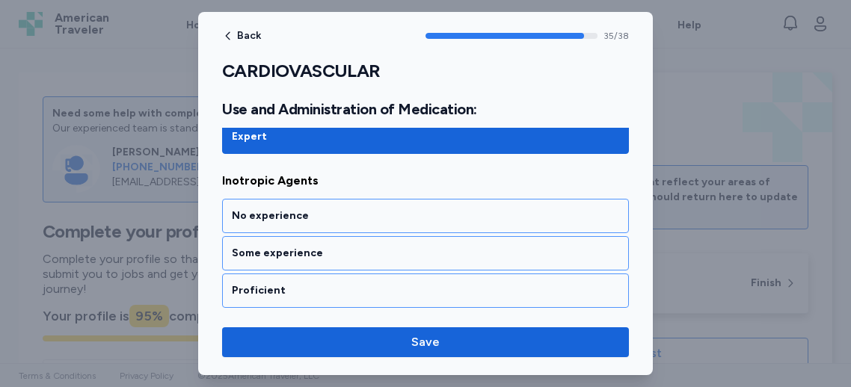
click at [311, 311] on div "Expert" at bounding box center [425, 328] width 407 height 34
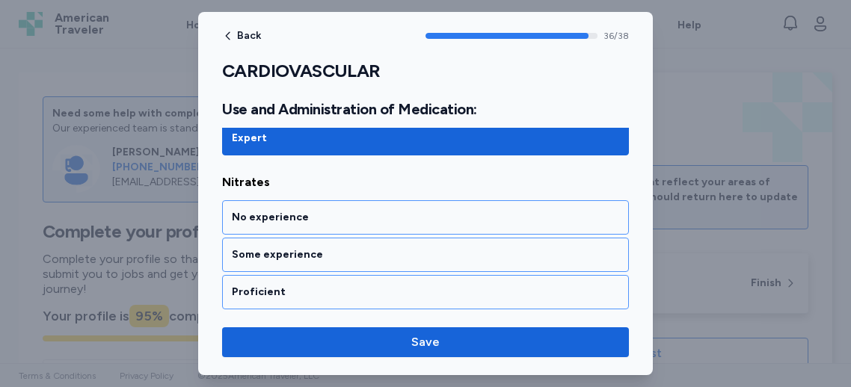
click at [318, 313] on div "Expert" at bounding box center [425, 330] width 407 height 34
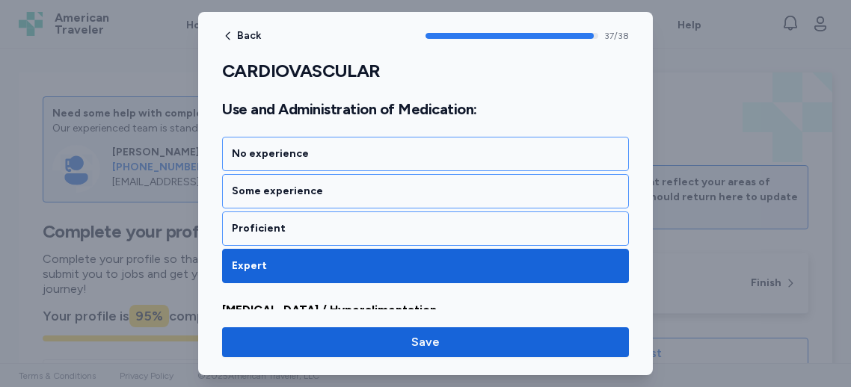
scroll to position [7365, 0]
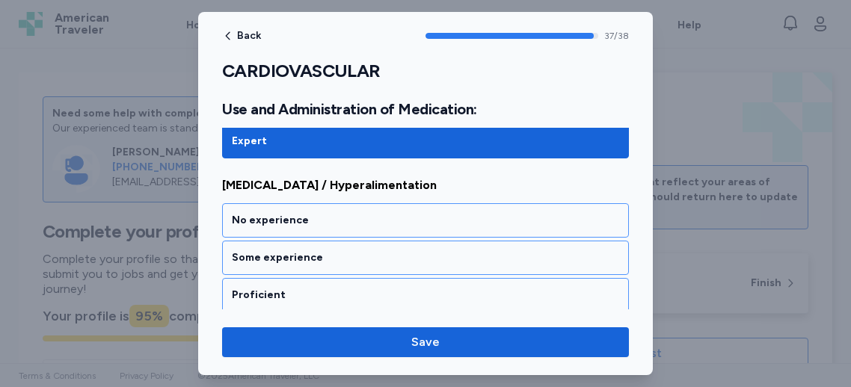
click at [323, 316] on div "Expert" at bounding box center [425, 333] width 407 height 34
click at [331, 325] on div "Expert" at bounding box center [425, 332] width 387 height 15
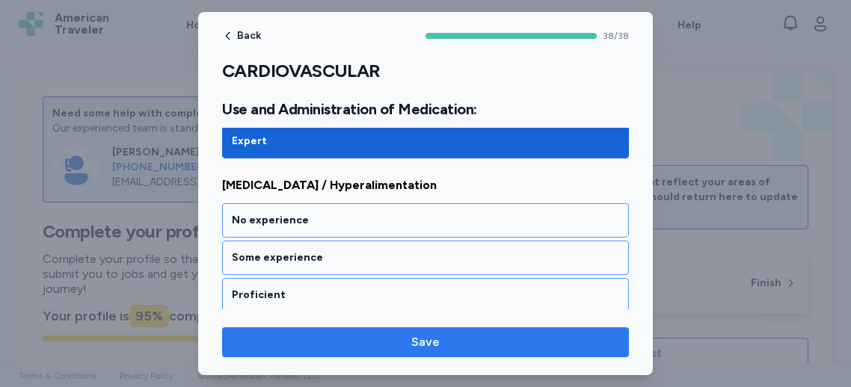
click at [380, 352] on button "Save" at bounding box center [425, 343] width 407 height 30
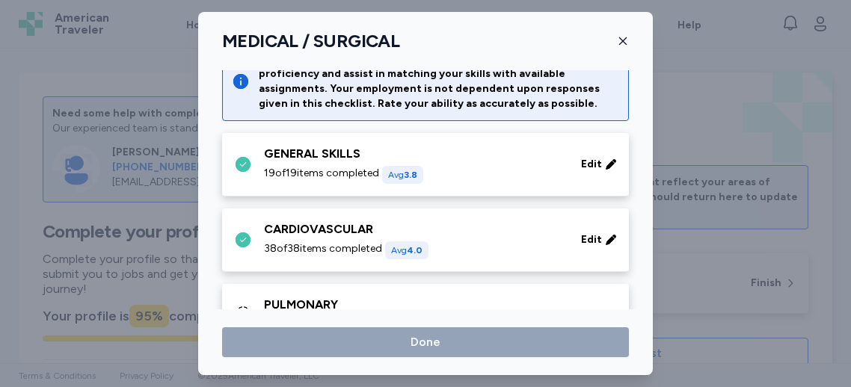
scroll to position [190, 0]
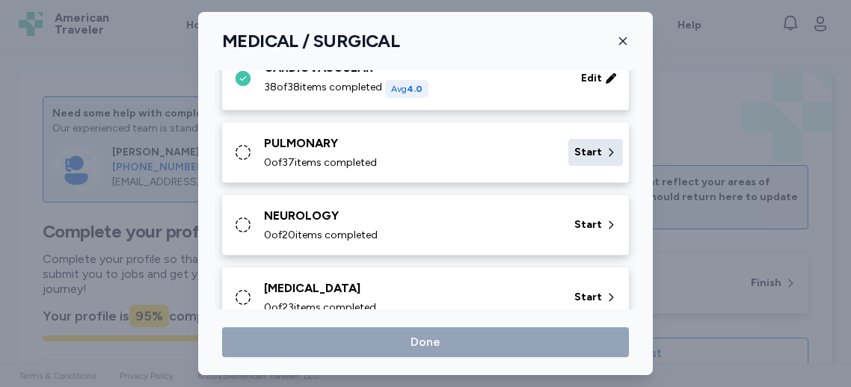
click at [608, 147] on icon at bounding box center [611, 152] width 12 height 15
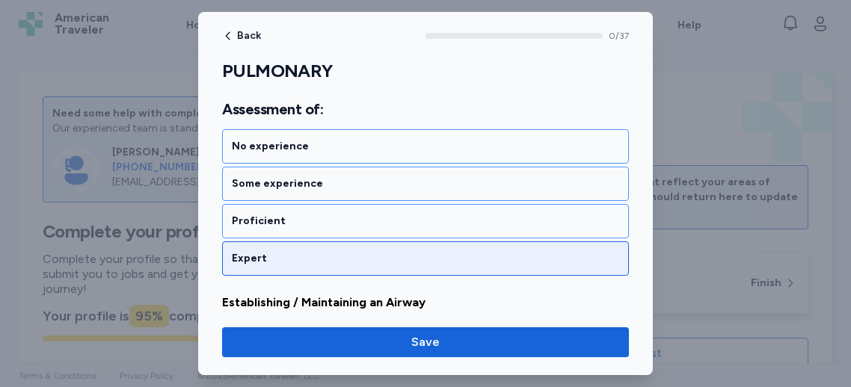
click at [298, 263] on div "Expert" at bounding box center [425, 258] width 387 height 15
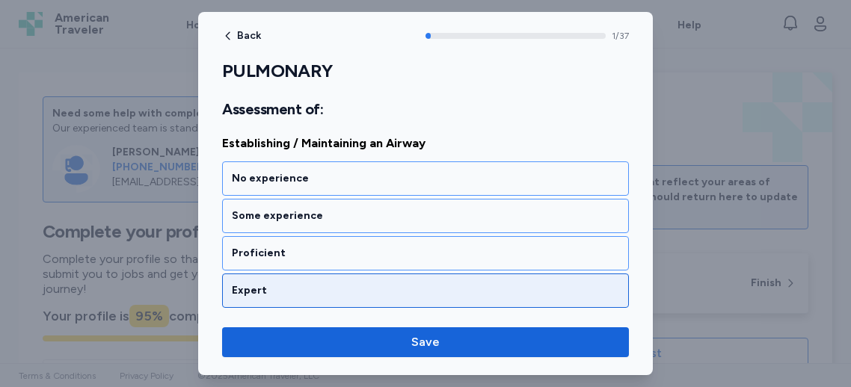
click at [298, 284] on div "Expert" at bounding box center [425, 290] width 387 height 15
click at [310, 278] on div "Expert" at bounding box center [425, 291] width 407 height 34
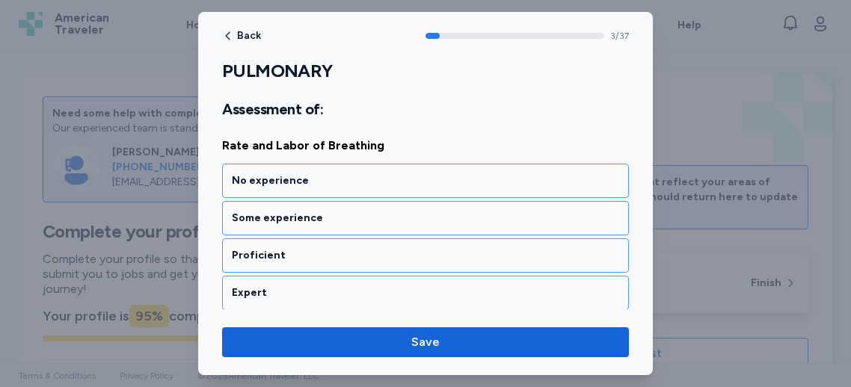
click at [311, 278] on div "Expert" at bounding box center [425, 293] width 407 height 34
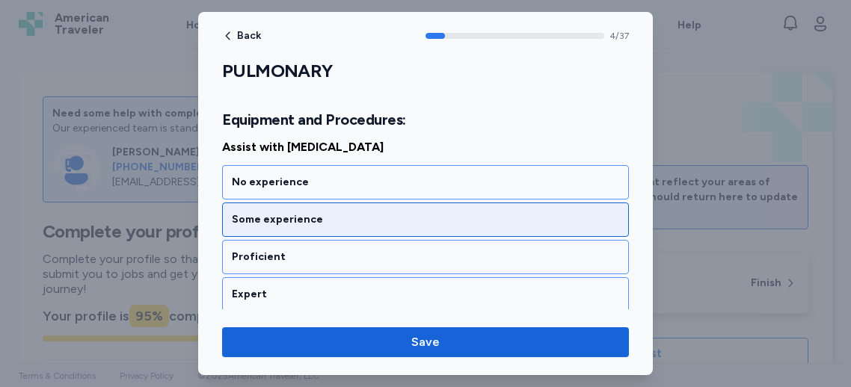
click at [312, 278] on div "Expert" at bounding box center [425, 294] width 407 height 34
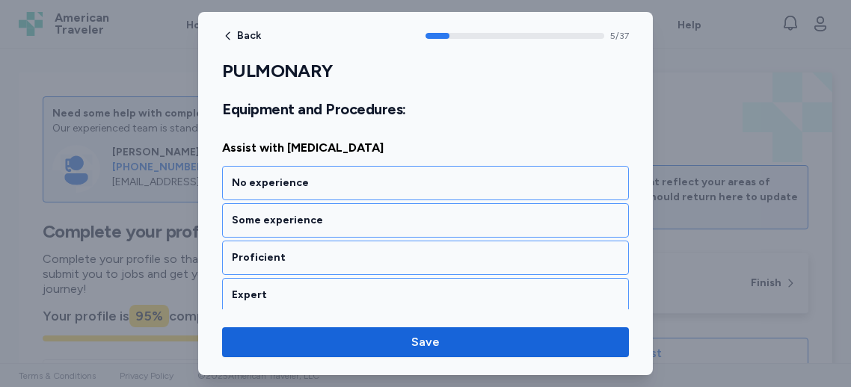
click at [313, 278] on div "Expert" at bounding box center [425, 295] width 407 height 34
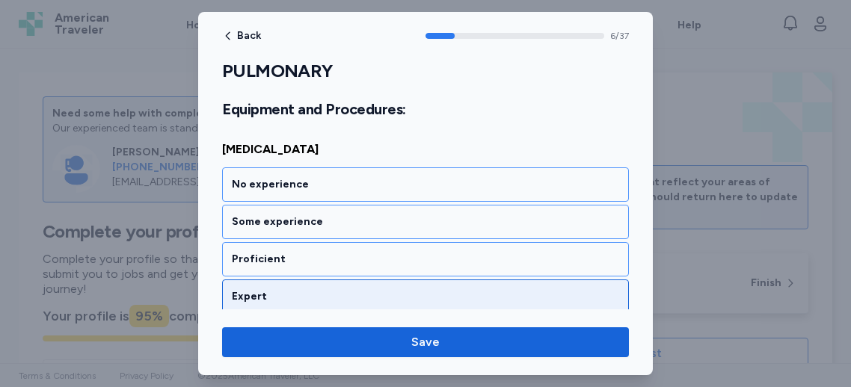
click at [316, 280] on div "Expert" at bounding box center [425, 297] width 407 height 34
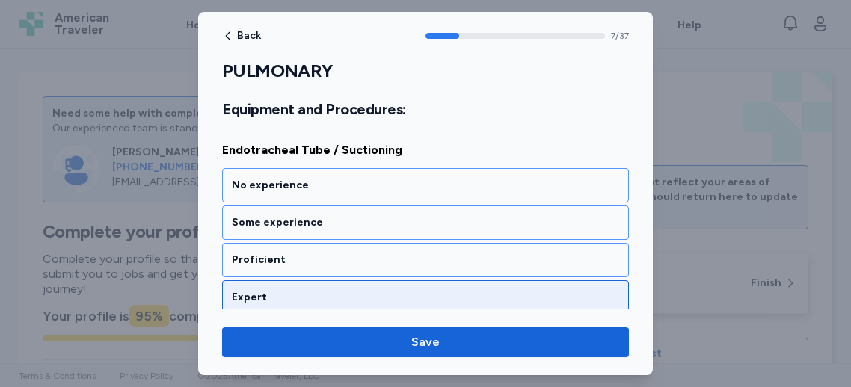
click at [325, 280] on div "Expert" at bounding box center [425, 297] width 407 height 34
click at [327, 282] on div "Expert" at bounding box center [425, 299] width 407 height 34
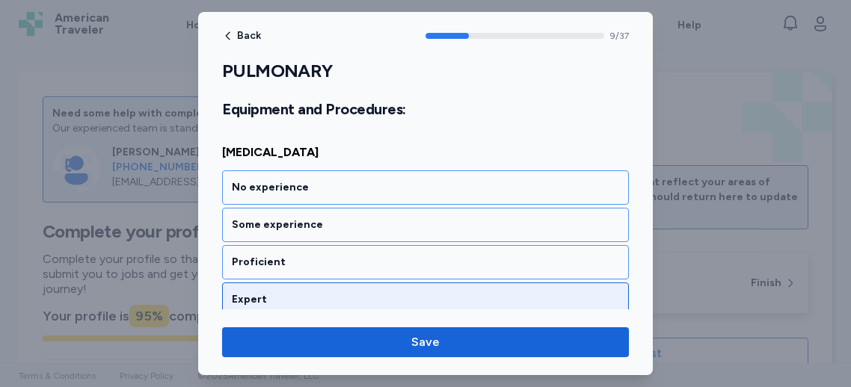
click at [331, 283] on div "Expert" at bounding box center [425, 300] width 407 height 34
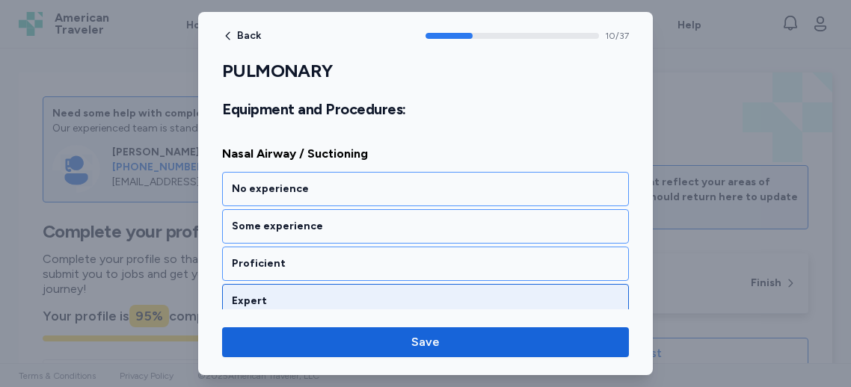
click at [333, 284] on div "Expert" at bounding box center [425, 301] width 407 height 34
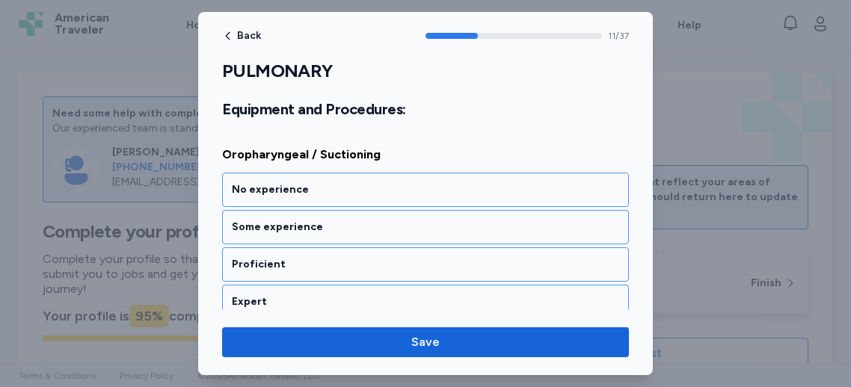
click at [333, 285] on div "Expert" at bounding box center [425, 302] width 407 height 34
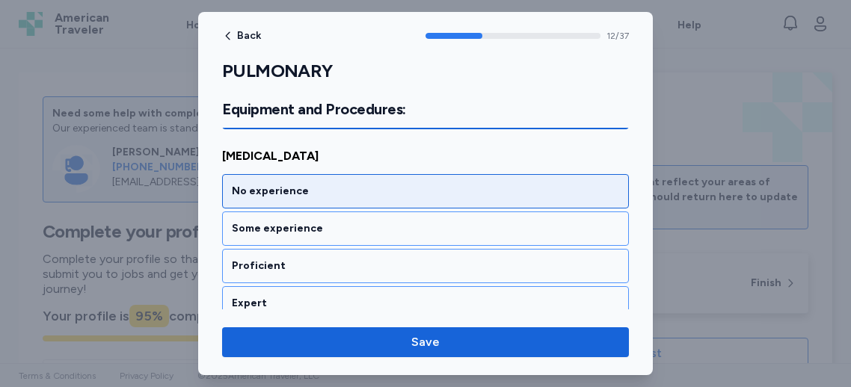
click at [335, 286] on div "Expert" at bounding box center [425, 303] width 407 height 34
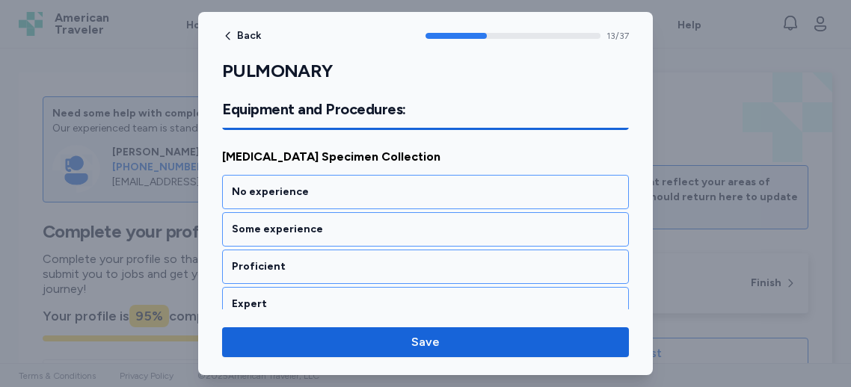
click at [335, 287] on div "Expert" at bounding box center [425, 304] width 407 height 34
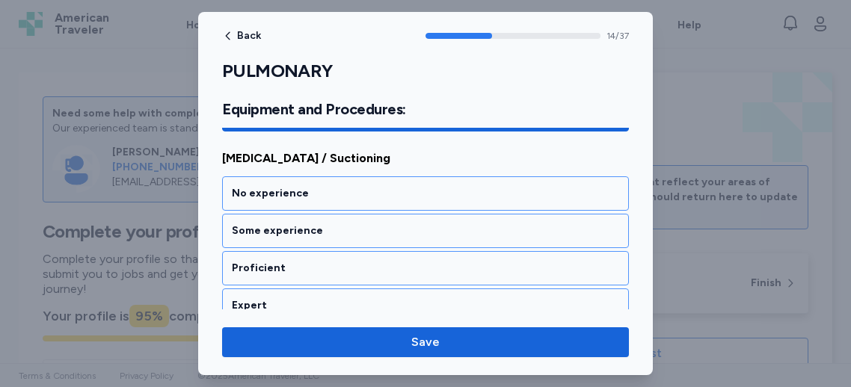
click at [335, 289] on div "Expert" at bounding box center [425, 306] width 407 height 34
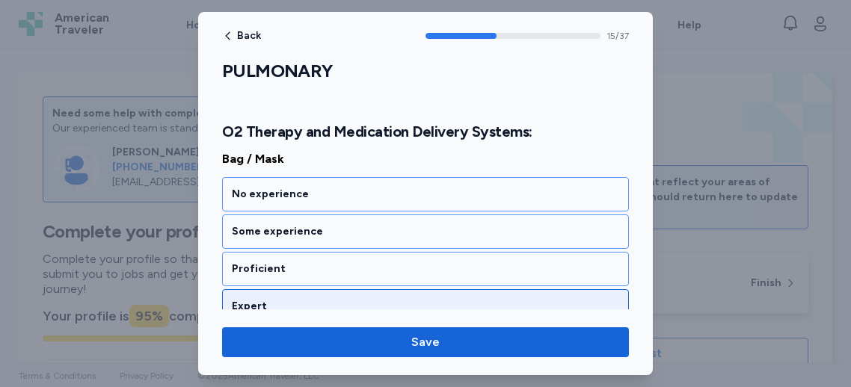
click at [336, 289] on div "Expert" at bounding box center [425, 306] width 407 height 34
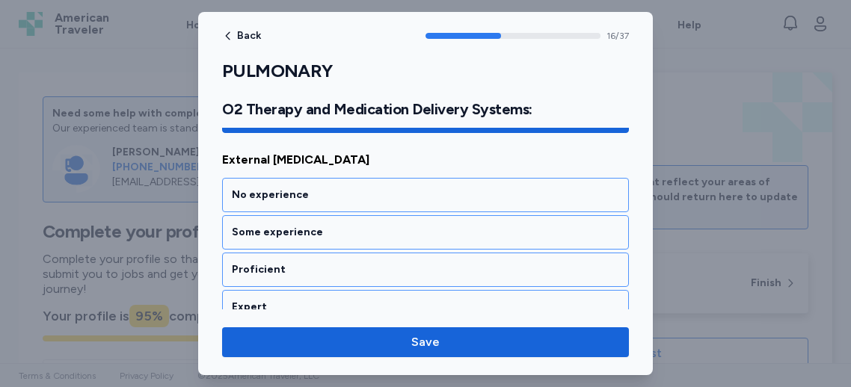
click at [336, 290] on div "Expert" at bounding box center [425, 307] width 407 height 34
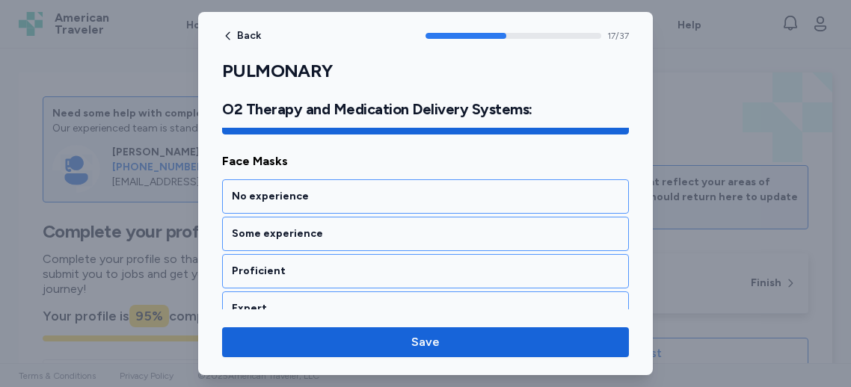
click at [336, 292] on div "Expert" at bounding box center [425, 309] width 407 height 34
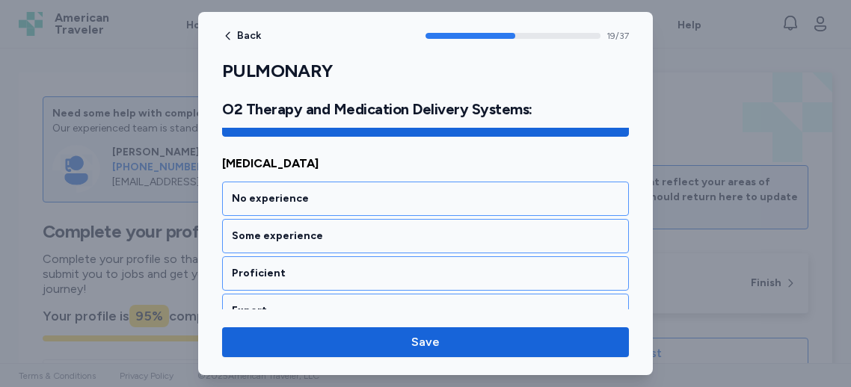
click at [336, 294] on div "Expert" at bounding box center [425, 311] width 407 height 34
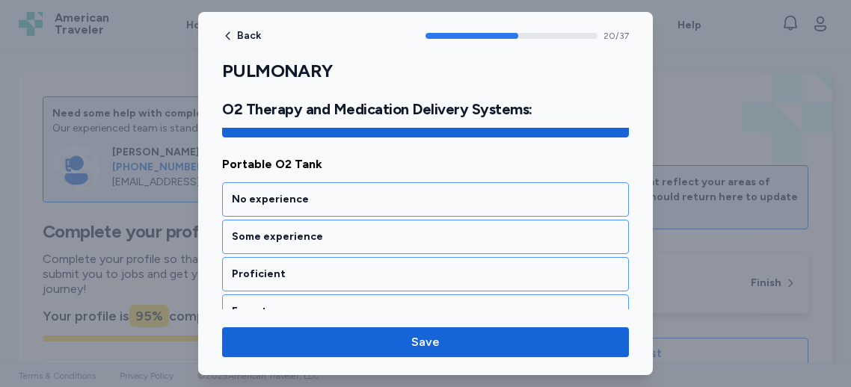
click at [336, 295] on div "Expert" at bounding box center [425, 312] width 407 height 34
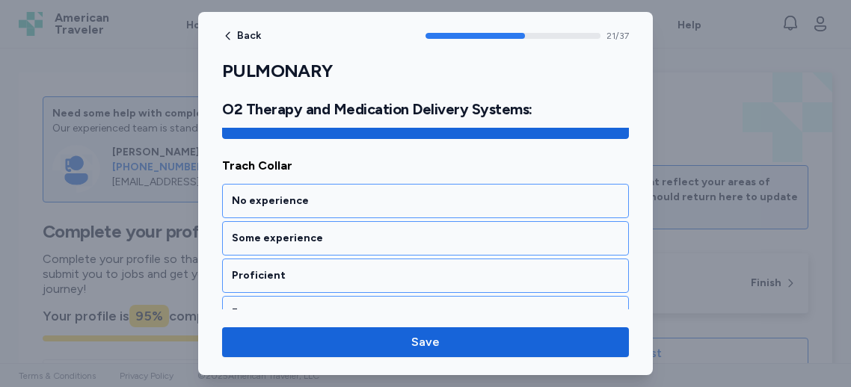
click at [336, 296] on div "Expert" at bounding box center [425, 313] width 407 height 34
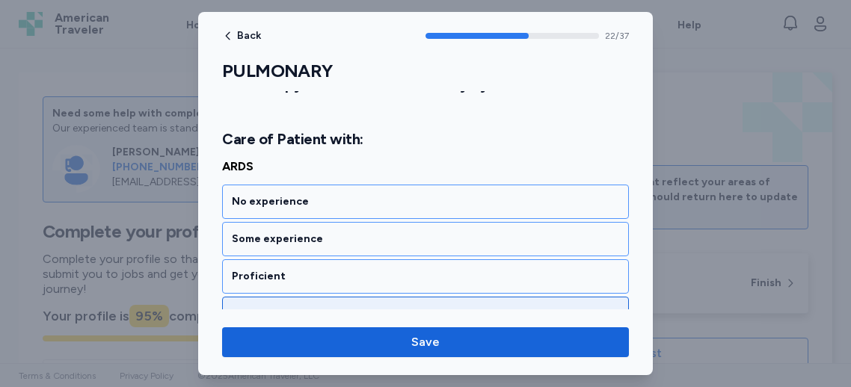
click at [336, 297] on div "Expert" at bounding box center [425, 314] width 407 height 34
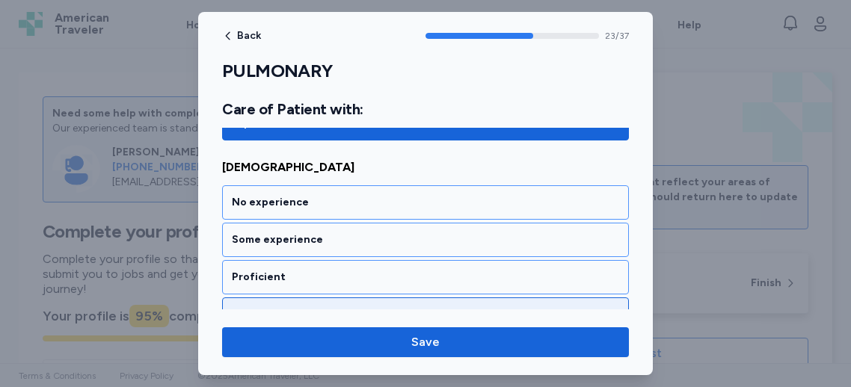
click at [334, 298] on div "Expert" at bounding box center [425, 315] width 407 height 34
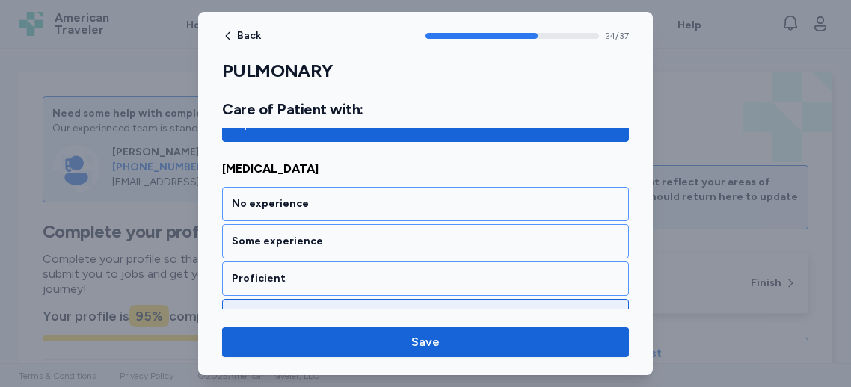
click at [337, 309] on div "Expert" at bounding box center [425, 316] width 387 height 15
click at [338, 310] on div "Expert" at bounding box center [425, 317] width 387 height 15
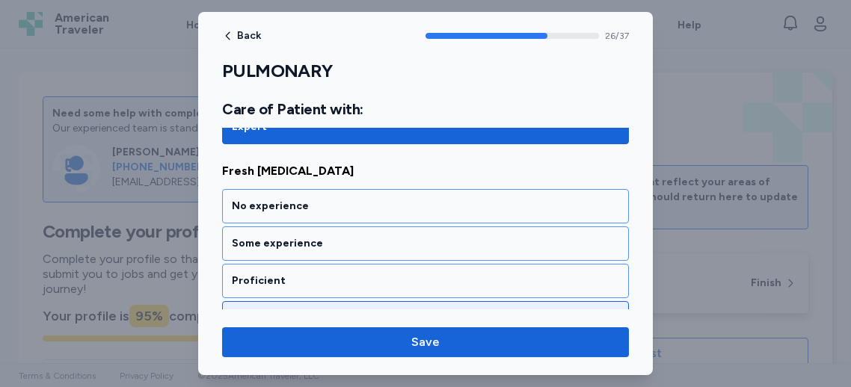
click at [342, 303] on div "Expert" at bounding box center [425, 318] width 407 height 34
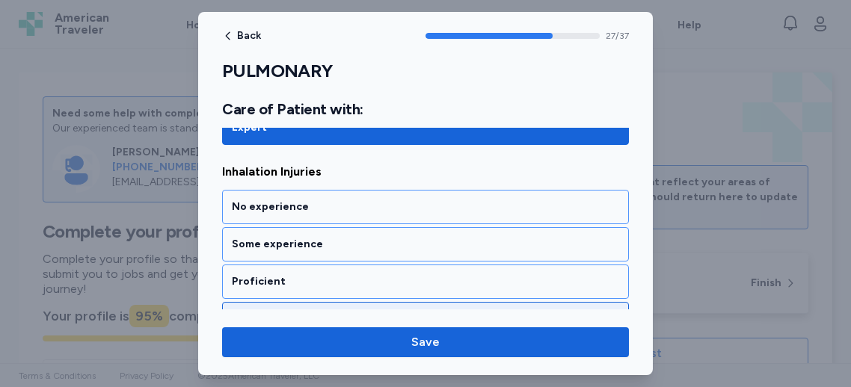
click at [340, 302] on div "Expert" at bounding box center [425, 319] width 407 height 34
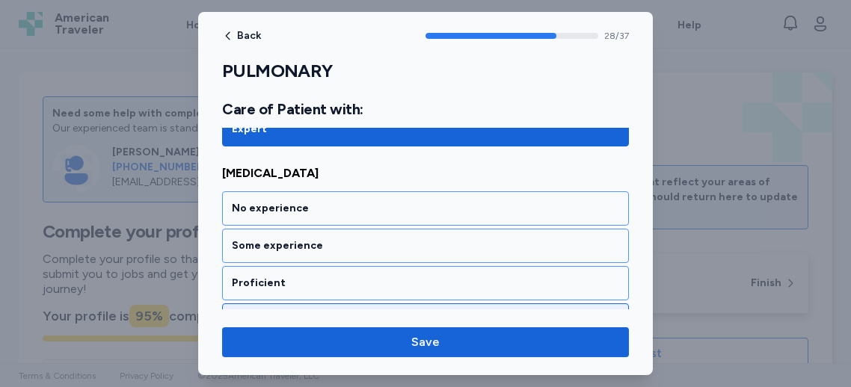
click at [344, 304] on div "Expert" at bounding box center [425, 321] width 407 height 34
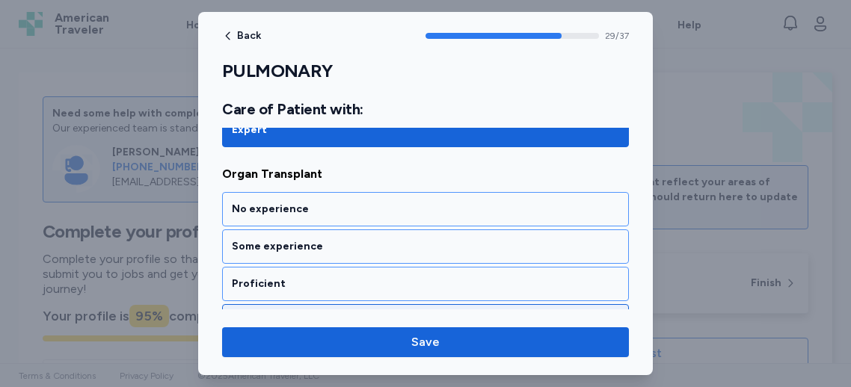
click at [344, 304] on div "Expert" at bounding box center [425, 321] width 407 height 34
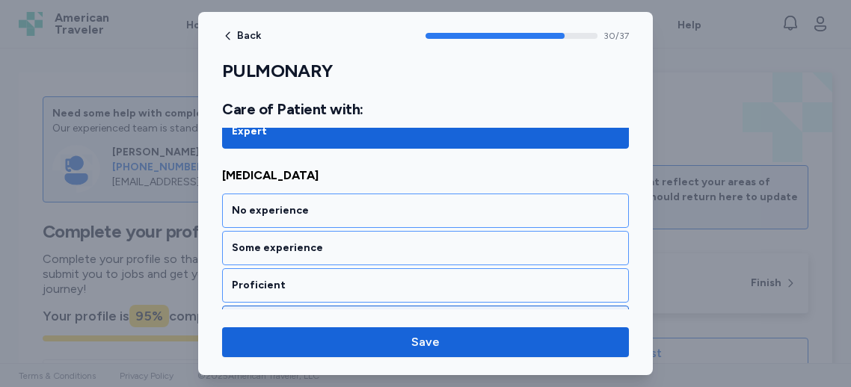
click at [340, 316] on div "Expert" at bounding box center [425, 323] width 387 height 15
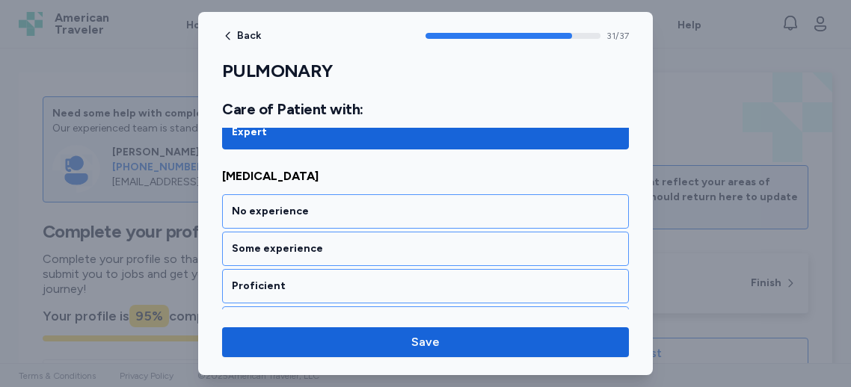
click at [340, 316] on div "Expert" at bounding box center [425, 323] width 387 height 15
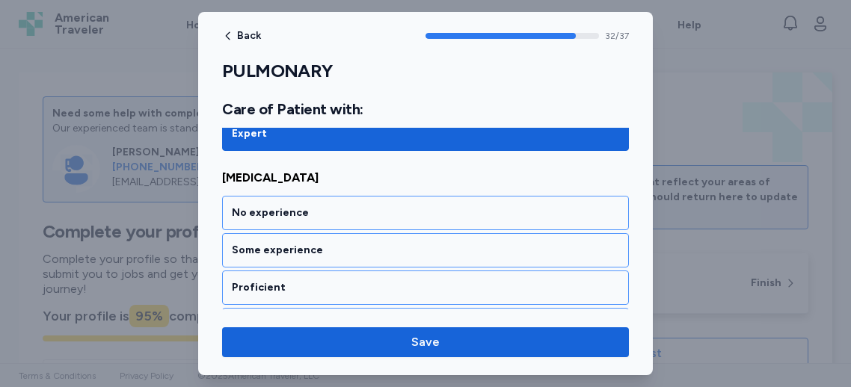
click at [340, 318] on div "Expert" at bounding box center [425, 325] width 387 height 15
click at [340, 319] on div "Expert" at bounding box center [425, 326] width 387 height 15
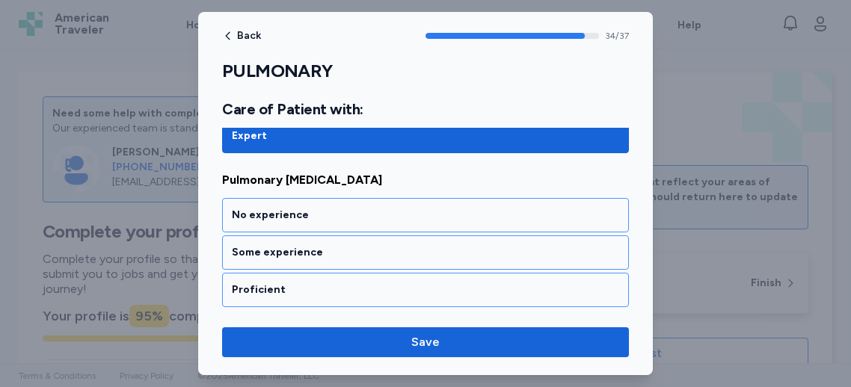
click at [340, 320] on div "Expert" at bounding box center [425, 327] width 387 height 15
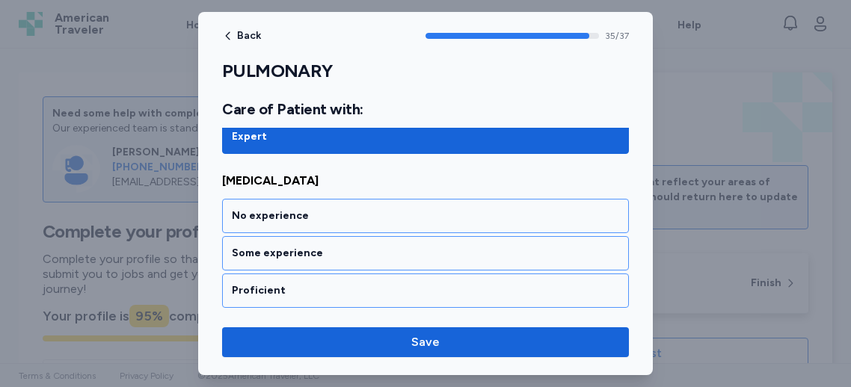
click at [340, 321] on div "Expert" at bounding box center [425, 328] width 387 height 15
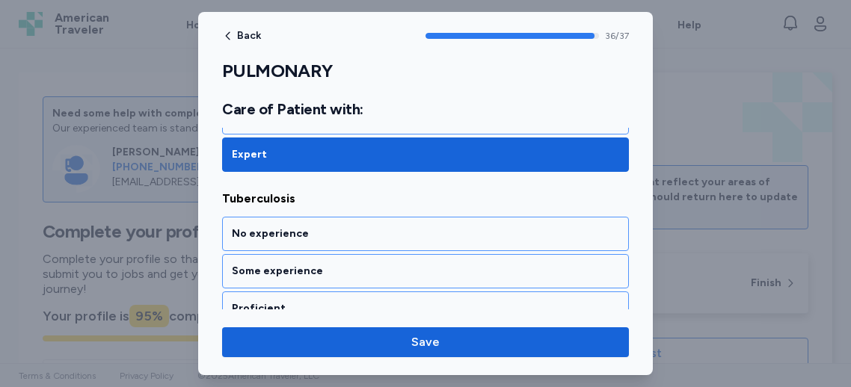
scroll to position [7175, 0]
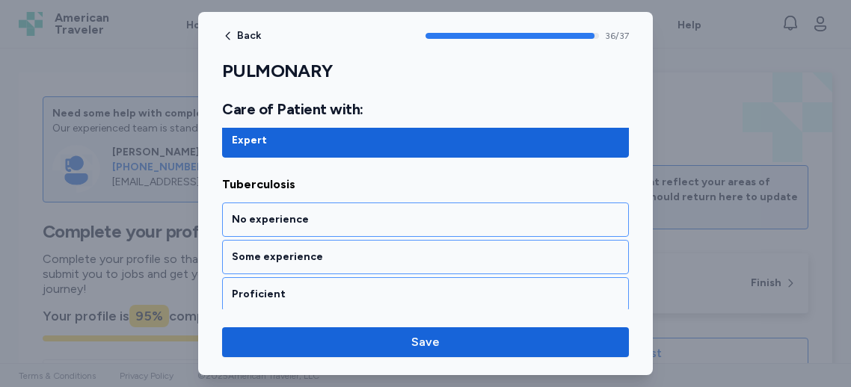
click at [340, 325] on div "Expert" at bounding box center [425, 332] width 387 height 15
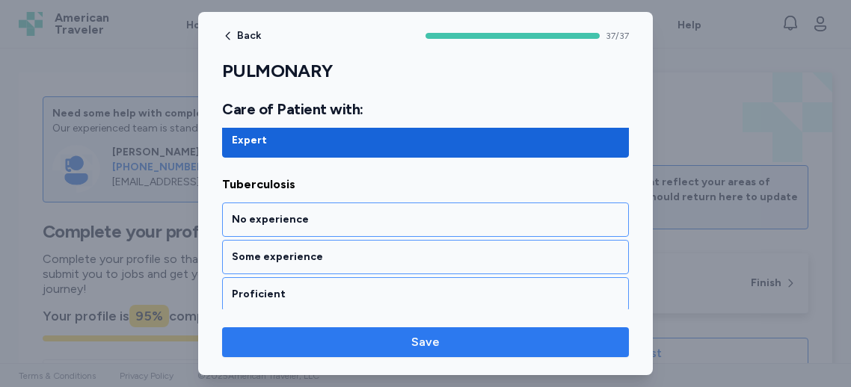
click at [372, 336] on span "Save" at bounding box center [425, 343] width 383 height 18
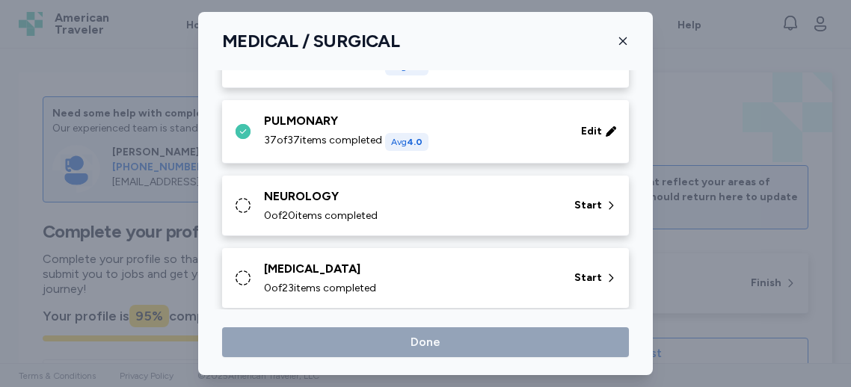
scroll to position [215, 0]
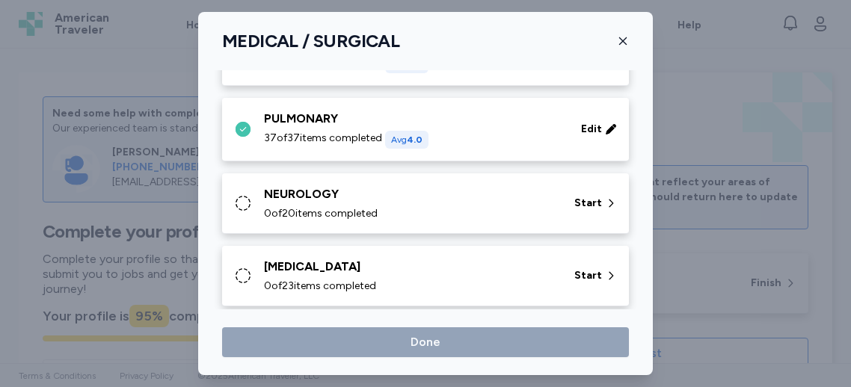
click at [476, 197] on div "NEUROLOGY" at bounding box center [410, 194] width 292 height 18
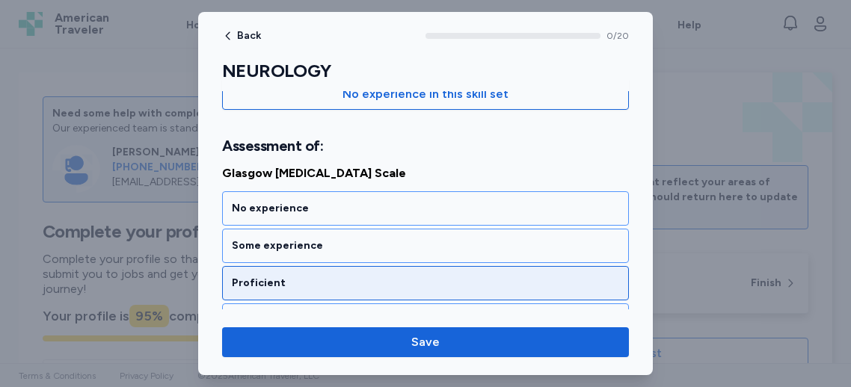
click at [253, 286] on div "Proficient" at bounding box center [425, 283] width 387 height 15
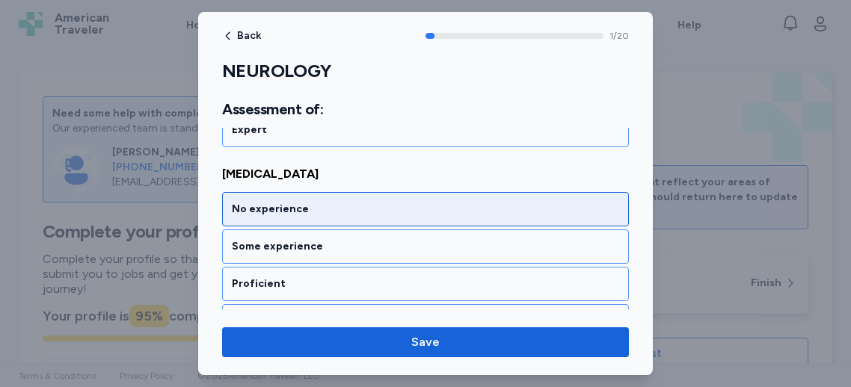
scroll to position [405, 0]
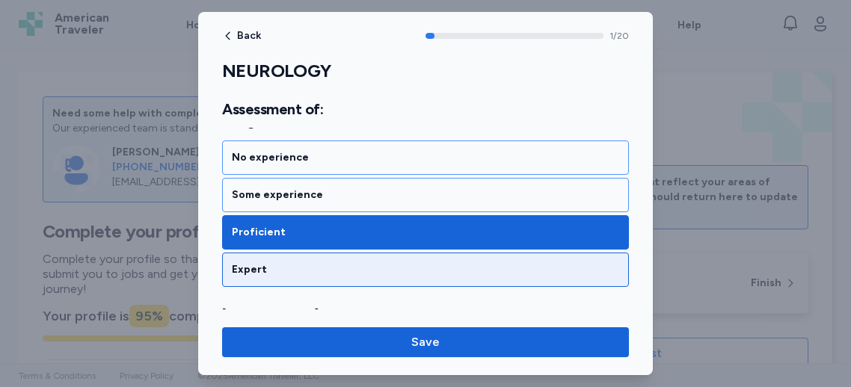
click at [263, 274] on div "Expert" at bounding box center [425, 270] width 387 height 15
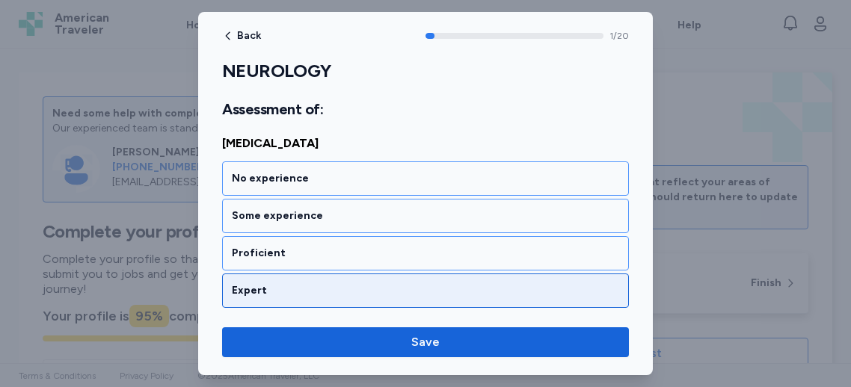
click at [269, 283] on div "Expert" at bounding box center [425, 290] width 387 height 15
click at [276, 277] on div "Expert" at bounding box center [425, 291] width 407 height 34
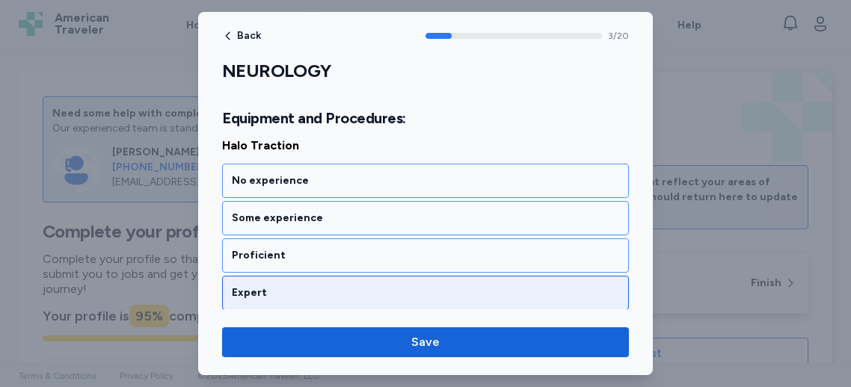
click at [279, 279] on div "Expert" at bounding box center [425, 293] width 407 height 34
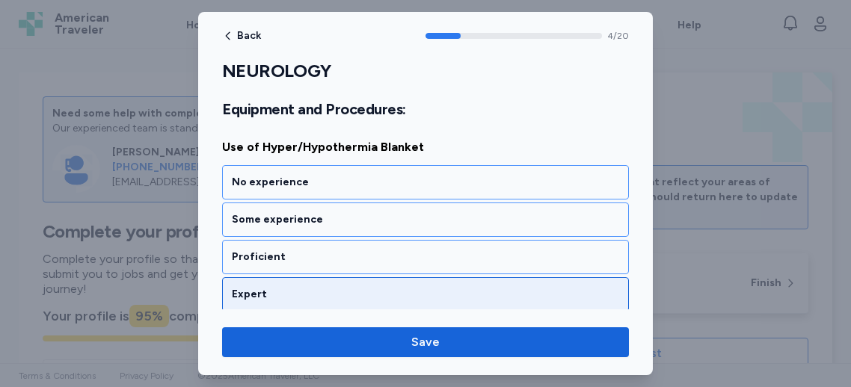
click at [280, 277] on div "Expert" at bounding box center [425, 294] width 407 height 34
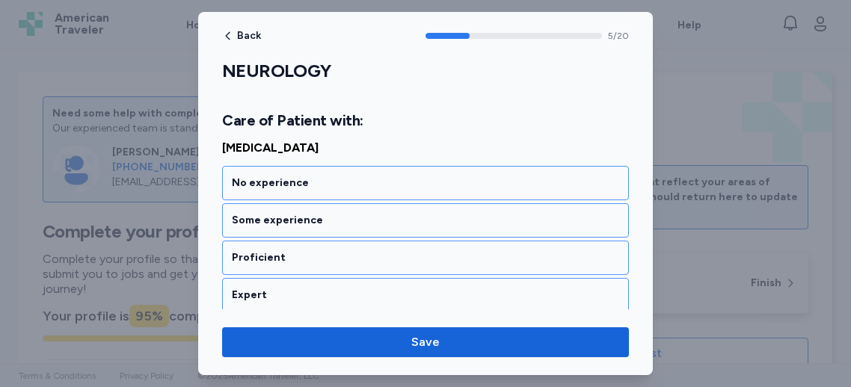
click at [280, 278] on div "Expert" at bounding box center [425, 295] width 407 height 34
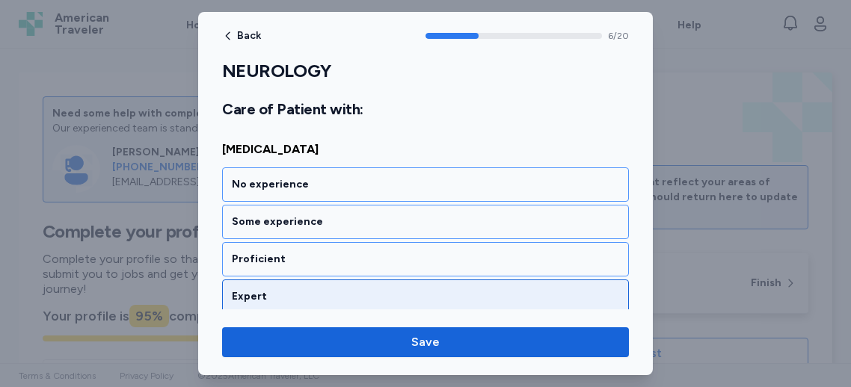
click at [280, 280] on div "Expert" at bounding box center [425, 297] width 407 height 34
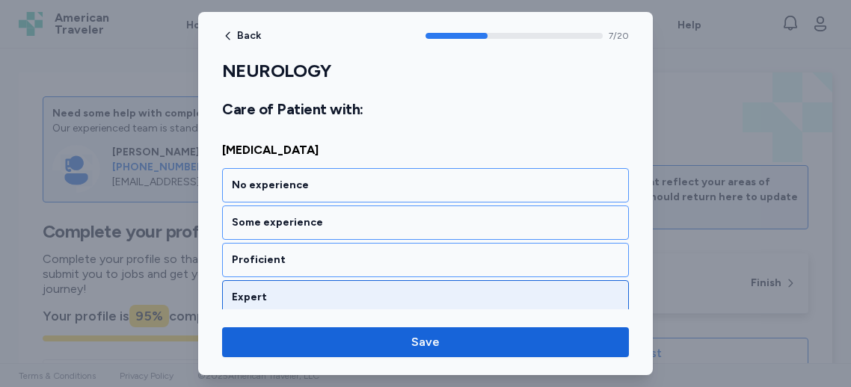
click at [283, 280] on div "Expert" at bounding box center [425, 297] width 407 height 34
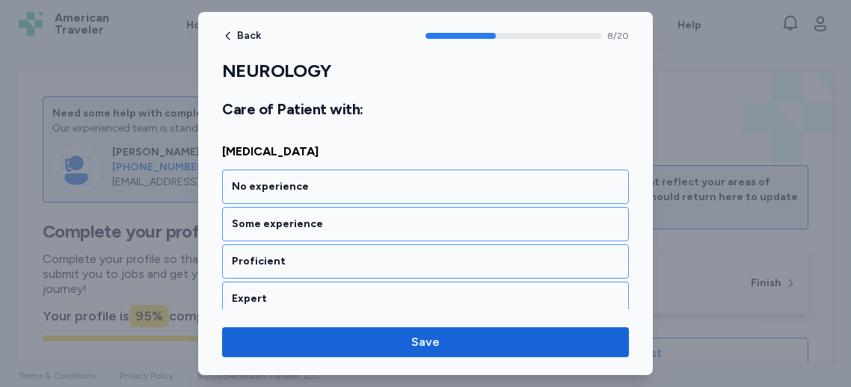
click at [286, 282] on div "Expert" at bounding box center [425, 299] width 407 height 34
click at [286, 283] on div "Expert" at bounding box center [425, 300] width 407 height 34
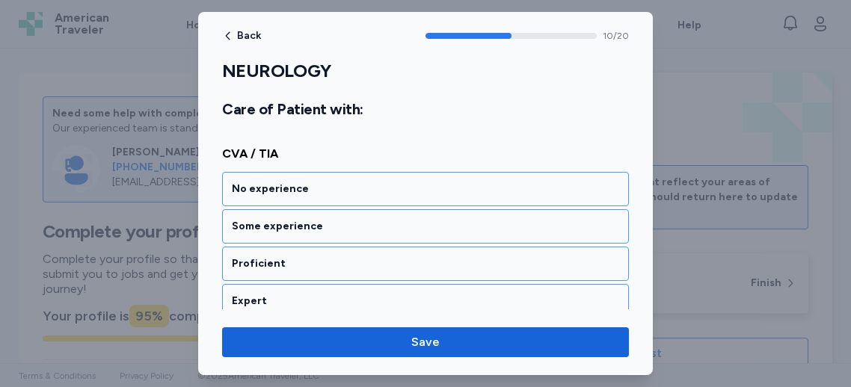
click at [286, 284] on div "Expert" at bounding box center [425, 301] width 407 height 34
click at [286, 285] on div "Expert" at bounding box center [425, 302] width 407 height 34
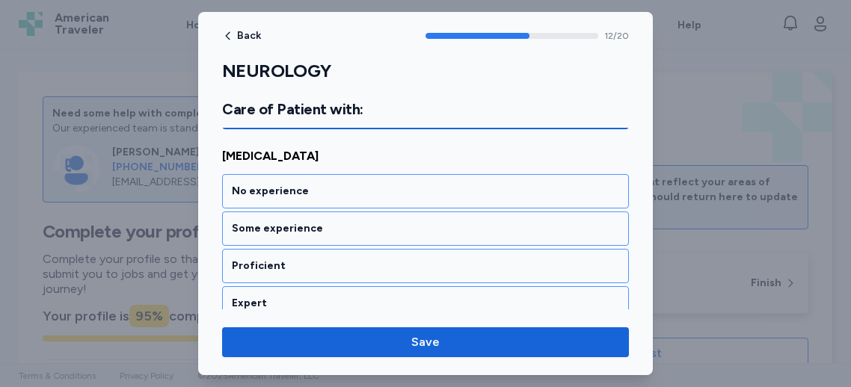
click at [286, 286] on div "Expert" at bounding box center [425, 303] width 407 height 34
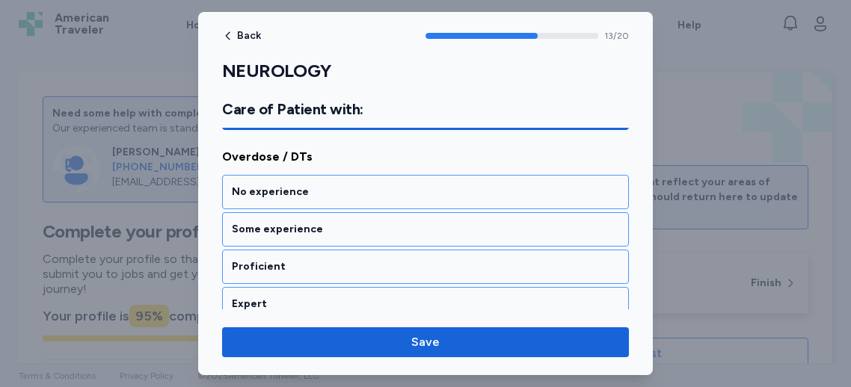
click at [286, 287] on div "Expert" at bounding box center [425, 304] width 407 height 34
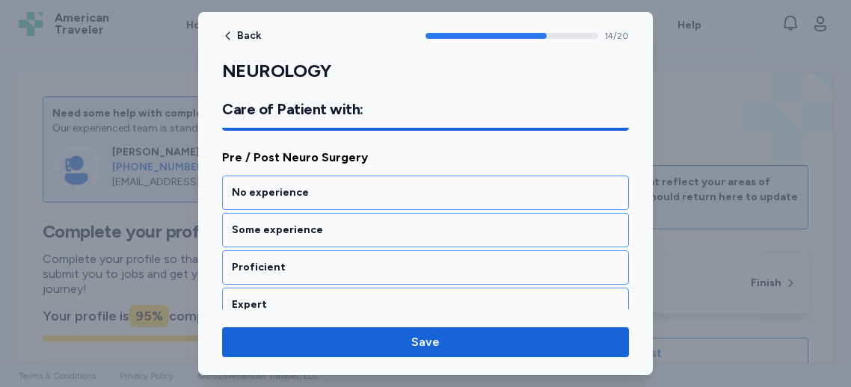
click at [286, 288] on div "Expert" at bounding box center [425, 305] width 407 height 34
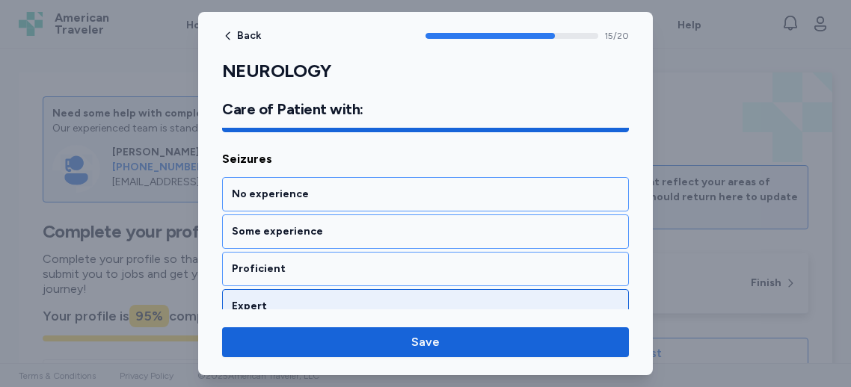
click at [288, 289] on div "Expert" at bounding box center [425, 306] width 407 height 34
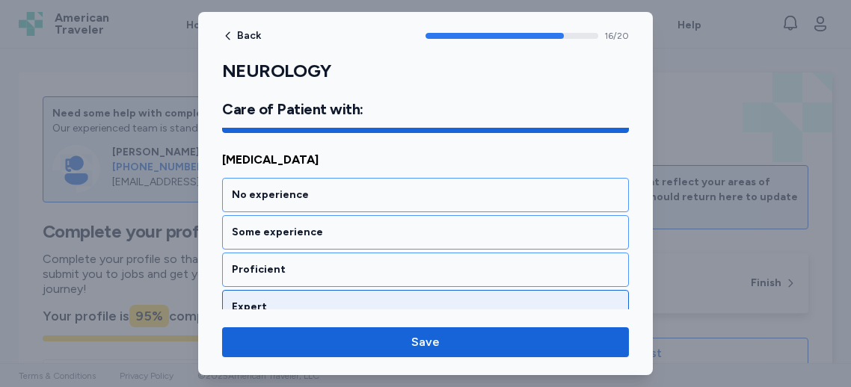
click at [290, 290] on div "Expert" at bounding box center [425, 307] width 407 height 34
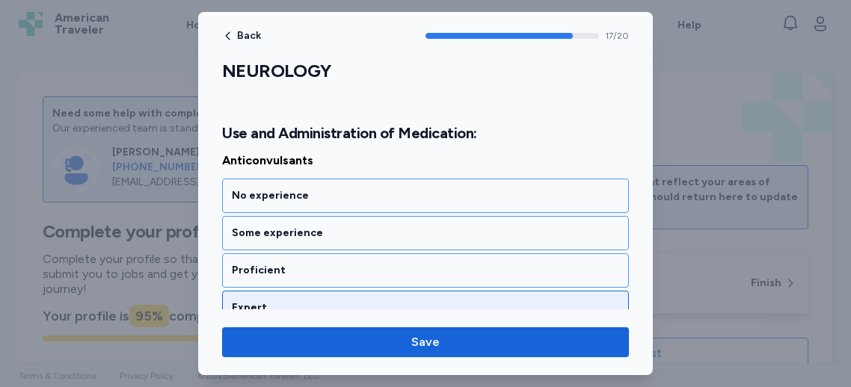
click at [290, 301] on div "Expert" at bounding box center [425, 308] width 387 height 15
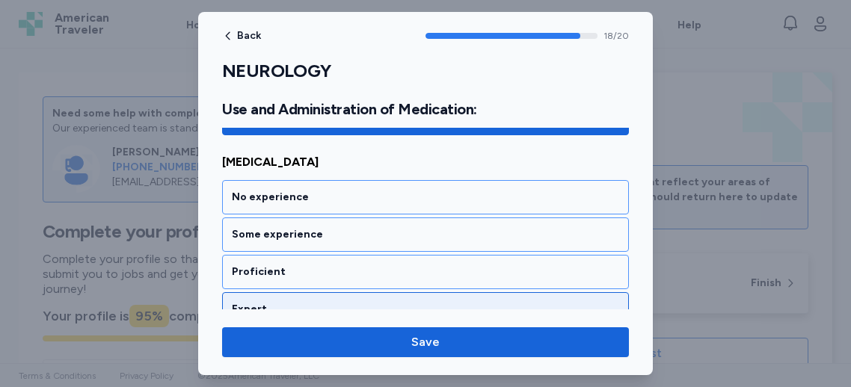
click at [288, 302] on div "Expert" at bounding box center [425, 309] width 387 height 15
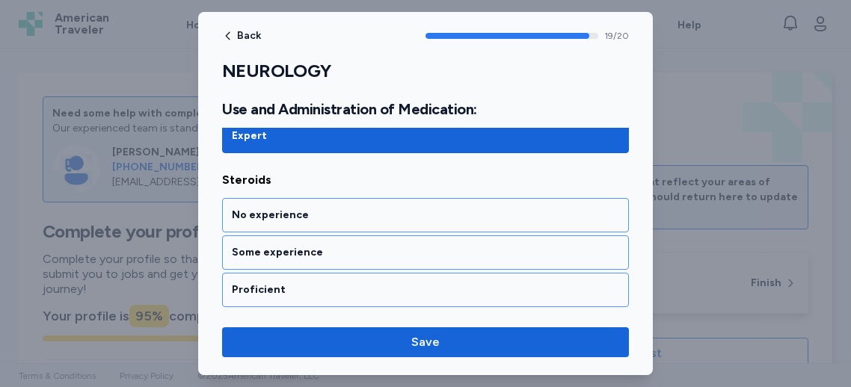
scroll to position [3939, 0]
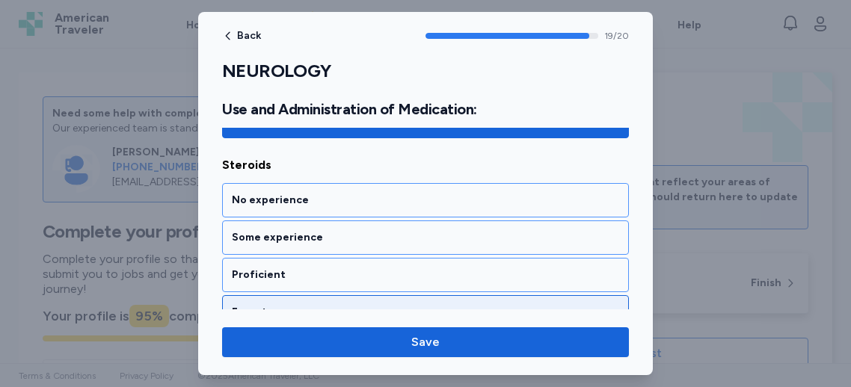
click at [290, 305] on div "Expert" at bounding box center [425, 312] width 387 height 15
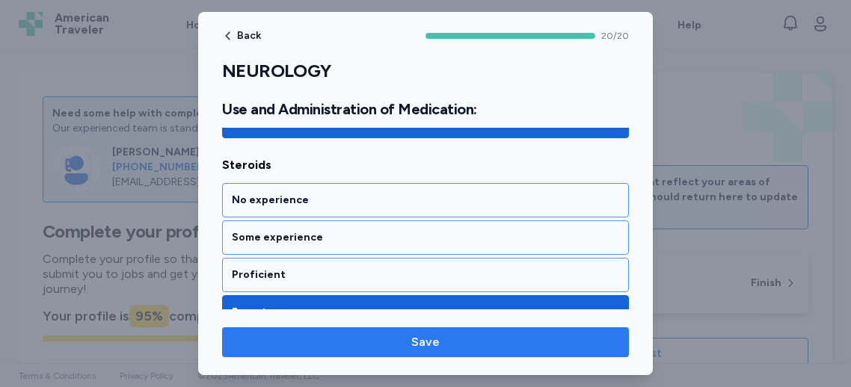
click at [422, 340] on span "Save" at bounding box center [425, 343] width 28 height 18
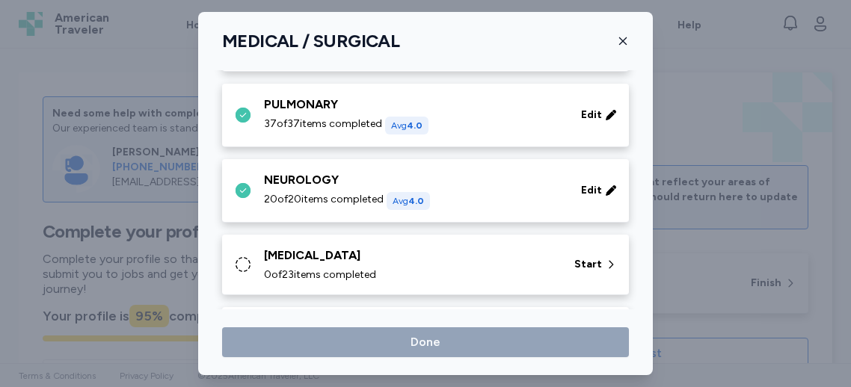
scroll to position [238, 0]
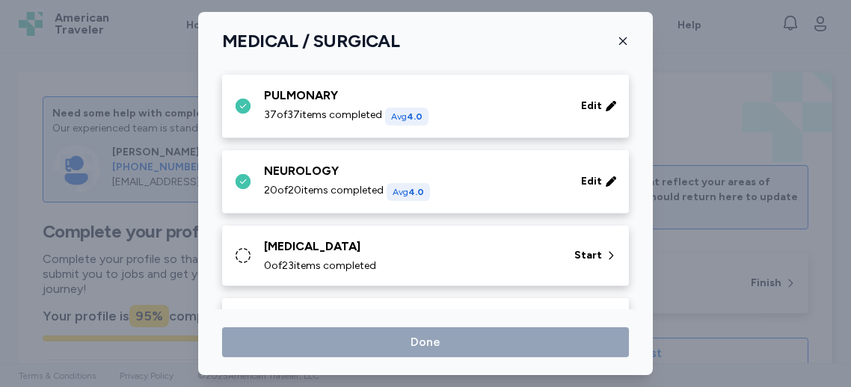
click at [414, 266] on div "0 of 23 items completed" at bounding box center [410, 266] width 292 height 15
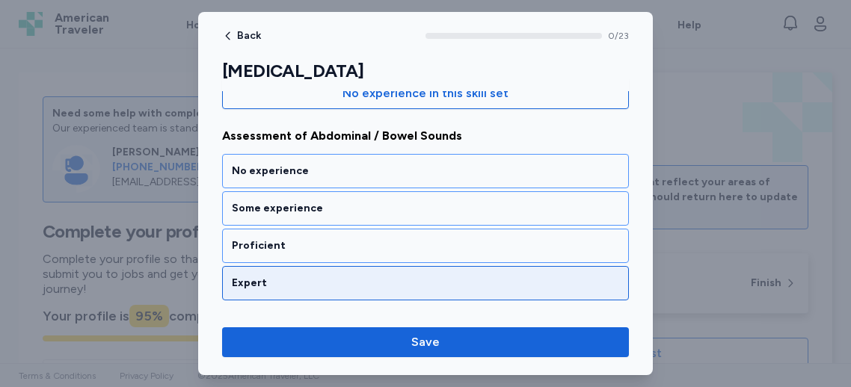
click at [320, 286] on div "Expert" at bounding box center [425, 283] width 387 height 15
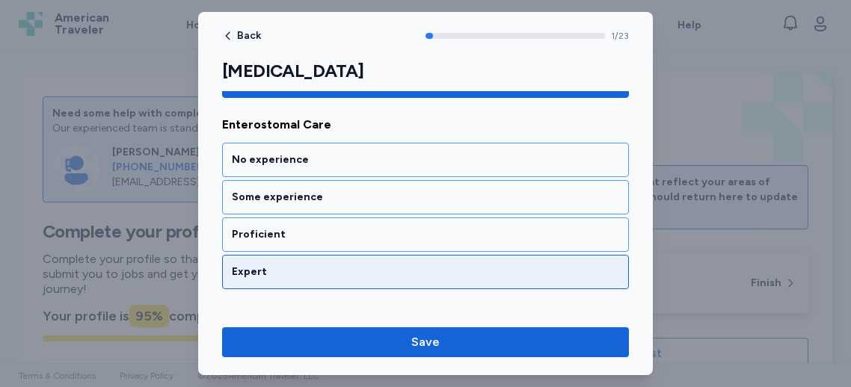
click at [322, 280] on div "Expert" at bounding box center [425, 272] width 407 height 34
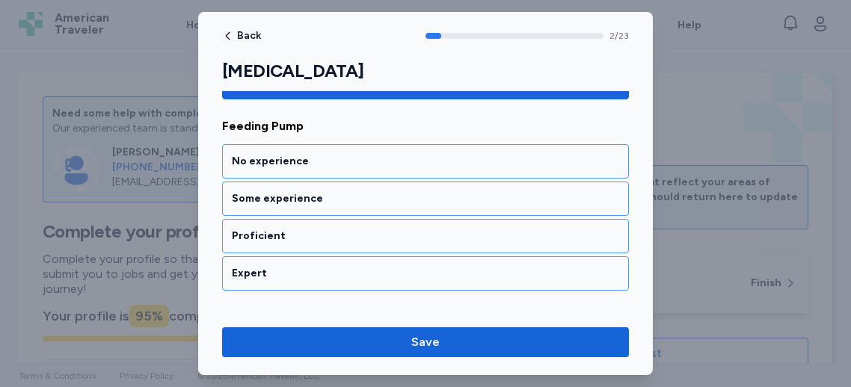
click at [322, 280] on div "Expert" at bounding box center [425, 274] width 407 height 34
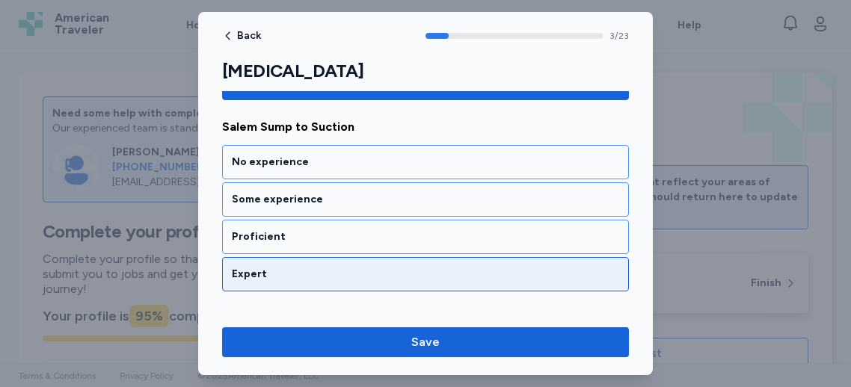
click at [325, 272] on div "Expert" at bounding box center [425, 274] width 387 height 15
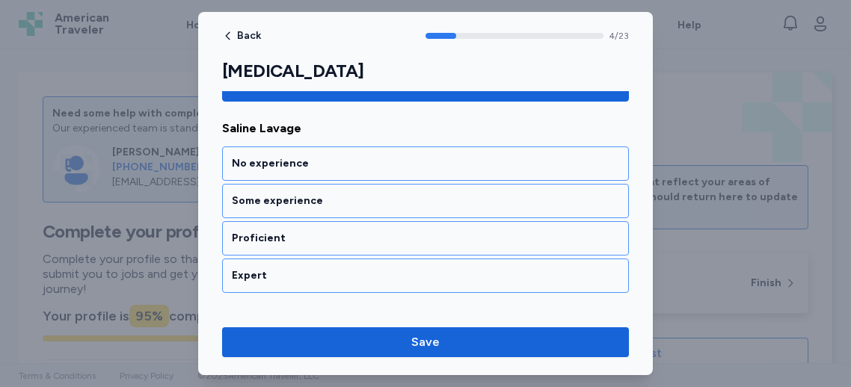
click at [325, 272] on div "Expert" at bounding box center [425, 275] width 387 height 15
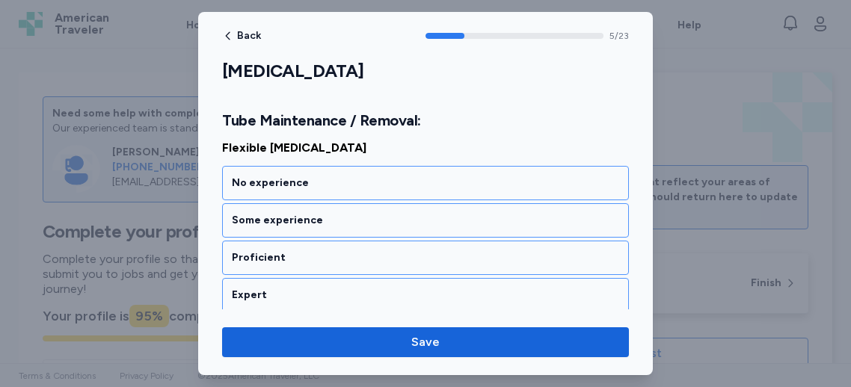
click at [325, 278] on div "Expert" at bounding box center [425, 295] width 407 height 34
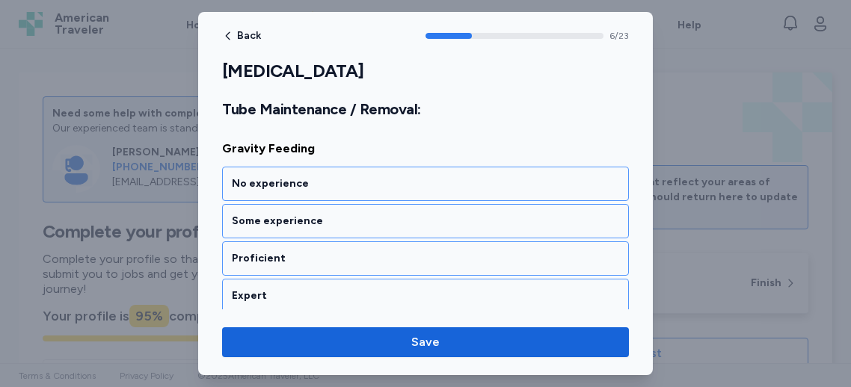
click at [325, 279] on div "Expert" at bounding box center [425, 296] width 407 height 34
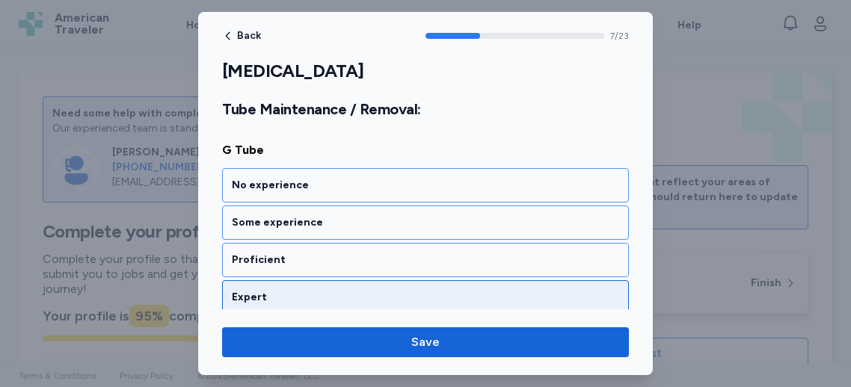
click at [325, 280] on div "Expert" at bounding box center [425, 297] width 407 height 34
click at [327, 281] on div "Expert" at bounding box center [425, 298] width 407 height 34
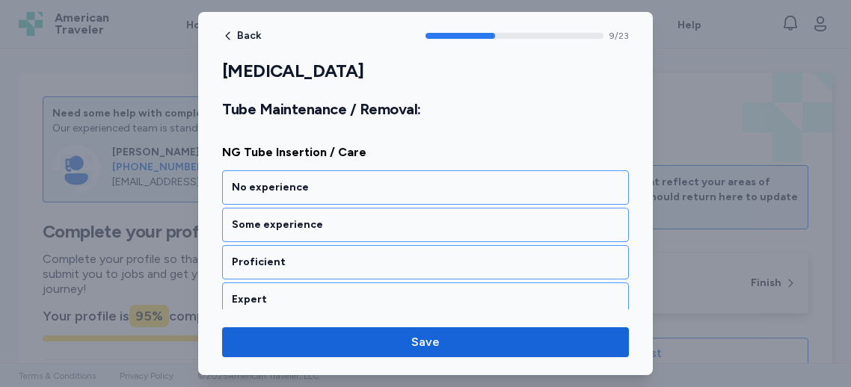
click at [327, 283] on div "Expert" at bounding box center [425, 300] width 407 height 34
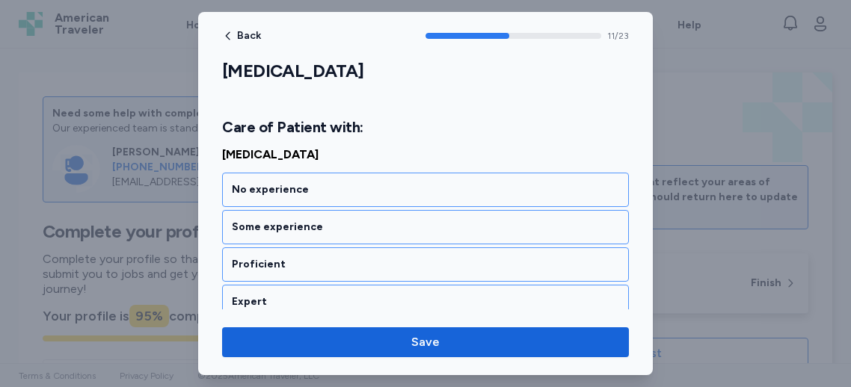
click at [327, 285] on div "Expert" at bounding box center [425, 302] width 407 height 34
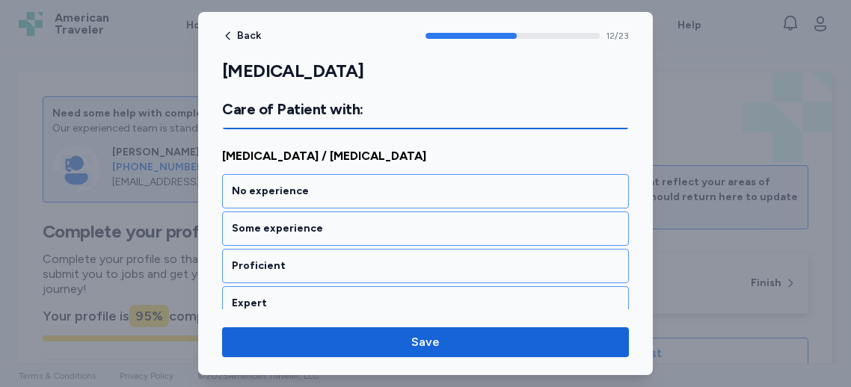
click at [328, 286] on div "Expert" at bounding box center [425, 303] width 407 height 34
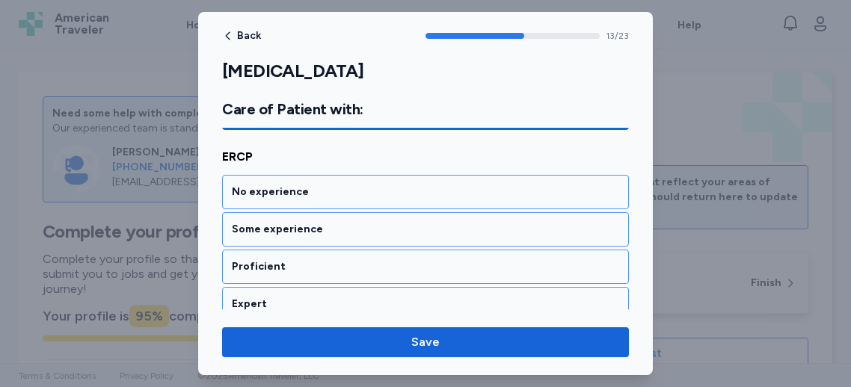
click at [328, 287] on div "Expert" at bounding box center [425, 304] width 407 height 34
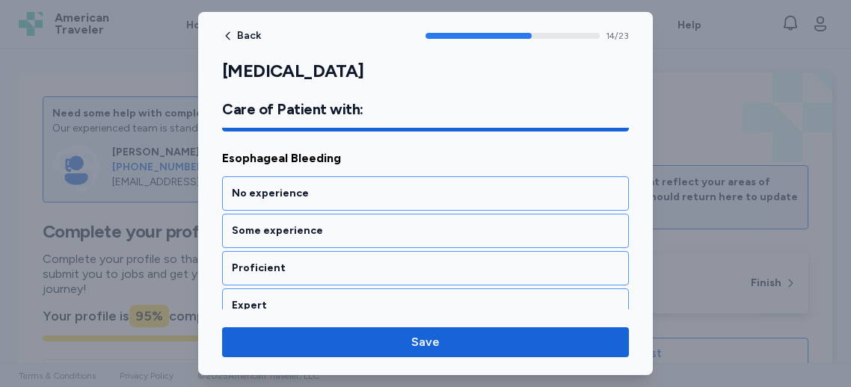
click at [328, 289] on div "Expert" at bounding box center [425, 306] width 407 height 34
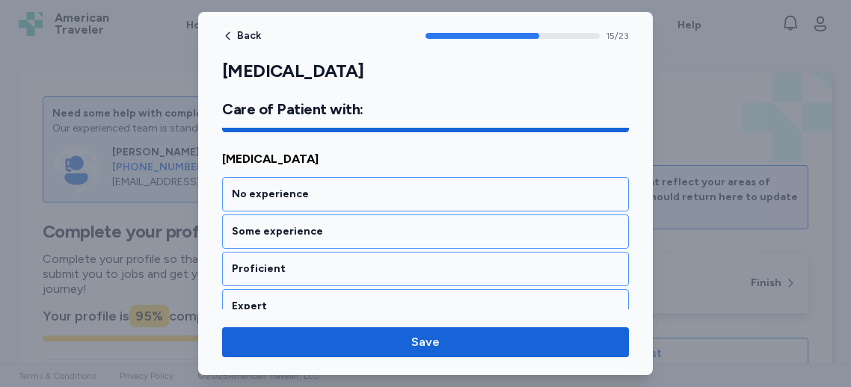
click at [328, 289] on div "Expert" at bounding box center [425, 306] width 407 height 34
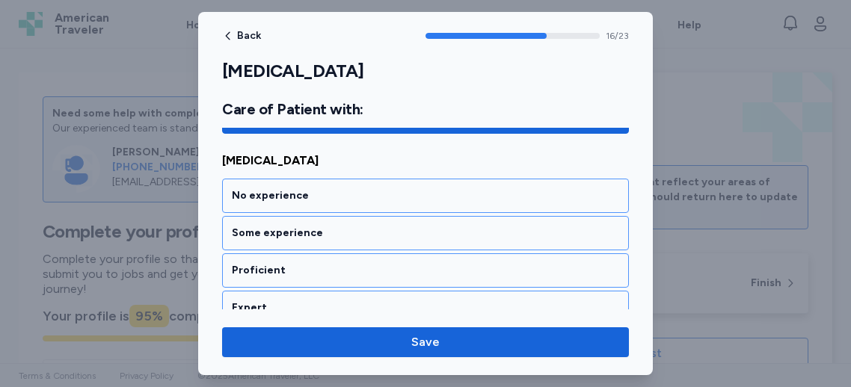
click at [328, 291] on div "Expert" at bounding box center [425, 308] width 407 height 34
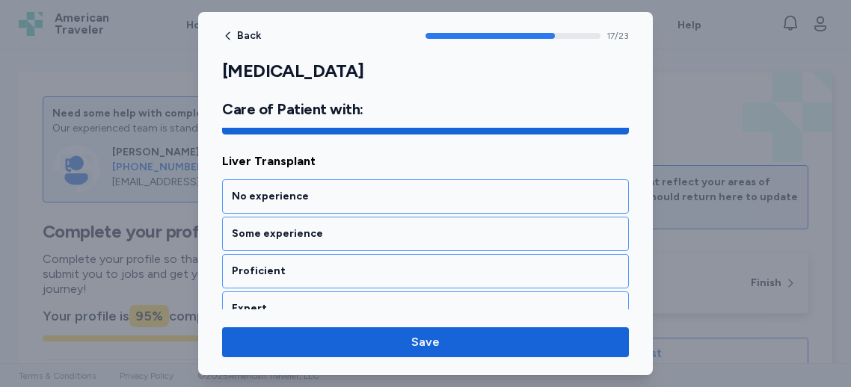
click at [328, 292] on div "Expert" at bounding box center [425, 309] width 407 height 34
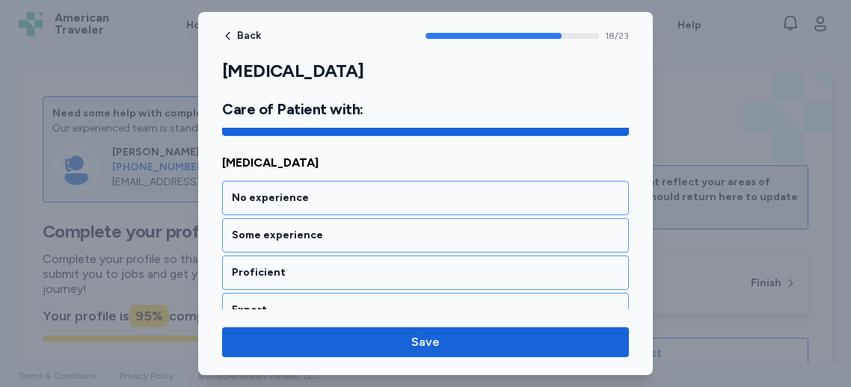
click at [328, 293] on div "Expert" at bounding box center [425, 310] width 407 height 34
click at [328, 294] on div "Expert" at bounding box center [425, 311] width 407 height 34
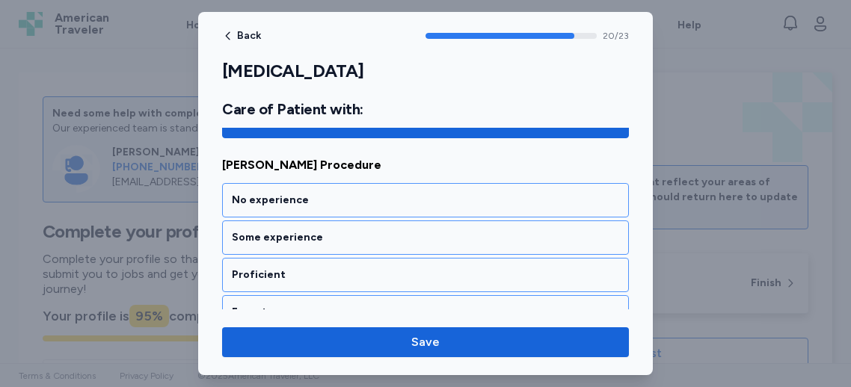
click at [328, 295] on div "Expert" at bounding box center [425, 312] width 407 height 34
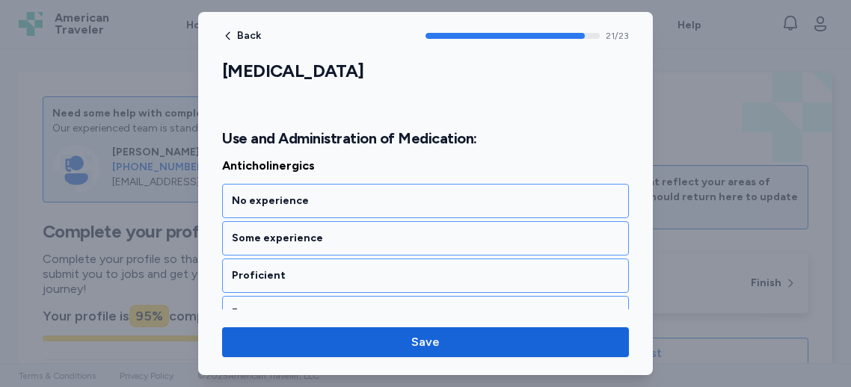
click at [328, 296] on div "Expert" at bounding box center [425, 313] width 407 height 34
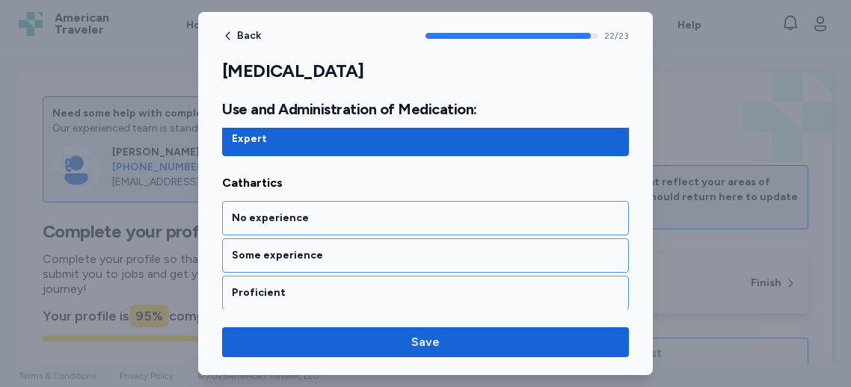
scroll to position [4474, 0]
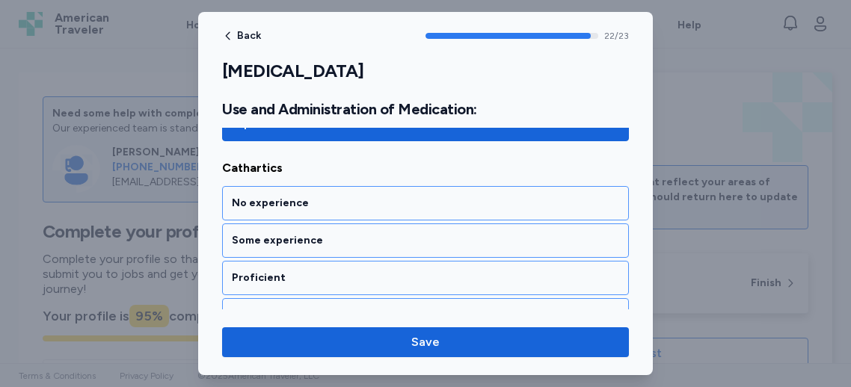
click at [328, 298] on div "Expert" at bounding box center [425, 315] width 407 height 34
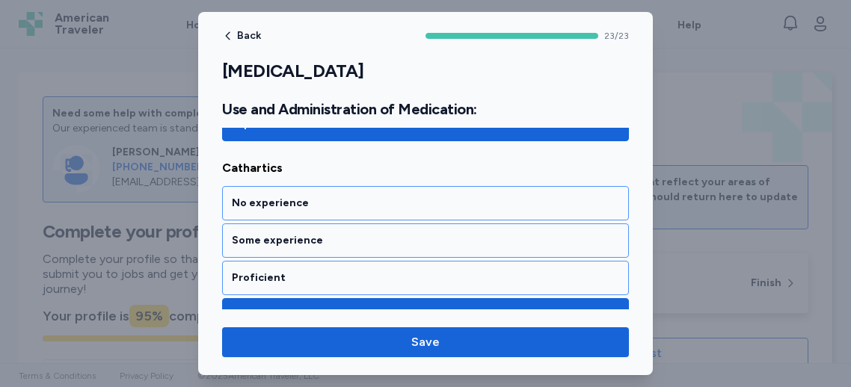
click at [375, 329] on button "Save" at bounding box center [425, 343] width 407 height 30
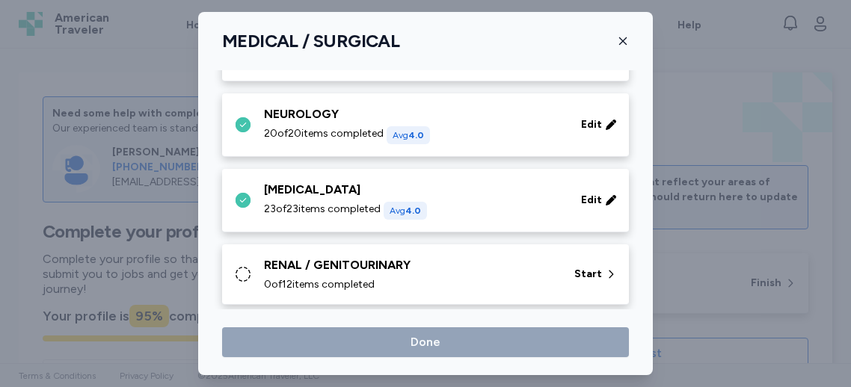
scroll to position [328, 0]
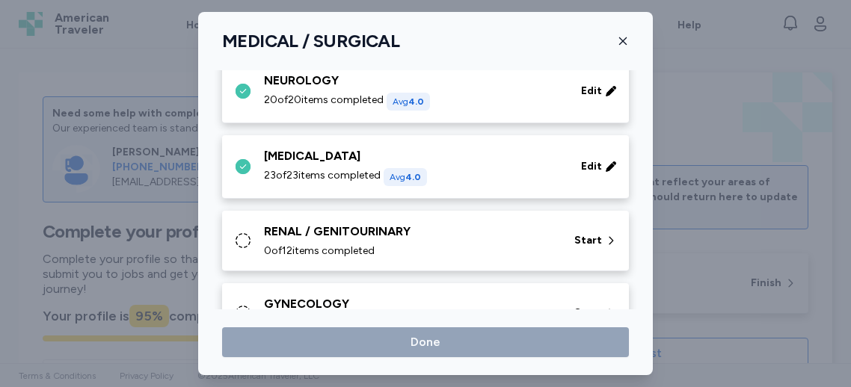
click at [491, 244] on div "0 of 12 items completed" at bounding box center [410, 251] width 292 height 15
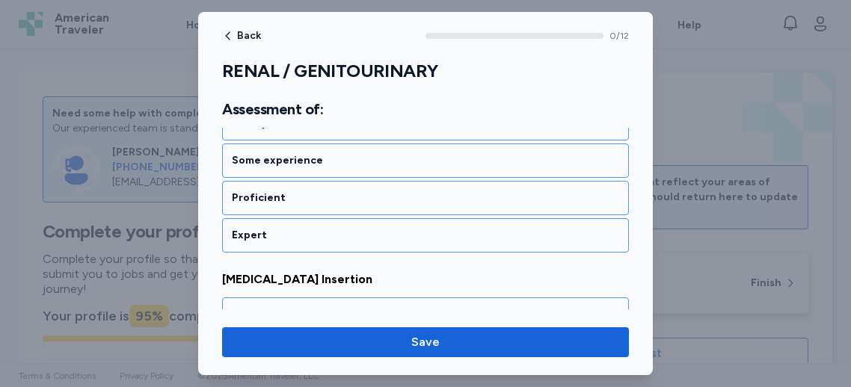
scroll to position [310, 0]
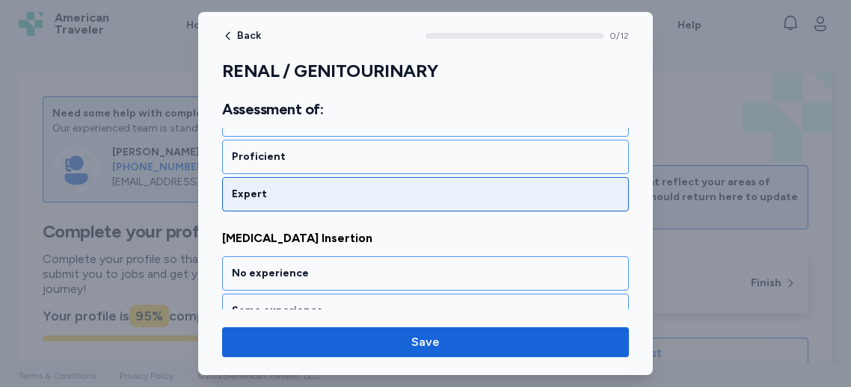
click at [323, 183] on div "Expert" at bounding box center [425, 194] width 407 height 34
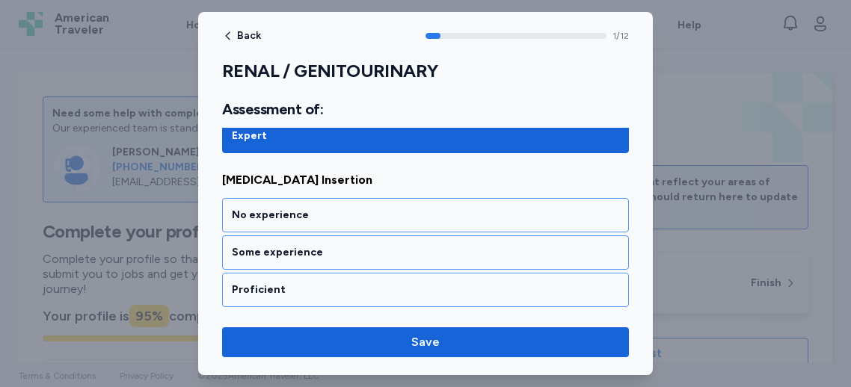
scroll to position [405, 0]
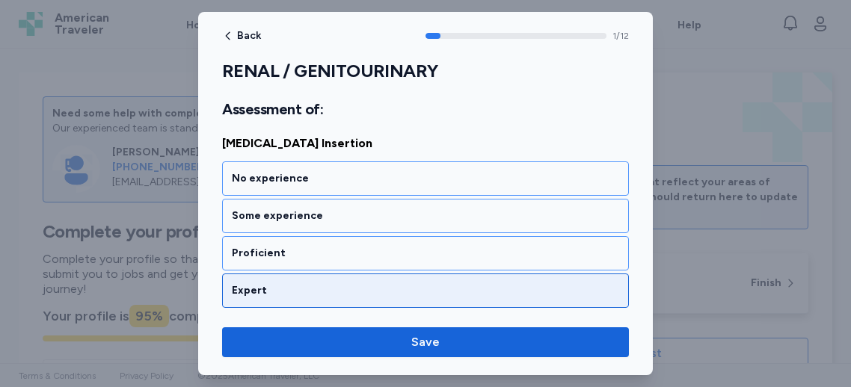
click at [308, 283] on div "Expert" at bounding box center [425, 290] width 387 height 15
click at [308, 285] on div "Expert" at bounding box center [425, 291] width 387 height 15
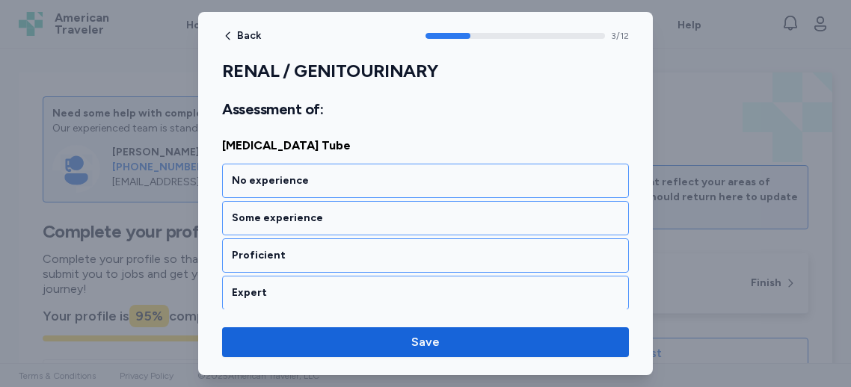
click at [308, 286] on div "Expert" at bounding box center [425, 293] width 387 height 15
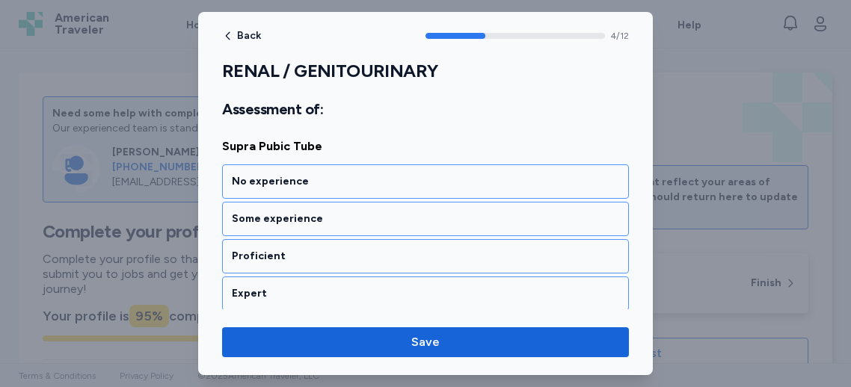
click at [308, 286] on div "Expert" at bounding box center [425, 293] width 387 height 15
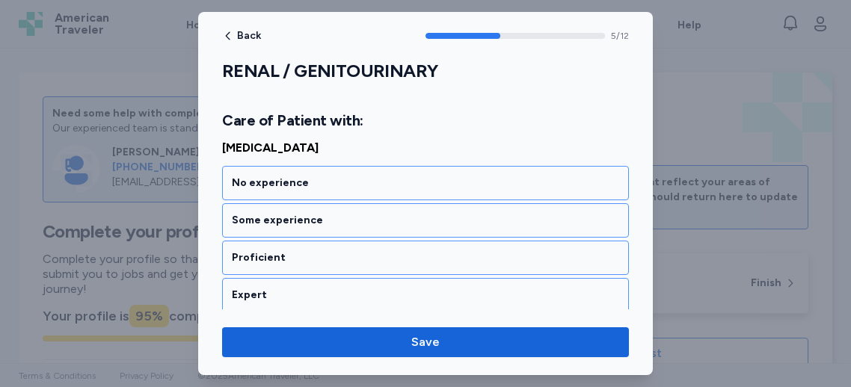
click at [308, 288] on div "Expert" at bounding box center [425, 295] width 387 height 15
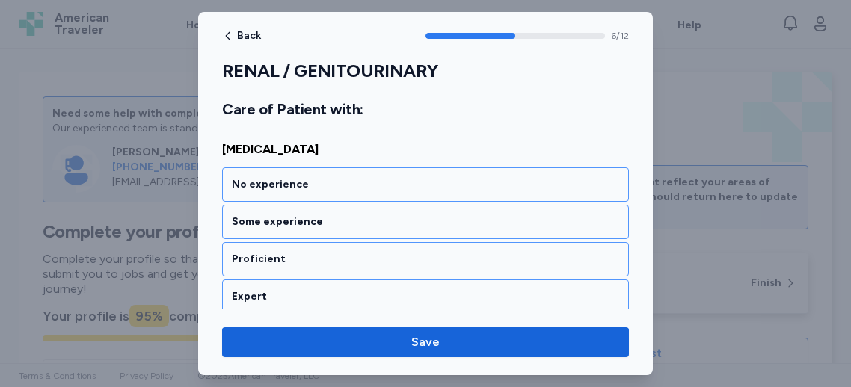
click at [308, 289] on div "Expert" at bounding box center [425, 296] width 387 height 15
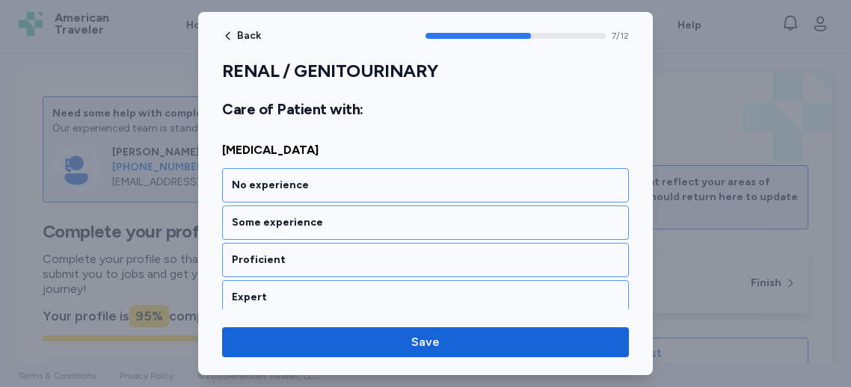
click at [308, 290] on div "Expert" at bounding box center [425, 297] width 387 height 15
click at [308, 292] on div "Expert" at bounding box center [425, 299] width 387 height 15
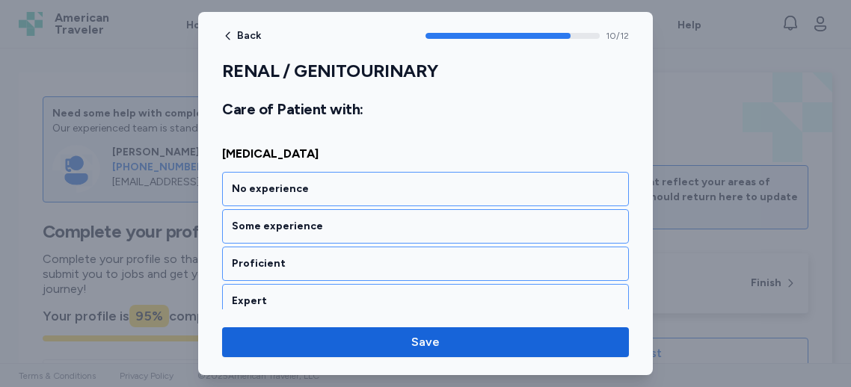
click at [308, 294] on div "Expert" at bounding box center [425, 301] width 387 height 15
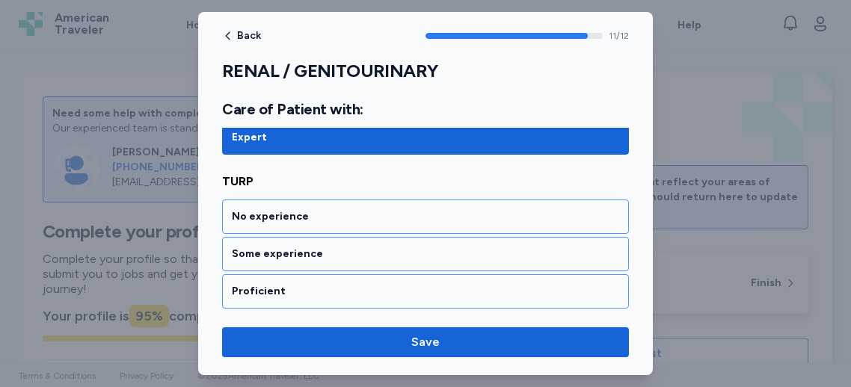
scroll to position [2343, 0]
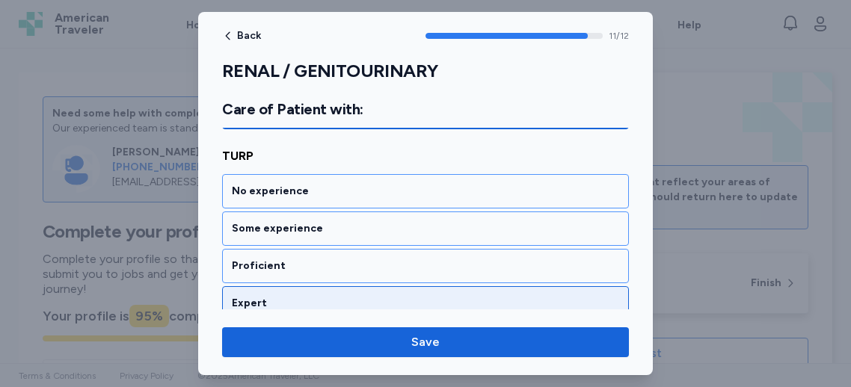
click at [307, 296] on div "Expert" at bounding box center [425, 303] width 387 height 15
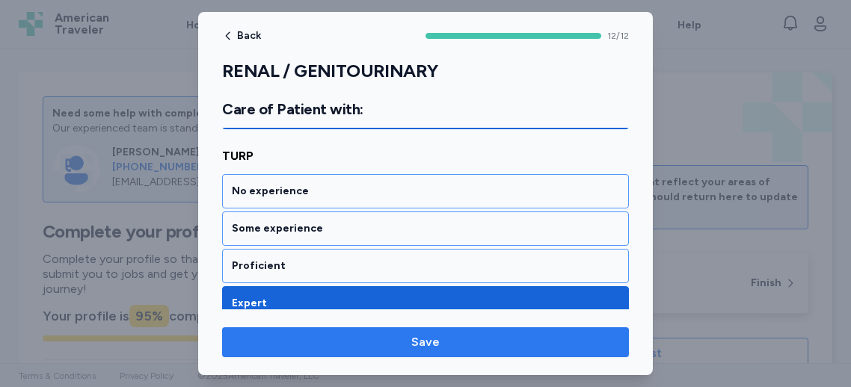
click at [349, 335] on span "Save" at bounding box center [425, 343] width 383 height 18
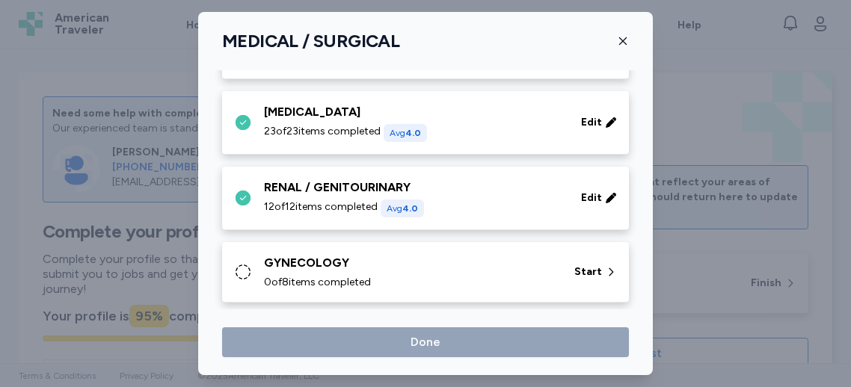
scroll to position [381, 0]
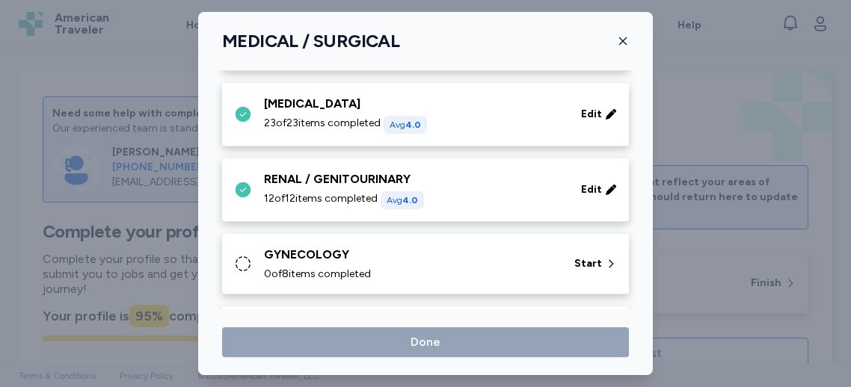
click at [366, 269] on span "0 of 8 items completed" at bounding box center [317, 274] width 107 height 15
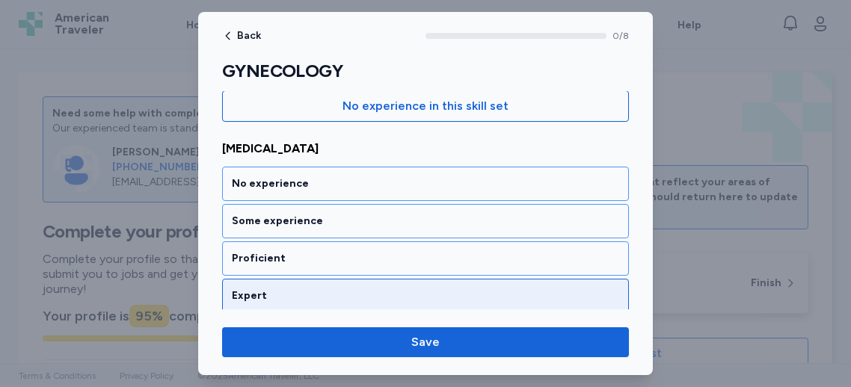
click at [285, 289] on div "Expert" at bounding box center [425, 296] width 387 height 15
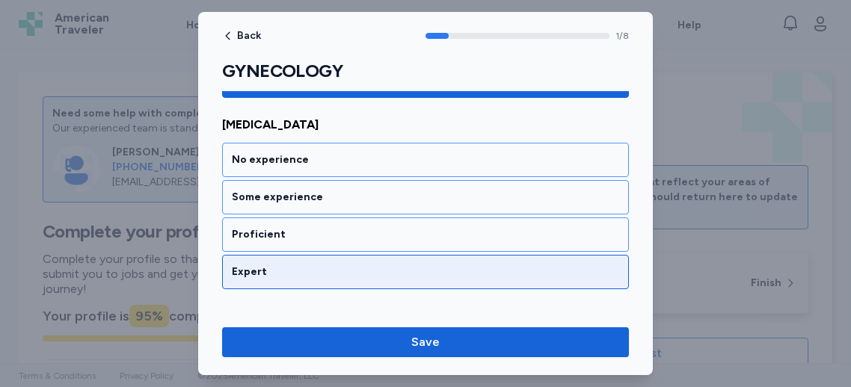
click at [289, 274] on div "Expert" at bounding box center [425, 272] width 387 height 15
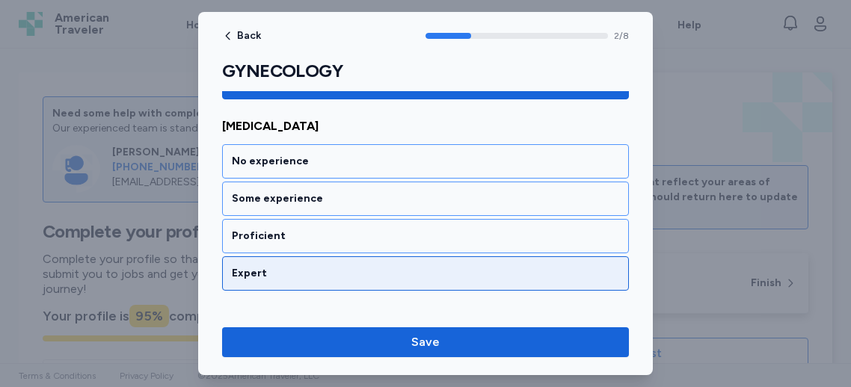
click at [289, 274] on div "Expert" at bounding box center [425, 273] width 387 height 15
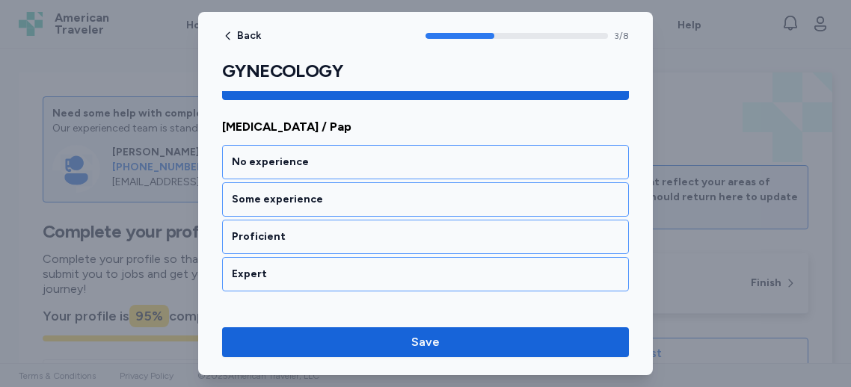
click at [289, 275] on div "Expert" at bounding box center [425, 274] width 387 height 15
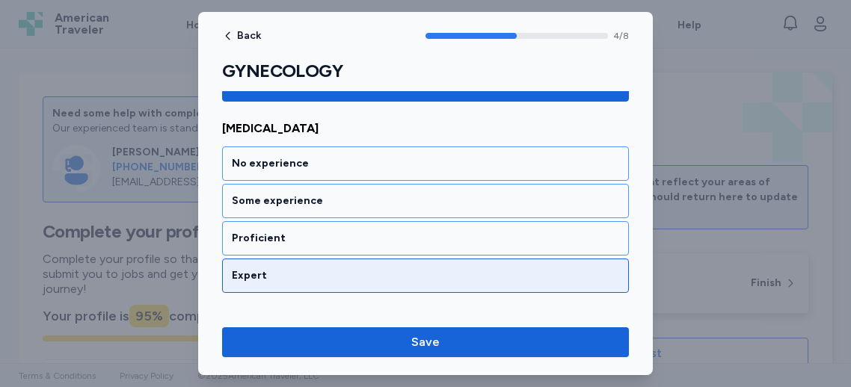
click at [290, 276] on div "Expert" at bounding box center [425, 275] width 387 height 15
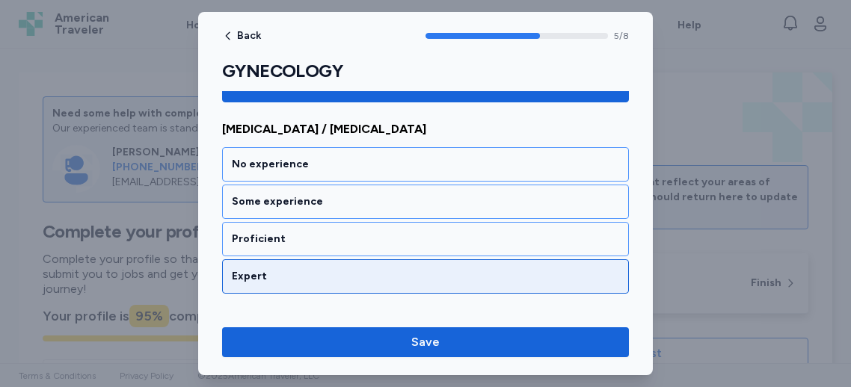
click at [295, 275] on div "Expert" at bounding box center [425, 276] width 387 height 15
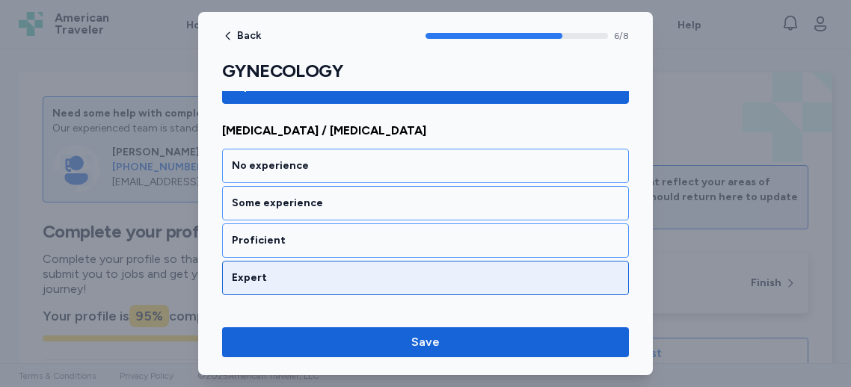
click at [296, 276] on div "Expert" at bounding box center [425, 278] width 387 height 15
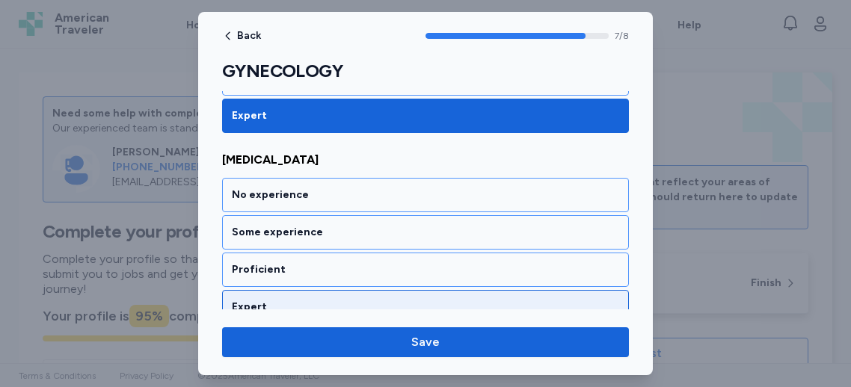
scroll to position [1509, 0]
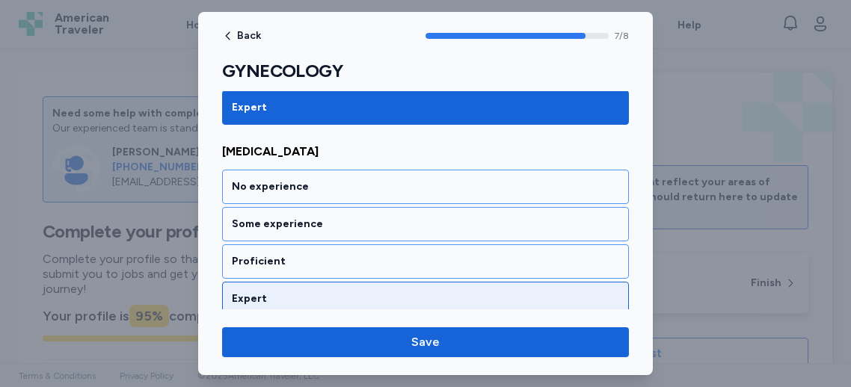
click at [297, 282] on div "Expert" at bounding box center [425, 299] width 407 height 34
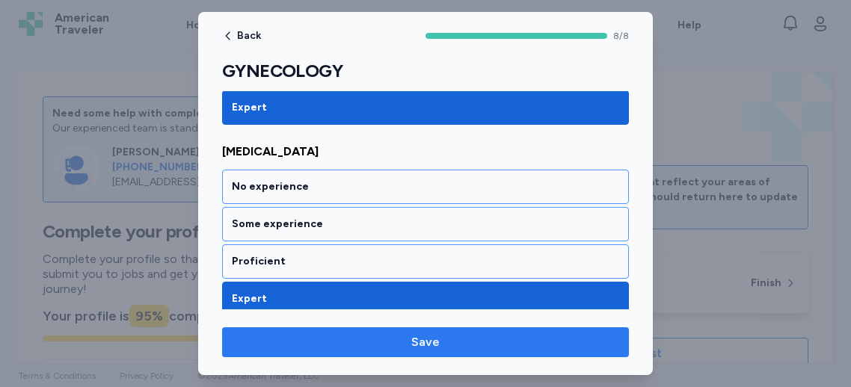
click at [372, 344] on span "Save" at bounding box center [425, 343] width 383 height 18
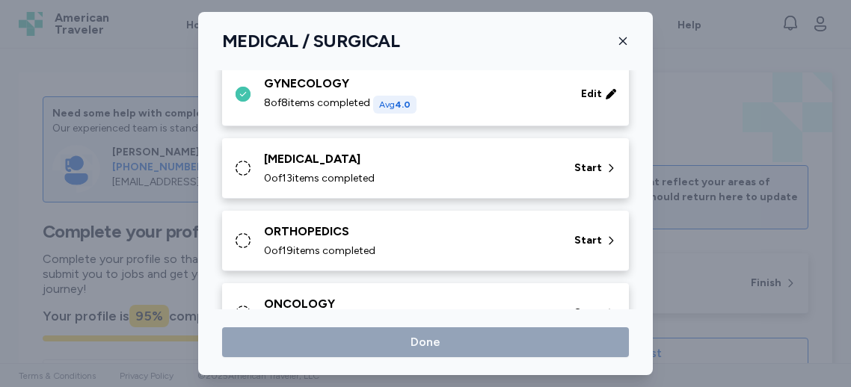
scroll to position [548, 0]
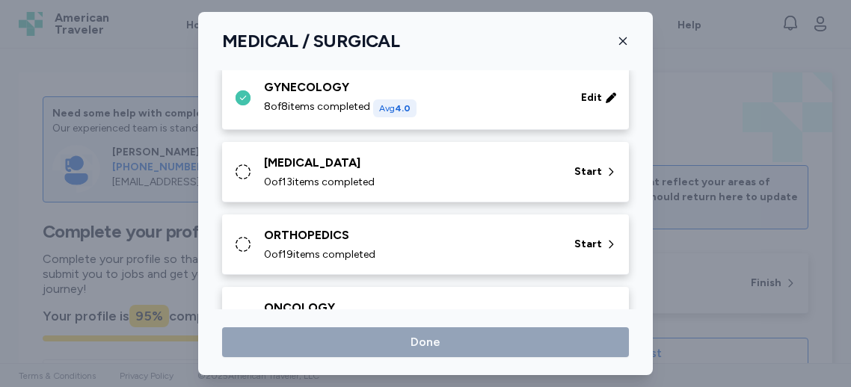
click at [464, 204] on div "The following checklist is a profile used to assess your clinical proficiency a…" at bounding box center [425, 86] width 407 height 1128
click at [456, 189] on div "ENDOCRINE 0 of 13 items completed Start" at bounding box center [425, 172] width 407 height 61
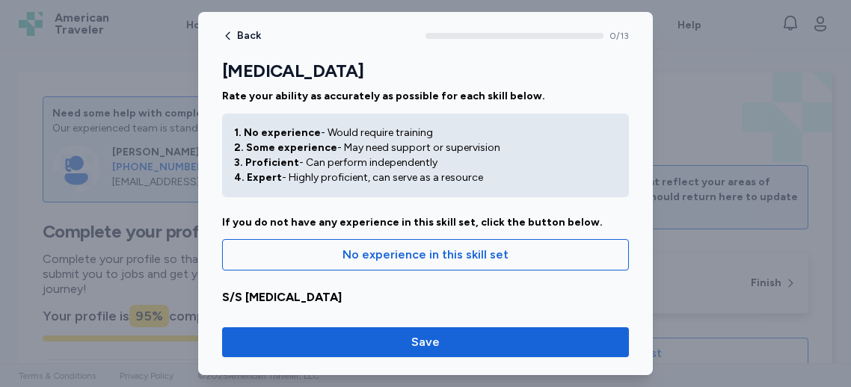
scroll to position [298, 0]
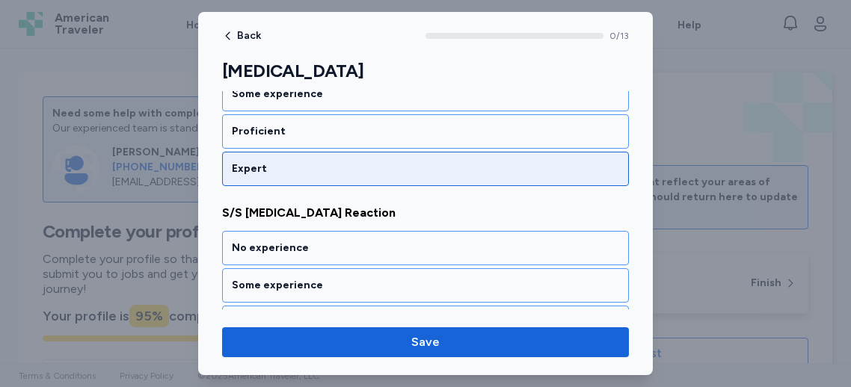
click at [352, 169] on div "Expert" at bounding box center [425, 169] width 387 height 15
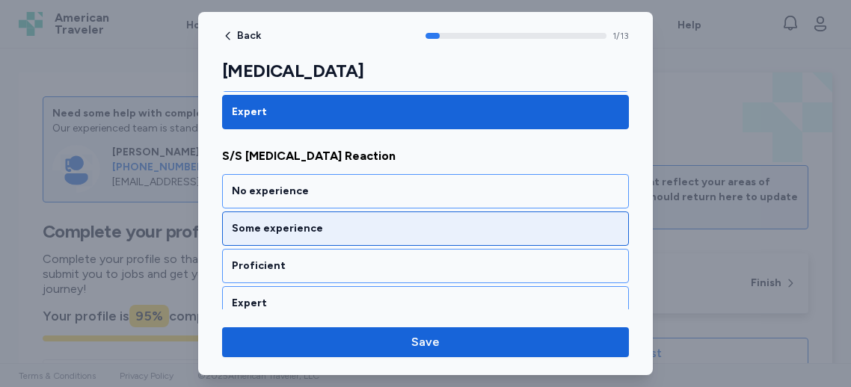
scroll to position [387, 0]
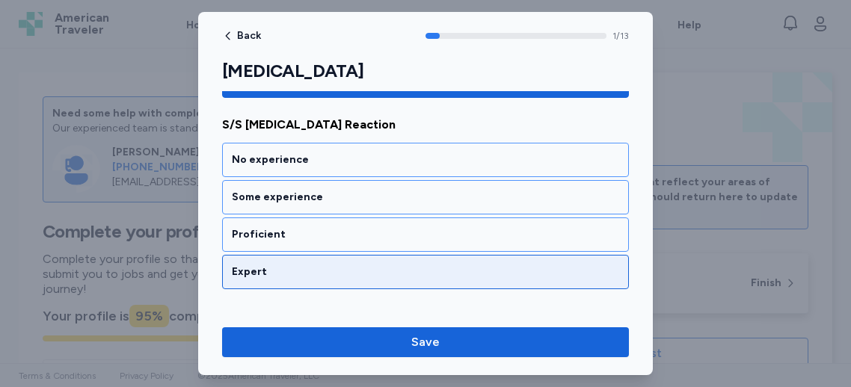
click at [292, 265] on div "Expert" at bounding box center [425, 272] width 387 height 15
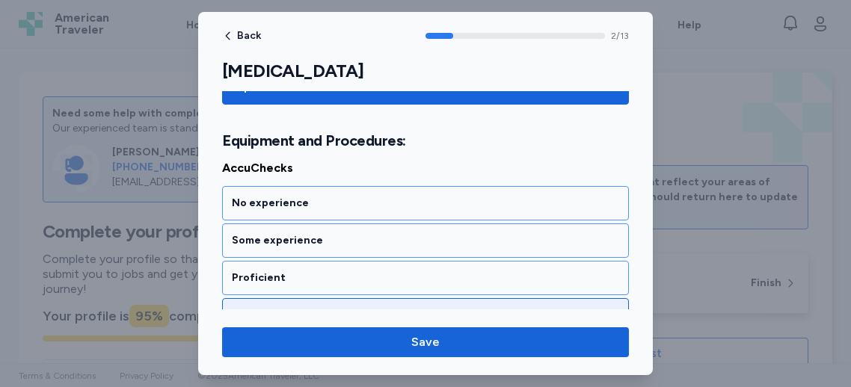
scroll to position [595, 0]
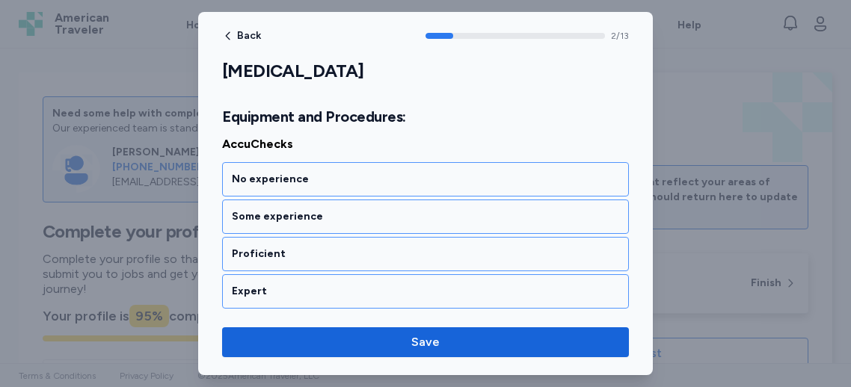
click at [316, 268] on div "No experience Some experience Proficient Expert" at bounding box center [425, 235] width 407 height 147
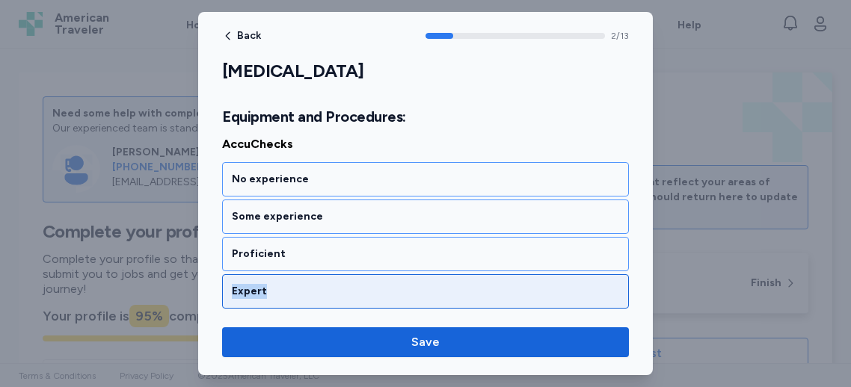
click at [313, 280] on div "Expert" at bounding box center [425, 291] width 407 height 34
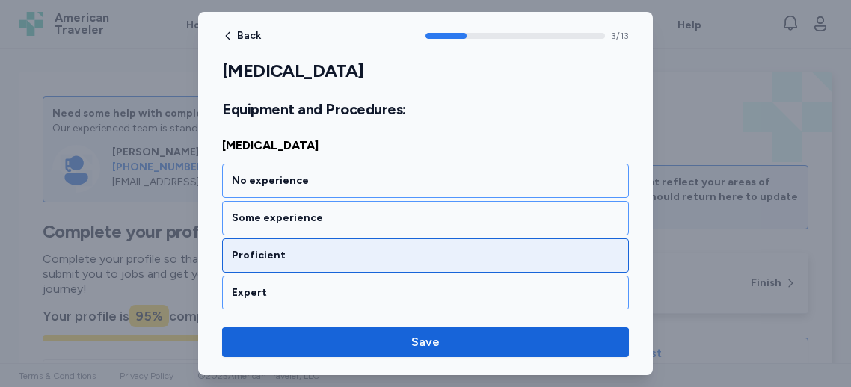
click at [321, 266] on div "Proficient" at bounding box center [425, 256] width 407 height 34
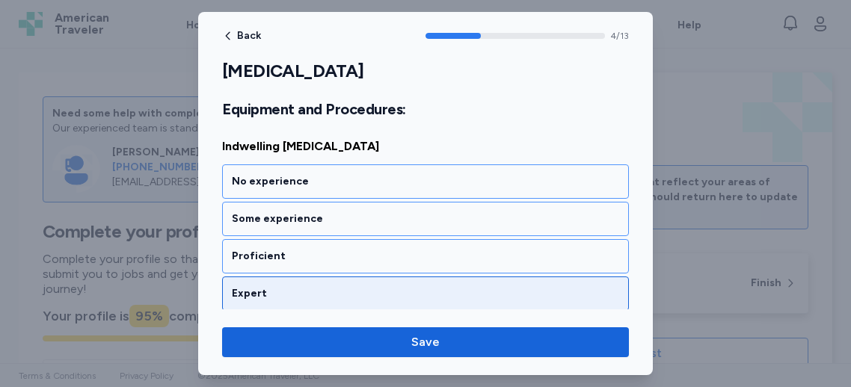
click at [313, 277] on div "Expert" at bounding box center [425, 294] width 407 height 34
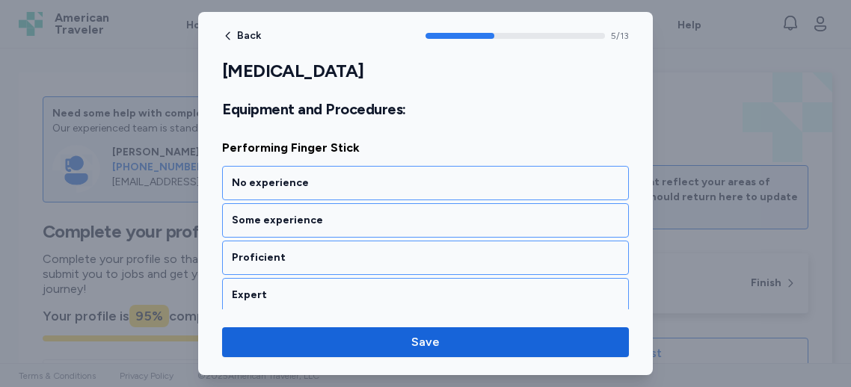
click at [313, 278] on div "Expert" at bounding box center [425, 295] width 407 height 34
click at [313, 279] on div "Expert" at bounding box center [425, 296] width 407 height 34
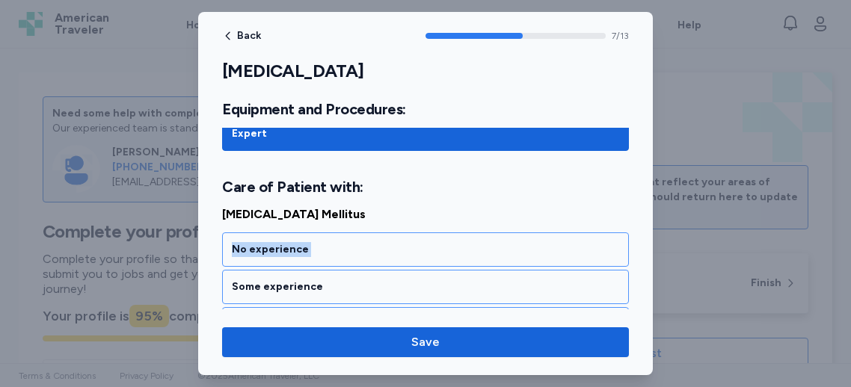
click at [313, 276] on div "Diabetes Mellitus No experience Some experience Proficient Expert" at bounding box center [425, 293] width 407 height 174
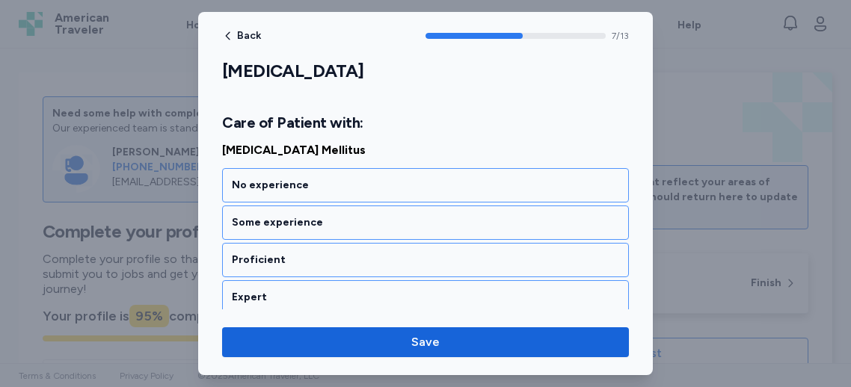
click at [313, 280] on div "Expert" at bounding box center [425, 297] width 407 height 34
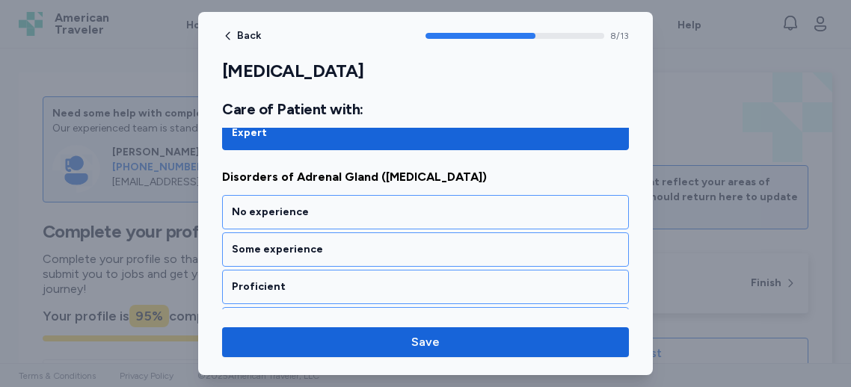
click at [313, 276] on div "No experience Some experience Proficient Expert" at bounding box center [425, 268] width 407 height 147
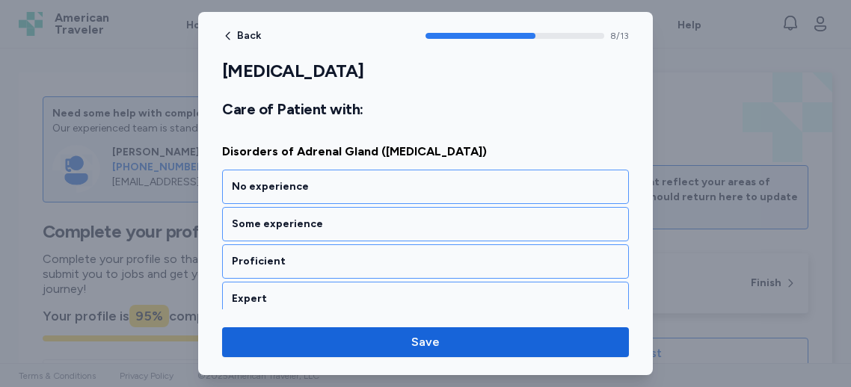
click at [313, 282] on div "Expert" at bounding box center [425, 299] width 407 height 34
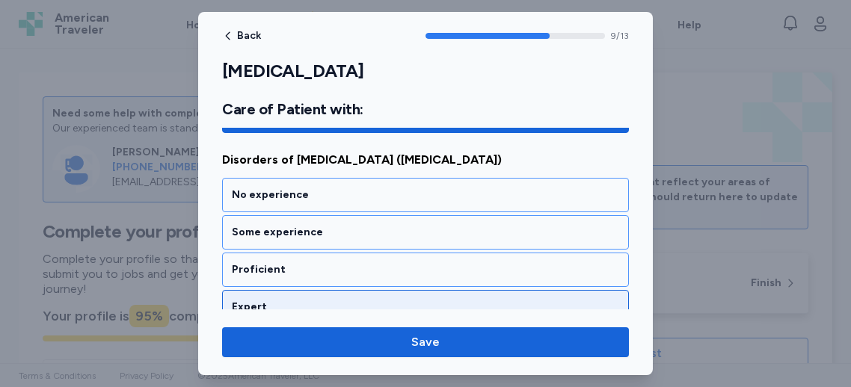
click at [307, 303] on div "Expert" at bounding box center [425, 307] width 407 height 34
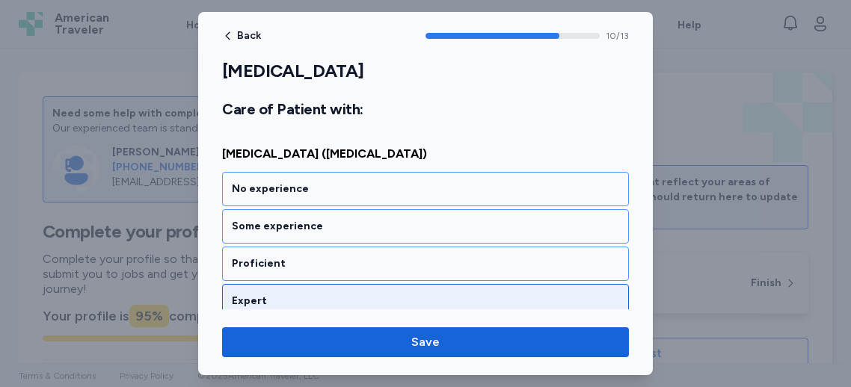
click at [311, 294] on div "Expert" at bounding box center [425, 301] width 387 height 15
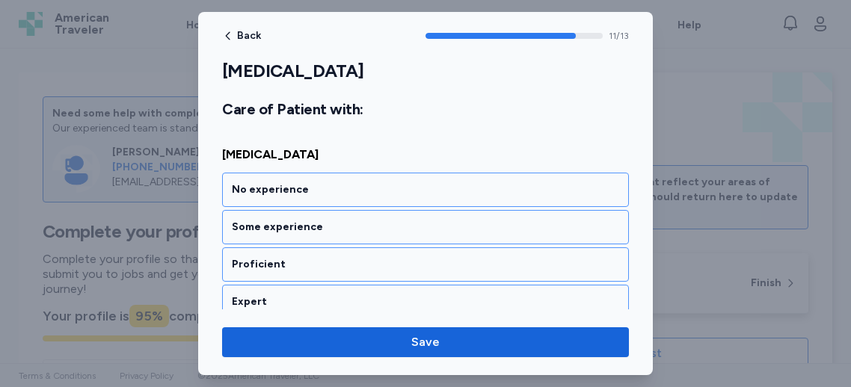
click at [312, 295] on div "Expert" at bounding box center [425, 302] width 387 height 15
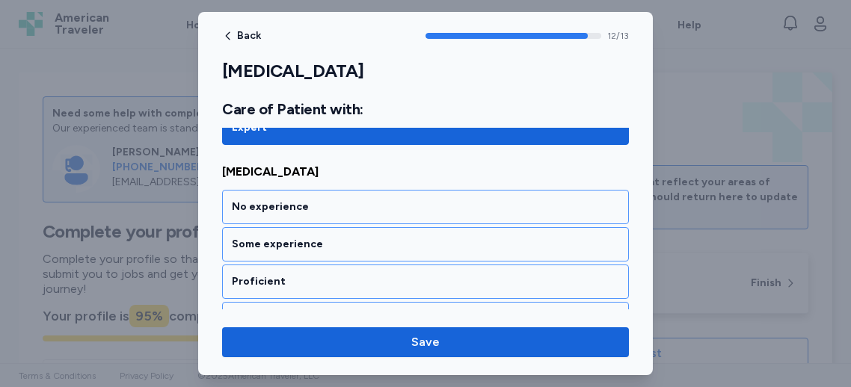
scroll to position [2534, 0]
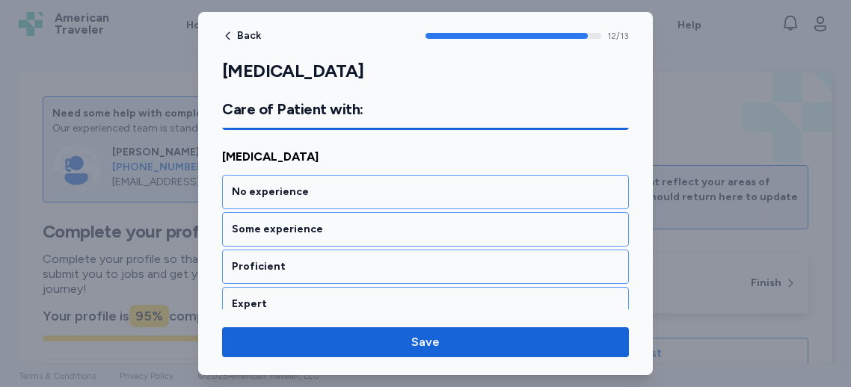
click at [312, 297] on div "Expert" at bounding box center [425, 304] width 387 height 15
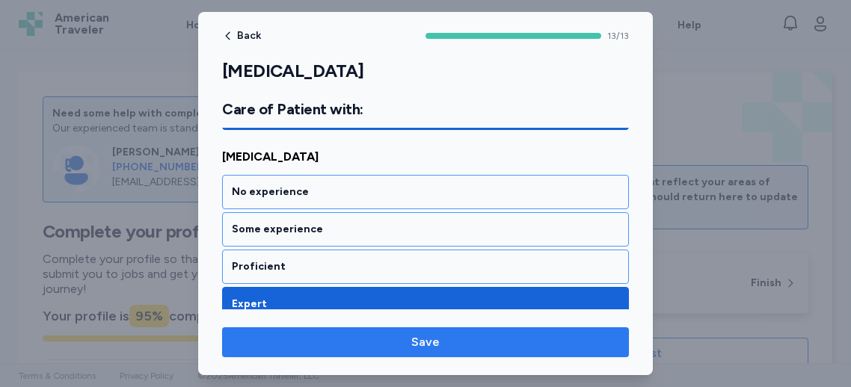
click at [338, 345] on span "Save" at bounding box center [425, 343] width 383 height 18
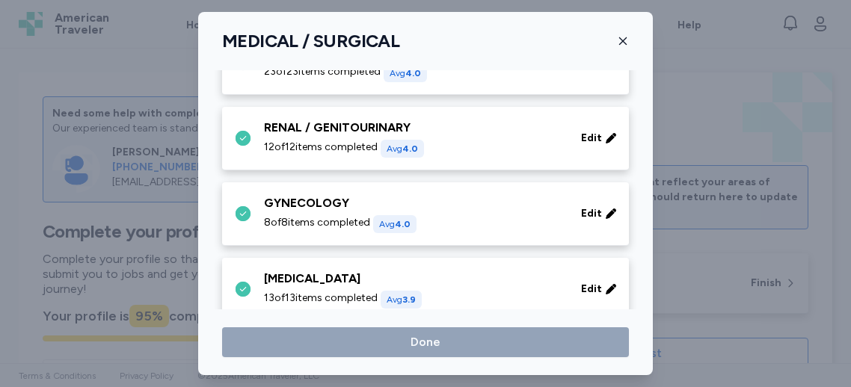
scroll to position [407, 0]
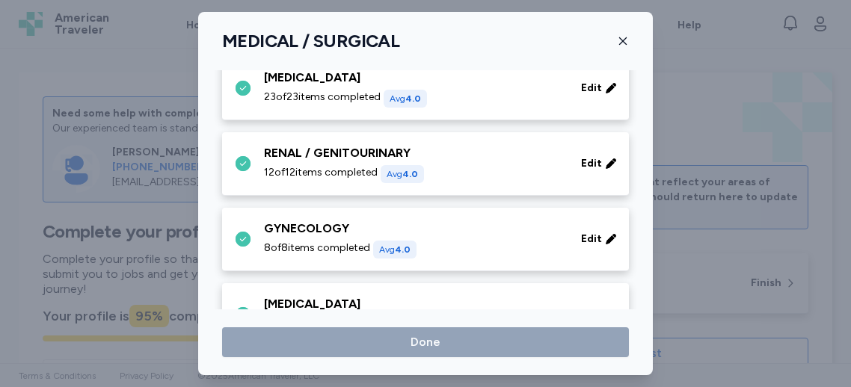
click at [332, 232] on div "GYNECOLOGY" at bounding box center [413, 229] width 299 height 18
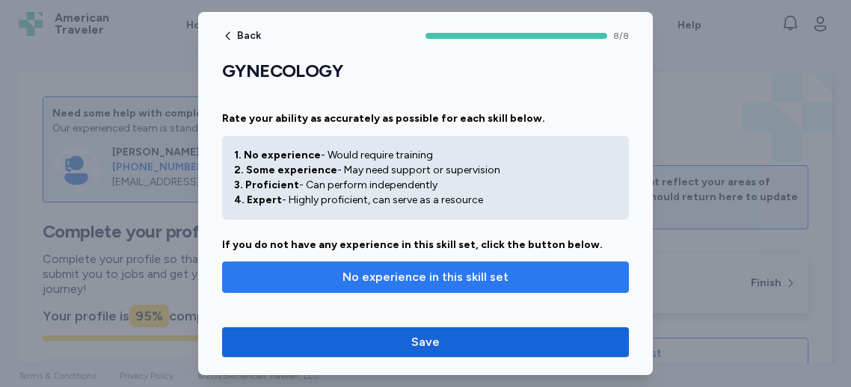
click at [443, 278] on span "No experience in this skill set" at bounding box center [426, 277] width 166 height 18
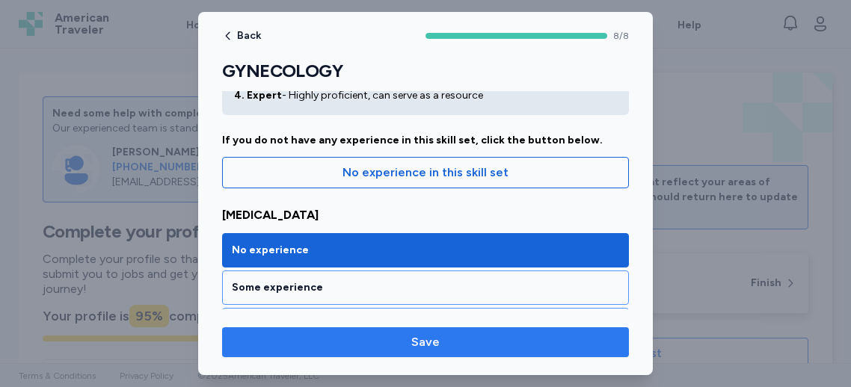
scroll to position [105, 0]
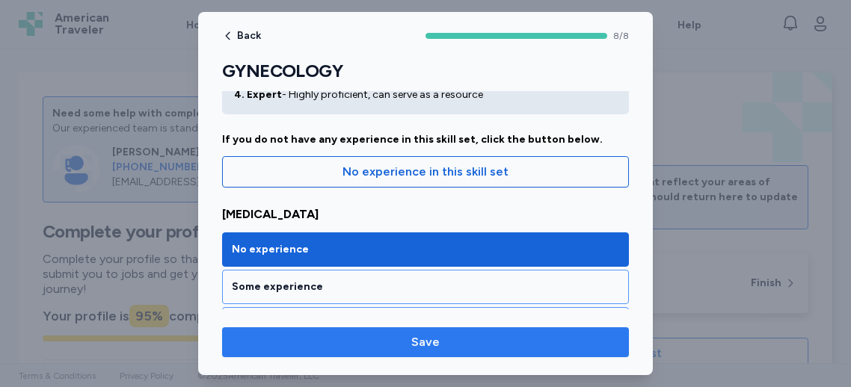
click at [437, 339] on span "Save" at bounding box center [425, 343] width 28 height 18
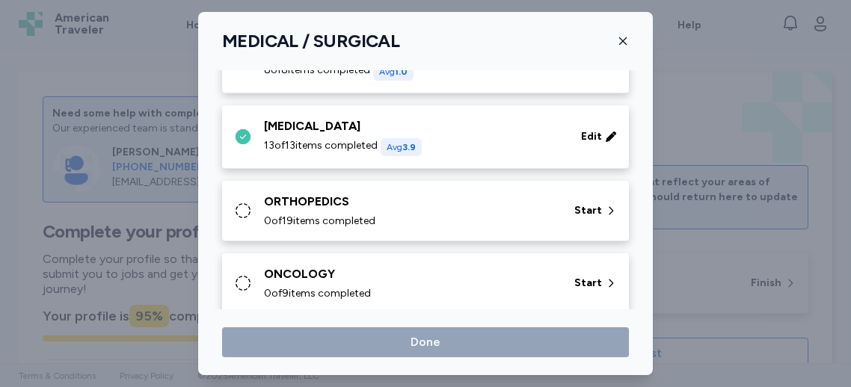
scroll to position [564, 0]
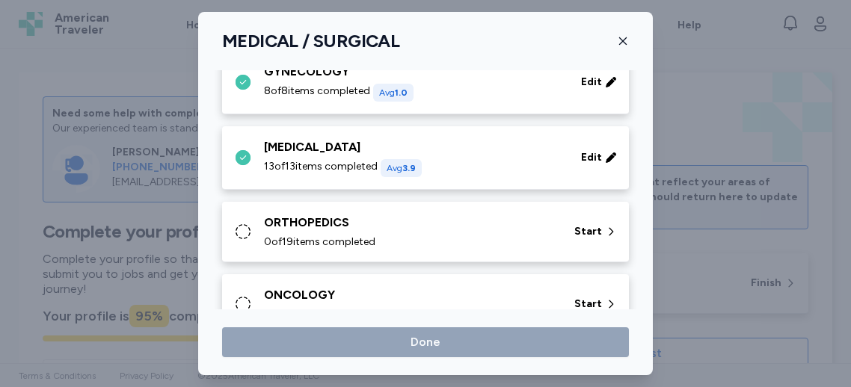
click at [366, 243] on span "0 of 19 items completed" at bounding box center [319, 242] width 111 height 15
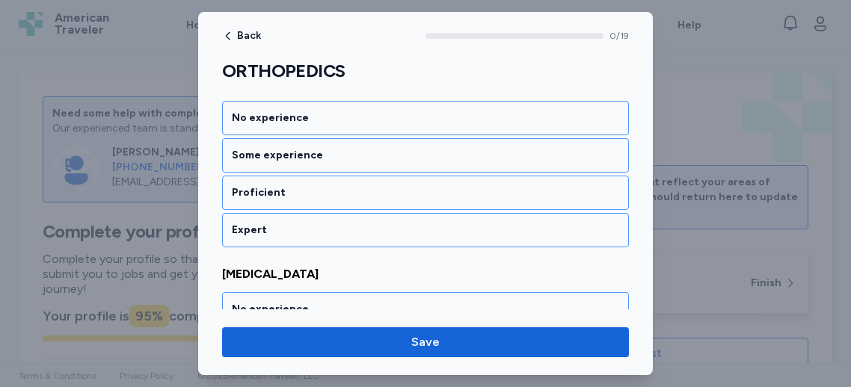
click at [321, 245] on div "Expert" at bounding box center [425, 230] width 407 height 34
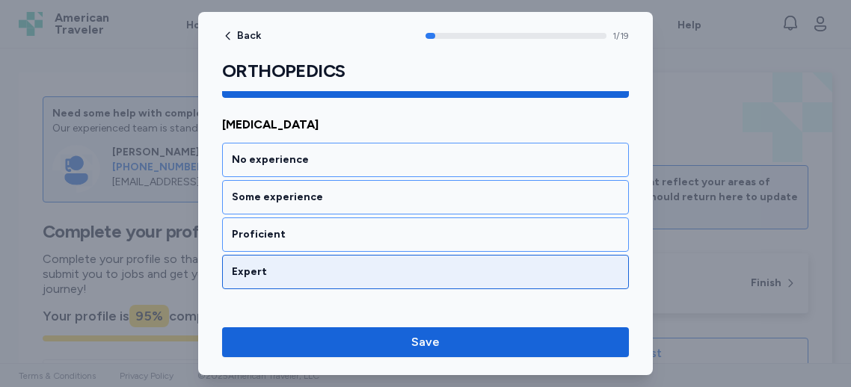
click at [304, 266] on div "Expert" at bounding box center [425, 272] width 387 height 15
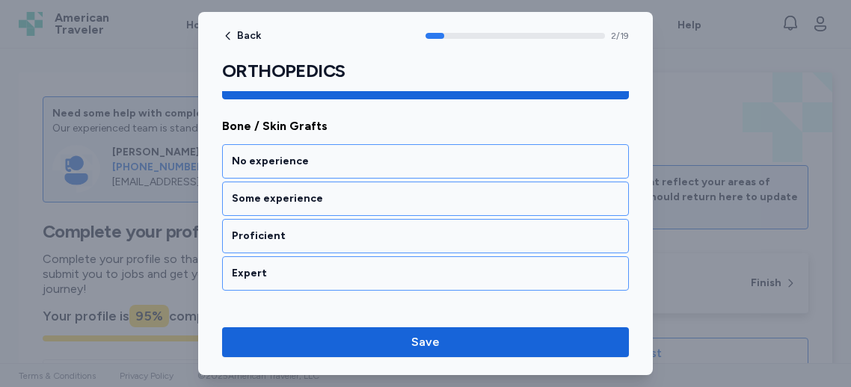
click at [301, 268] on div "Expert" at bounding box center [425, 273] width 387 height 15
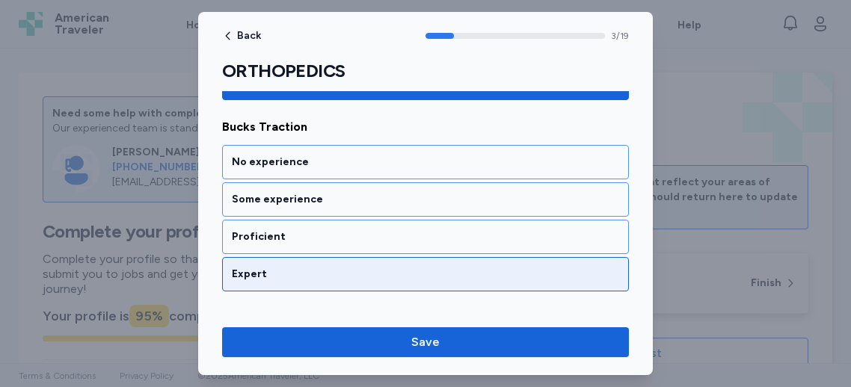
drag, startPoint x: 312, startPoint y: 263, endPoint x: 322, endPoint y: 268, distance: 11.4
click at [319, 269] on div "Expert" at bounding box center [425, 274] width 387 height 15
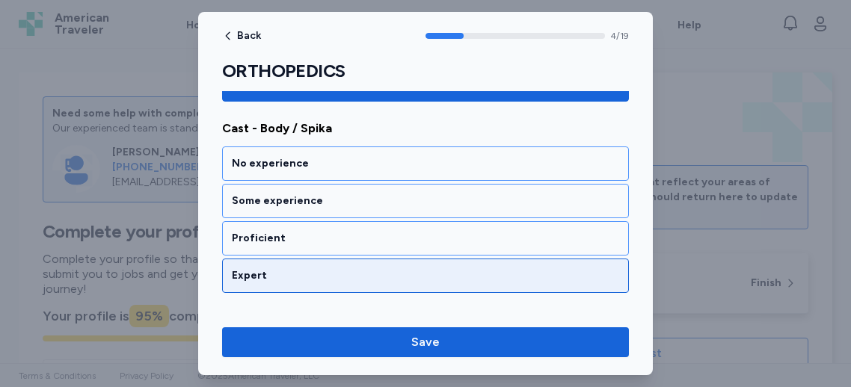
click at [307, 268] on div "Expert" at bounding box center [425, 275] width 387 height 15
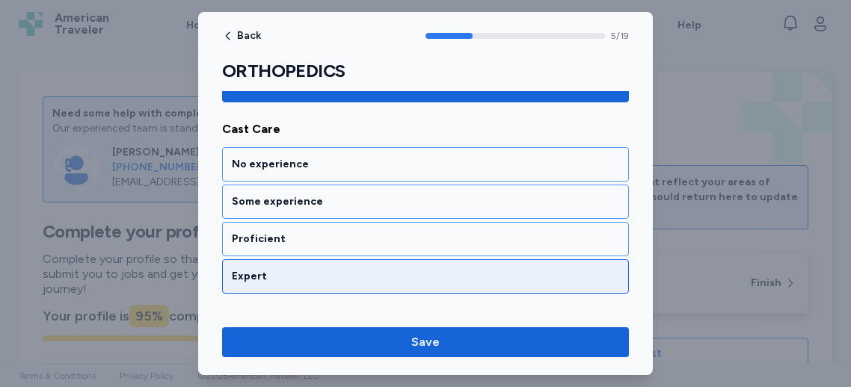
click at [310, 260] on div "Expert" at bounding box center [425, 277] width 407 height 34
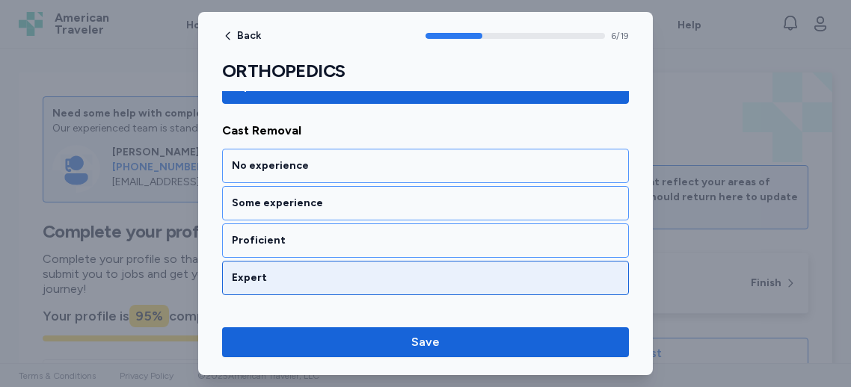
click at [315, 271] on div "Expert" at bounding box center [425, 278] width 387 height 15
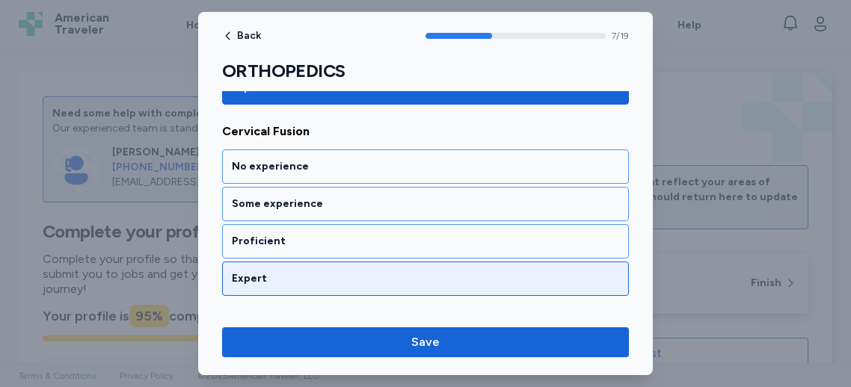
click at [315, 271] on div "Expert" at bounding box center [425, 278] width 387 height 15
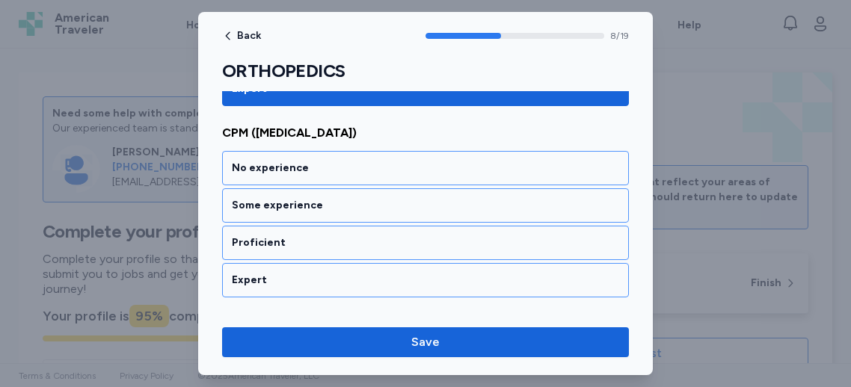
click at [315, 273] on div "Expert" at bounding box center [425, 280] width 387 height 15
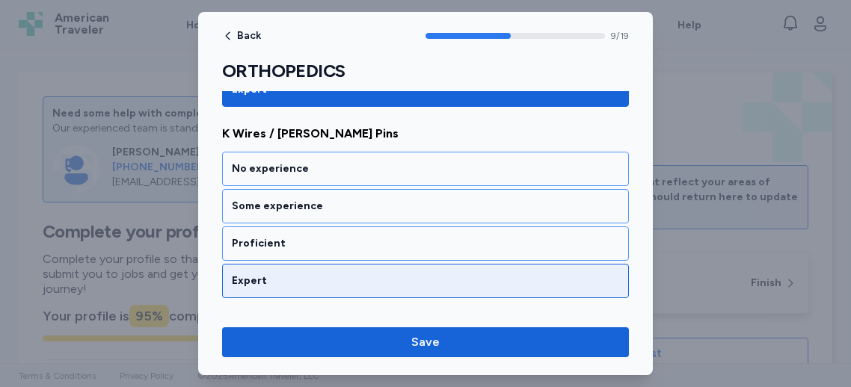
click at [313, 274] on div "Expert" at bounding box center [425, 281] width 387 height 15
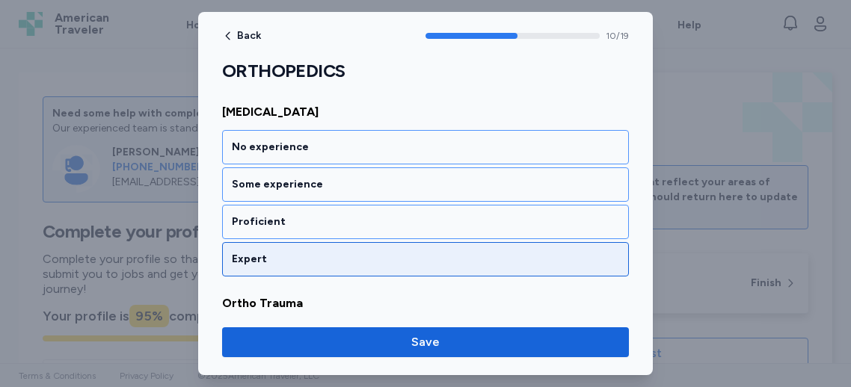
click at [317, 252] on div "Expert" at bounding box center [425, 259] width 387 height 15
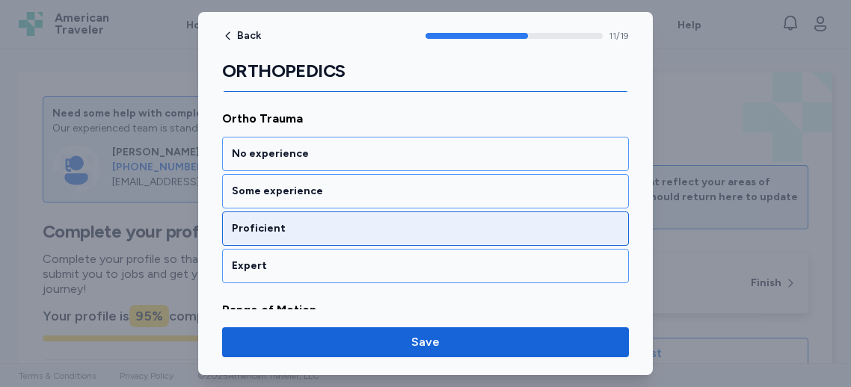
scroll to position [2308, 0]
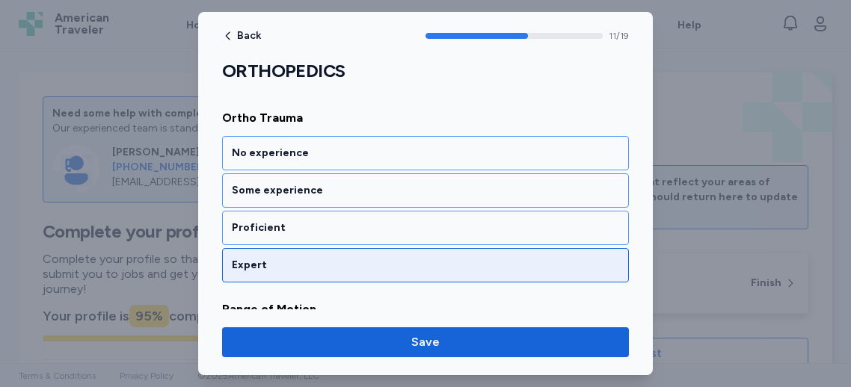
click at [257, 258] on div "Expert" at bounding box center [425, 265] width 387 height 15
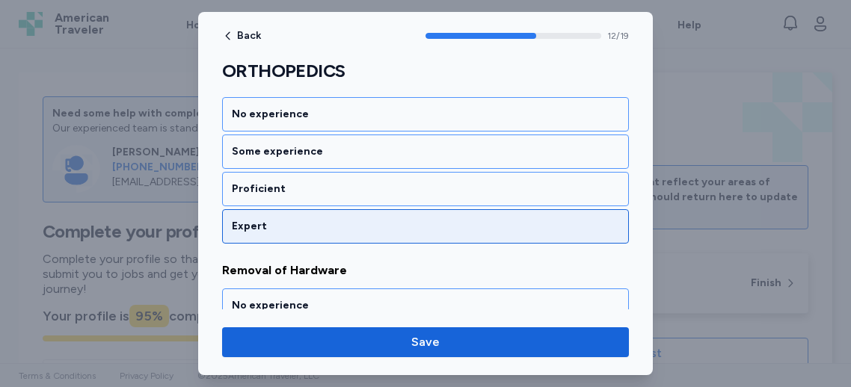
click at [283, 219] on div "Expert" at bounding box center [425, 226] width 387 height 15
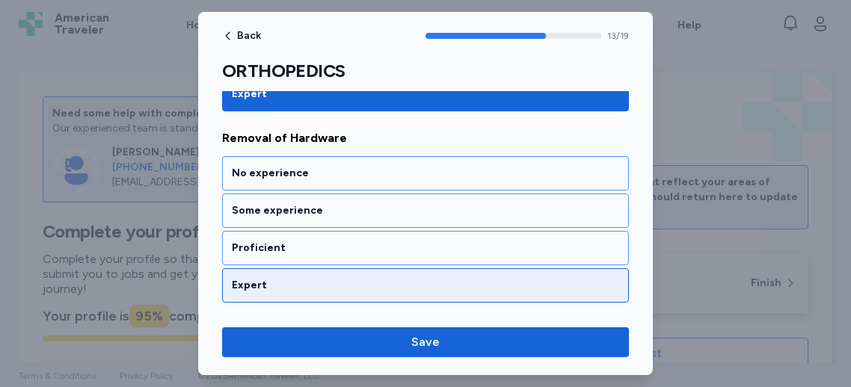
click at [304, 268] on div "Expert" at bounding box center [425, 285] width 407 height 34
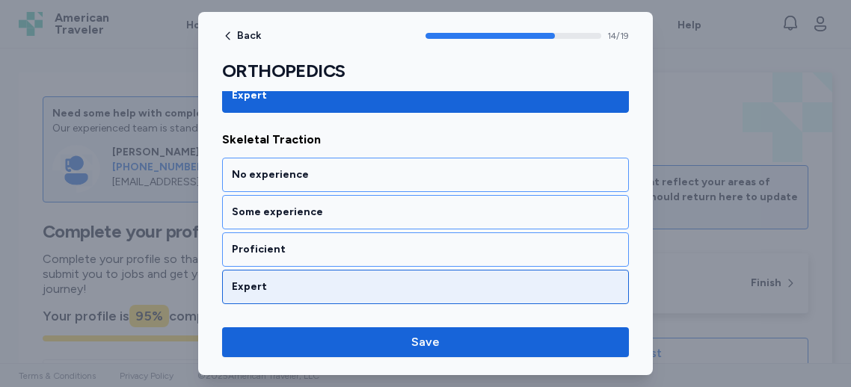
click at [335, 280] on div "Expert" at bounding box center [425, 287] width 387 height 15
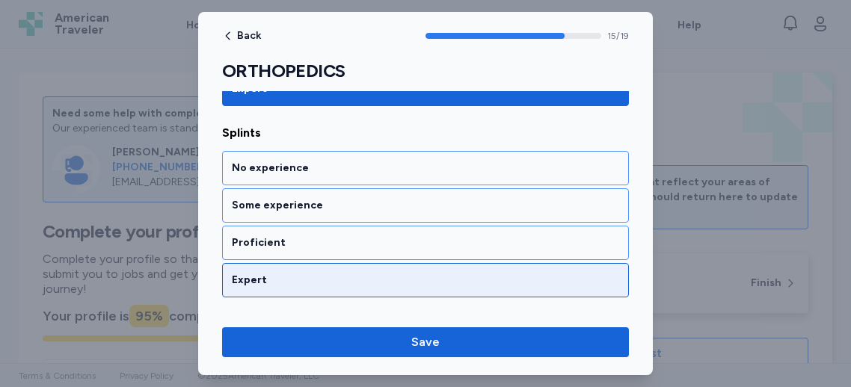
click at [334, 273] on div "Expert" at bounding box center [425, 280] width 387 height 15
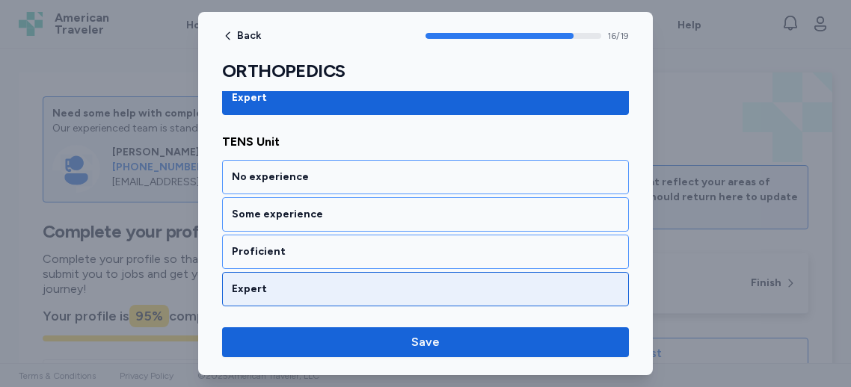
click at [273, 272] on div "Expert" at bounding box center [425, 289] width 407 height 34
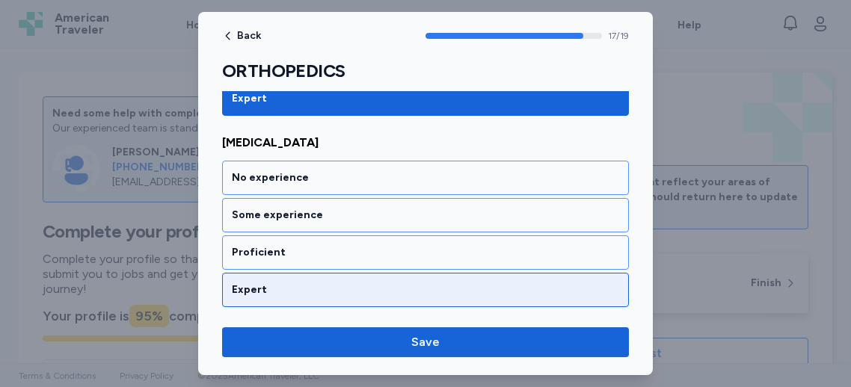
click at [304, 273] on div "Expert" at bounding box center [425, 290] width 407 height 34
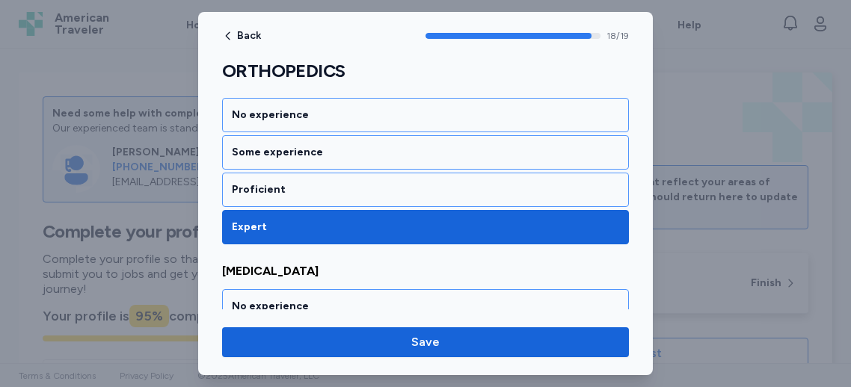
scroll to position [3602, 0]
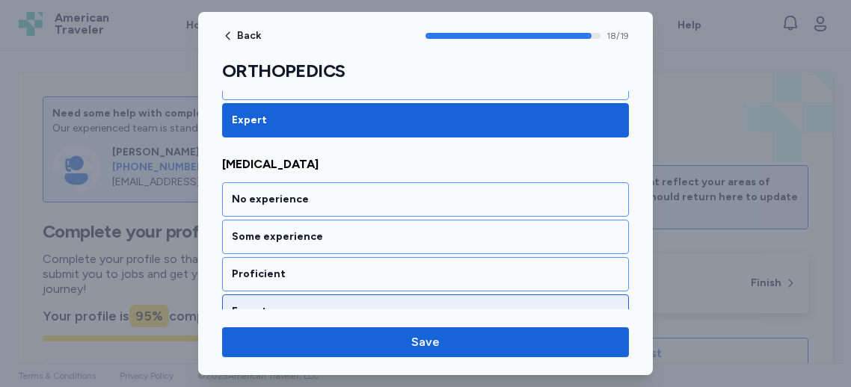
click at [301, 304] on div "Expert" at bounding box center [425, 311] width 387 height 15
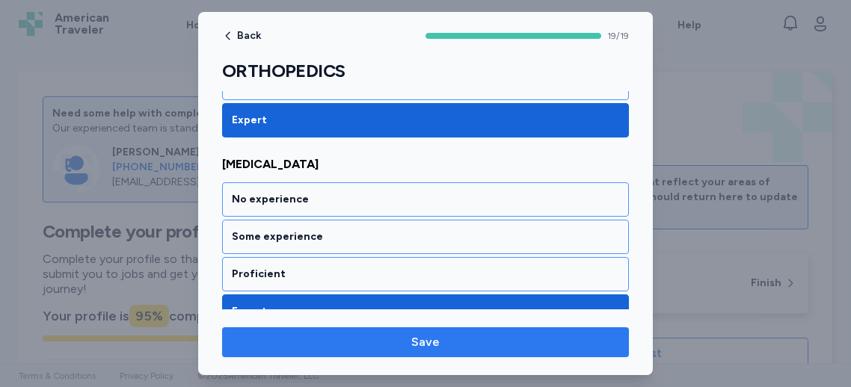
click at [375, 331] on div "Back 19 / 19 ORTHOPEDICS Rate your ability as accurately as possible for each s…" at bounding box center [425, 193] width 455 height 363
click at [370, 340] on span "Save" at bounding box center [425, 343] width 383 height 18
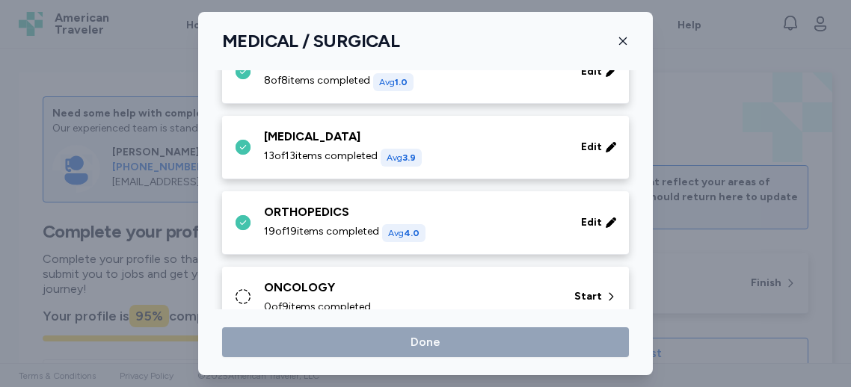
scroll to position [616, 0]
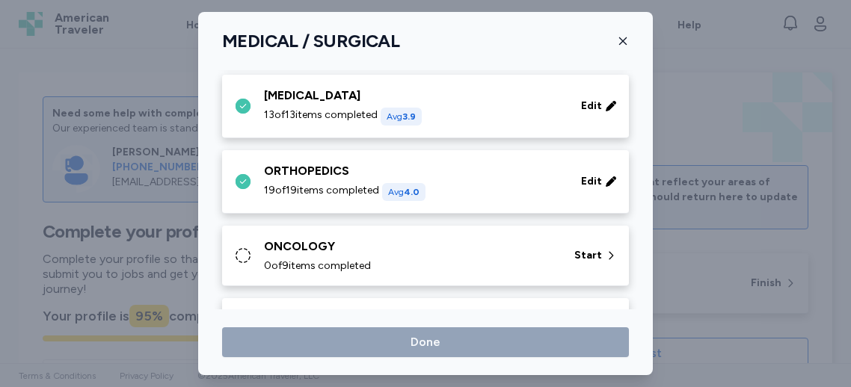
click at [316, 269] on span "0 of 9 items completed" at bounding box center [317, 266] width 107 height 15
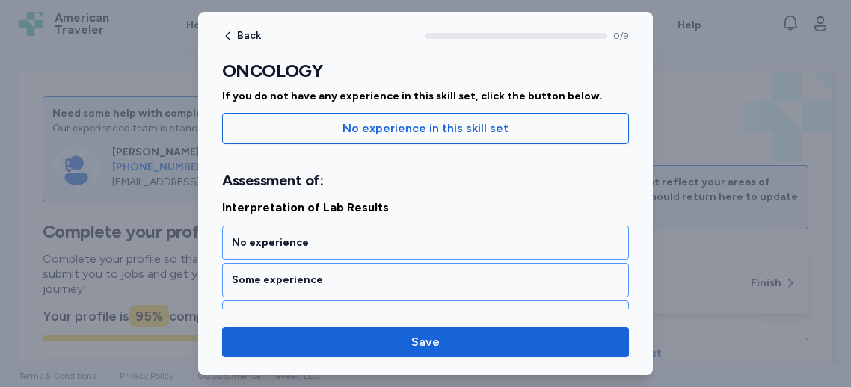
scroll to position [289, 0]
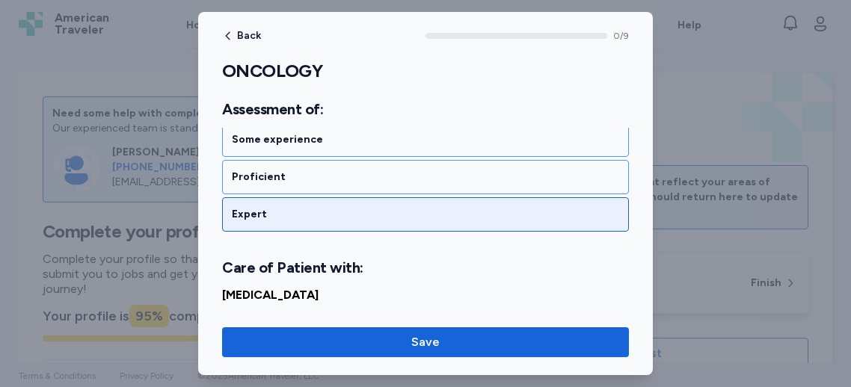
click at [315, 214] on div "Expert" at bounding box center [425, 214] width 387 height 15
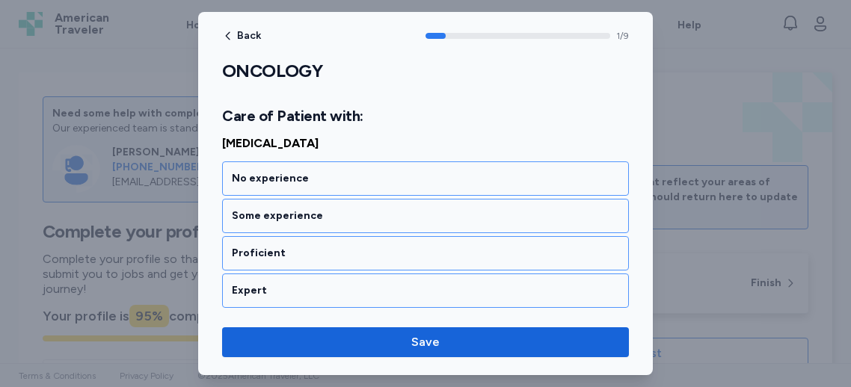
click at [288, 292] on div "Expert" at bounding box center [425, 290] width 387 height 15
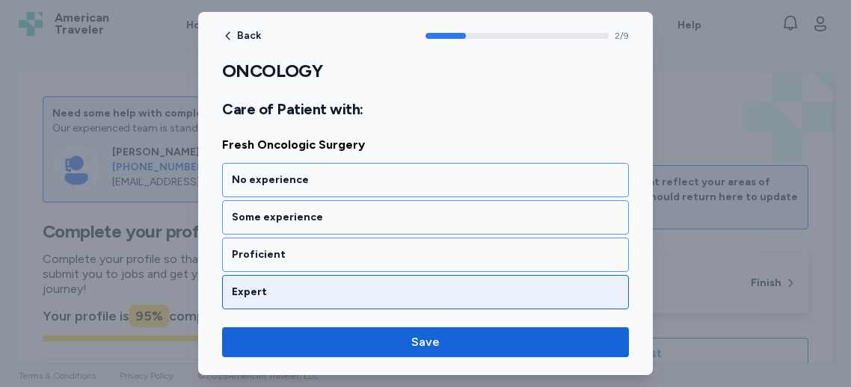
click at [271, 290] on div "Expert" at bounding box center [425, 292] width 387 height 15
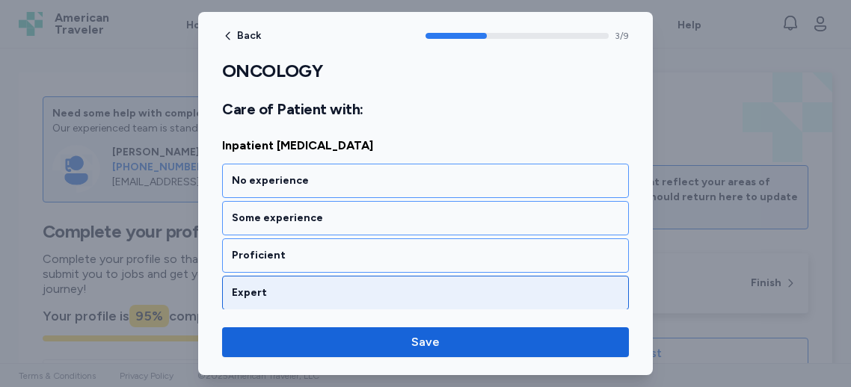
click at [277, 298] on div "Expert" at bounding box center [425, 293] width 407 height 34
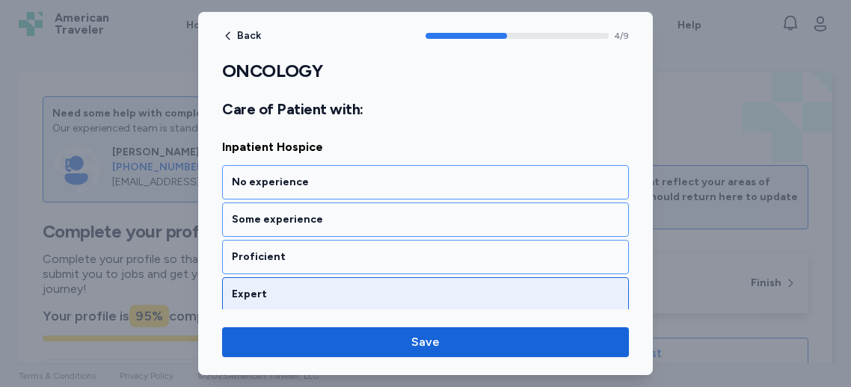
click at [288, 289] on div "Expert" at bounding box center [425, 294] width 387 height 15
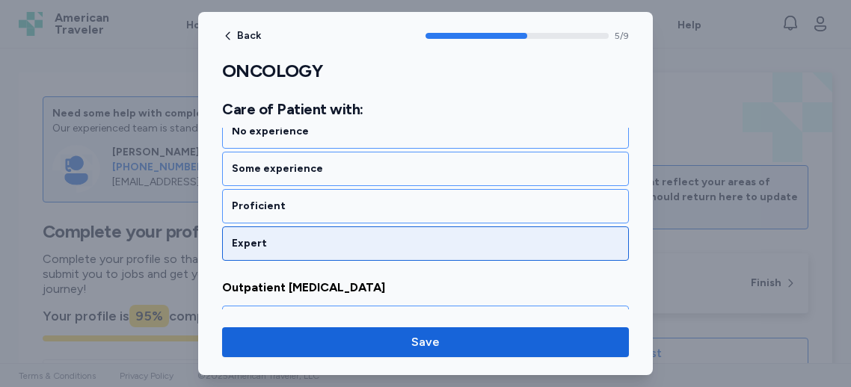
click at [303, 239] on div "Expert" at bounding box center [425, 243] width 387 height 15
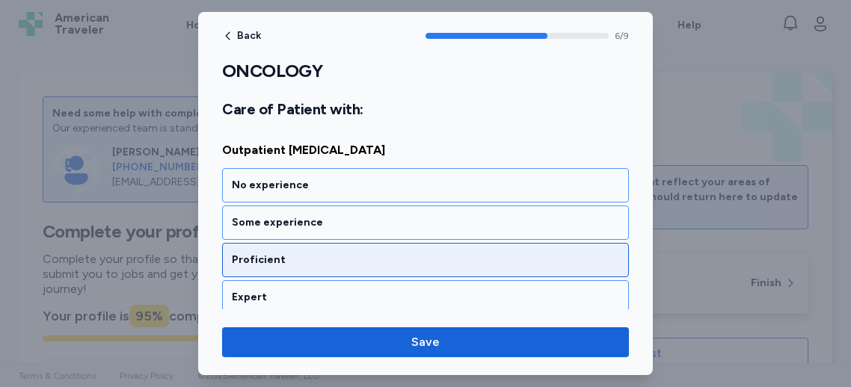
scroll to position [1393, 0]
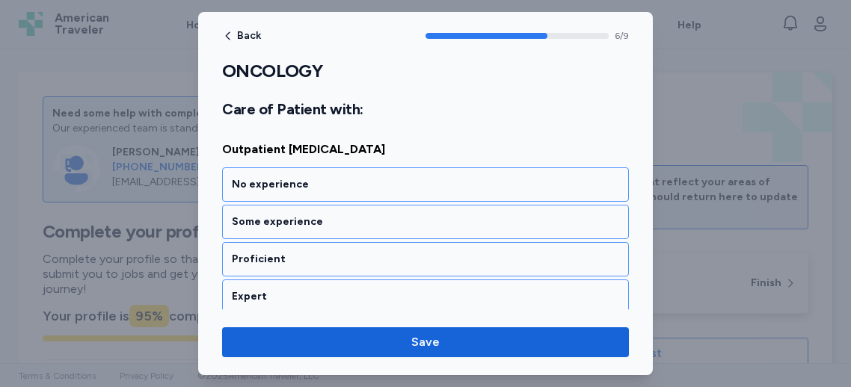
click at [269, 289] on div "Expert" at bounding box center [425, 296] width 387 height 15
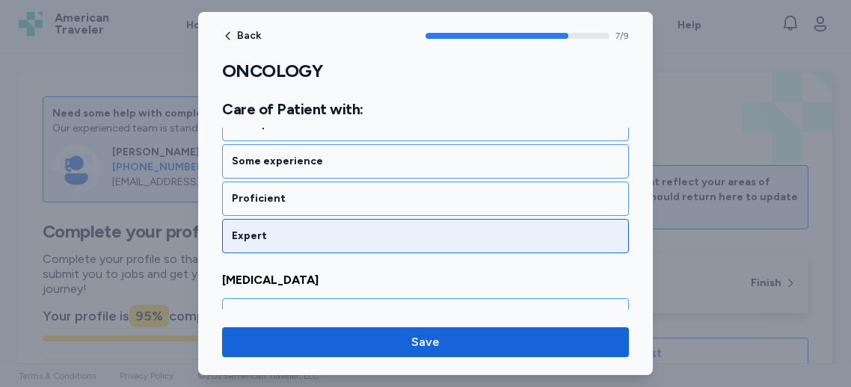
click at [271, 229] on div "Expert" at bounding box center [425, 236] width 387 height 15
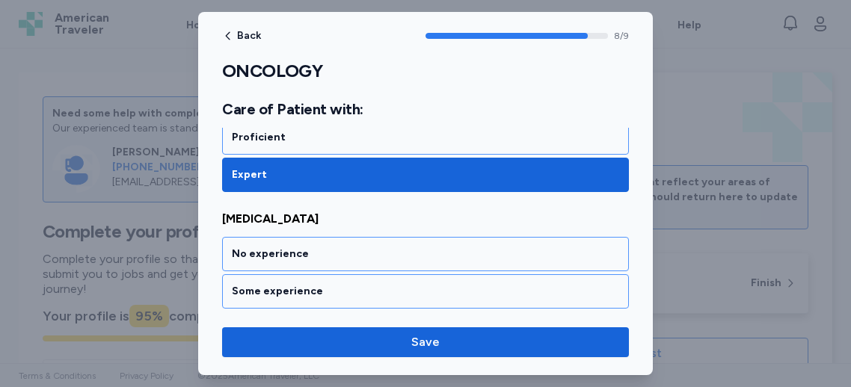
scroll to position [1773, 0]
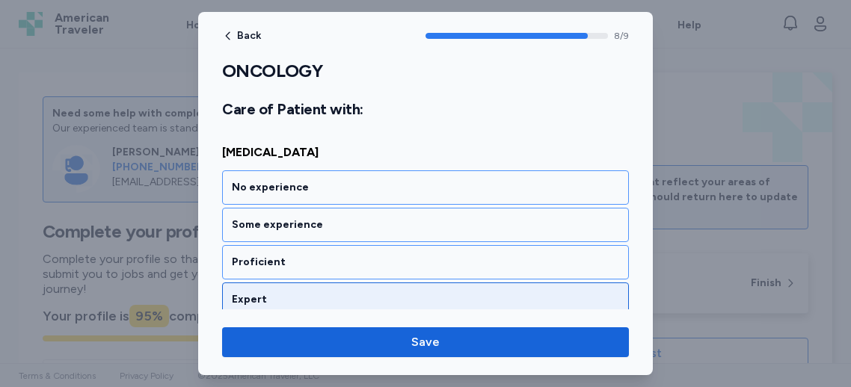
click at [306, 283] on div "Expert" at bounding box center [425, 300] width 407 height 34
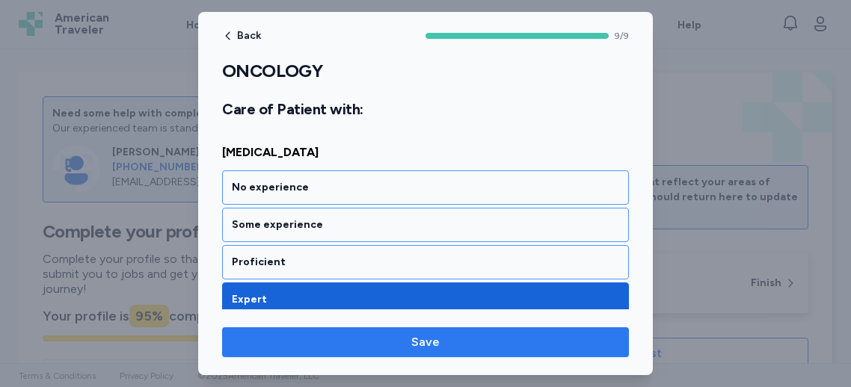
click at [393, 352] on button "Save" at bounding box center [425, 343] width 407 height 30
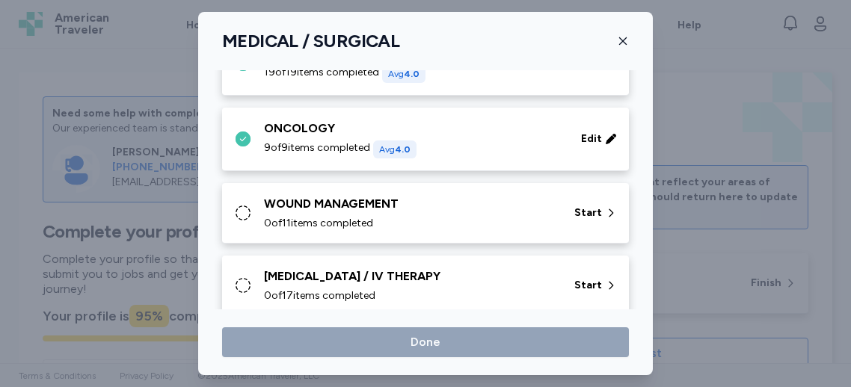
scroll to position [781, 0]
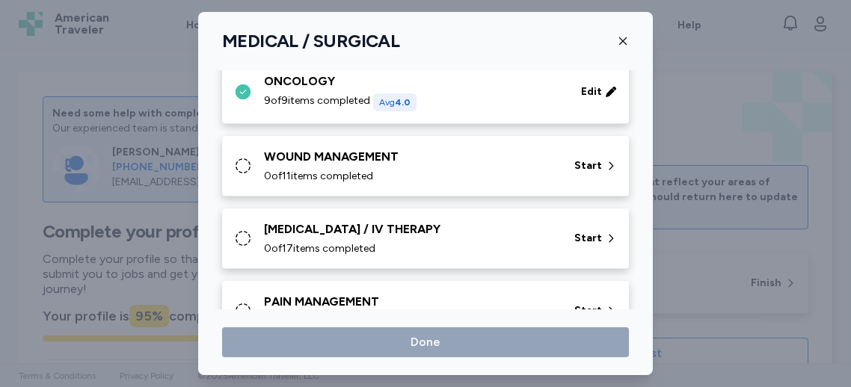
click at [430, 169] on div "0 of 11 items completed" at bounding box center [410, 176] width 292 height 15
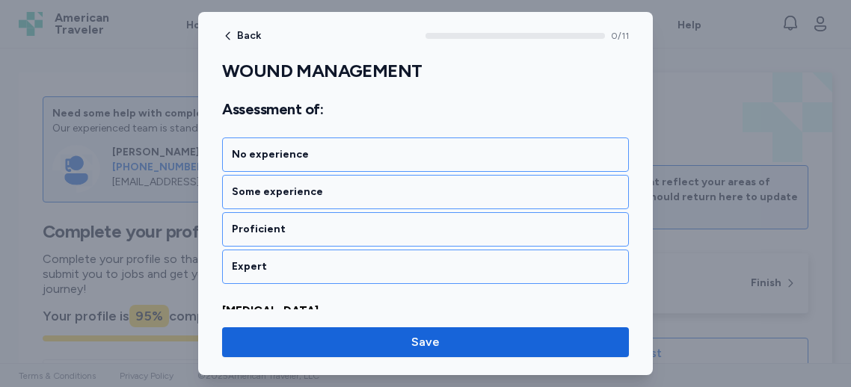
scroll to position [393, 0]
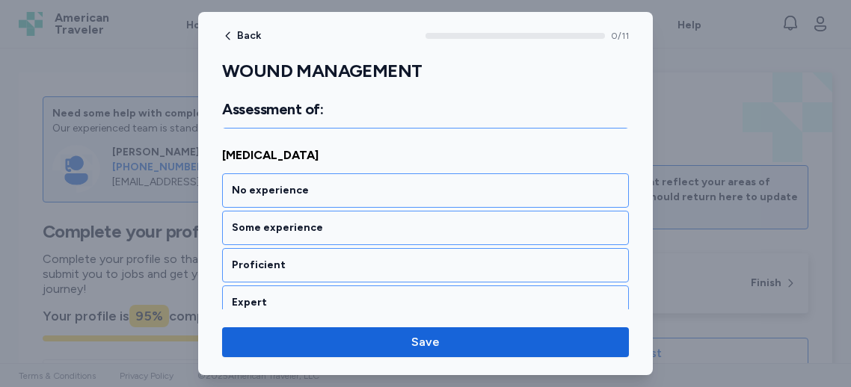
click at [254, 306] on div "Impending Skin Breakdown No experience Some experience Proficient Expert Stasis…" at bounding box center [425, 233] width 407 height 556
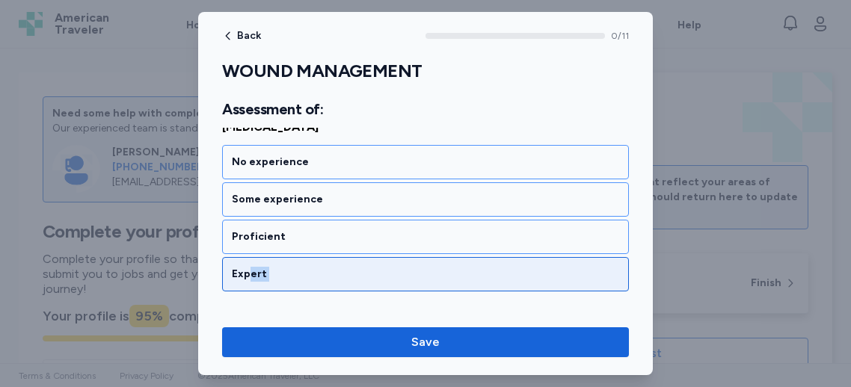
click at [271, 275] on div "Expert" at bounding box center [425, 274] width 387 height 15
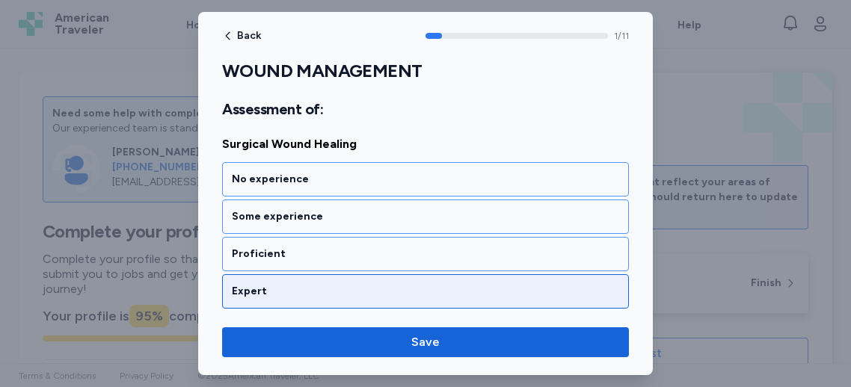
click at [272, 286] on div "Expert" at bounding box center [425, 291] width 387 height 15
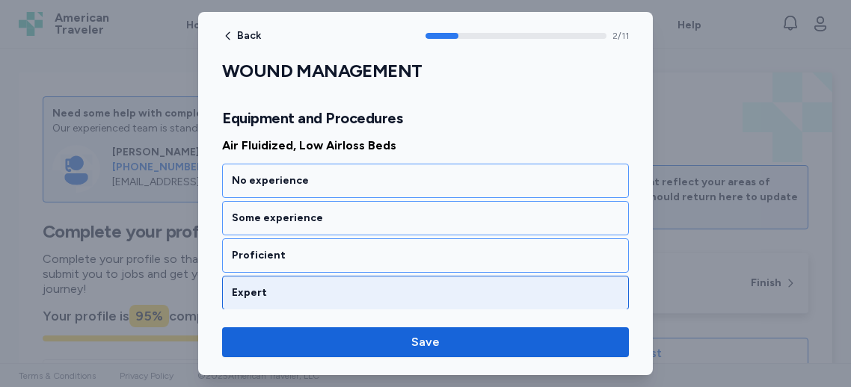
click at [280, 286] on div "Expert" at bounding box center [425, 293] width 387 height 15
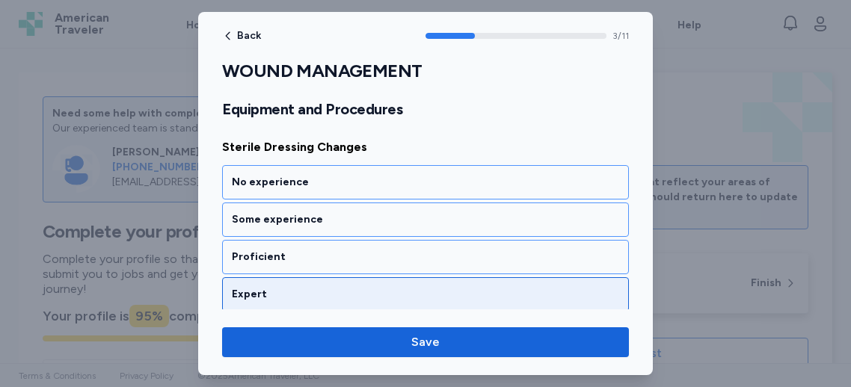
click at [298, 289] on div "Expert" at bounding box center [425, 294] width 387 height 15
click at [300, 279] on div "Expert" at bounding box center [425, 295] width 407 height 34
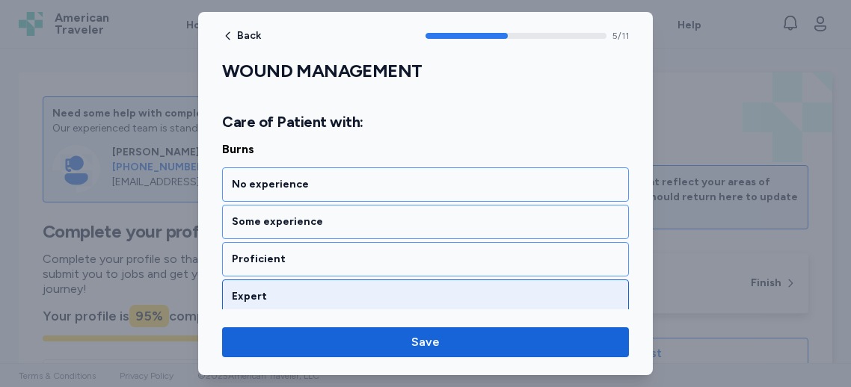
click at [312, 289] on div "Expert" at bounding box center [425, 296] width 387 height 15
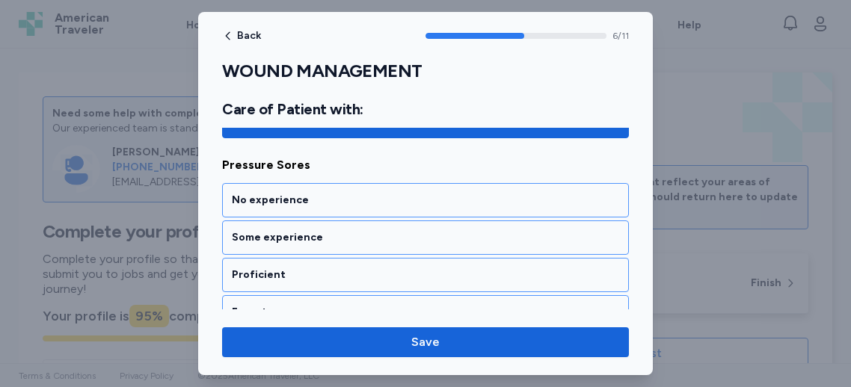
scroll to position [1620, 0]
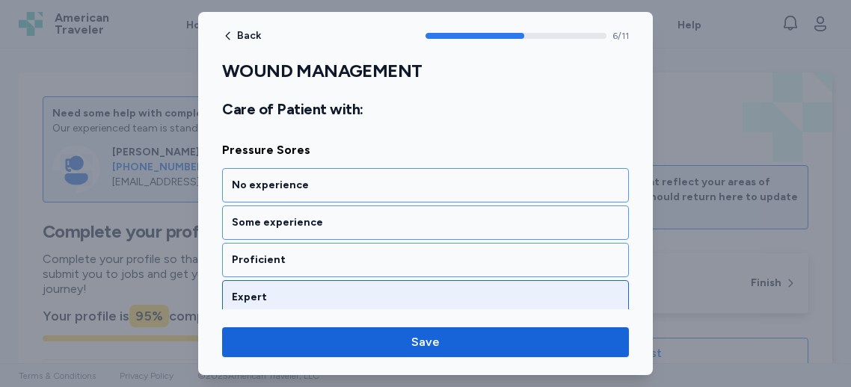
click at [381, 292] on div "Expert" at bounding box center [425, 297] width 387 height 15
click at [363, 298] on div "Expert" at bounding box center [425, 299] width 407 height 34
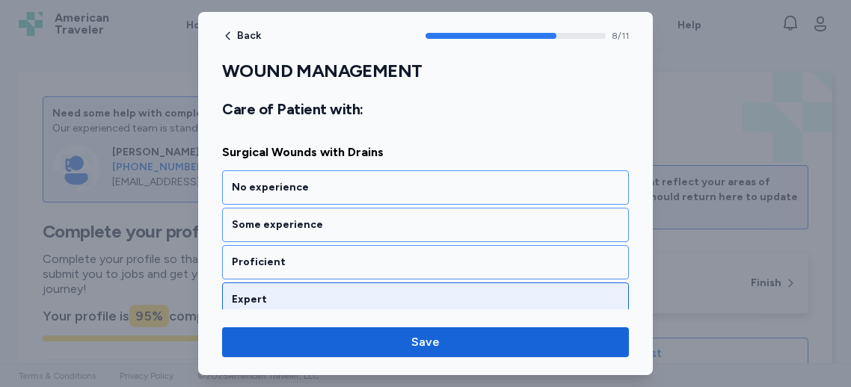
click at [396, 294] on div "Expert" at bounding box center [425, 299] width 387 height 15
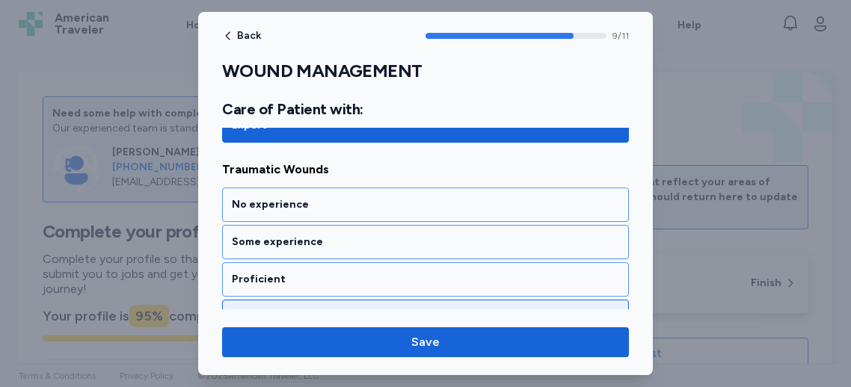
scroll to position [2190, 0]
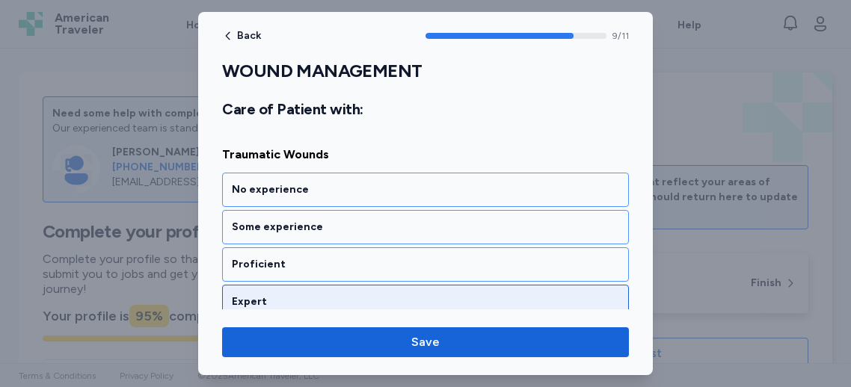
click at [394, 295] on div "Expert" at bounding box center [425, 302] width 387 height 15
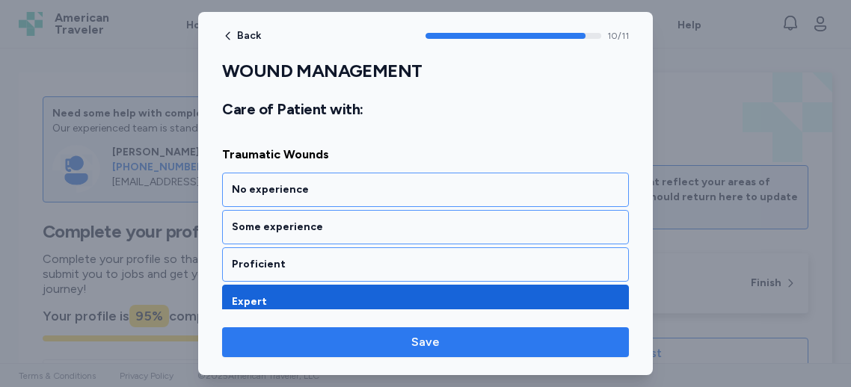
click at [355, 343] on span "Save" at bounding box center [425, 343] width 383 height 18
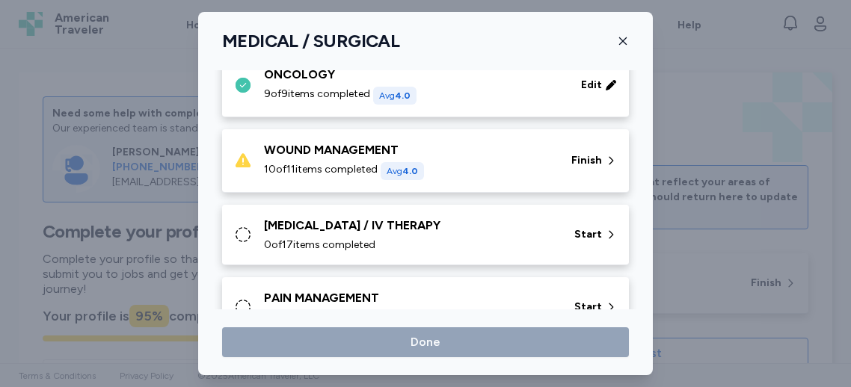
scroll to position [789, 0]
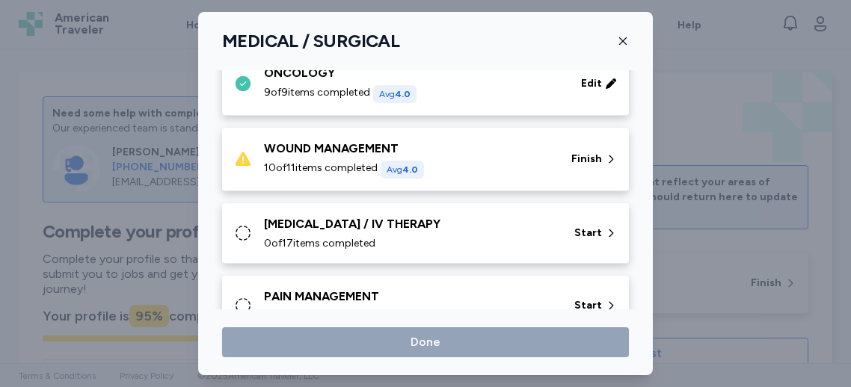
click at [339, 158] on div "WOUND MANAGEMENT 10 of 11 items completed Avg 4.0" at bounding box center [408, 159] width 289 height 39
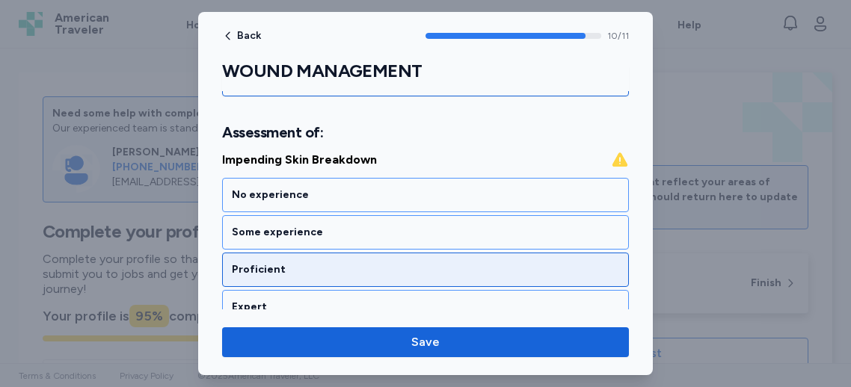
scroll to position [218, 0]
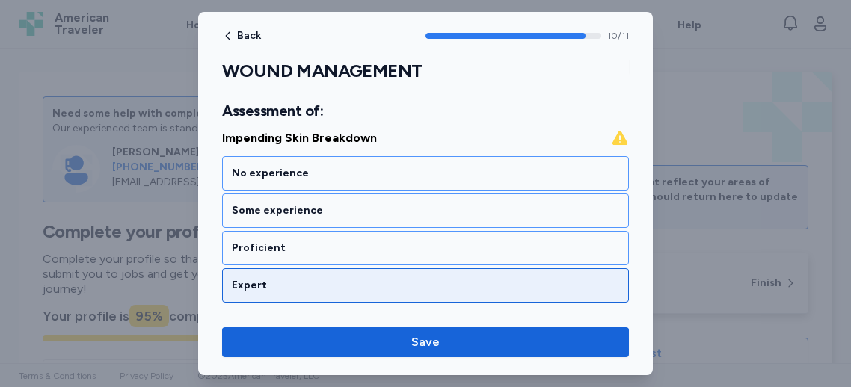
click at [324, 295] on div "Expert" at bounding box center [425, 285] width 407 height 34
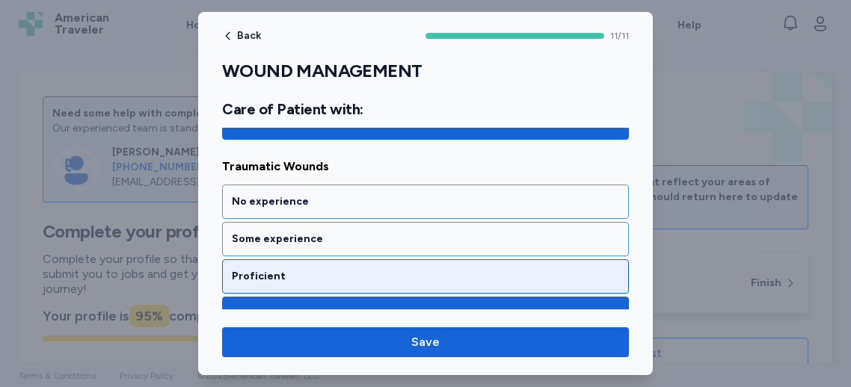
scroll to position [2190, 0]
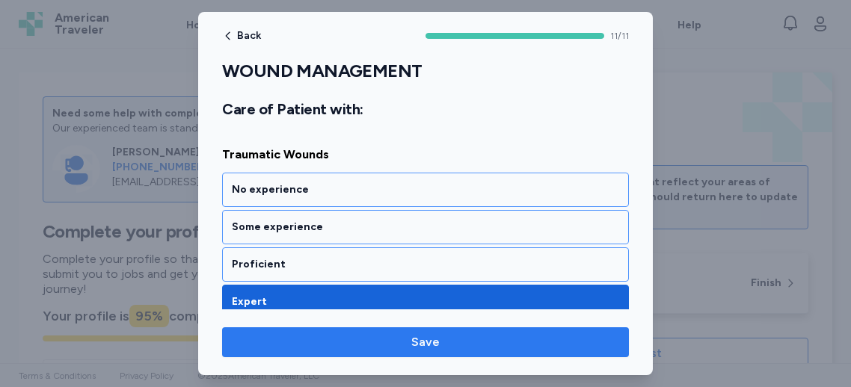
click at [390, 348] on span "Save" at bounding box center [425, 343] width 383 height 18
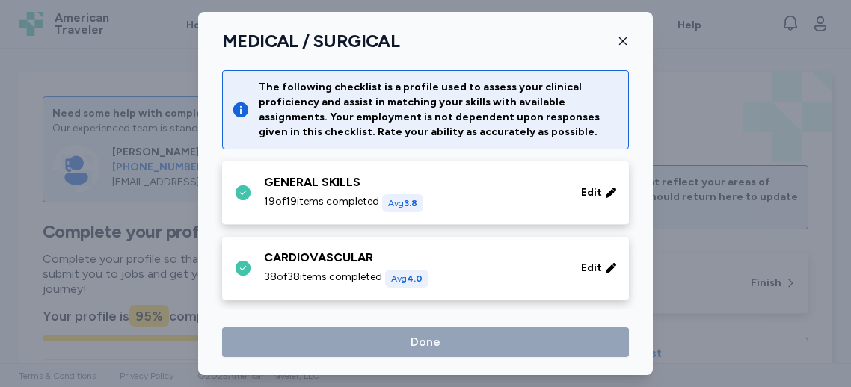
scroll to position [789, 0]
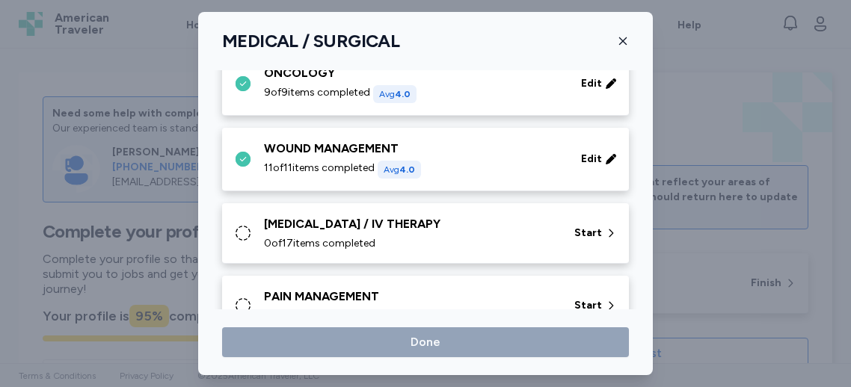
click at [421, 239] on div "0 of 17 items completed" at bounding box center [410, 243] width 292 height 15
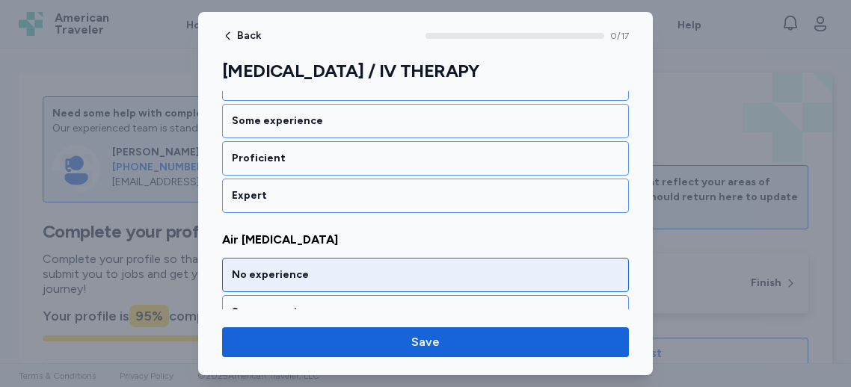
scroll to position [274, 0]
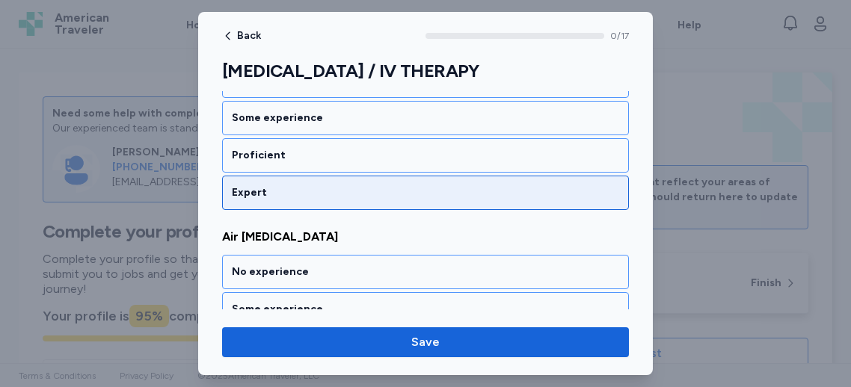
click at [431, 201] on div "Expert" at bounding box center [425, 193] width 407 height 34
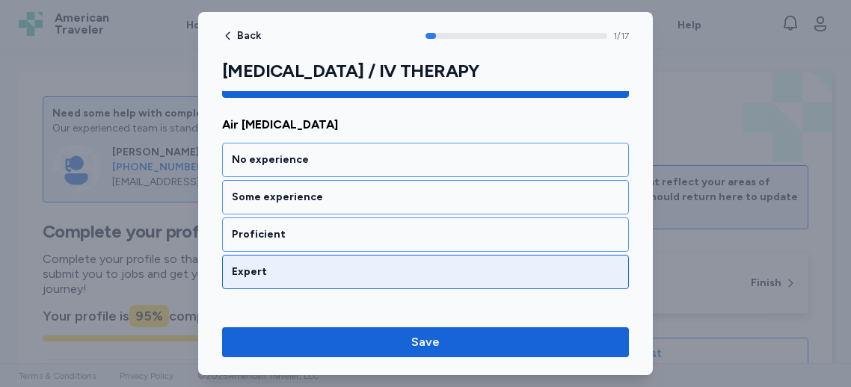
click at [375, 277] on div "Expert" at bounding box center [425, 272] width 407 height 34
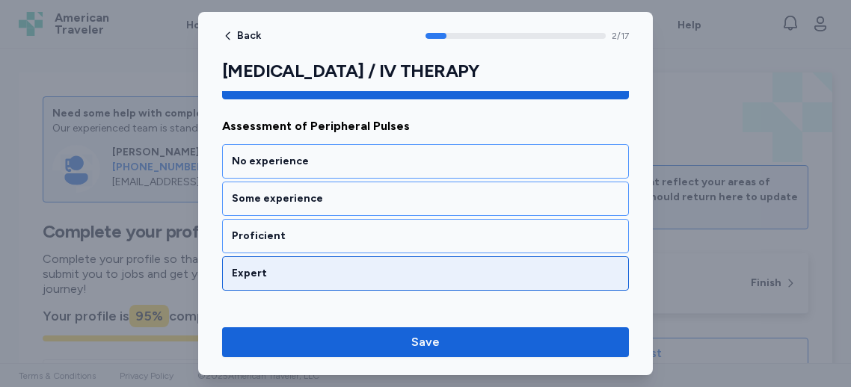
click at [378, 266] on div "Expert" at bounding box center [425, 273] width 387 height 15
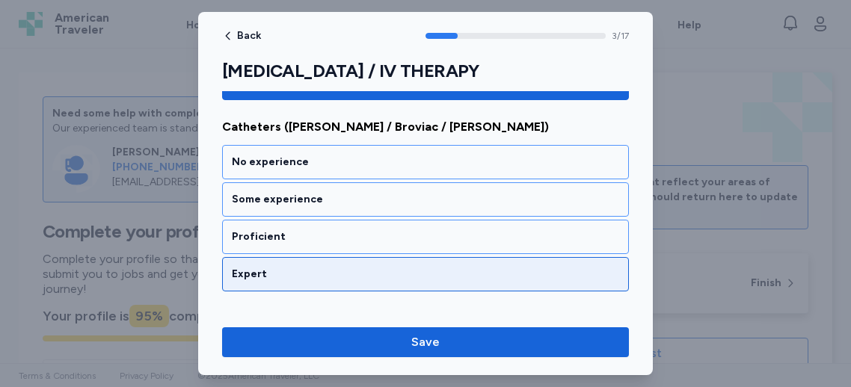
click at [369, 270] on div "Expert" at bounding box center [425, 274] width 387 height 15
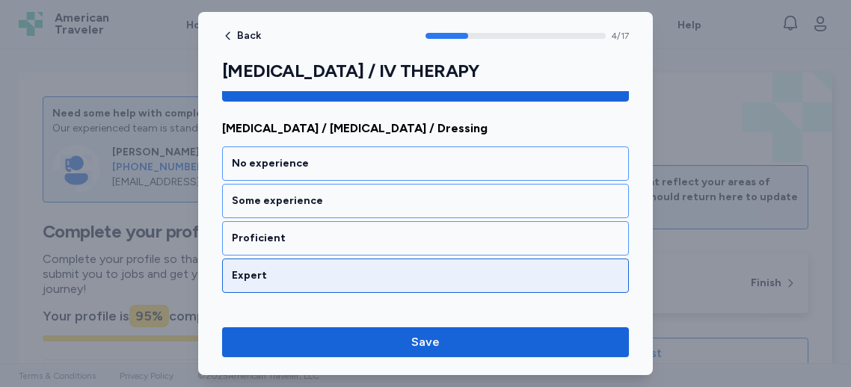
click at [366, 268] on div "Expert" at bounding box center [425, 275] width 387 height 15
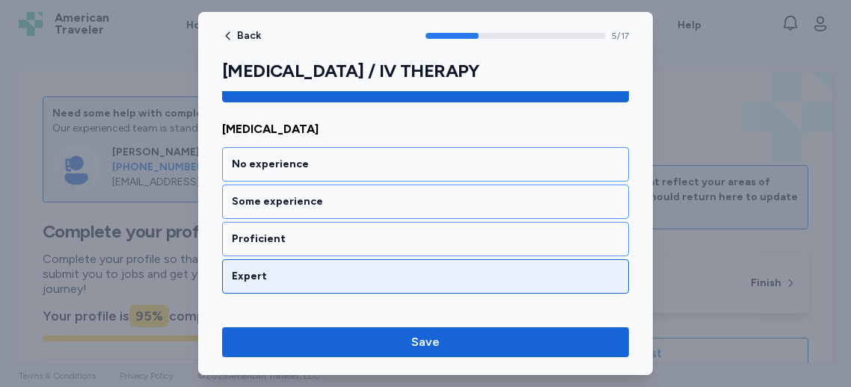
click at [371, 262] on div "Expert" at bounding box center [425, 277] width 407 height 34
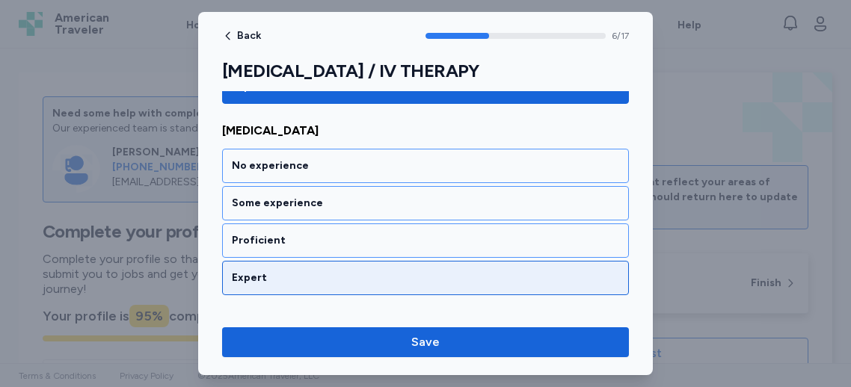
click at [381, 261] on div "Expert" at bounding box center [425, 278] width 407 height 34
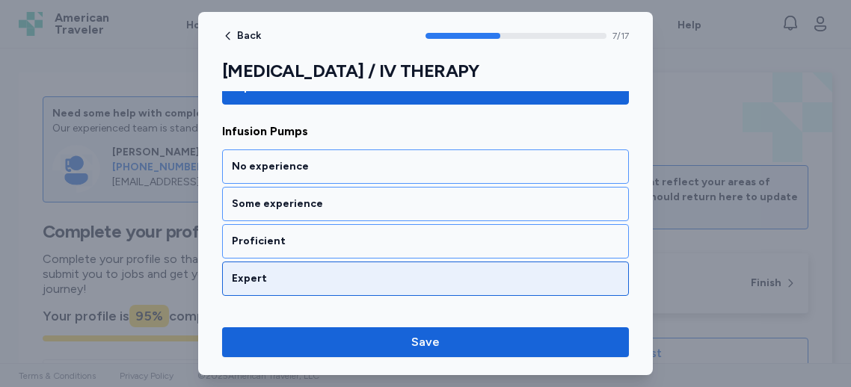
click at [381, 262] on div "Expert" at bounding box center [425, 279] width 407 height 34
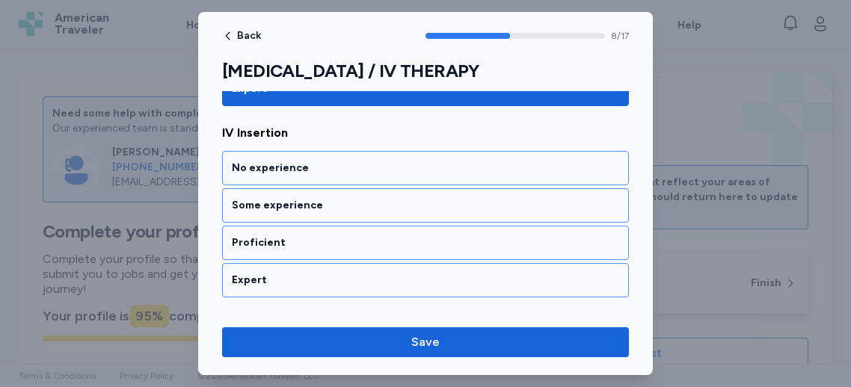
click at [372, 274] on div "Expert" at bounding box center [425, 280] width 387 height 15
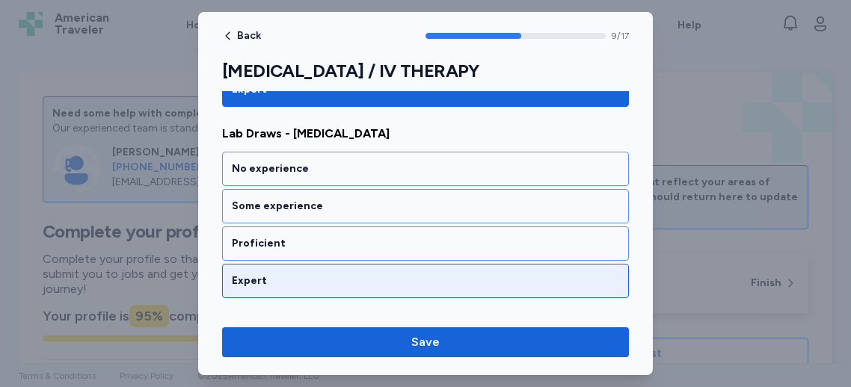
click at [356, 274] on div "Expert" at bounding box center [425, 281] width 387 height 15
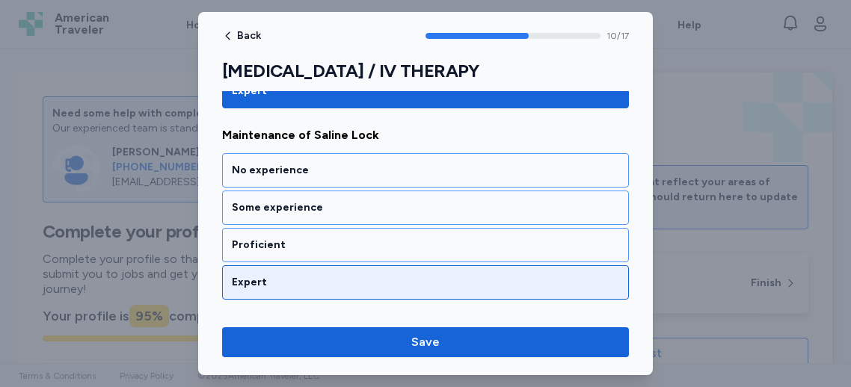
click at [352, 275] on div "Expert" at bounding box center [425, 282] width 387 height 15
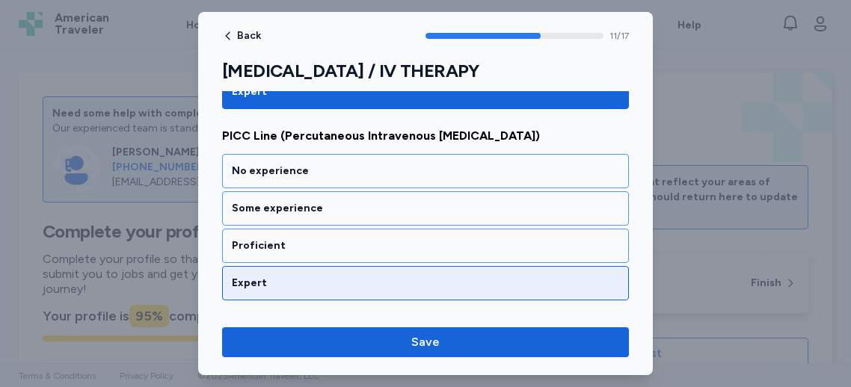
click at [326, 276] on div "Expert" at bounding box center [425, 283] width 387 height 15
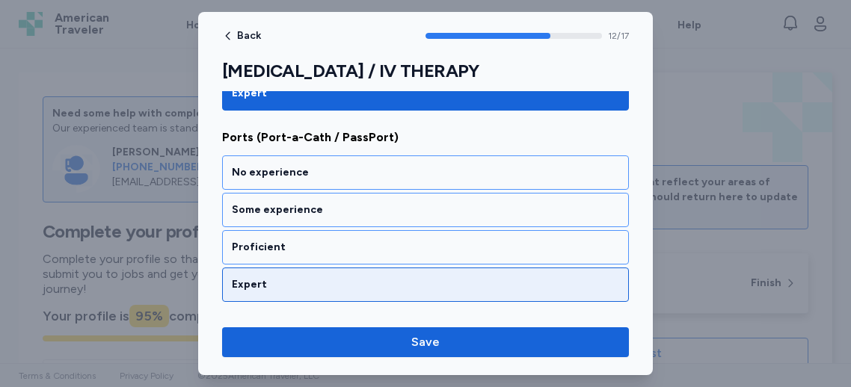
click at [339, 280] on div "Expert" at bounding box center [425, 285] width 407 height 34
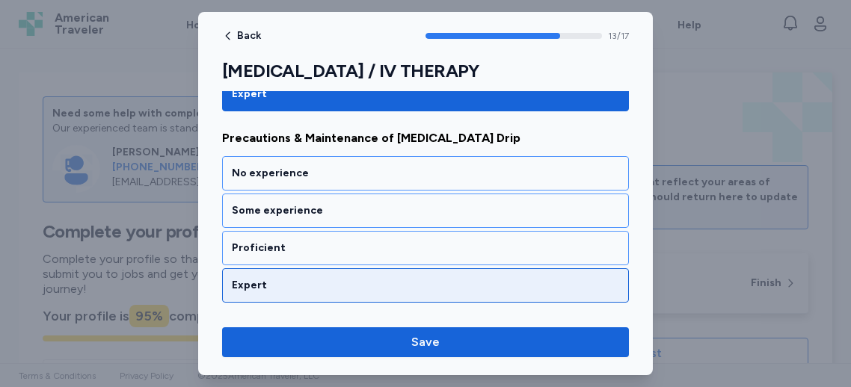
click at [322, 278] on div "Expert" at bounding box center [425, 285] width 387 height 15
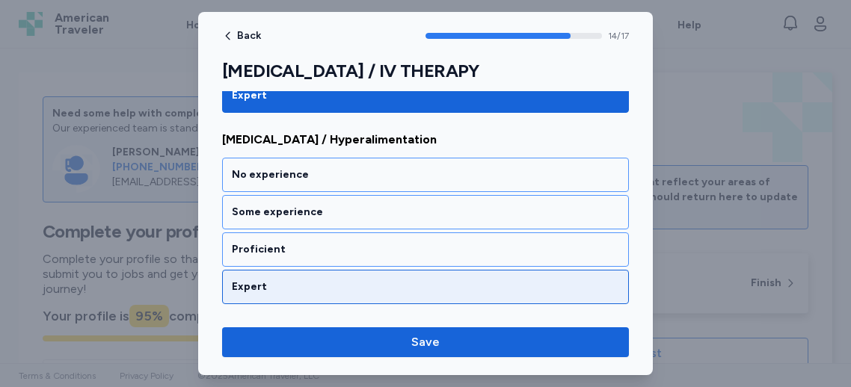
click at [316, 280] on div "Expert" at bounding box center [425, 287] width 387 height 15
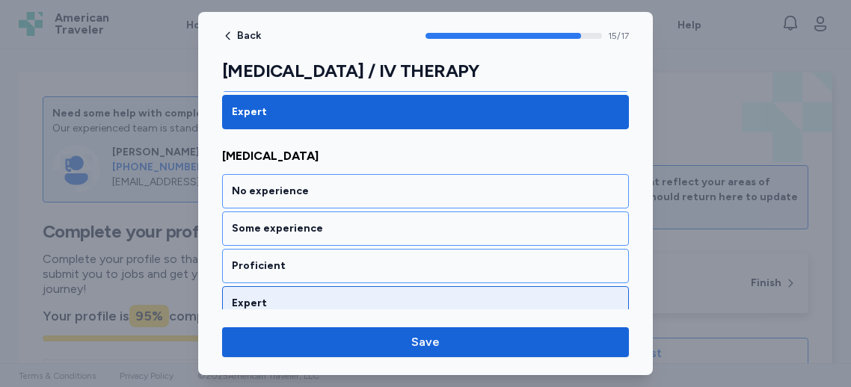
scroll to position [3051, 0]
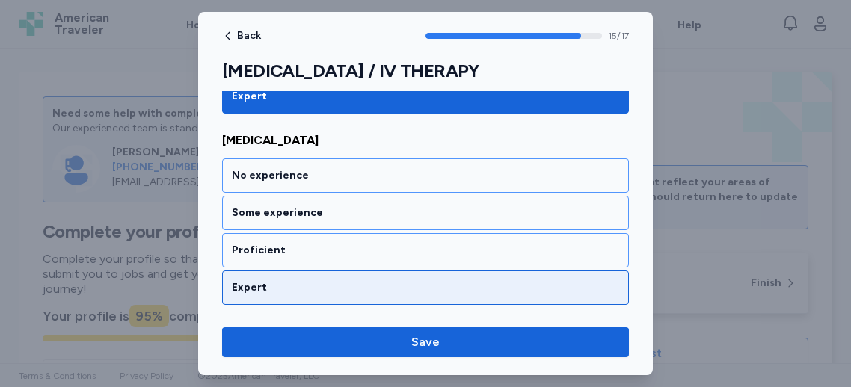
click at [263, 280] on div "Expert" at bounding box center [425, 287] width 387 height 15
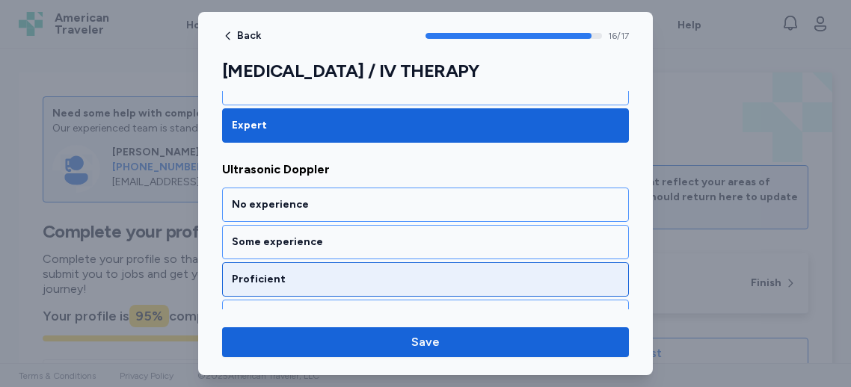
scroll to position [3221, 0]
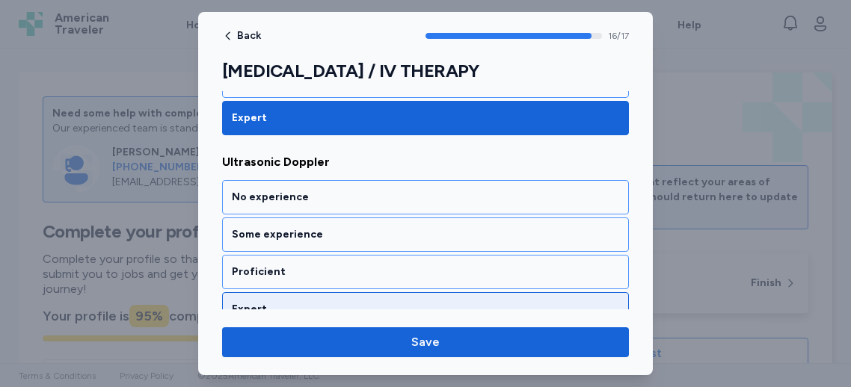
click at [271, 302] on div "Expert" at bounding box center [425, 309] width 387 height 15
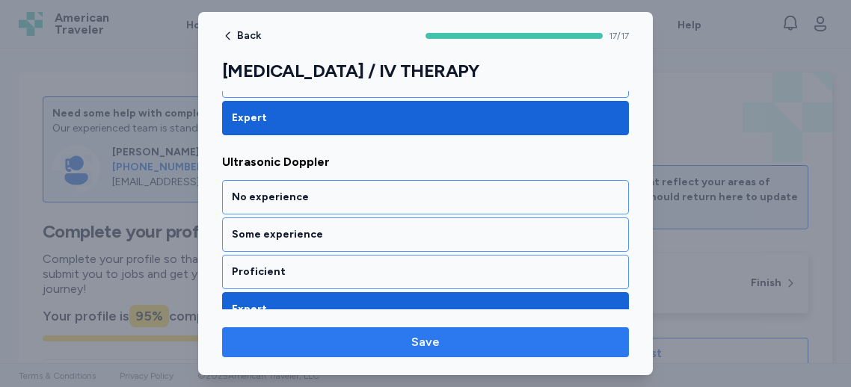
click at [441, 332] on button "Save" at bounding box center [425, 343] width 407 height 30
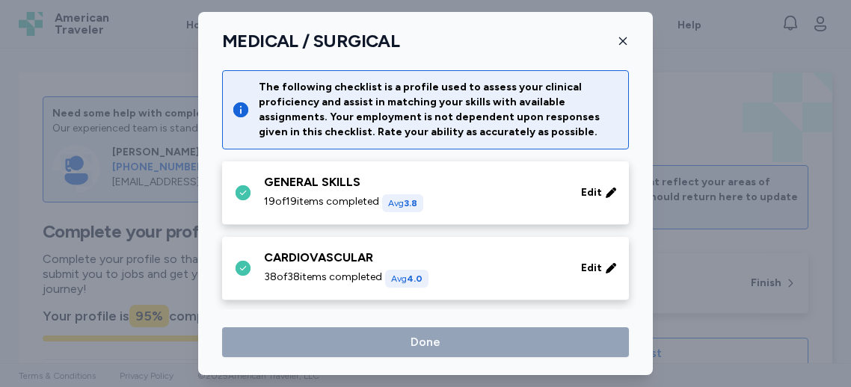
scroll to position [789, 0]
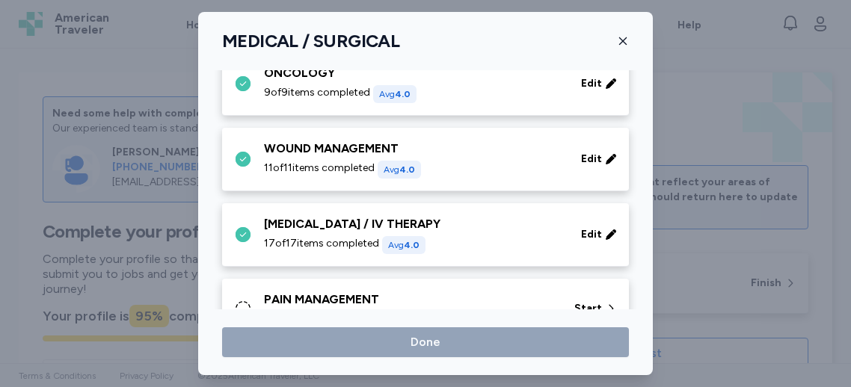
click at [427, 297] on div "PAIN MANAGEMENT" at bounding box center [410, 300] width 292 height 18
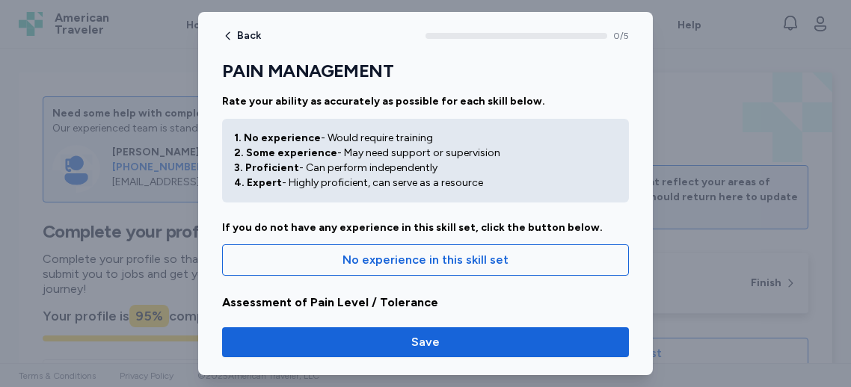
scroll to position [22, 0]
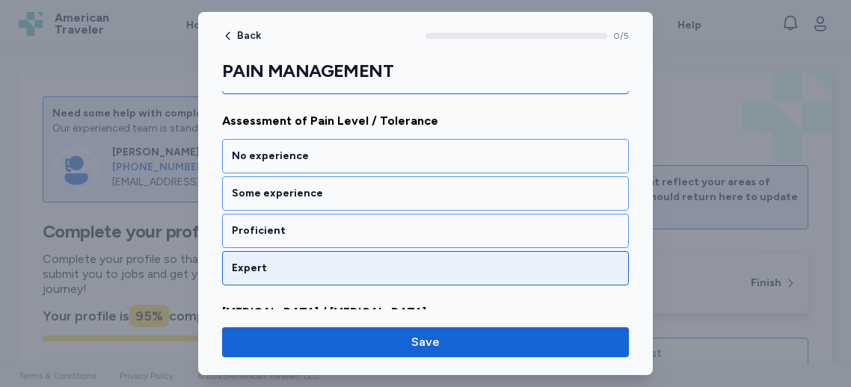
click at [358, 274] on div "Expert" at bounding box center [425, 268] width 387 height 15
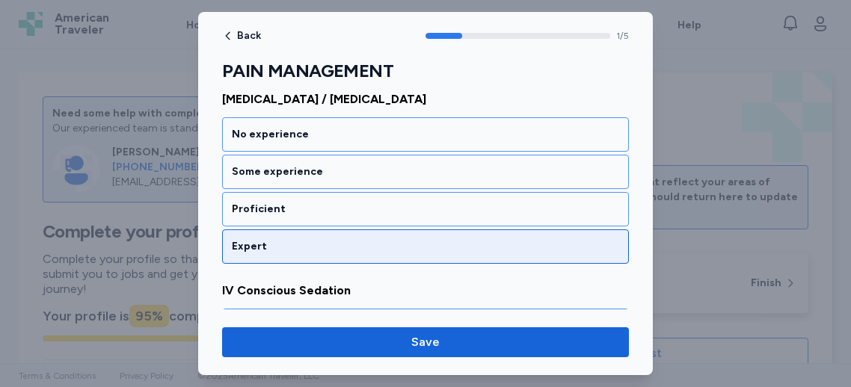
click at [333, 257] on div "Expert" at bounding box center [425, 247] width 407 height 34
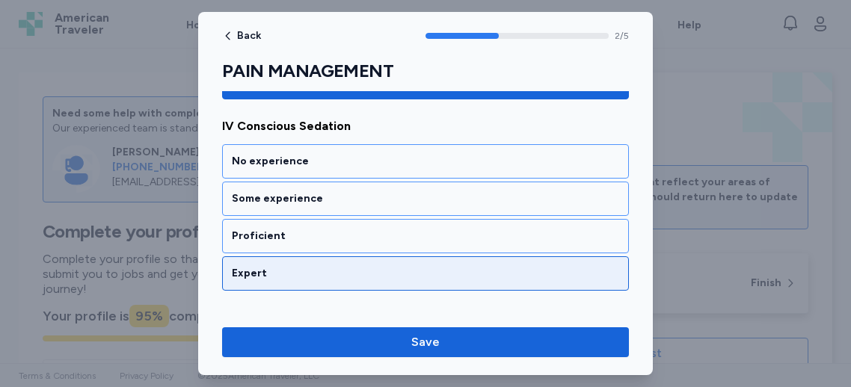
click at [331, 260] on div "Expert" at bounding box center [425, 274] width 407 height 34
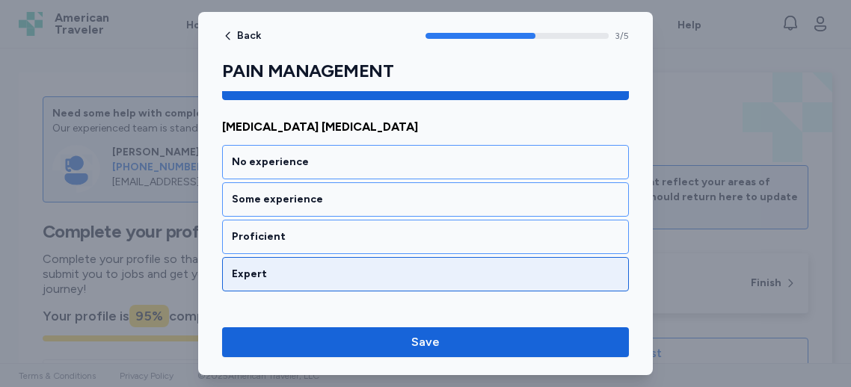
click at [336, 257] on div "Expert" at bounding box center [425, 274] width 407 height 34
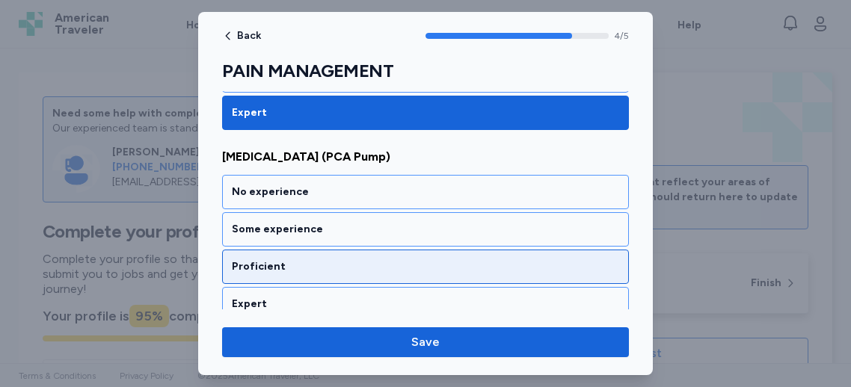
scroll to position [937, 0]
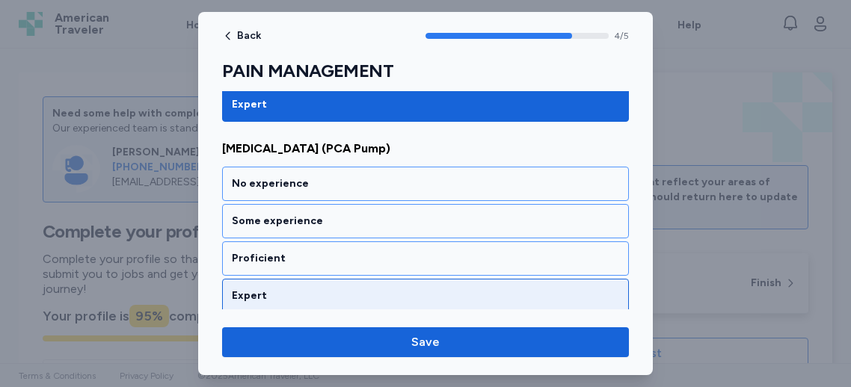
click at [347, 289] on div "Expert" at bounding box center [425, 296] width 387 height 15
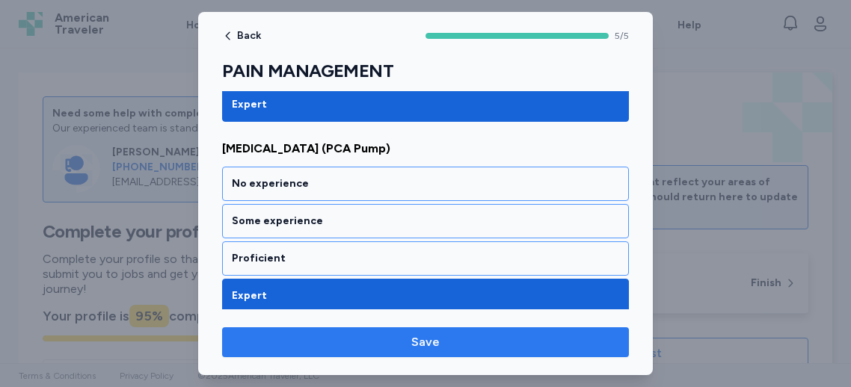
click at [398, 348] on span "Save" at bounding box center [425, 343] width 383 height 18
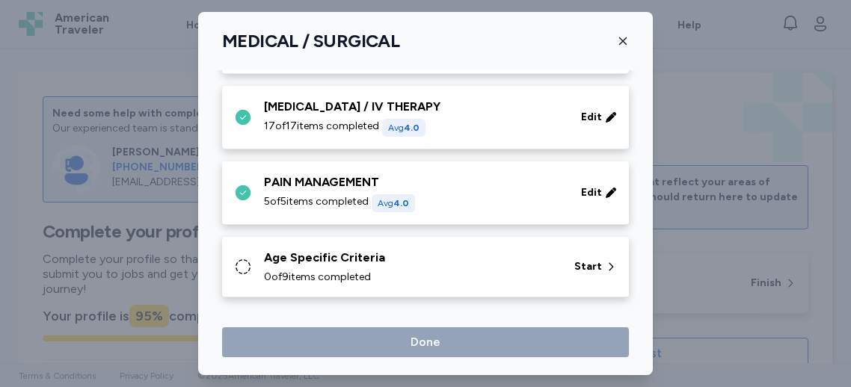
scroll to position [906, 0]
click at [389, 259] on div "Age Specific Criteria" at bounding box center [410, 258] width 292 height 18
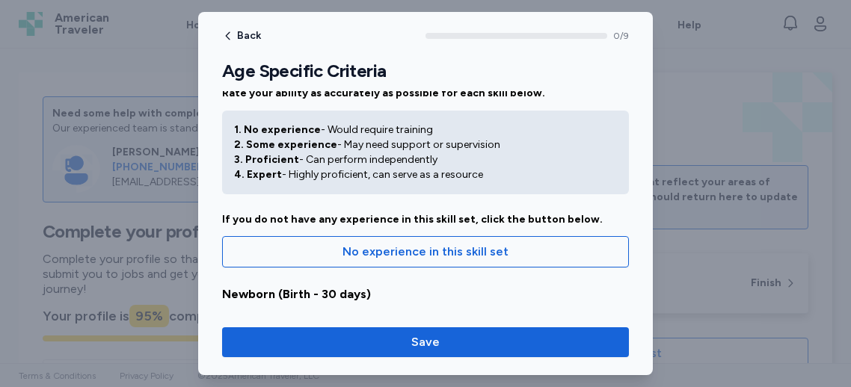
scroll to position [348, 0]
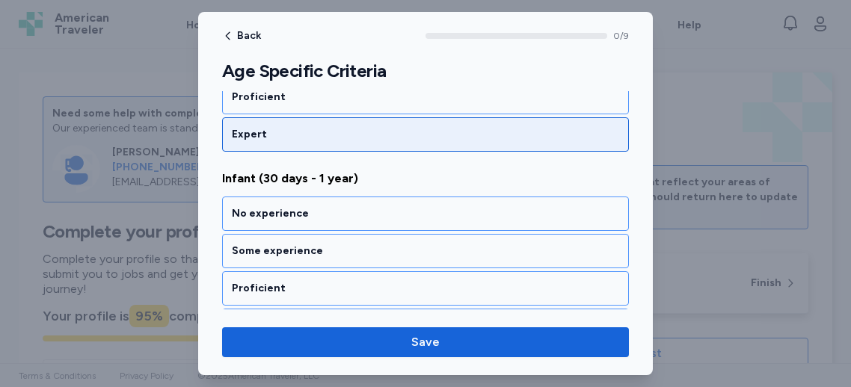
click at [321, 146] on div "Expert" at bounding box center [425, 134] width 407 height 34
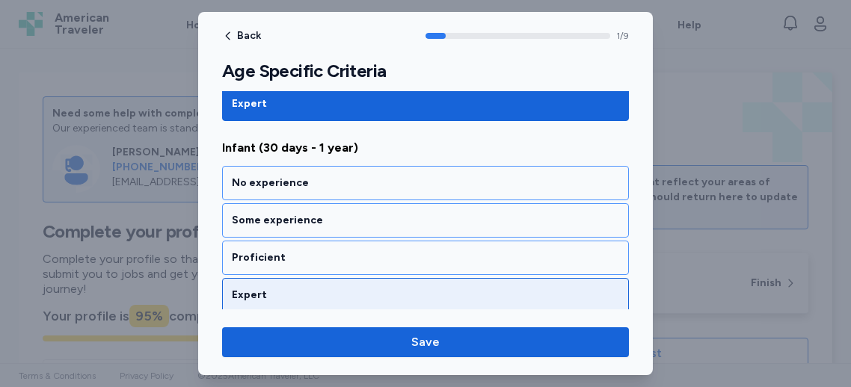
scroll to position [387, 0]
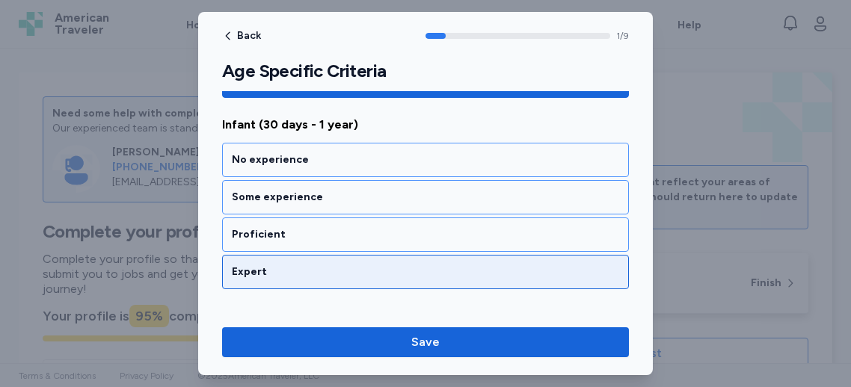
click at [299, 251] on div "No experience Some experience Proficient Expert" at bounding box center [425, 216] width 407 height 147
click at [301, 260] on div "Expert" at bounding box center [425, 272] width 407 height 34
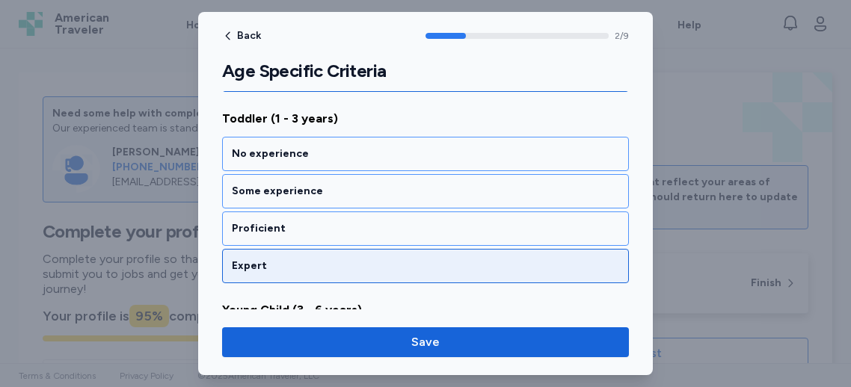
scroll to position [600, 0]
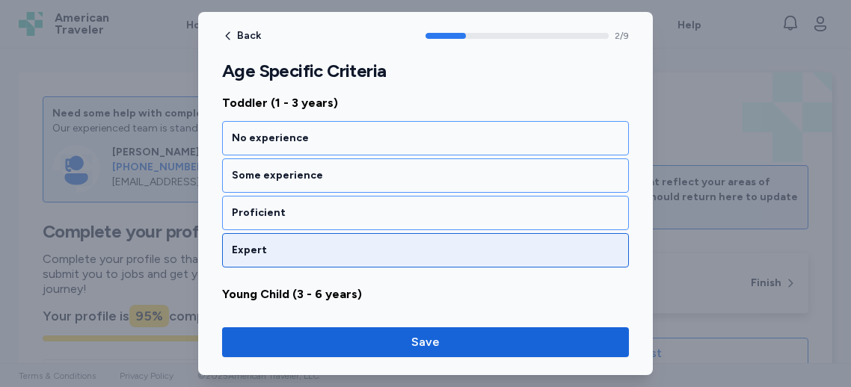
click at [349, 246] on div "Expert" at bounding box center [425, 250] width 387 height 15
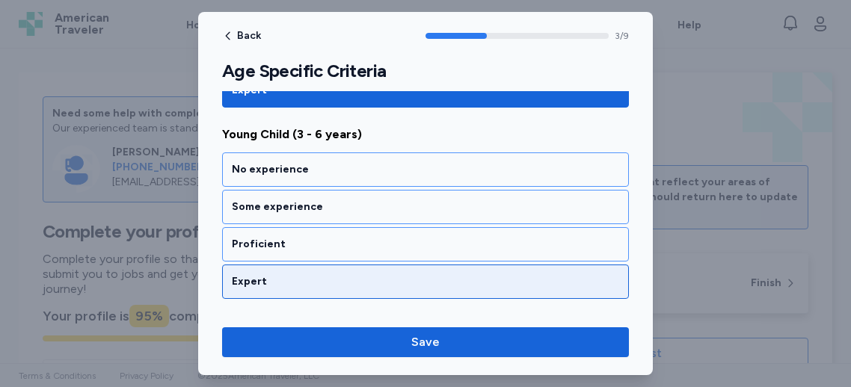
scroll to position [767, 0]
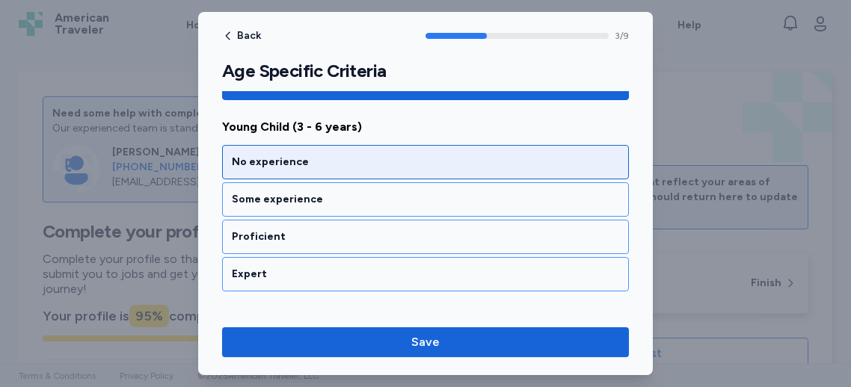
click at [345, 150] on div "No experience" at bounding box center [425, 162] width 407 height 34
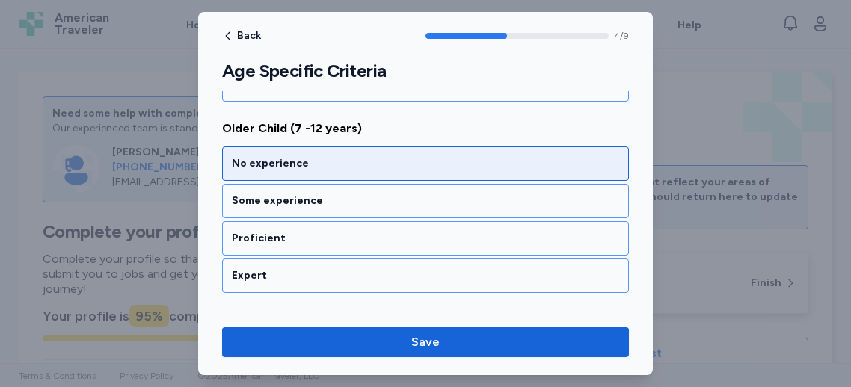
click at [334, 156] on div "No experience" at bounding box center [425, 163] width 387 height 15
click at [324, 157] on div "No experience" at bounding box center [425, 164] width 387 height 15
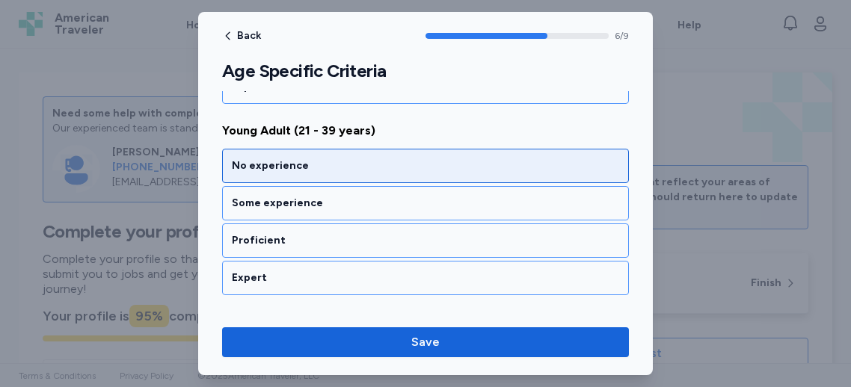
click at [321, 159] on div "No experience" at bounding box center [425, 166] width 387 height 15
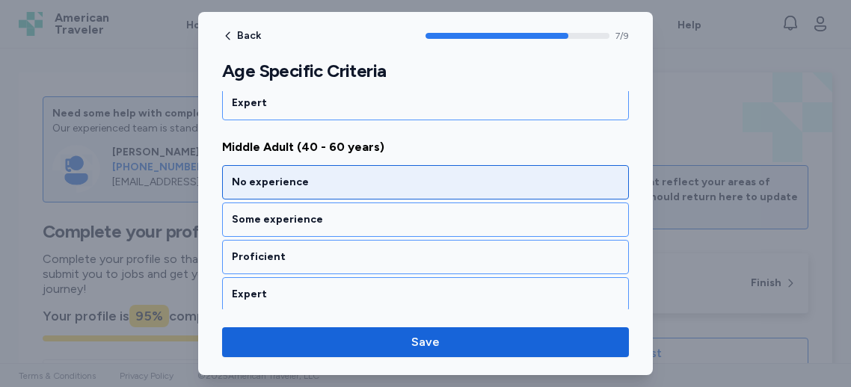
scroll to position [1529, 0]
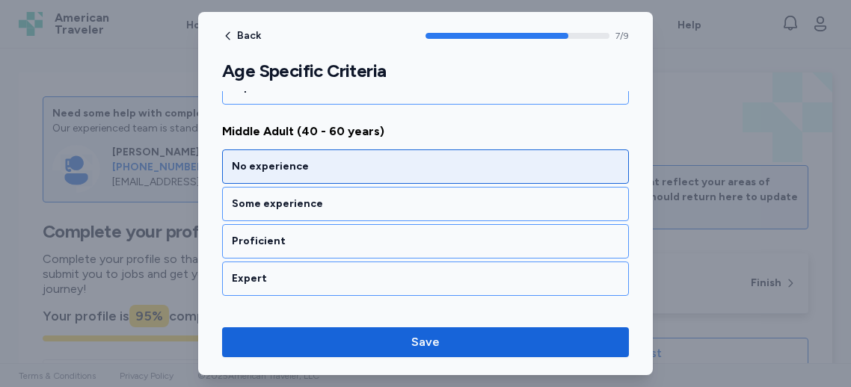
click at [332, 163] on div "No experience" at bounding box center [425, 166] width 387 height 15
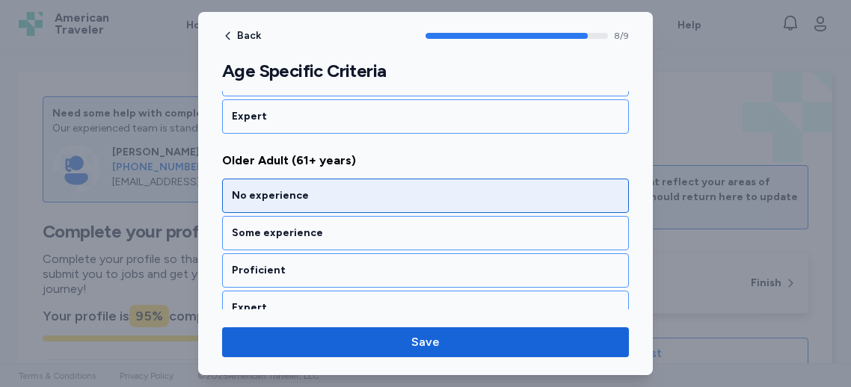
scroll to position [1699, 0]
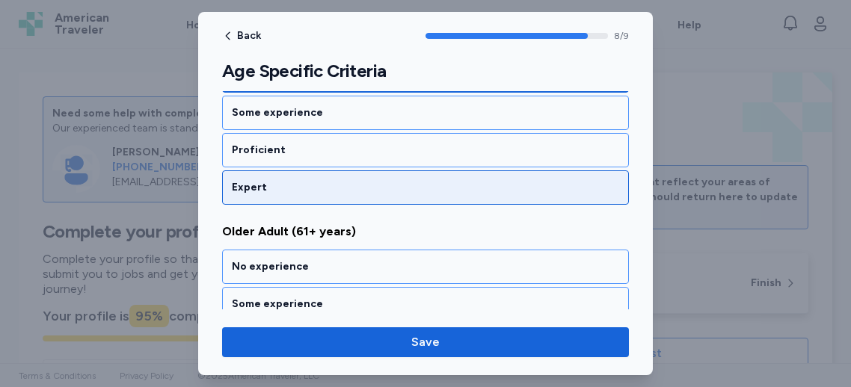
click at [306, 182] on div "Expert" at bounding box center [425, 187] width 387 height 15
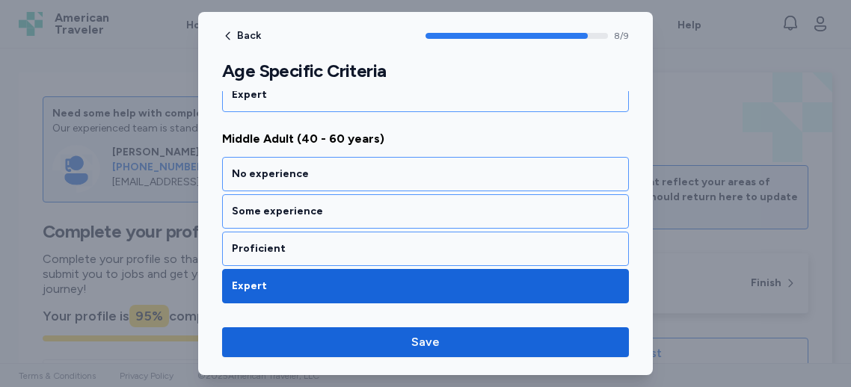
scroll to position [1302, 0]
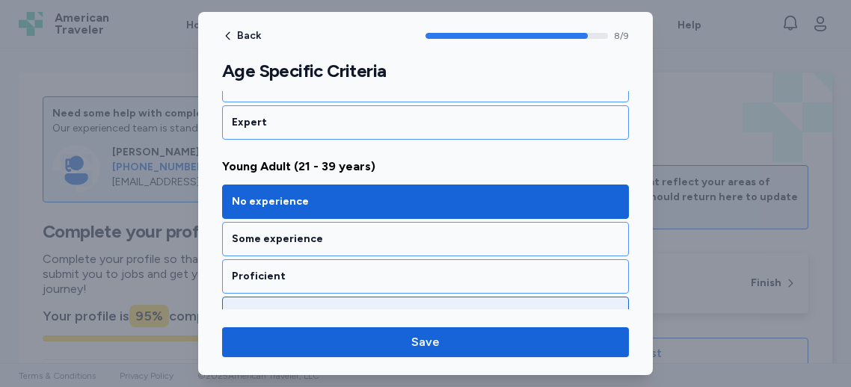
click at [257, 307] on div "Expert" at bounding box center [425, 314] width 387 height 15
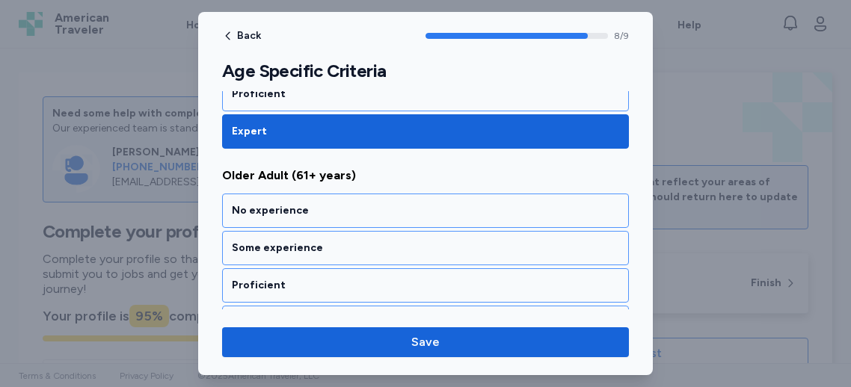
scroll to position [1699, 0]
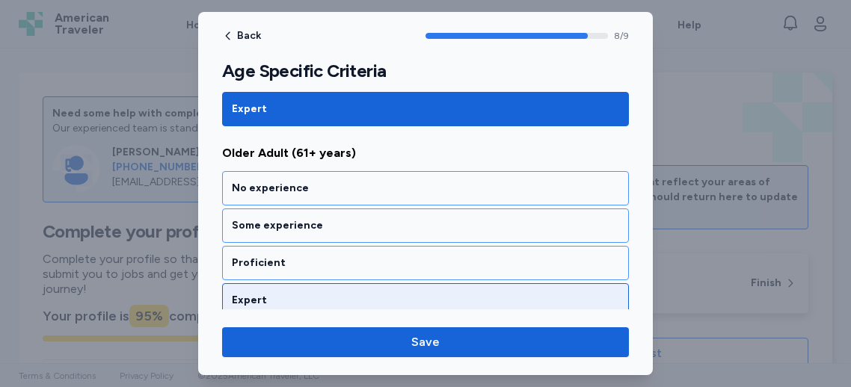
drag, startPoint x: 280, startPoint y: 282, endPoint x: 313, endPoint y: 274, distance: 34.6
click at [279, 293] on div "Expert" at bounding box center [425, 300] width 387 height 15
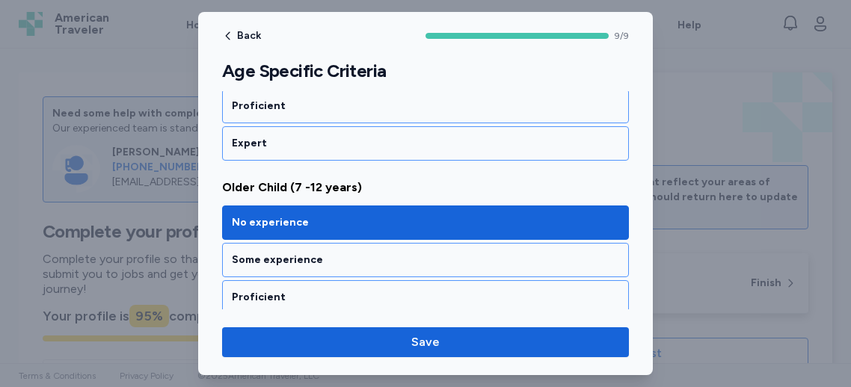
scroll to position [970, 0]
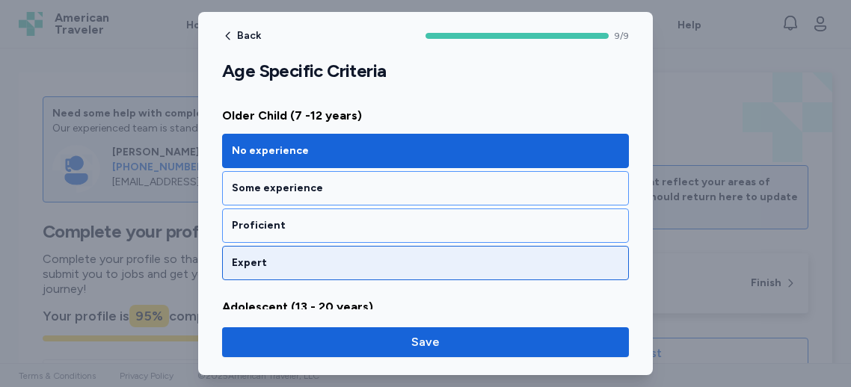
click at [310, 246] on div "Expert" at bounding box center [425, 263] width 407 height 34
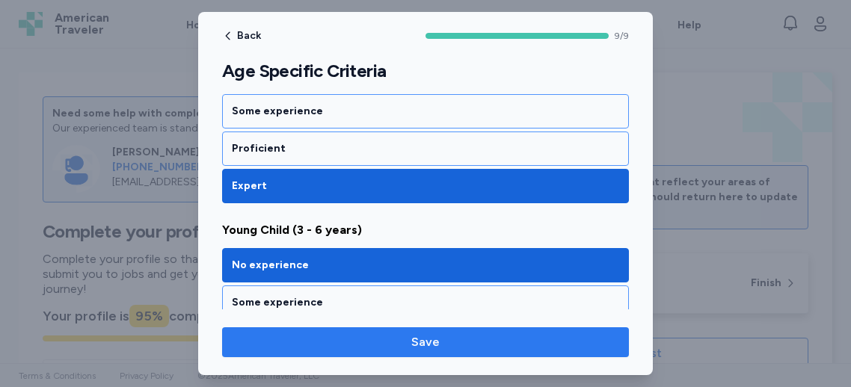
scroll to position [666, 0]
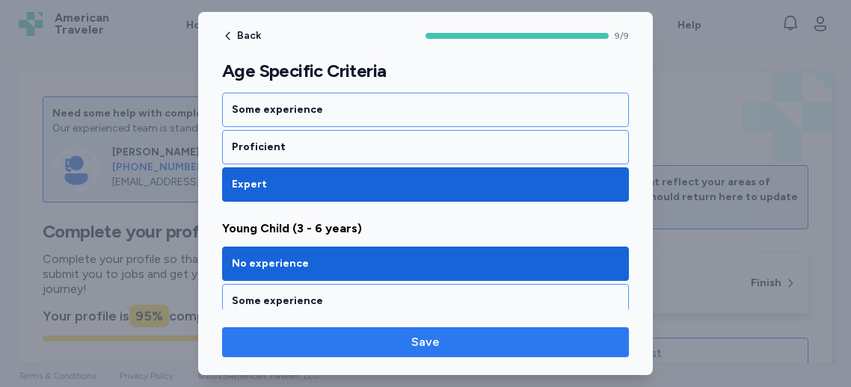
click at [449, 341] on span "Save" at bounding box center [425, 343] width 383 height 18
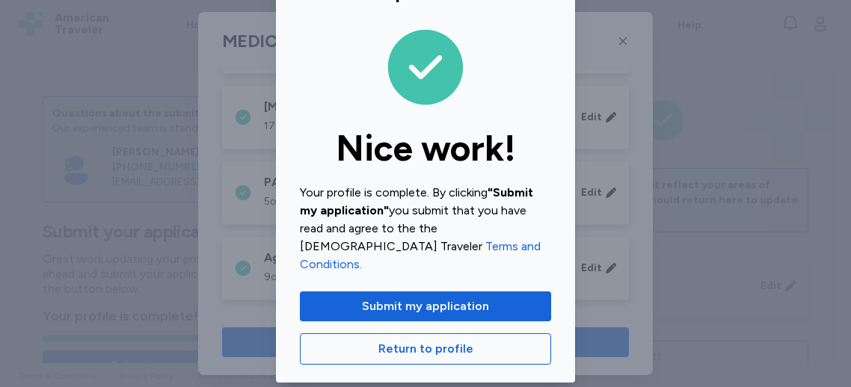
scroll to position [62, 0]
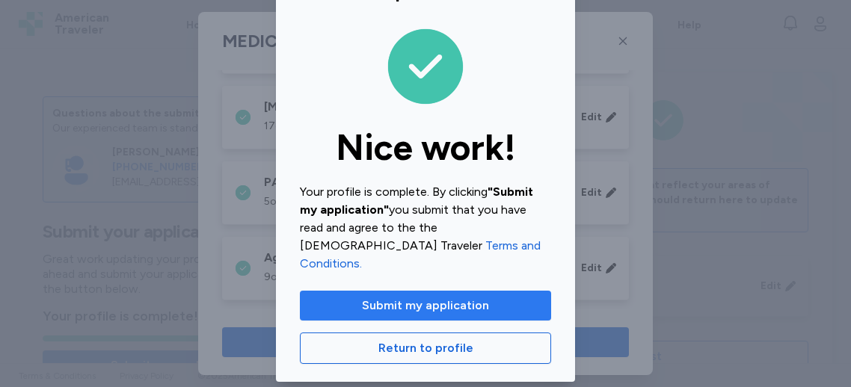
click at [449, 297] on span "Submit my application" at bounding box center [425, 306] width 127 height 18
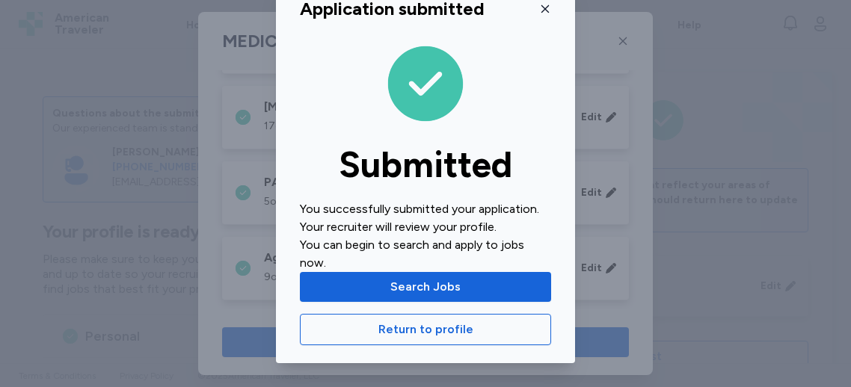
scroll to position [25, 0]
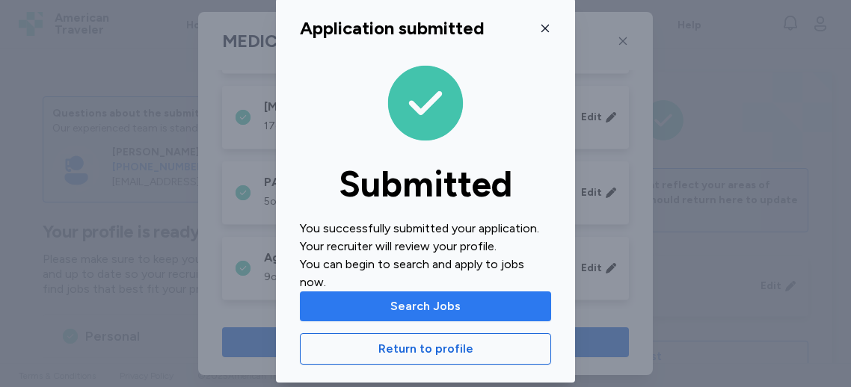
click at [452, 298] on span "Search Jobs" at bounding box center [425, 307] width 70 height 18
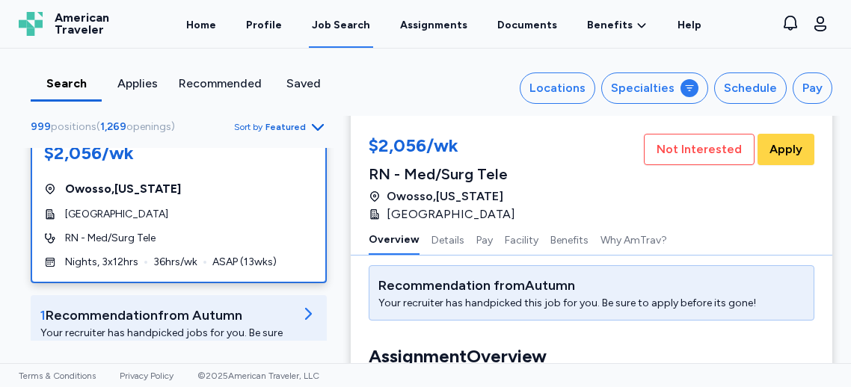
scroll to position [52, 0]
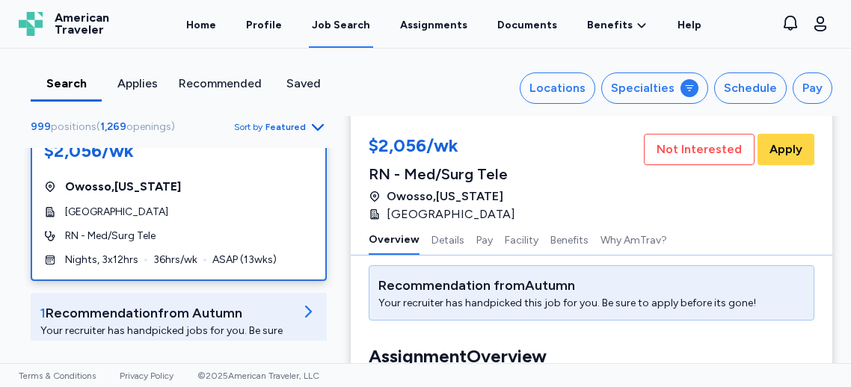
click at [120, 194] on span "Owosso , Michigan" at bounding box center [123, 187] width 116 height 18
click at [182, 194] on div "Owosso , Michigan" at bounding box center [178, 187] width 269 height 18
click at [183, 194] on div "Owosso , Michigan" at bounding box center [178, 187] width 269 height 18
click at [156, 233] on span "RN - Med/Surg Tele" at bounding box center [110, 236] width 90 height 15
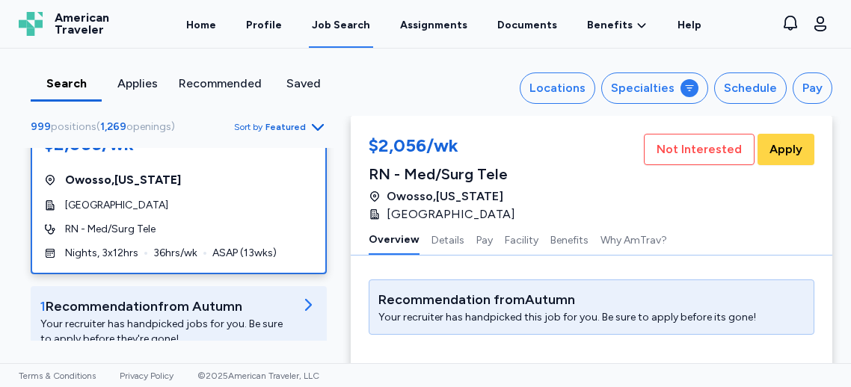
scroll to position [70, 0]
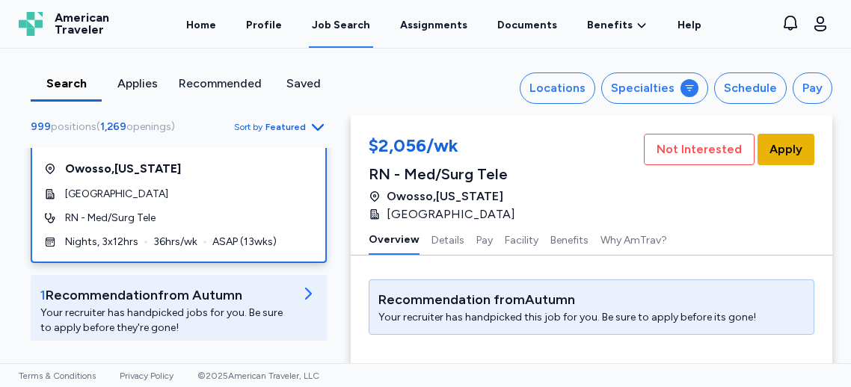
click at [796, 138] on button "Apply" at bounding box center [786, 149] width 57 height 31
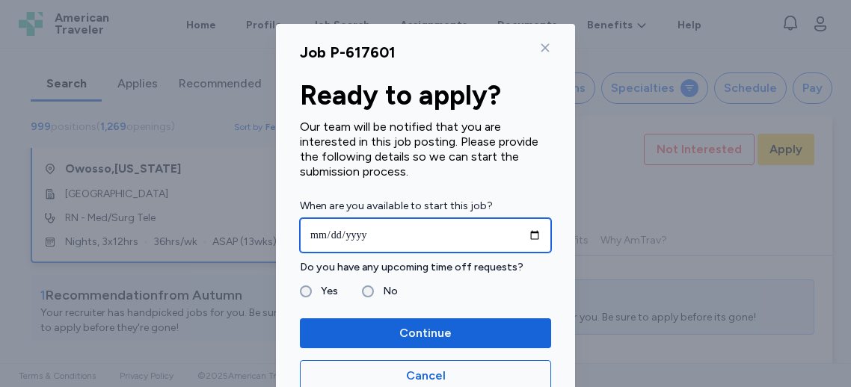
click at [420, 240] on input "date" at bounding box center [425, 235] width 251 height 34
type input "**********"
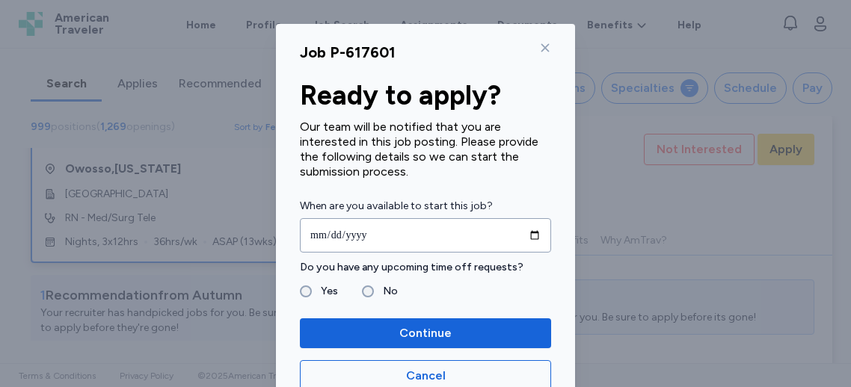
click at [384, 295] on label "No" at bounding box center [386, 292] width 24 height 18
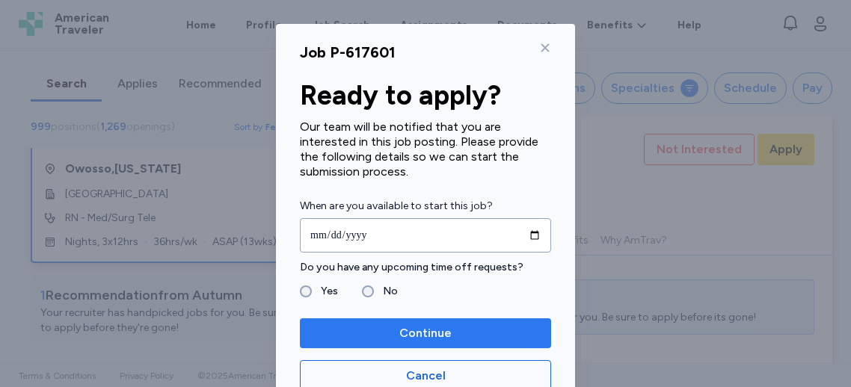
click at [389, 326] on span "Continue" at bounding box center [425, 334] width 227 height 18
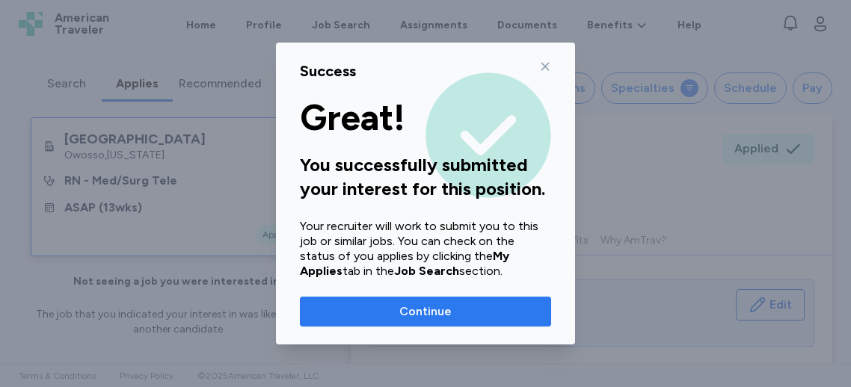
click at [467, 309] on span "Continue" at bounding box center [425, 312] width 227 height 18
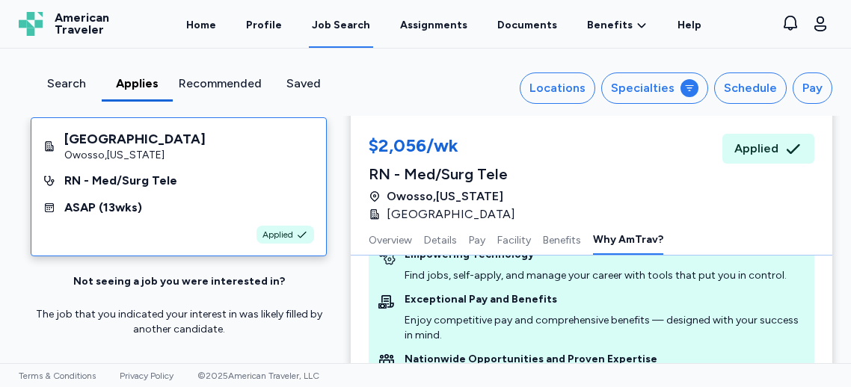
scroll to position [2124, 0]
